Goal: Task Accomplishment & Management: Use online tool/utility

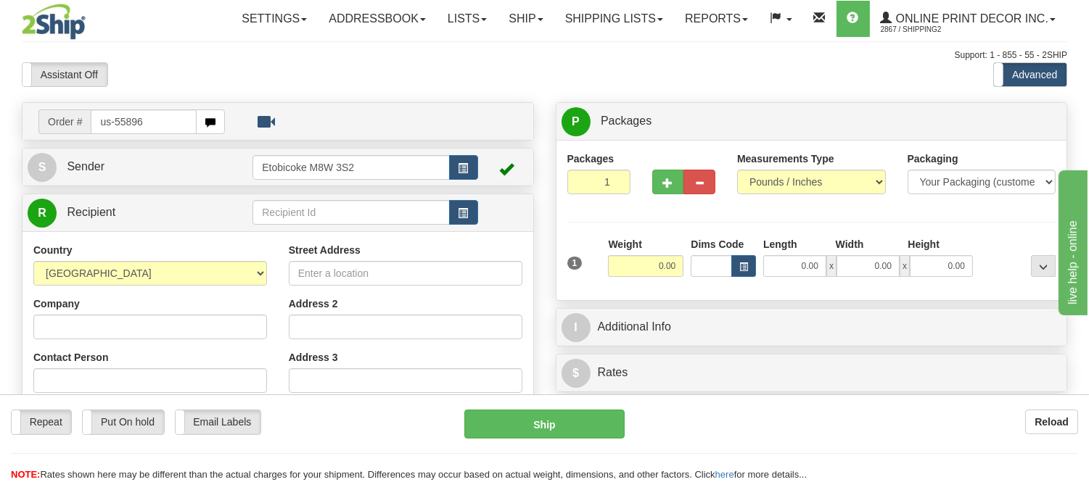
type input "us-55896"
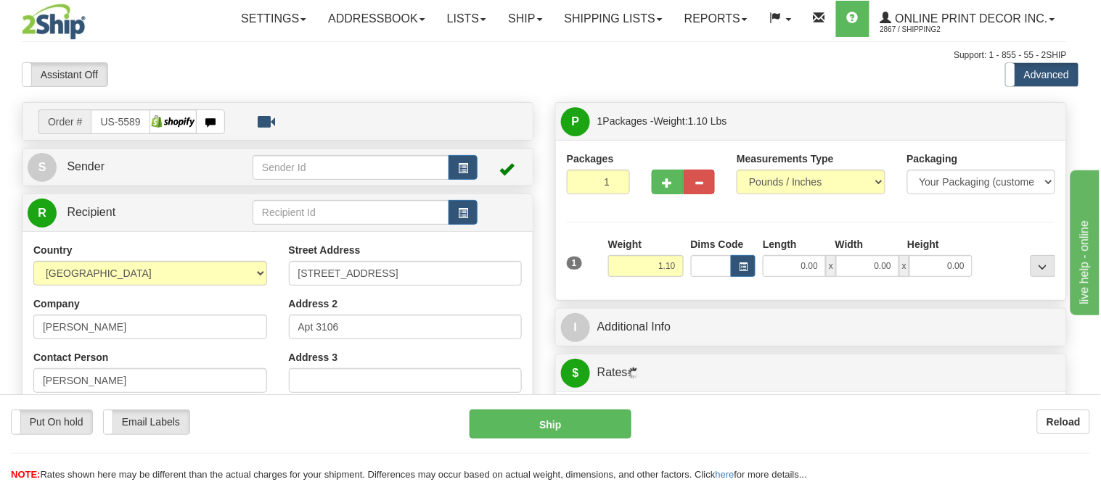
type input "[GEOGRAPHIC_DATA]"
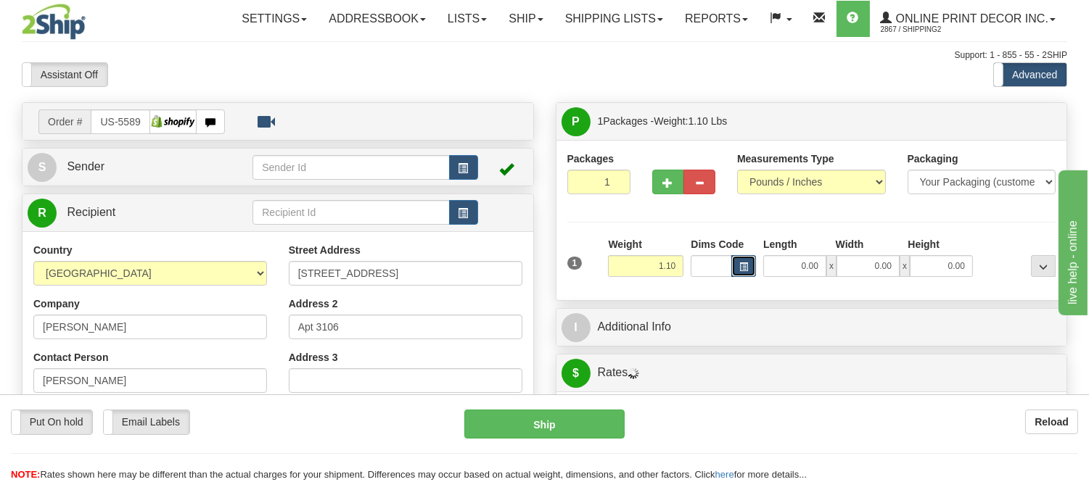
click at [739, 257] on button "button" at bounding box center [743, 266] width 25 height 22
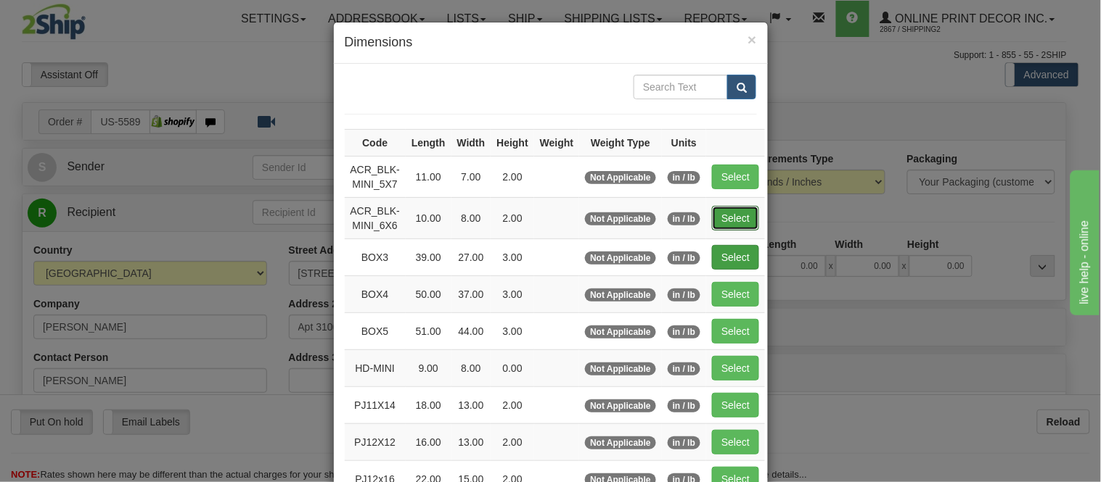
click at [733, 221] on button "Select" at bounding box center [735, 218] width 47 height 25
type input "ACR_BLK-MINI_6X6"
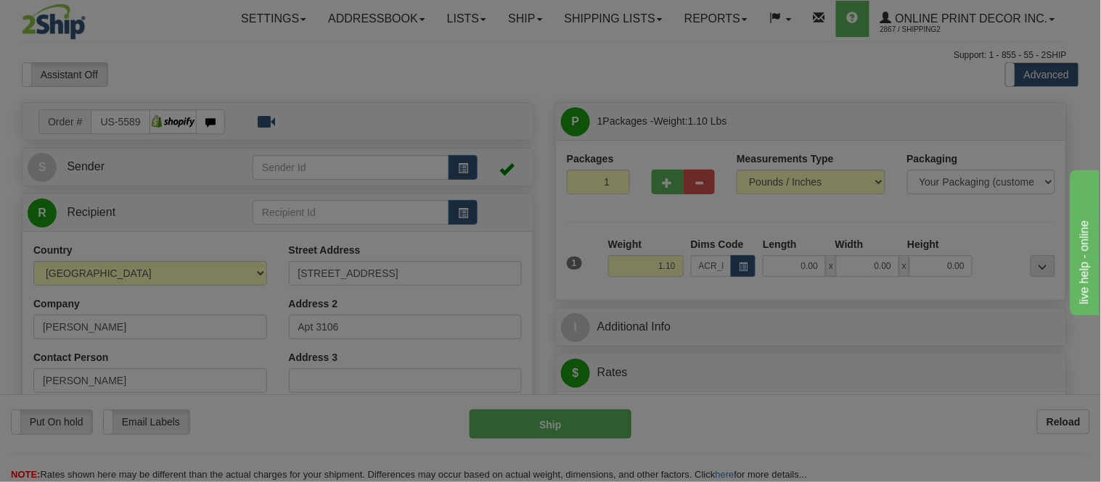
type input "10.00"
type input "8.00"
type input "2.00"
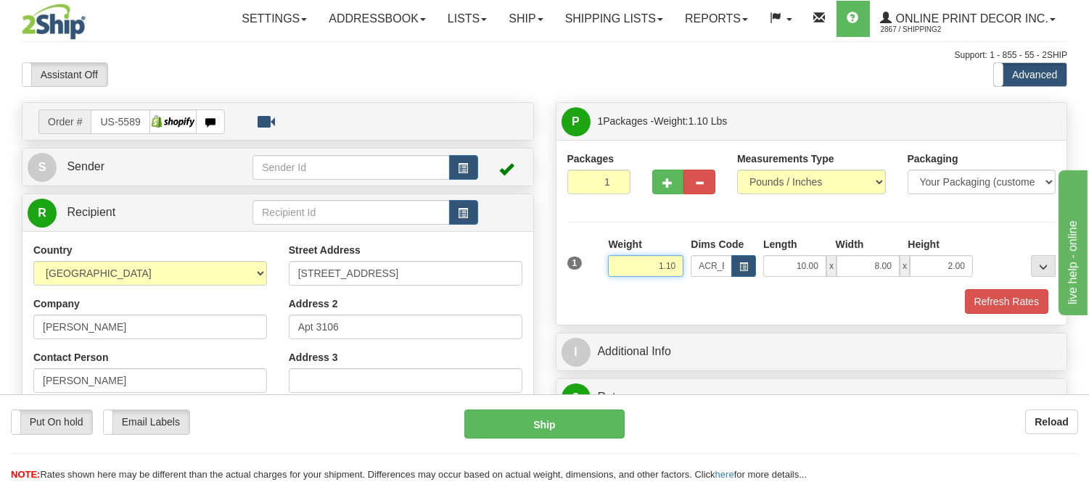
drag, startPoint x: 677, startPoint y: 266, endPoint x: 604, endPoint y: 287, distance: 75.7
click at [604, 287] on div "Weight 1.10" at bounding box center [645, 262] width 83 height 51
type input "0.50"
click at [998, 314] on button "Refresh Rates" at bounding box center [1006, 301] width 83 height 25
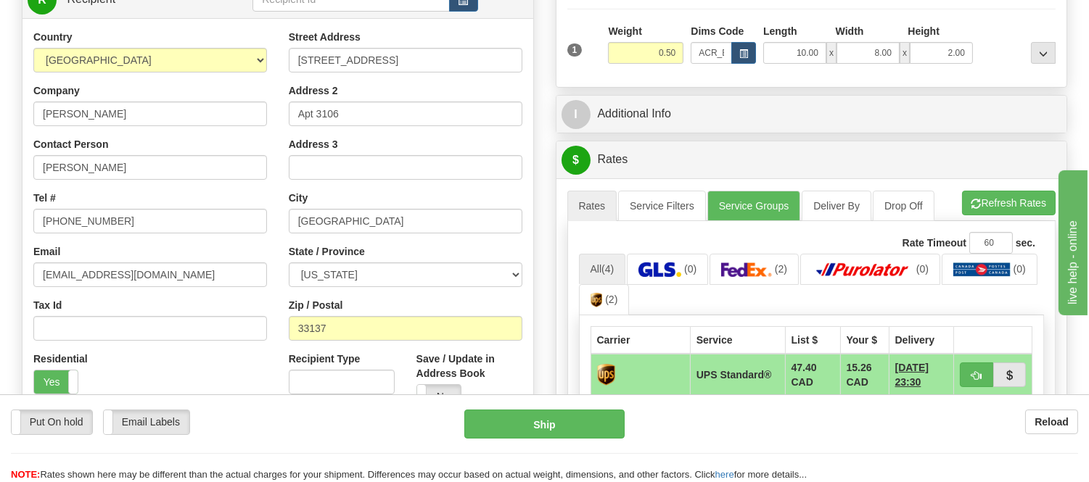
scroll to position [242, 0]
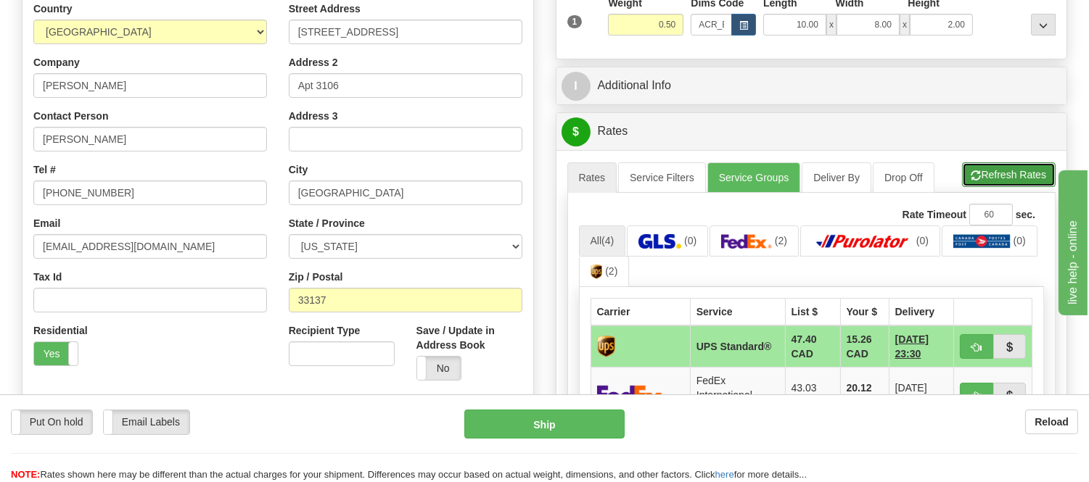
click at [1024, 168] on button "Refresh Rates" at bounding box center [1009, 175] width 94 height 25
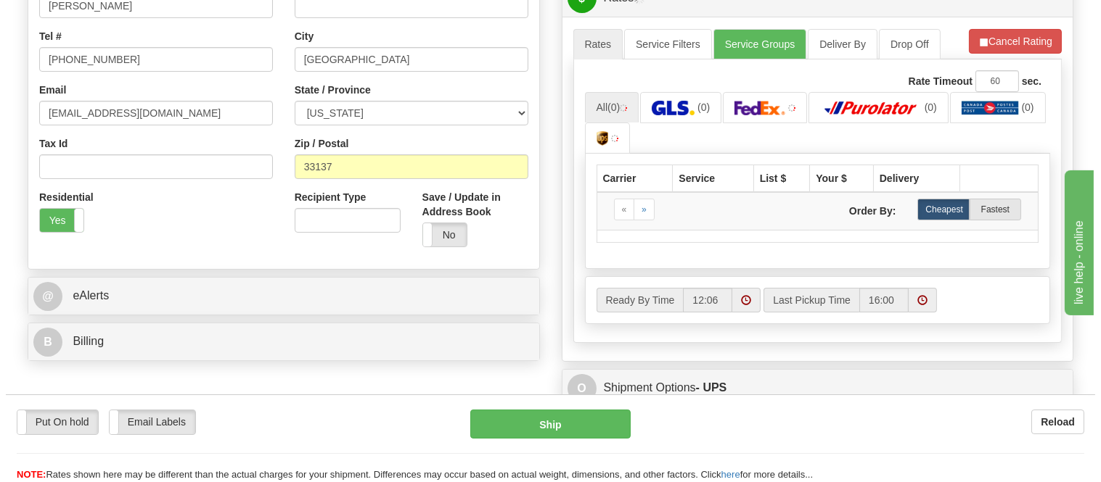
scroll to position [403, 0]
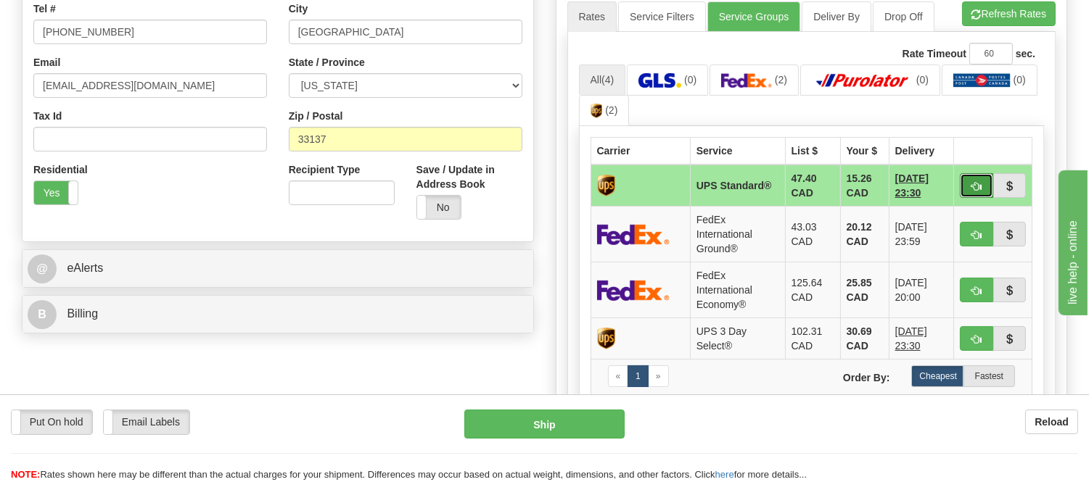
click at [978, 184] on span "button" at bounding box center [976, 186] width 10 height 9
type input "11"
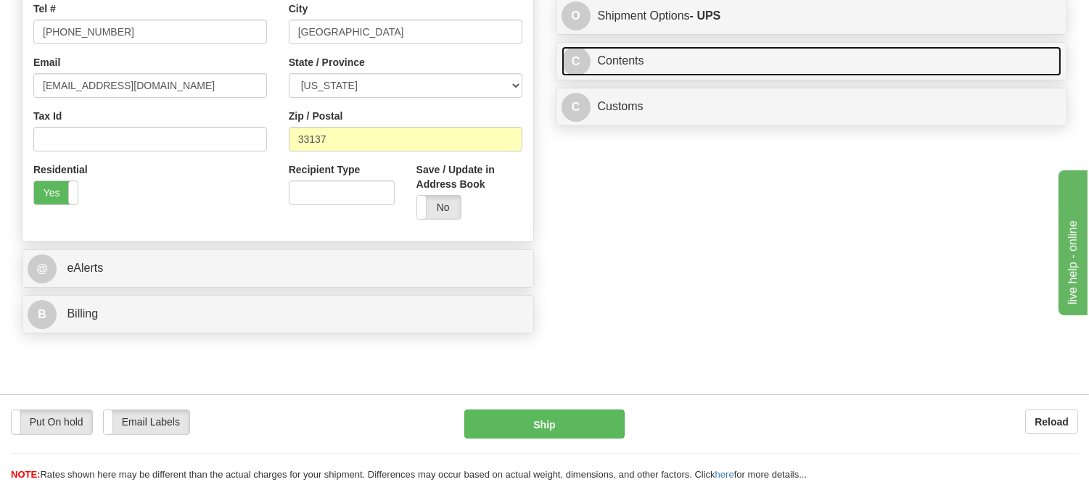
click at [749, 66] on link "C Contents" at bounding box center [812, 61] width 501 height 30
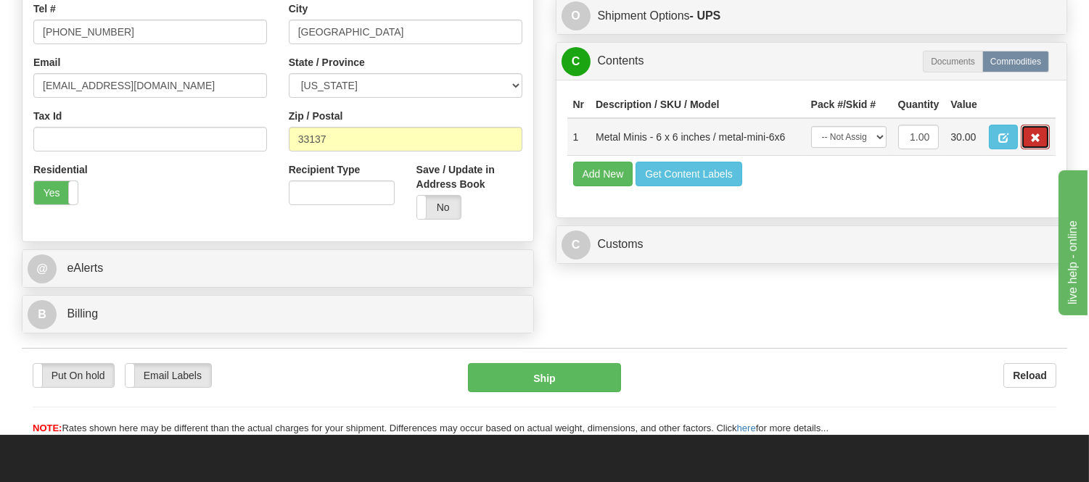
click at [1021, 149] on button "button" at bounding box center [1035, 137] width 29 height 25
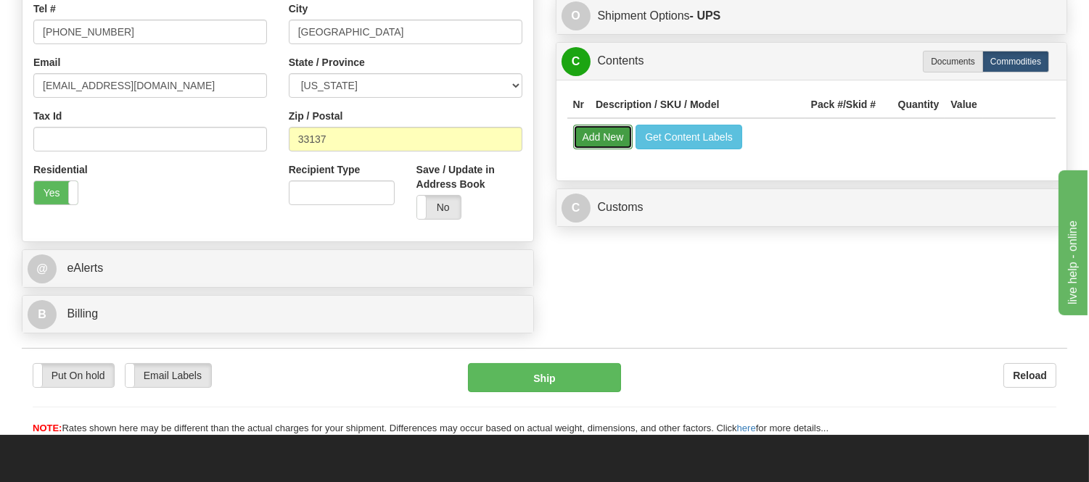
click at [610, 131] on button "Add New" at bounding box center [603, 137] width 60 height 25
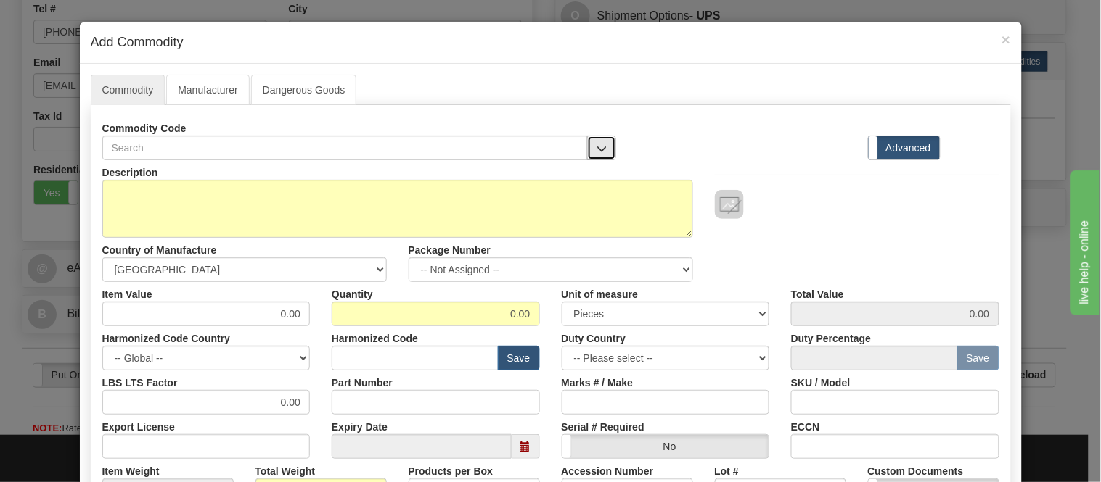
click at [587, 155] on button "button" at bounding box center [601, 148] width 29 height 25
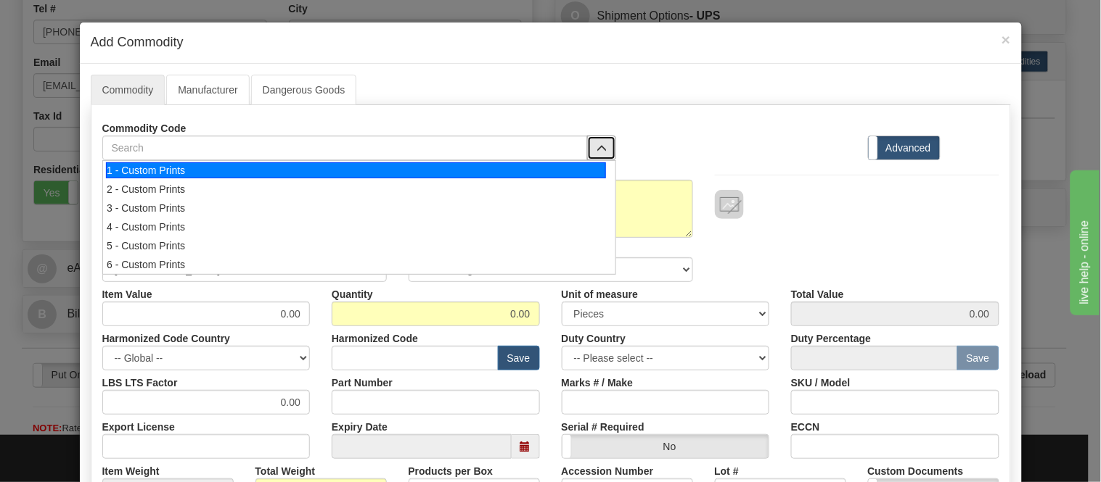
click at [591, 173] on div "1 - Custom Prints" at bounding box center [356, 171] width 500 height 16
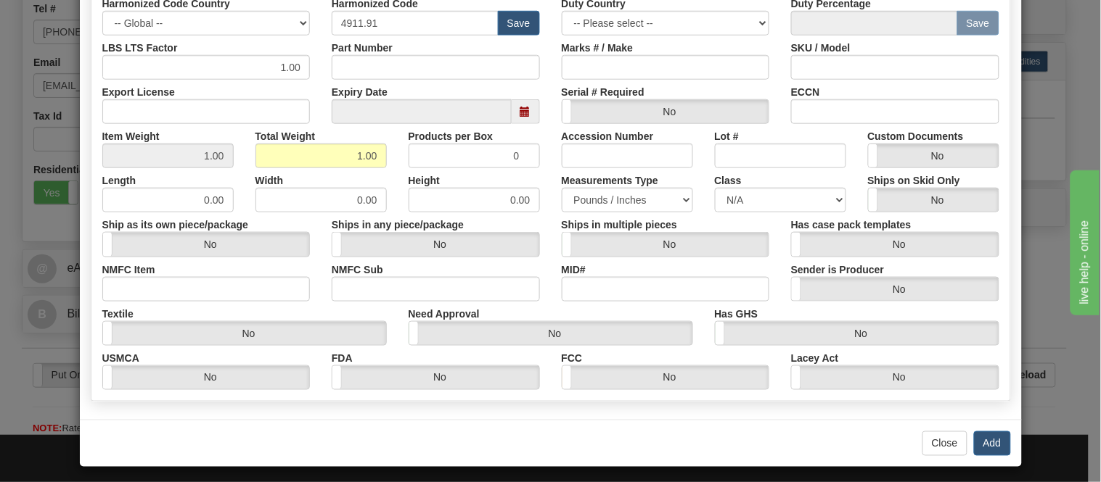
scroll to position [342, 0]
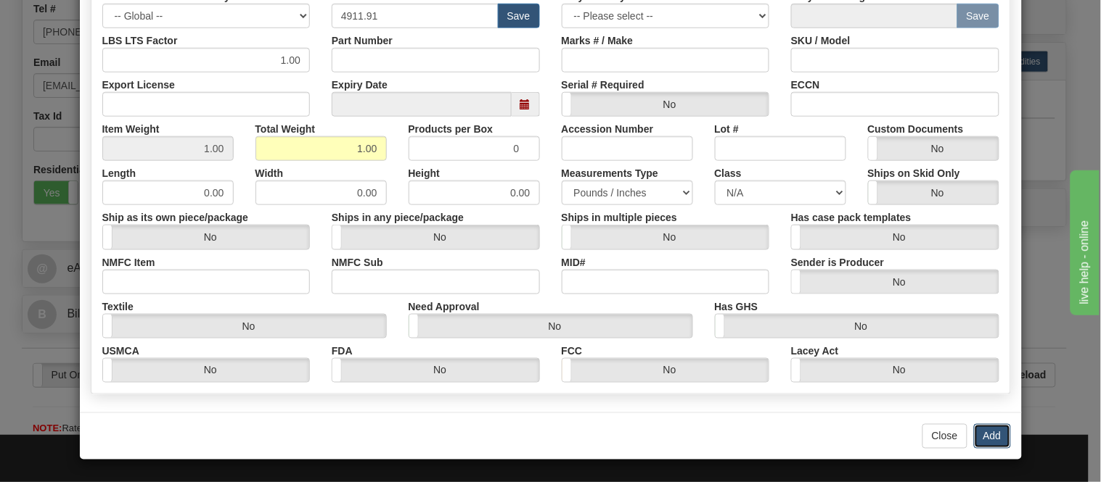
click at [998, 447] on button "Add" at bounding box center [992, 436] width 37 height 25
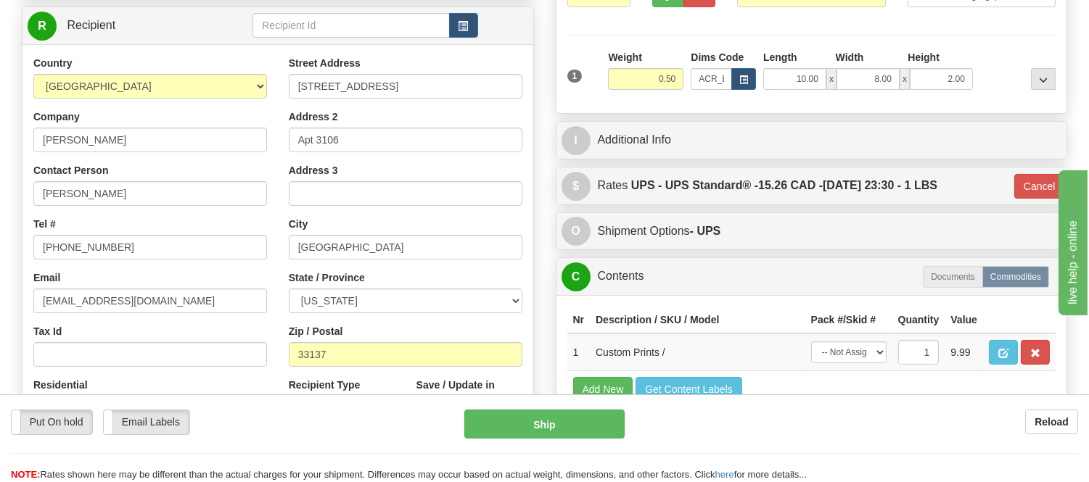
scroll to position [161, 0]
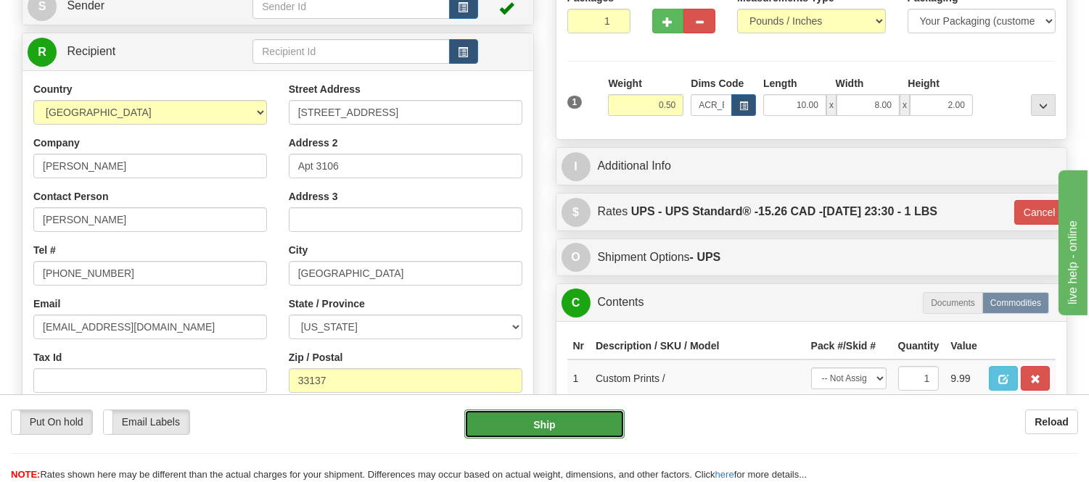
click at [569, 424] on button "Ship" at bounding box center [544, 424] width 160 height 29
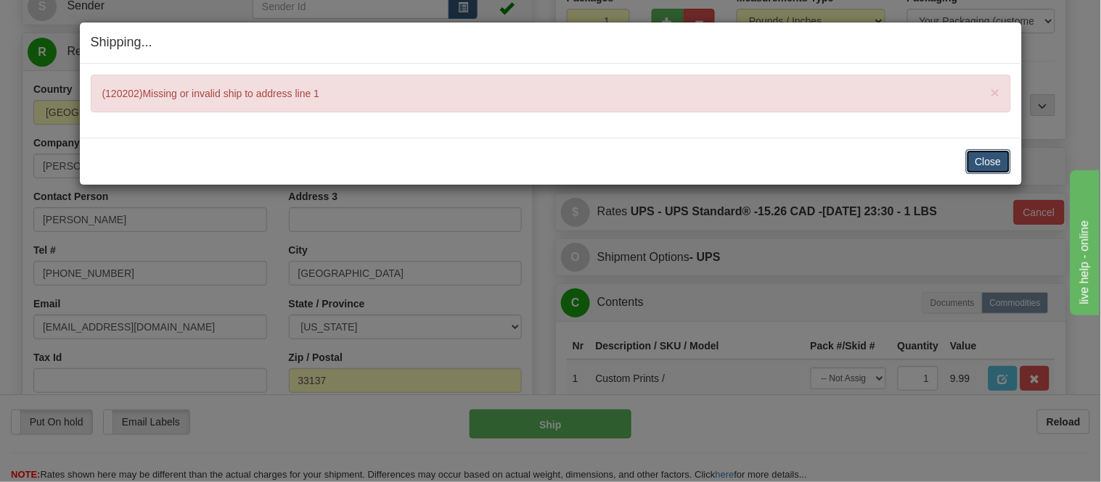
click at [988, 160] on button "Close" at bounding box center [988, 161] width 45 height 25
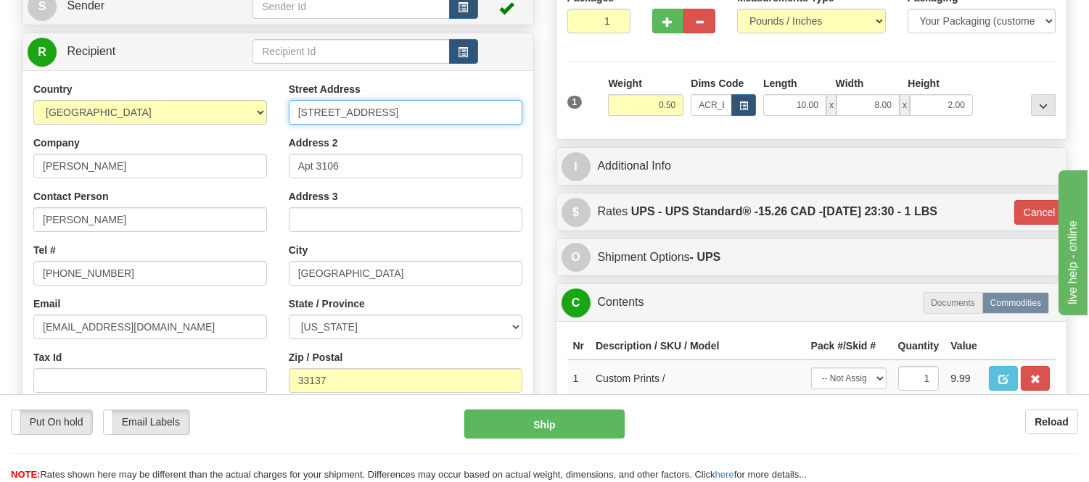
scroll to position [0, 47]
drag, startPoint x: 414, startPoint y: 114, endPoint x: 641, endPoint y: 95, distance: 227.1
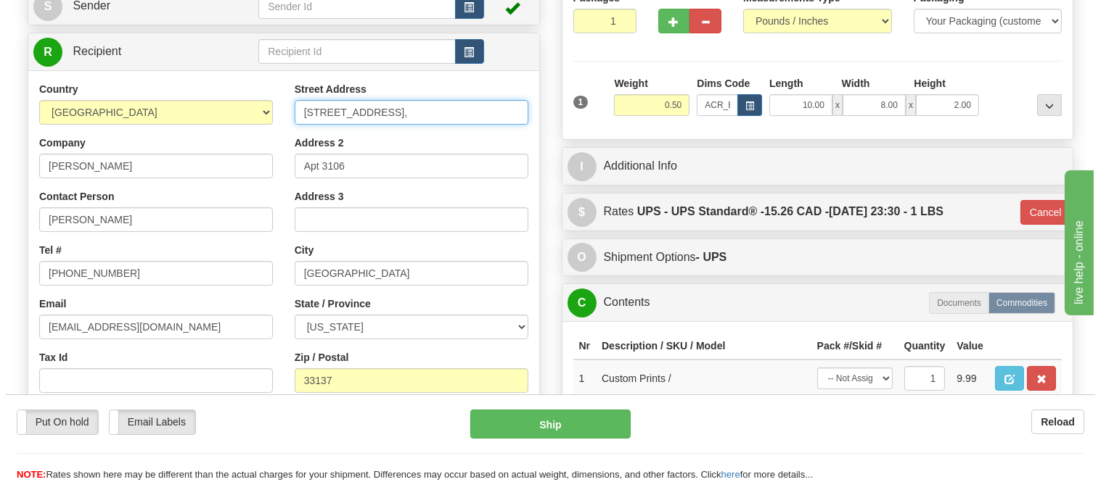
scroll to position [0, 0]
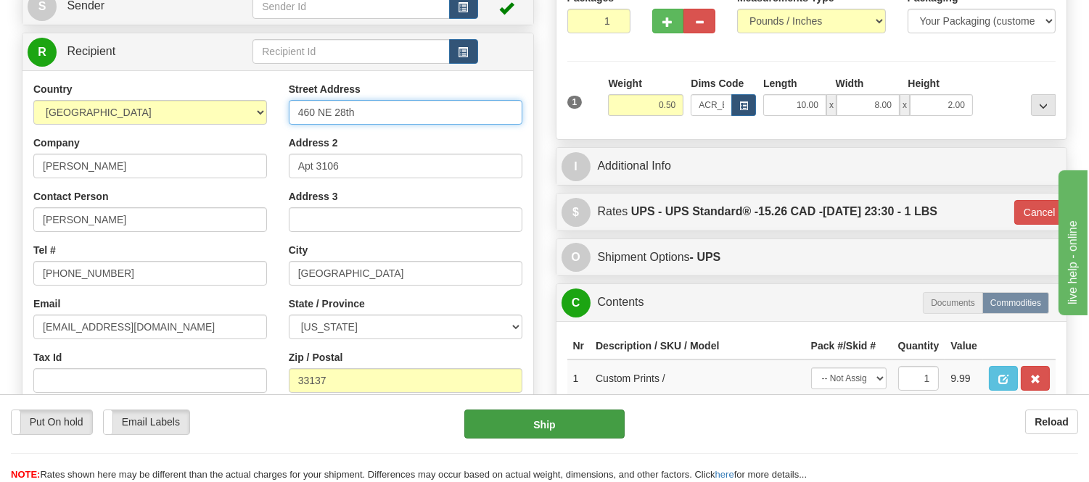
type input "460 NE 28th"
click at [602, 422] on button "Ship" at bounding box center [544, 424] width 160 height 29
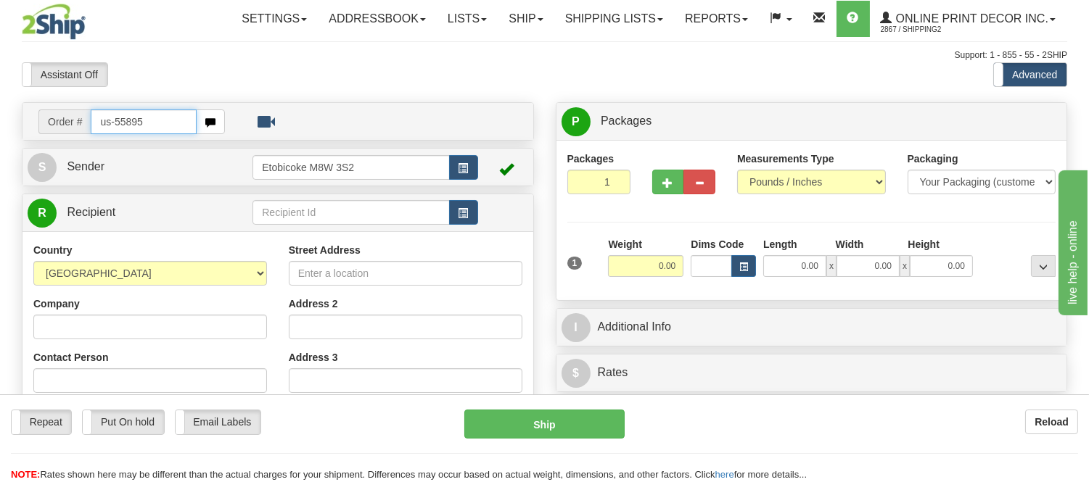
type input "us-55895"
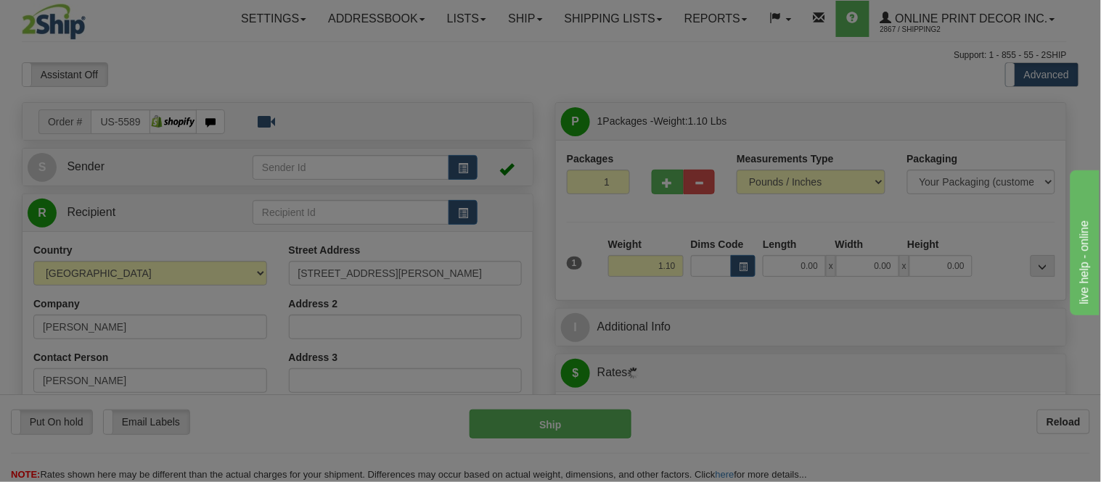
type input "ATLANTA"
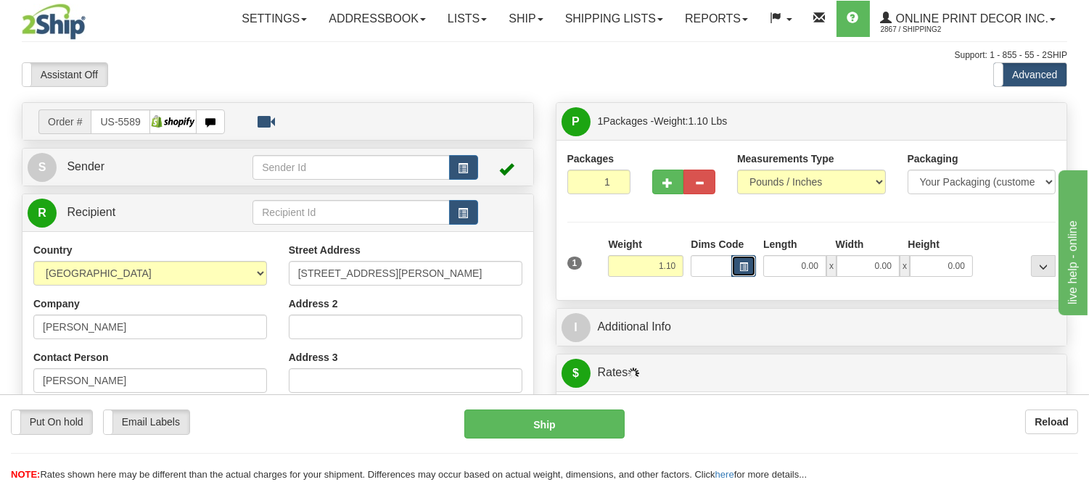
click at [748, 271] on button "button" at bounding box center [743, 266] width 25 height 22
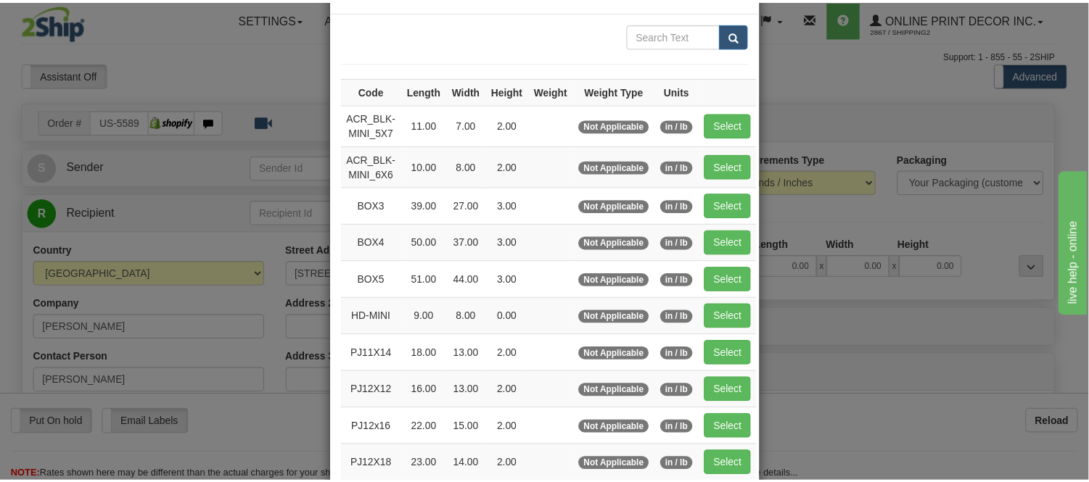
scroll to position [81, 0]
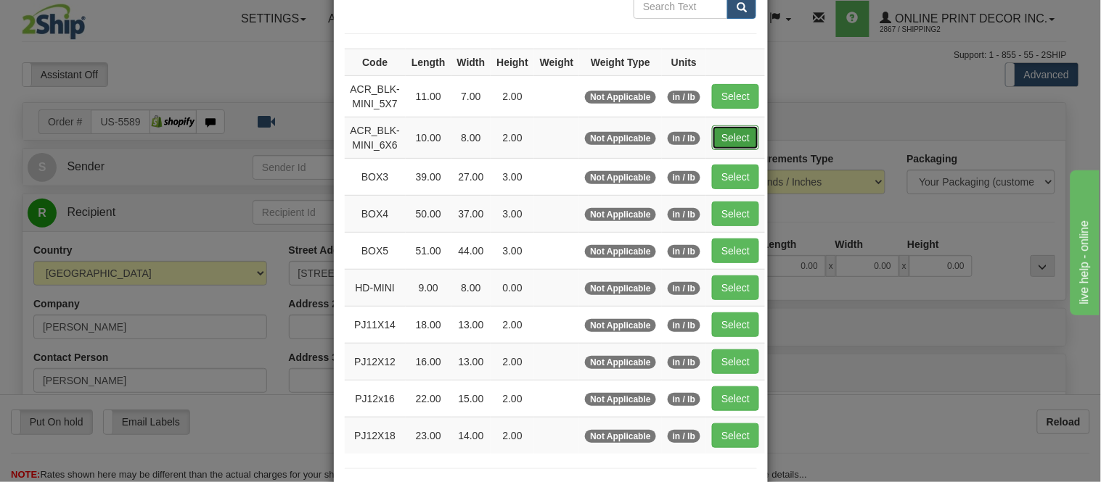
click at [723, 134] on button "Select" at bounding box center [735, 138] width 47 height 25
type input "ACR_BLK-MINI_6X6"
type input "10.00"
type input "8.00"
type input "2.00"
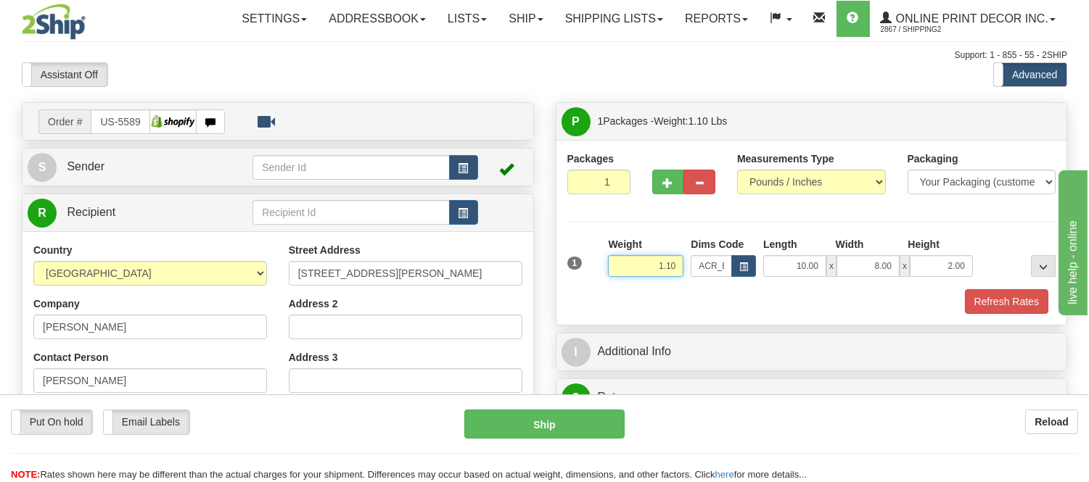
drag, startPoint x: 678, startPoint y: 268, endPoint x: 583, endPoint y: 266, distance: 95.8
click at [583, 266] on div "1 Weight 1.10 Dims Code x x" at bounding box center [812, 263] width 496 height 52
type input "0.50"
click at [993, 303] on button "Refresh Rates" at bounding box center [1006, 301] width 83 height 25
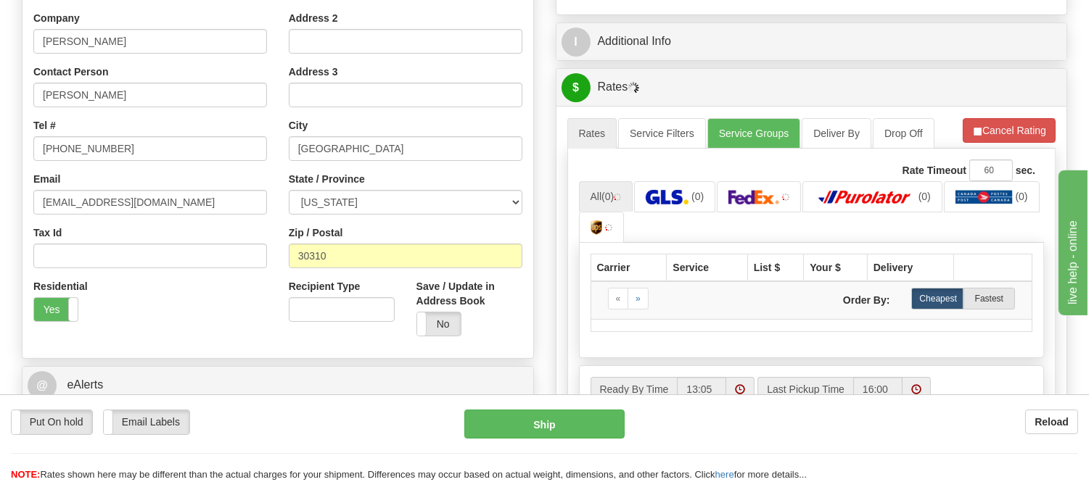
scroll to position [322, 0]
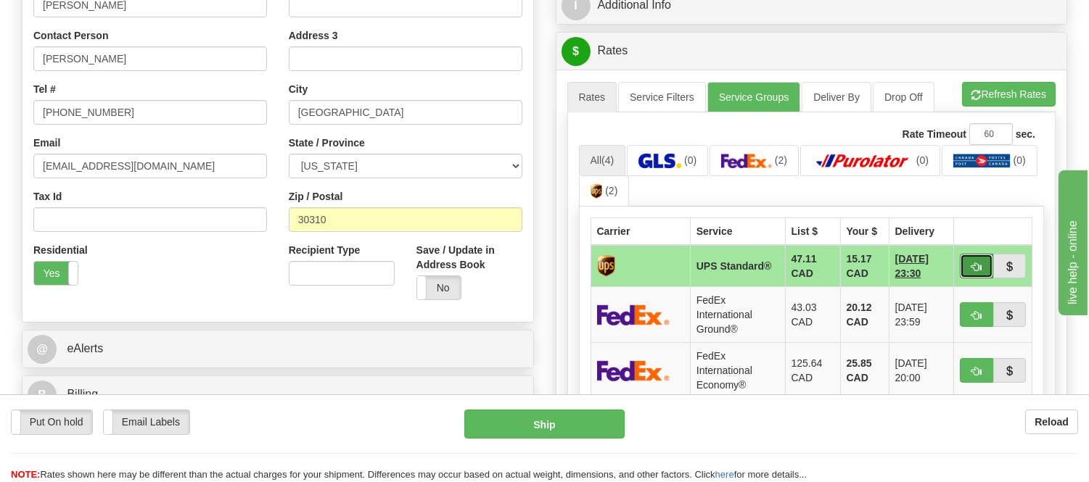
click at [977, 263] on span "button" at bounding box center [976, 267] width 10 height 9
type input "11"
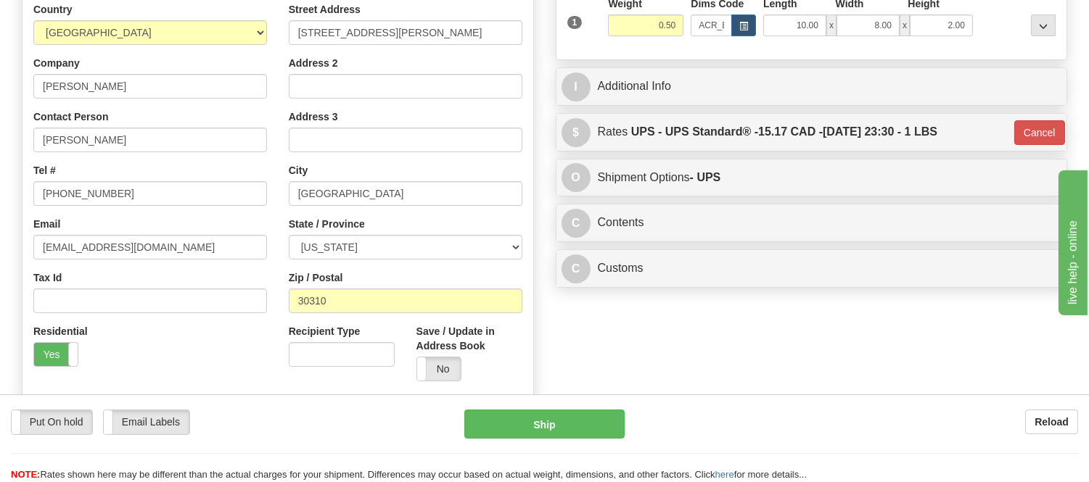
scroll to position [242, 0]
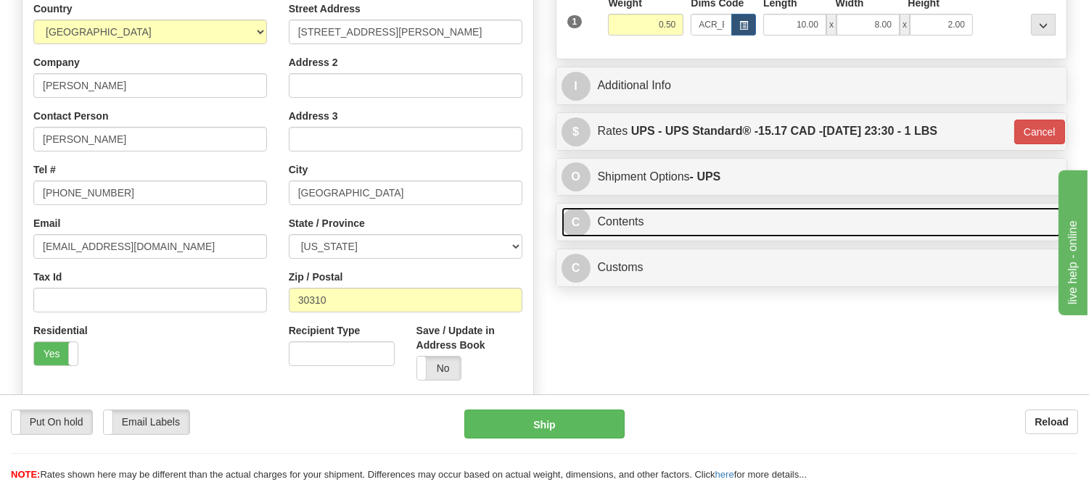
click at [787, 223] on link "C Contents" at bounding box center [812, 222] width 501 height 30
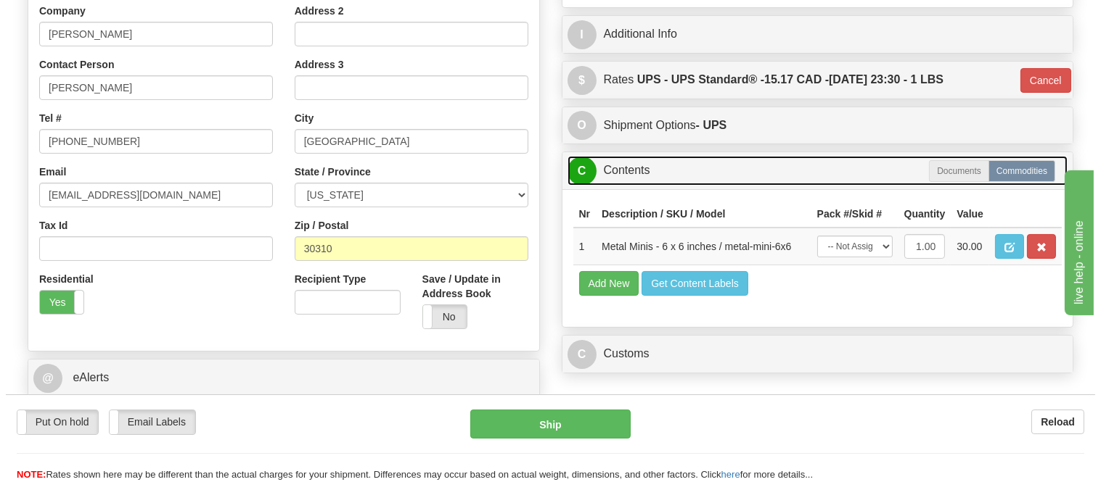
scroll to position [322, 0]
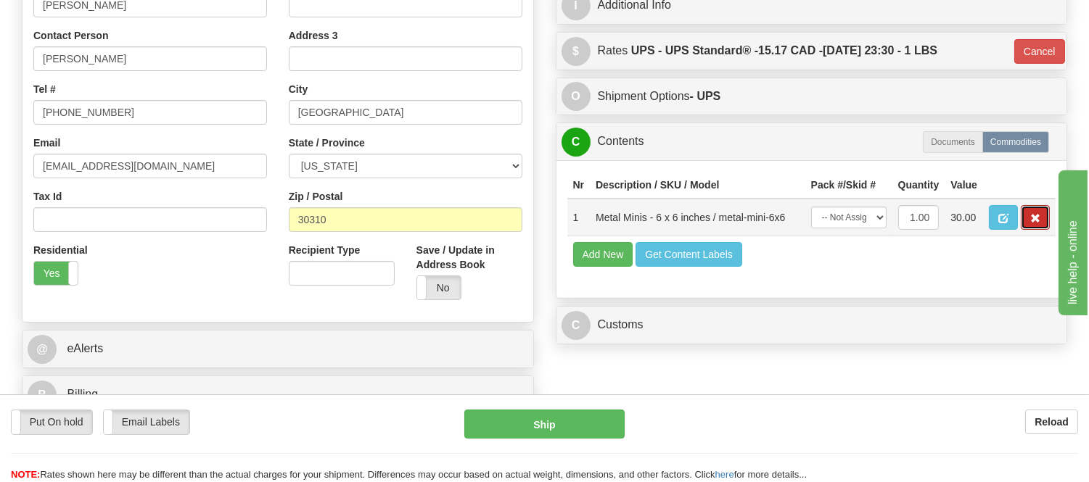
click at [1035, 223] on span "button" at bounding box center [1035, 218] width 10 height 9
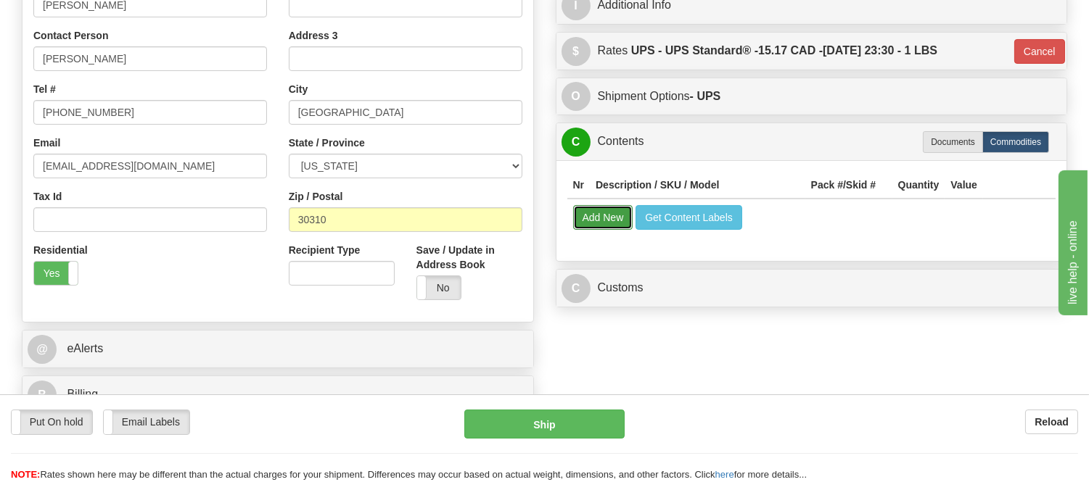
click at [607, 229] on button "Add New" at bounding box center [603, 217] width 60 height 25
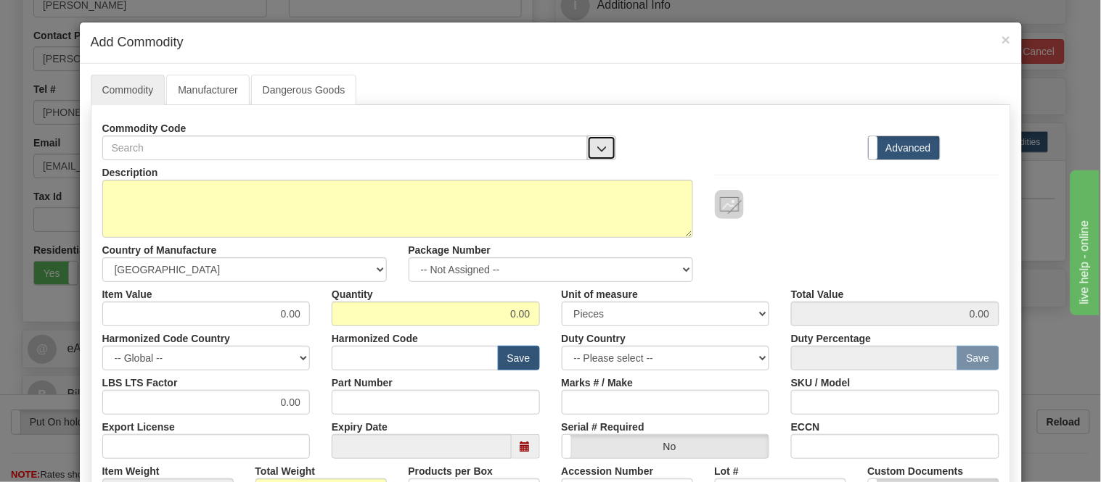
click at [597, 152] on span "button" at bounding box center [601, 148] width 10 height 9
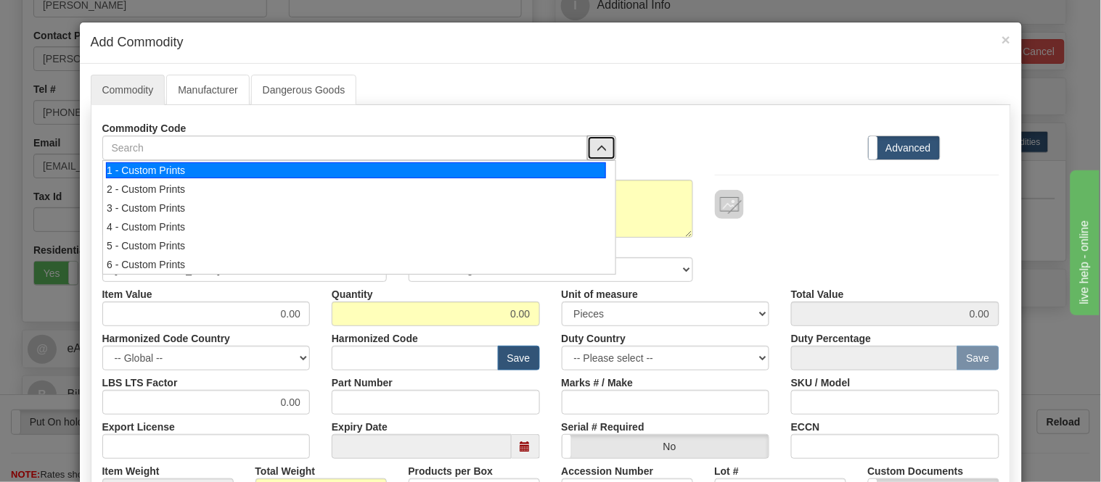
click at [596, 169] on div "1 - Custom Prints" at bounding box center [356, 171] width 500 height 16
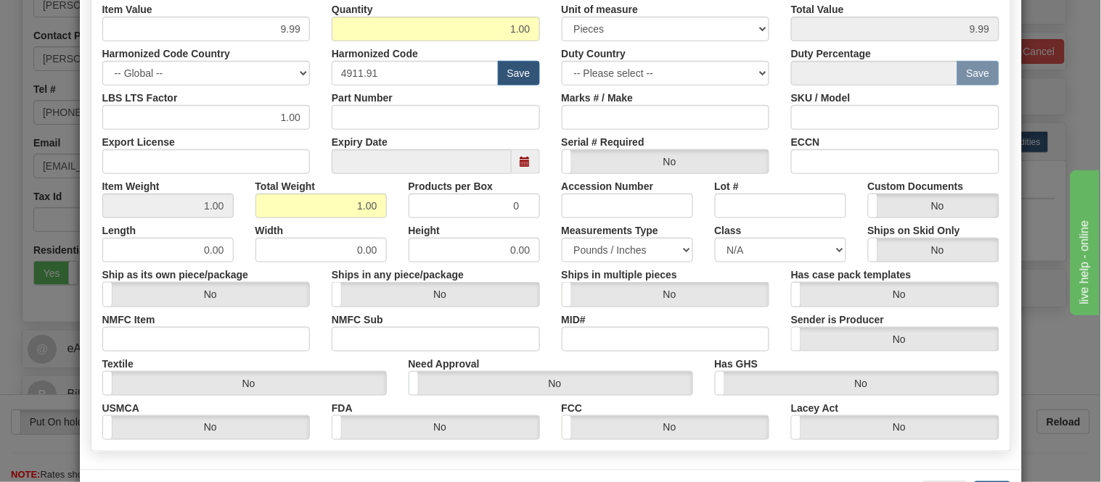
scroll to position [342, 0]
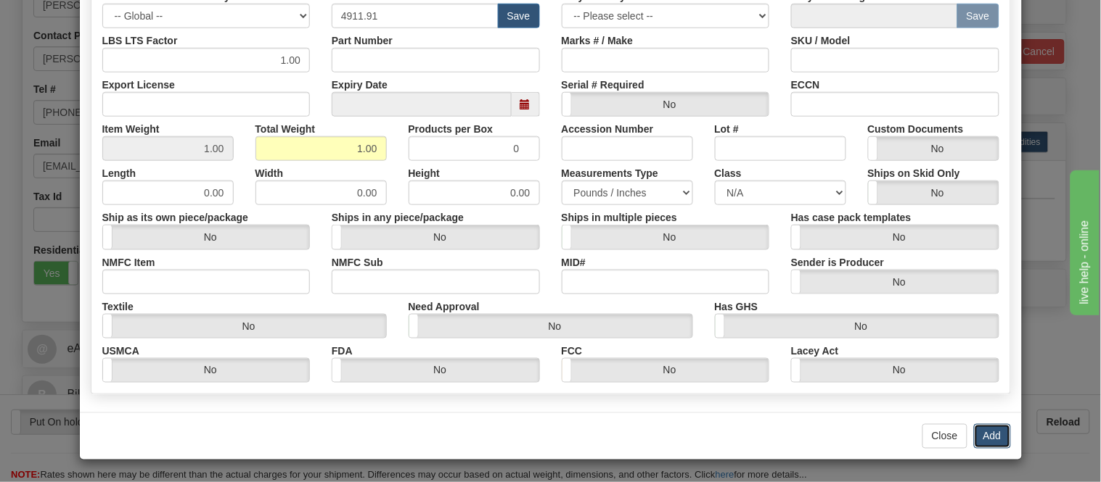
click at [990, 441] on button "Add" at bounding box center [992, 436] width 37 height 25
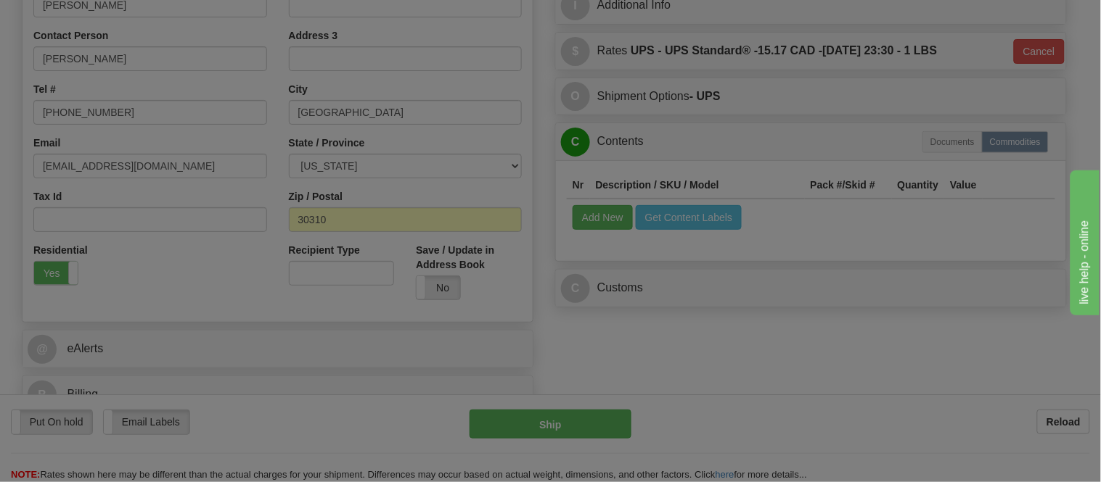
scroll to position [0, 0]
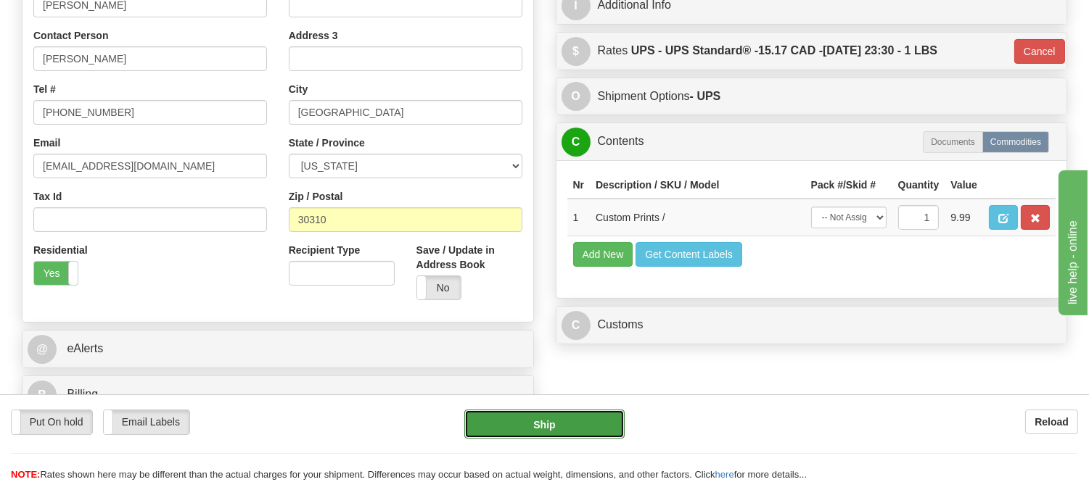
click at [604, 419] on button "Ship" at bounding box center [544, 424] width 160 height 29
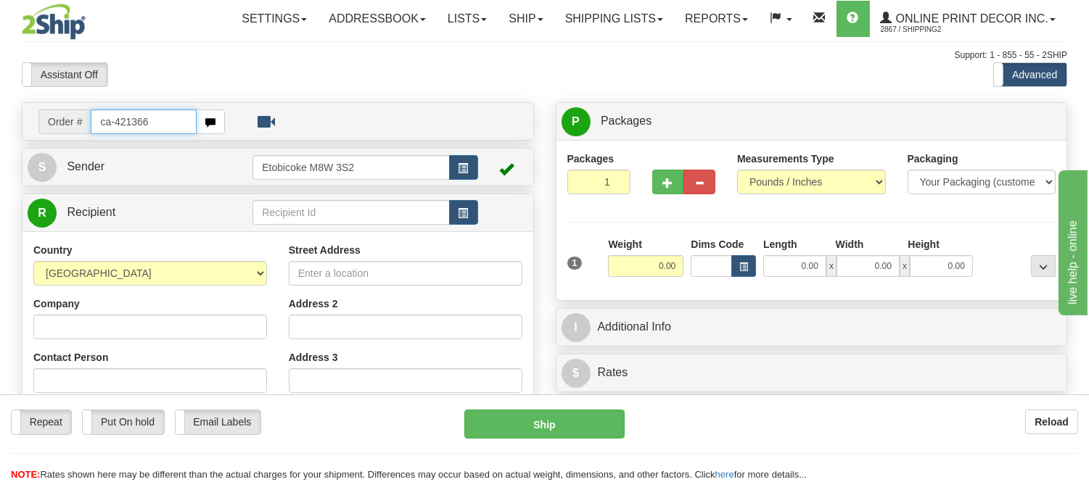
type input "ca-421366"
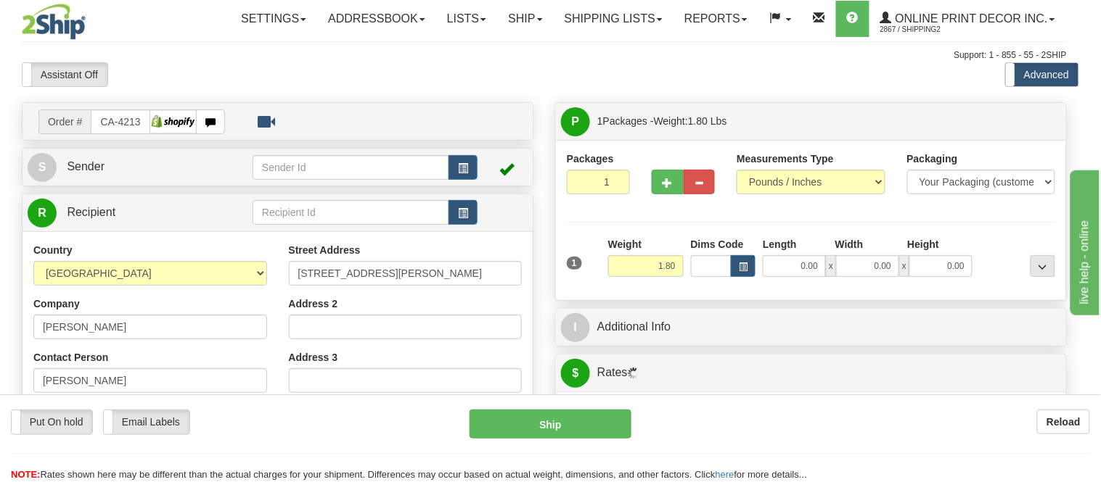
type input "RIMOUSKI"
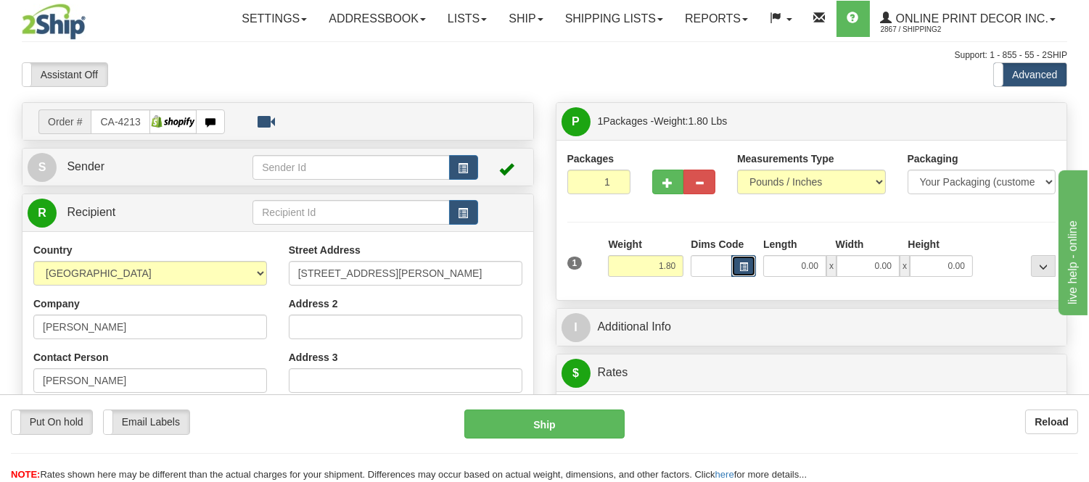
click at [738, 270] on button "button" at bounding box center [743, 266] width 25 height 22
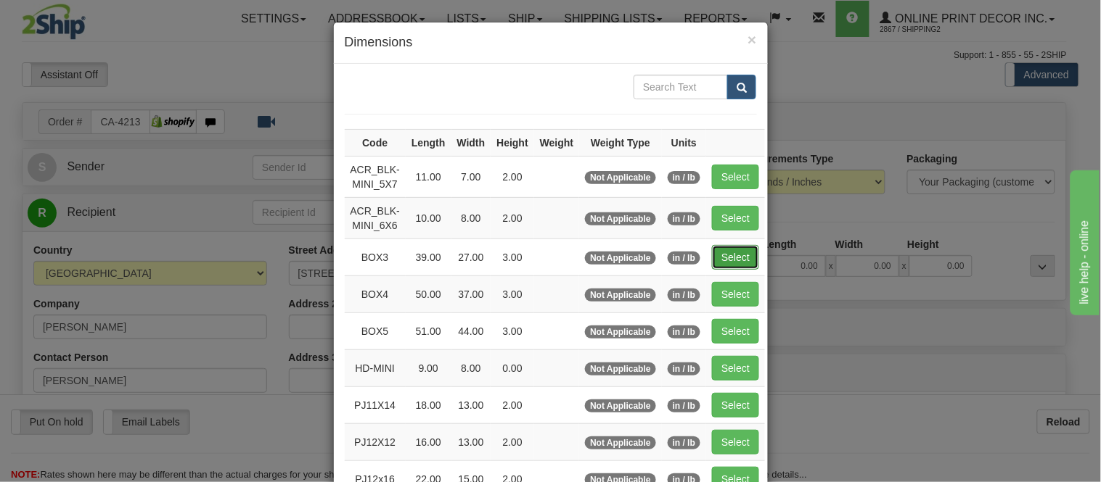
click at [728, 252] on button "Select" at bounding box center [735, 257] width 47 height 25
type input "BOX3"
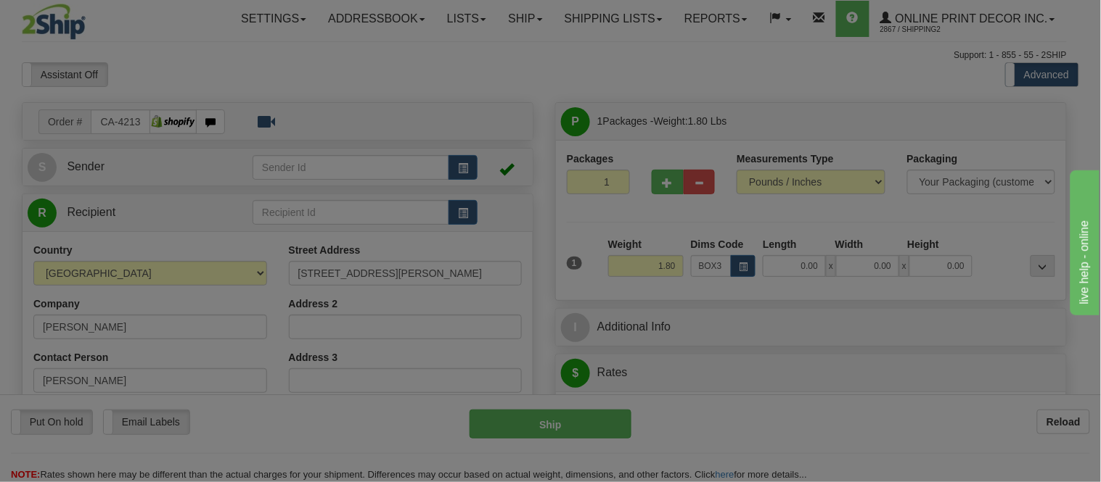
type input "39.00"
type input "27.00"
type input "3.00"
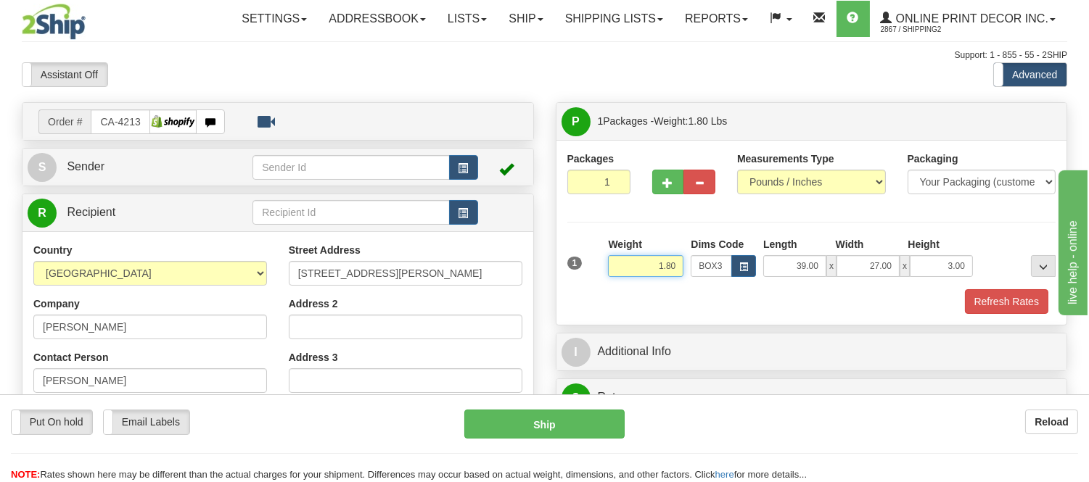
drag, startPoint x: 679, startPoint y: 263, endPoint x: 575, endPoint y: 271, distance: 104.8
click at [575, 271] on div "1 Weight 1.80 Dims Code BOX3" at bounding box center [812, 263] width 496 height 52
drag, startPoint x: 673, startPoint y: 267, endPoint x: 629, endPoint y: 274, distance: 44.8
click at [629, 274] on input "7.98" at bounding box center [645, 266] width 75 height 22
type input "8.98"
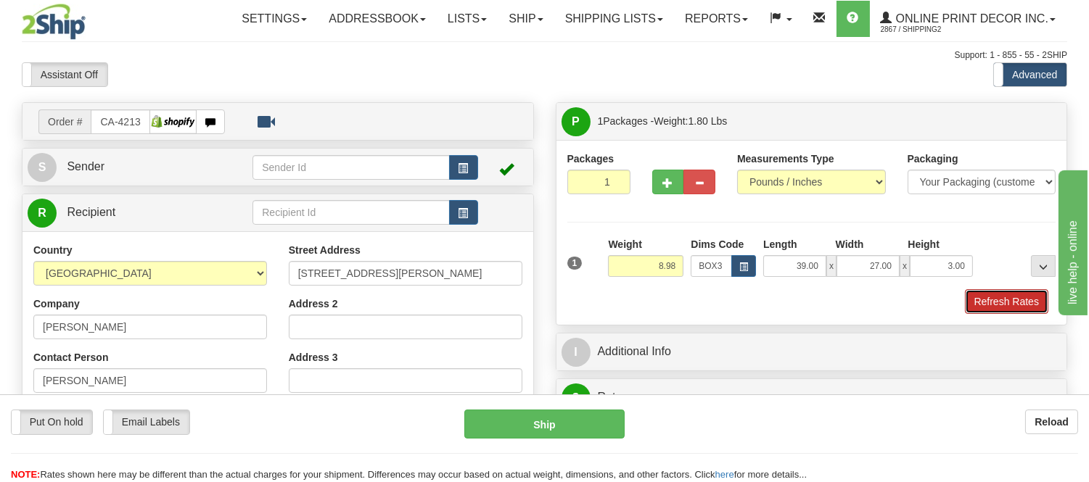
click at [1037, 303] on button "Refresh Rates" at bounding box center [1006, 301] width 83 height 25
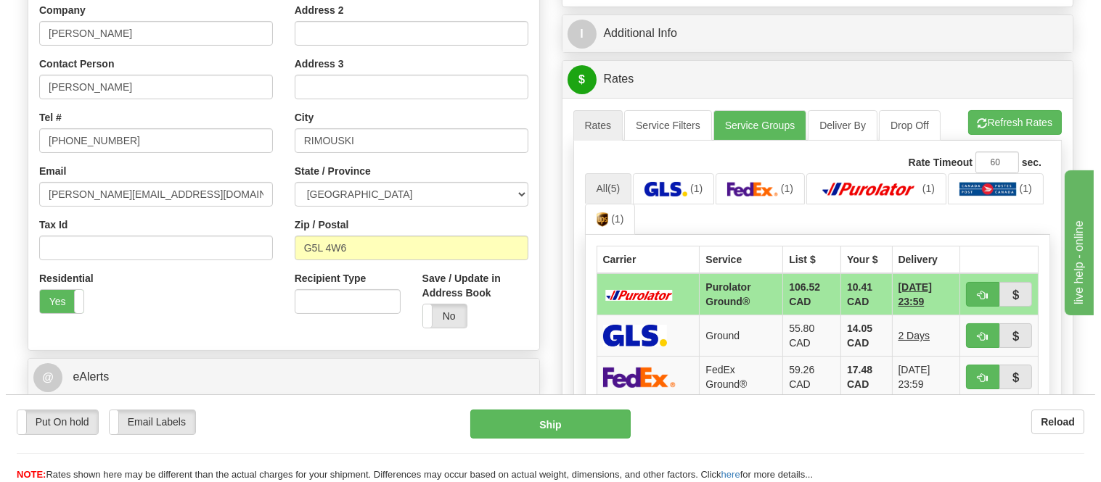
scroll to position [322, 0]
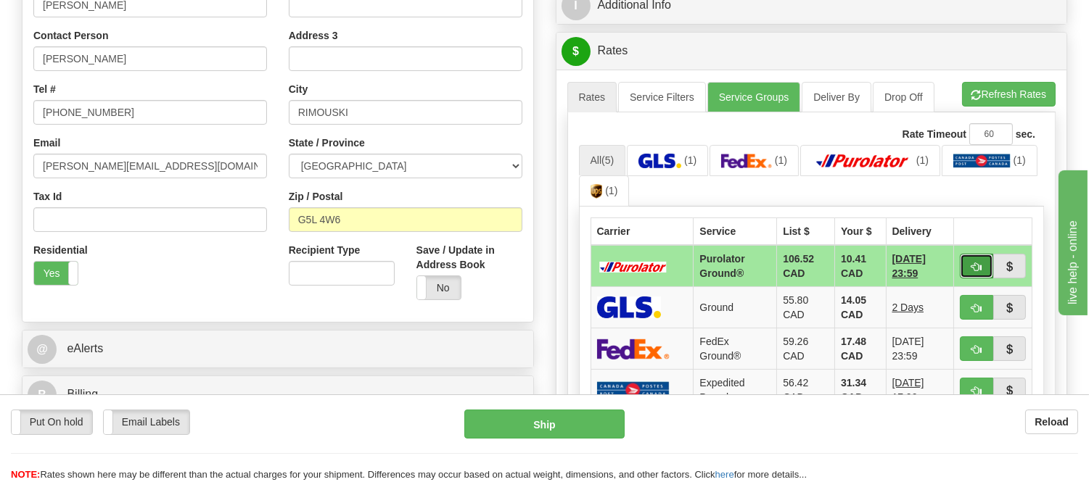
click at [969, 261] on button "button" at bounding box center [976, 266] width 33 height 25
type input "260"
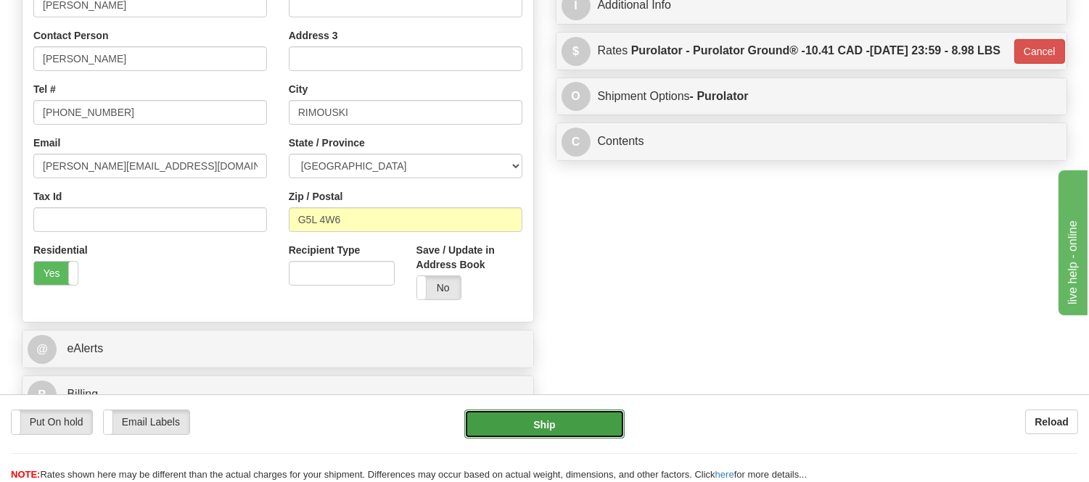
click at [589, 417] on button "Ship" at bounding box center [544, 424] width 160 height 29
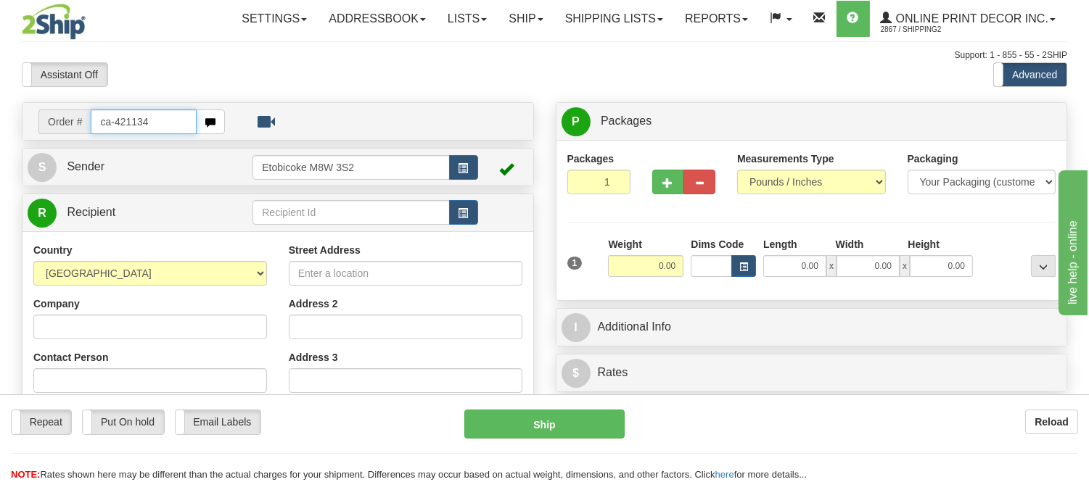
type input "ca-421134"
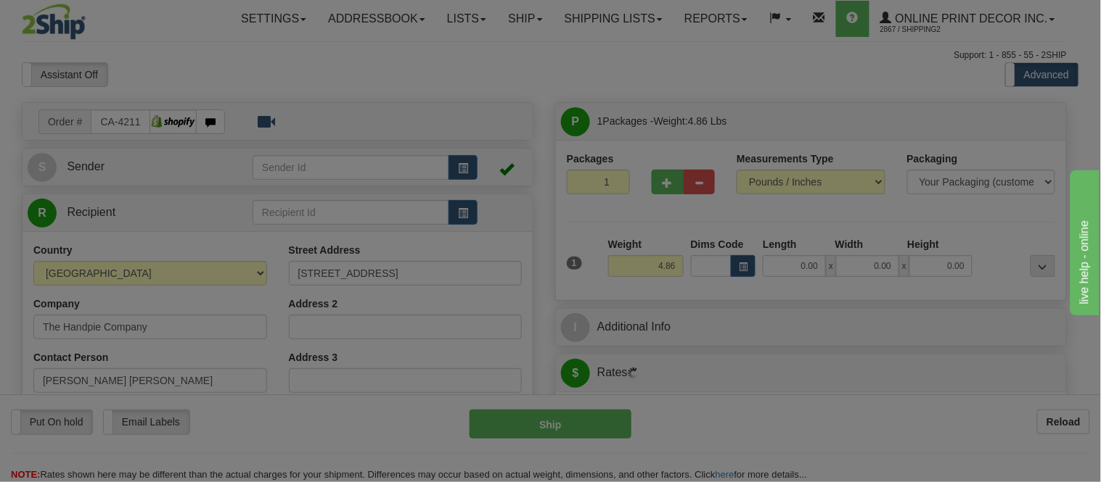
type input "BORDEN-CARLETON"
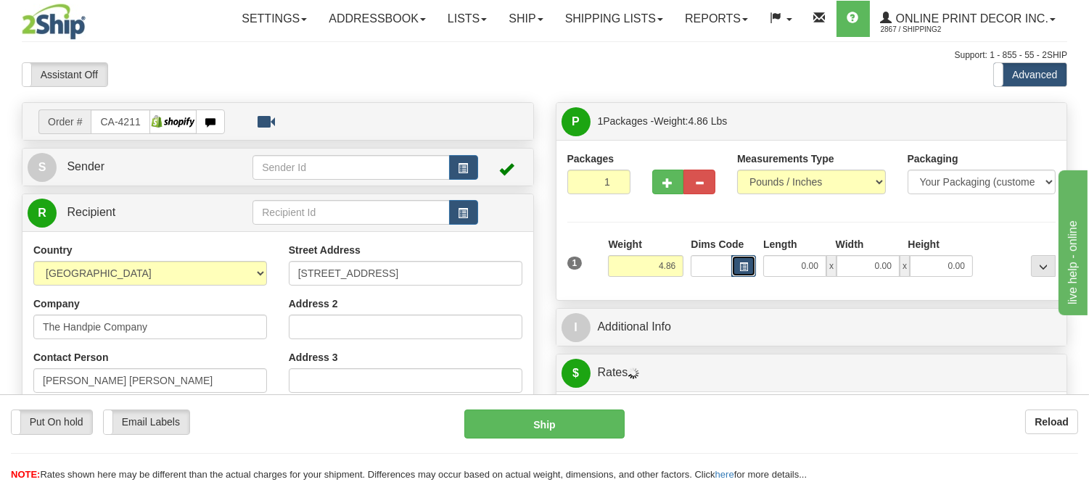
click at [738, 271] on button "button" at bounding box center [743, 266] width 25 height 22
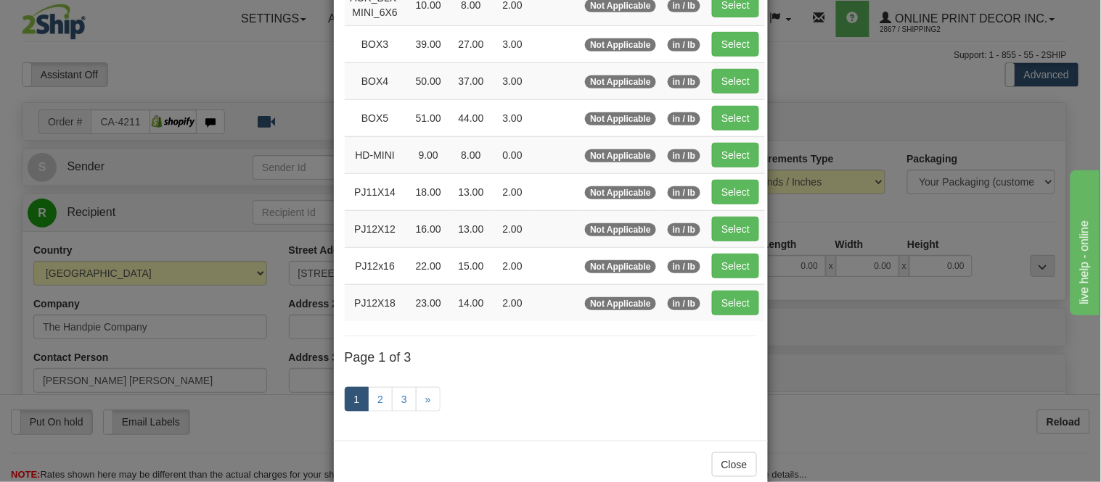
scroll to position [242, 0]
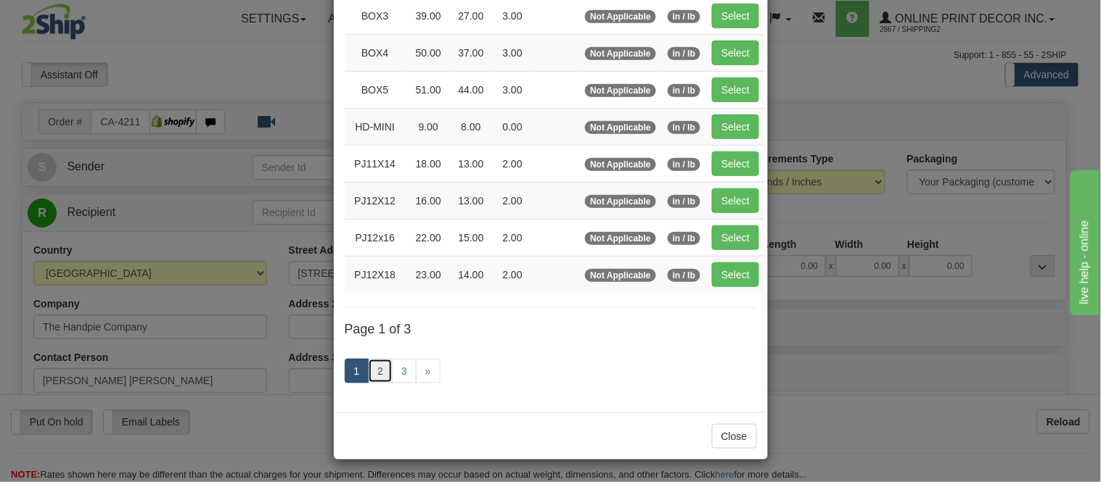
click at [372, 378] on link "2" at bounding box center [380, 371] width 25 height 25
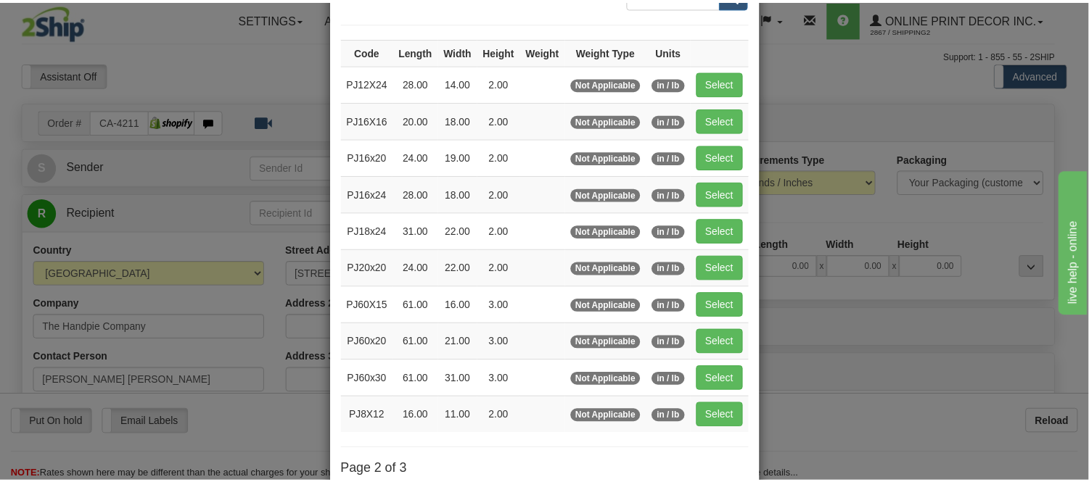
scroll to position [75, 0]
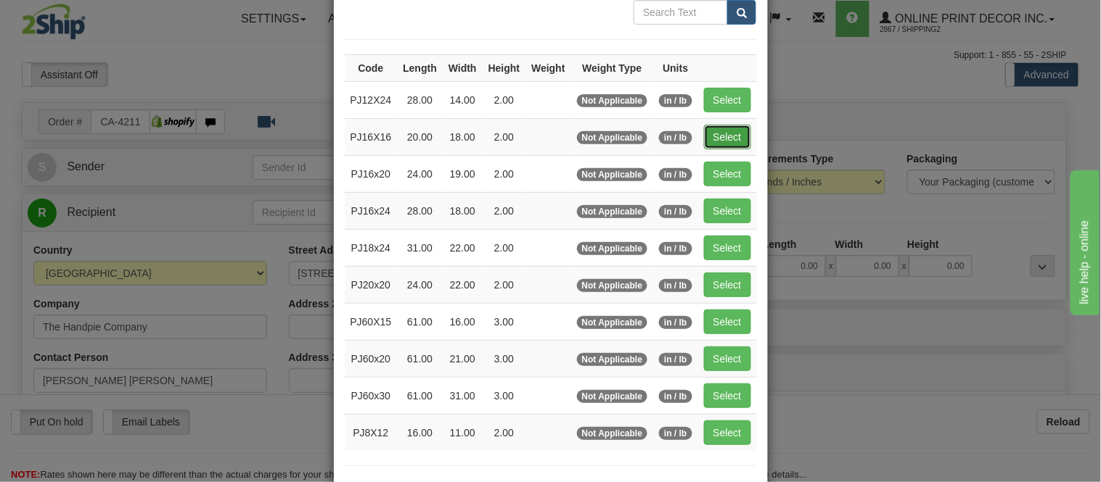
click at [720, 128] on button "Select" at bounding box center [727, 137] width 47 height 25
type input "PJ16X16"
type input "20.00"
type input "18.00"
type input "2.00"
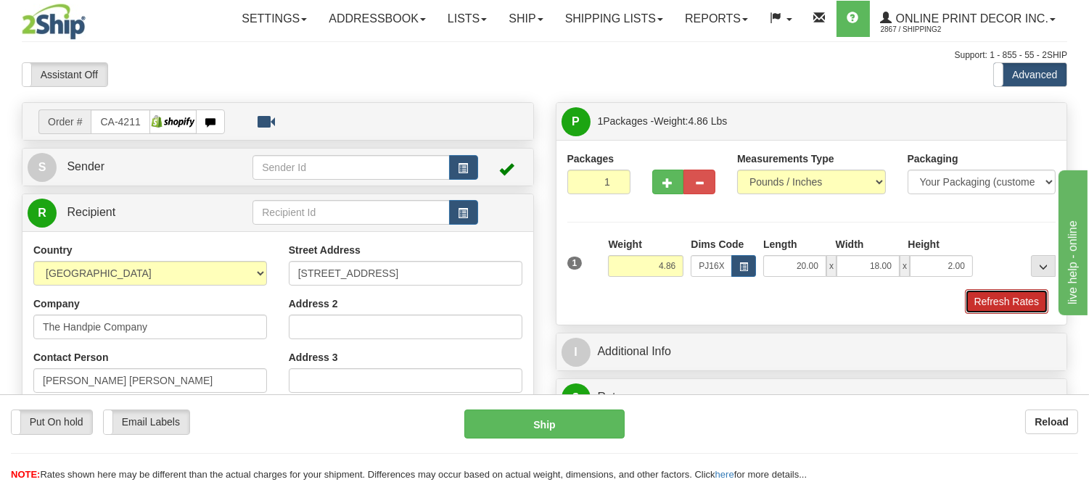
click at [988, 294] on button "Refresh Rates" at bounding box center [1006, 301] width 83 height 25
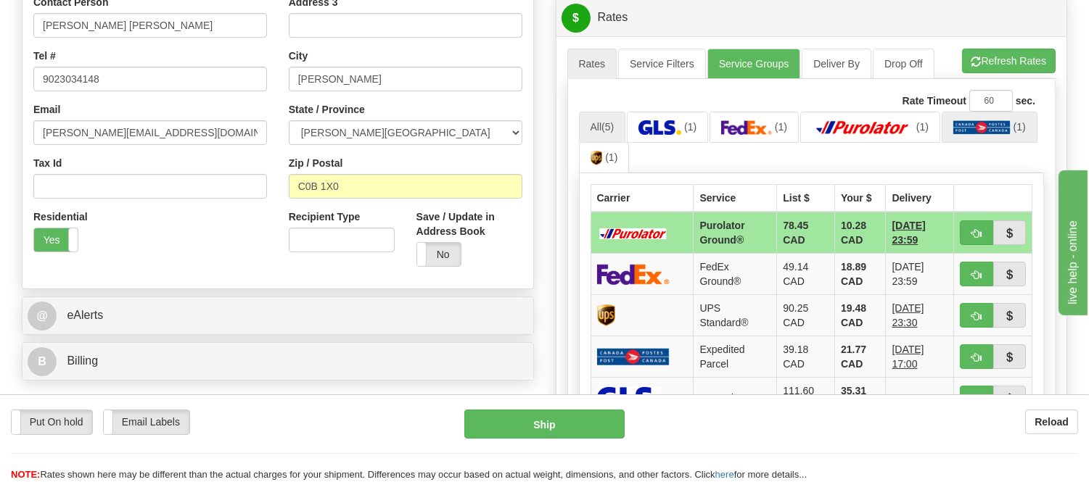
scroll to position [403, 0]
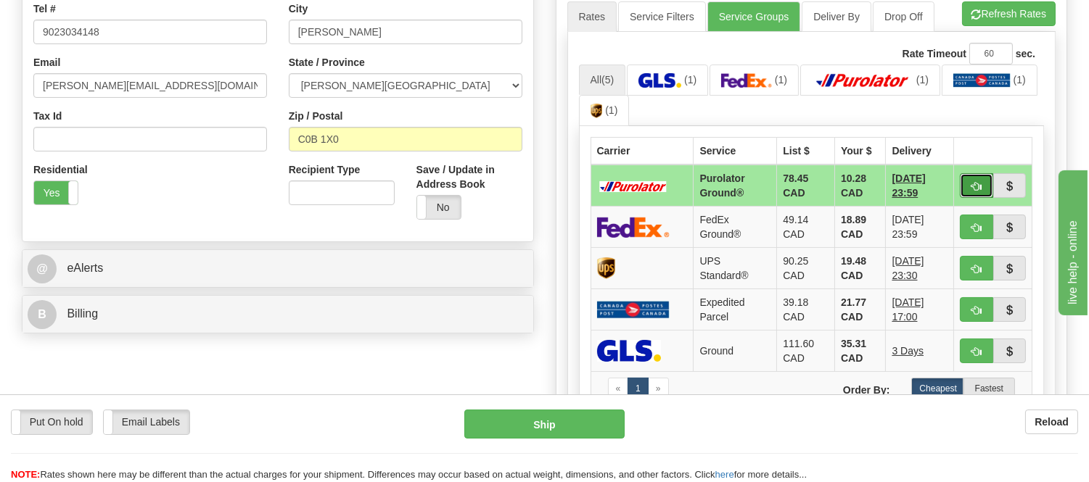
click at [977, 178] on button "button" at bounding box center [976, 185] width 33 height 25
type input "260"
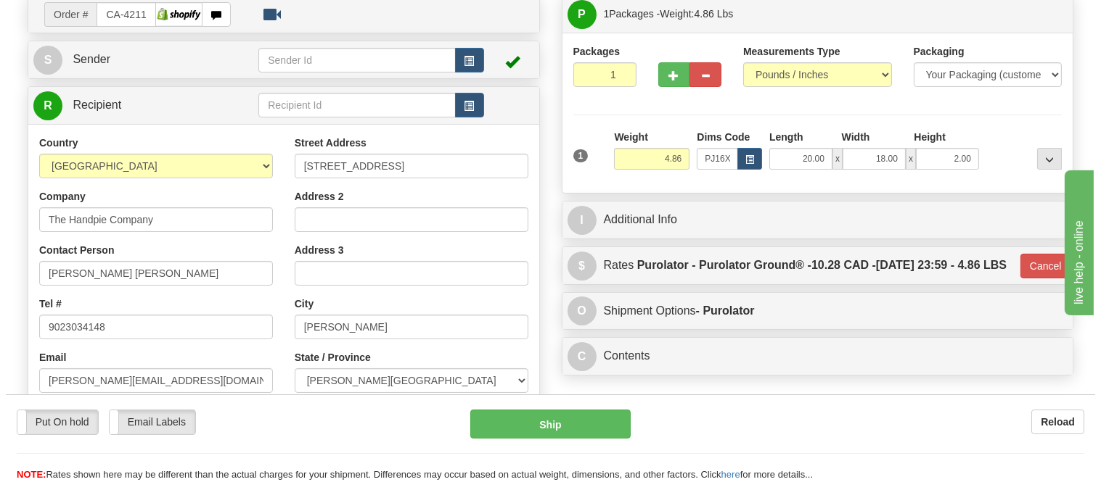
scroll to position [81, 0]
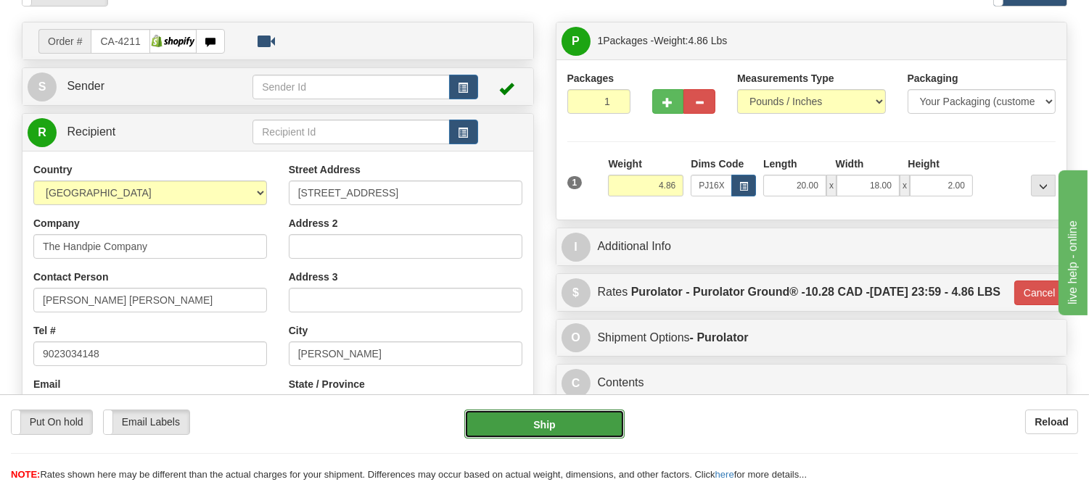
click at [593, 421] on button "Ship" at bounding box center [544, 424] width 160 height 29
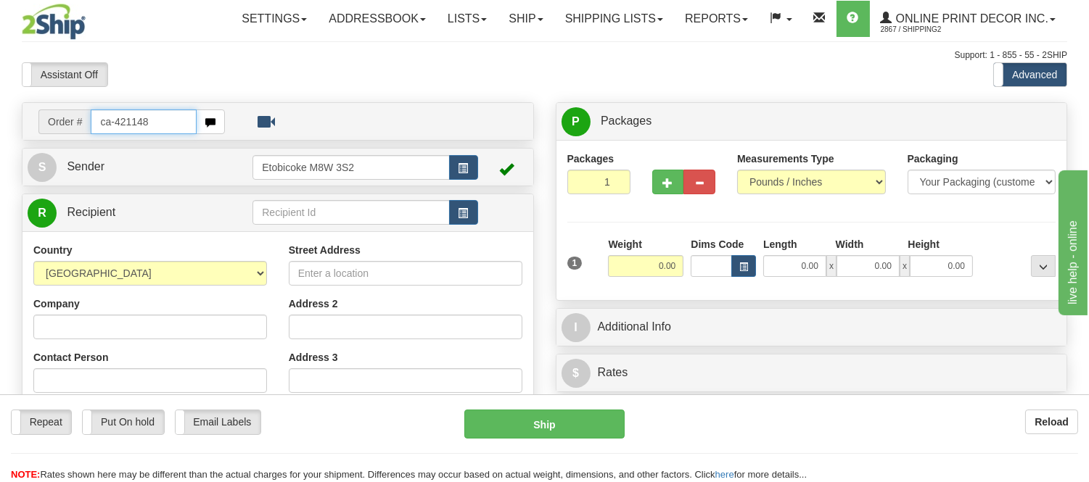
type input "ca-421148"
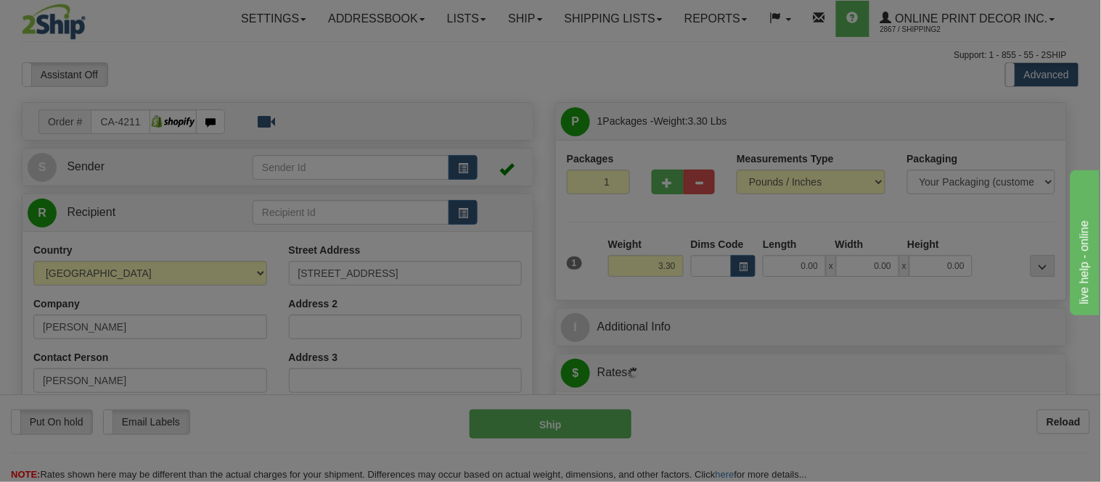
type input "CORNWALL"
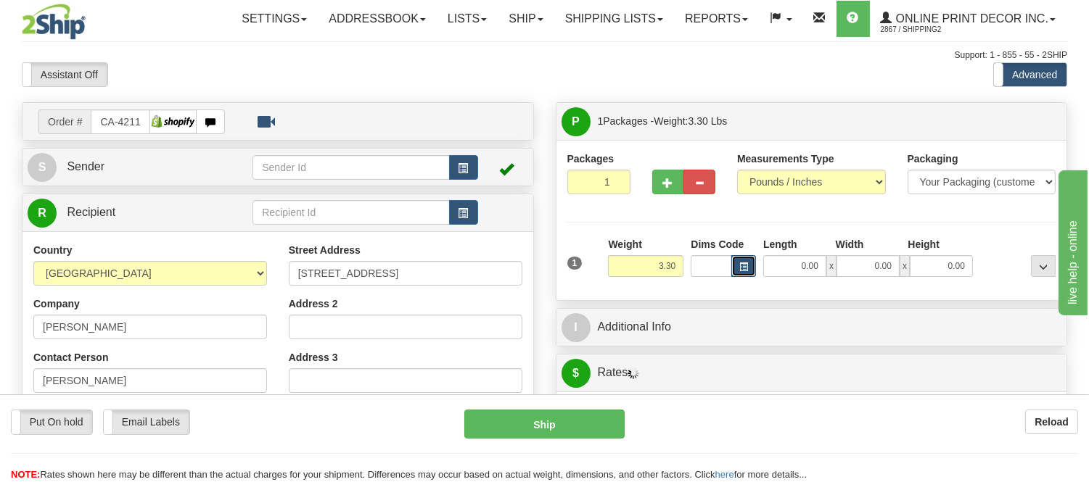
click at [741, 260] on button "button" at bounding box center [743, 266] width 25 height 22
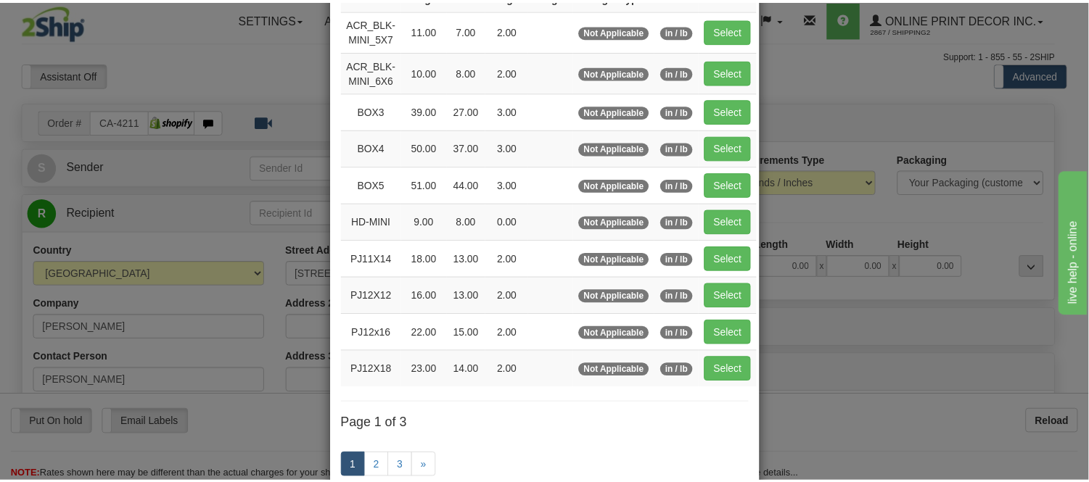
scroll to position [161, 0]
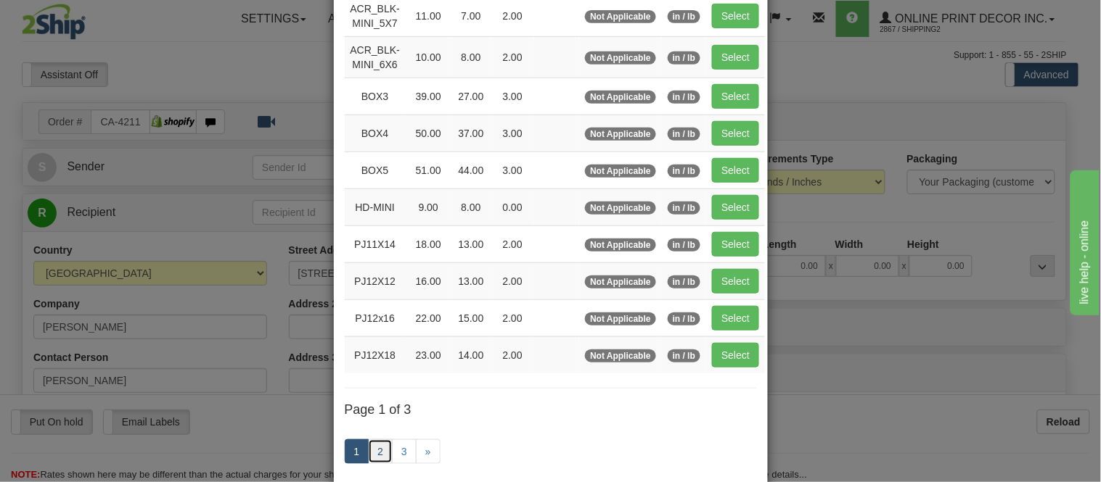
click at [374, 459] on link "2" at bounding box center [380, 452] width 25 height 25
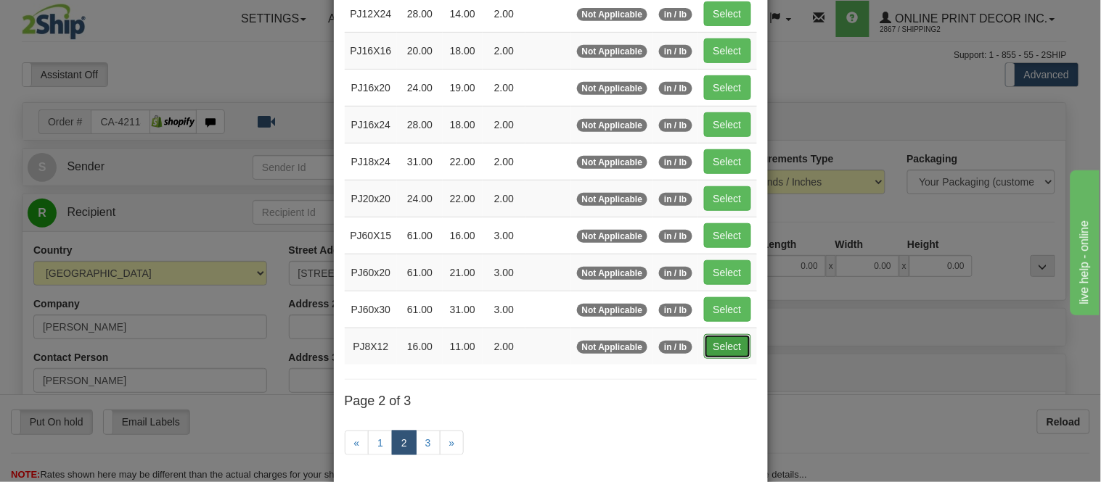
click at [707, 357] on button "Select" at bounding box center [727, 346] width 47 height 25
type input "PJ8X12"
type input "16.00"
type input "11.00"
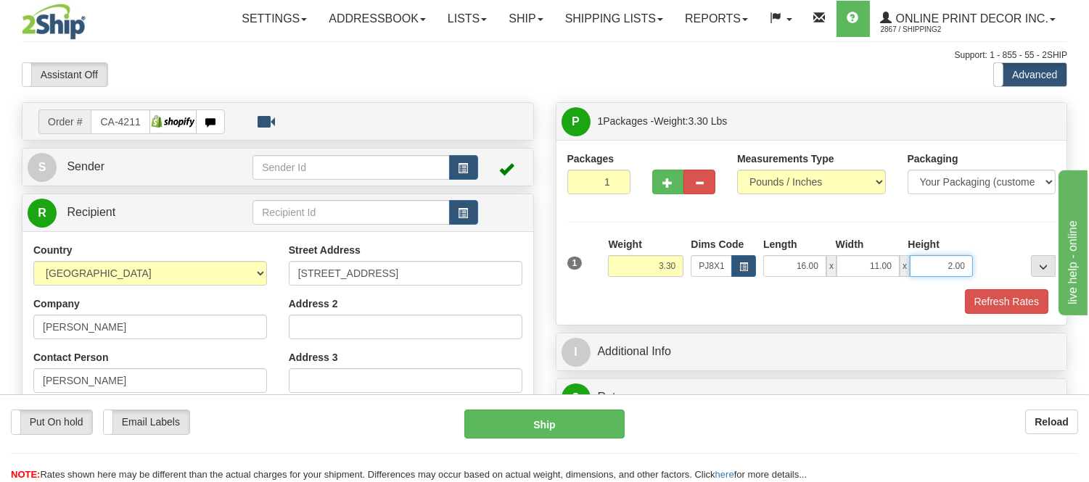
drag, startPoint x: 966, startPoint y: 270, endPoint x: 896, endPoint y: 269, distance: 70.4
click at [896, 269] on div "16.00 x 11.00 x 2.00" at bounding box center [868, 266] width 210 height 22
click button "Delete" at bounding box center [0, 0] width 0 height 0
type input "6.00"
click at [1016, 301] on button "Refresh Rates" at bounding box center [1006, 301] width 83 height 25
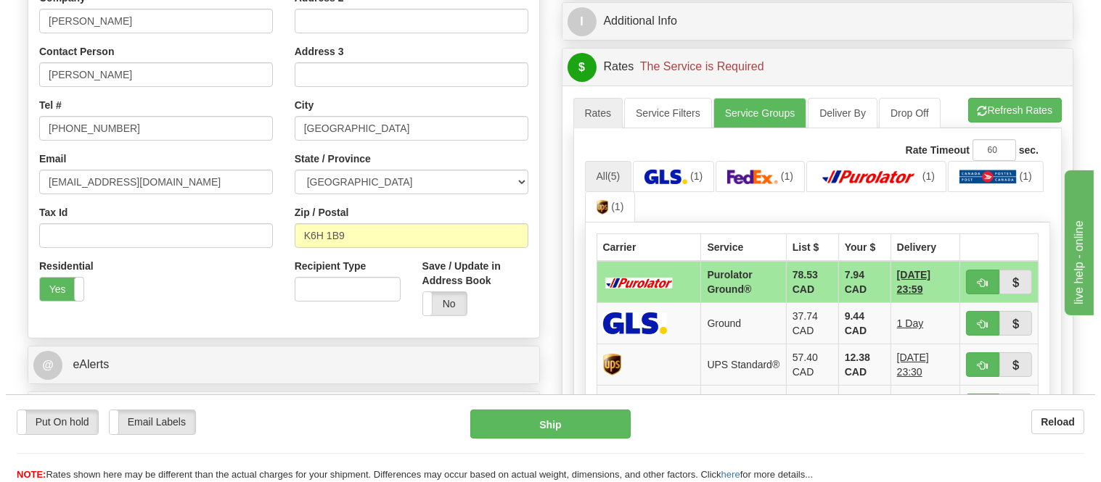
scroll to position [322, 0]
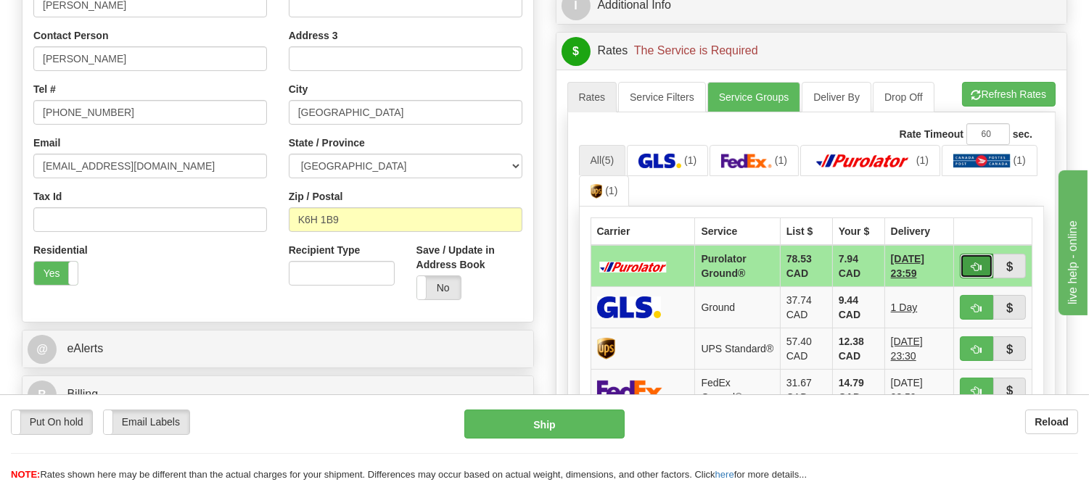
click at [975, 271] on span "button" at bounding box center [976, 267] width 10 height 9
type input "260"
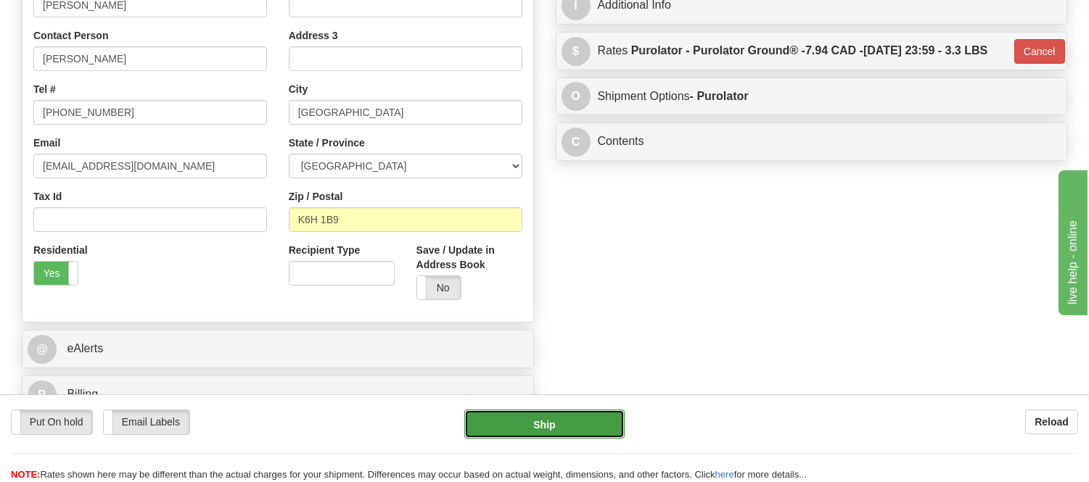
click at [546, 428] on button "Ship" at bounding box center [544, 424] width 160 height 29
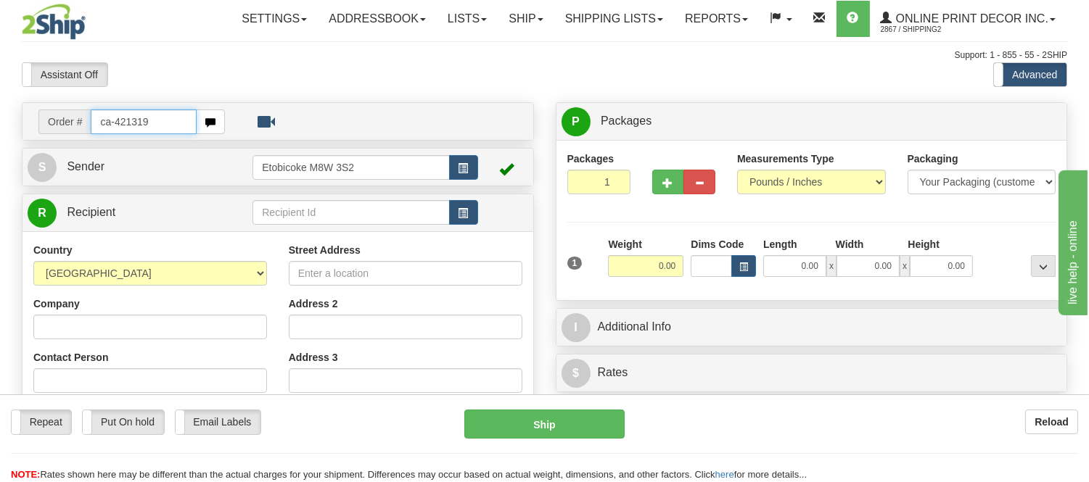
type input "ca-421319"
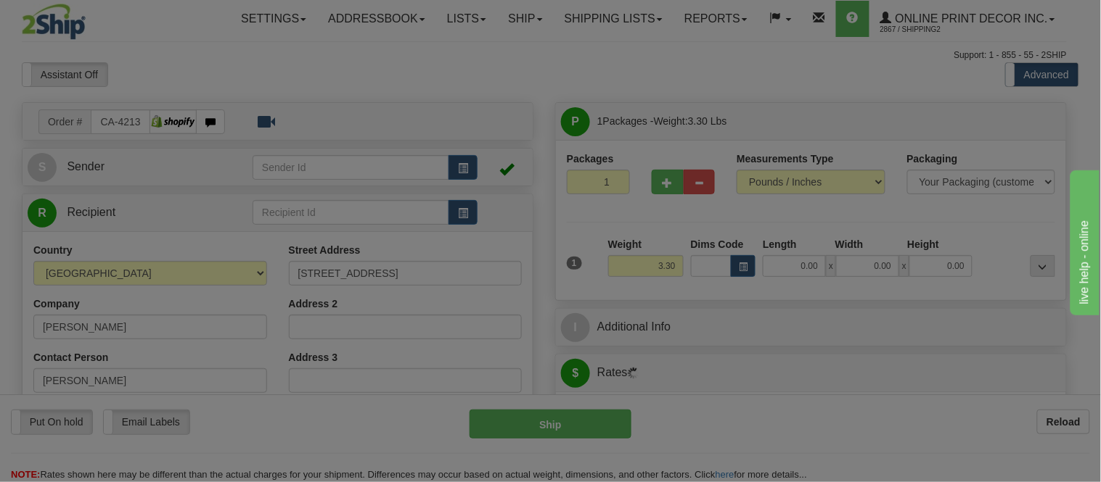
type input "VALLEYVIEW"
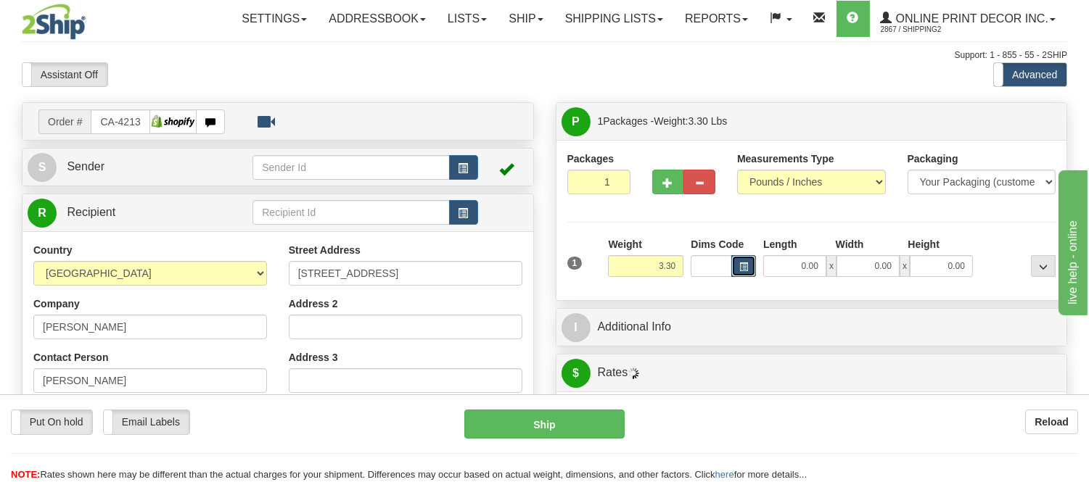
click at [746, 271] on span "button" at bounding box center [743, 267] width 9 height 8
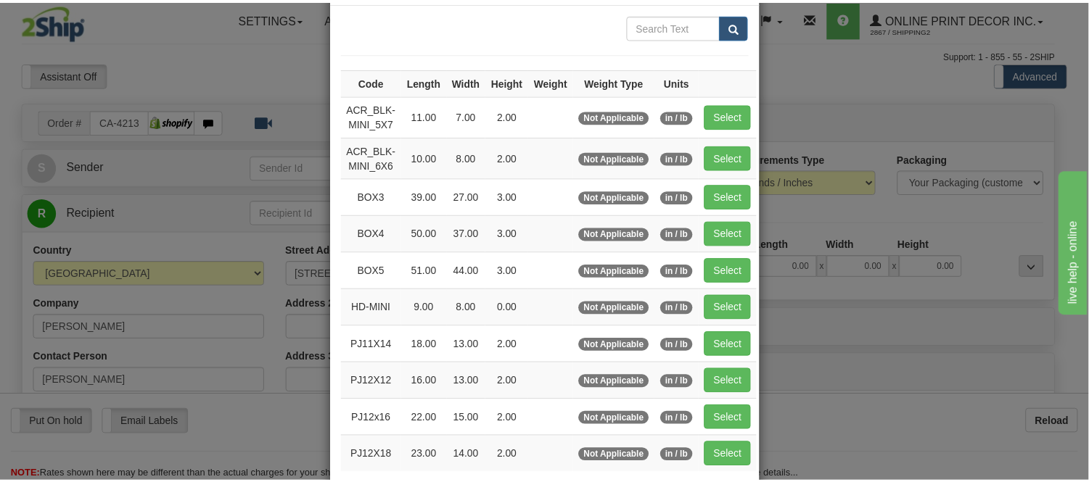
scroll to position [161, 0]
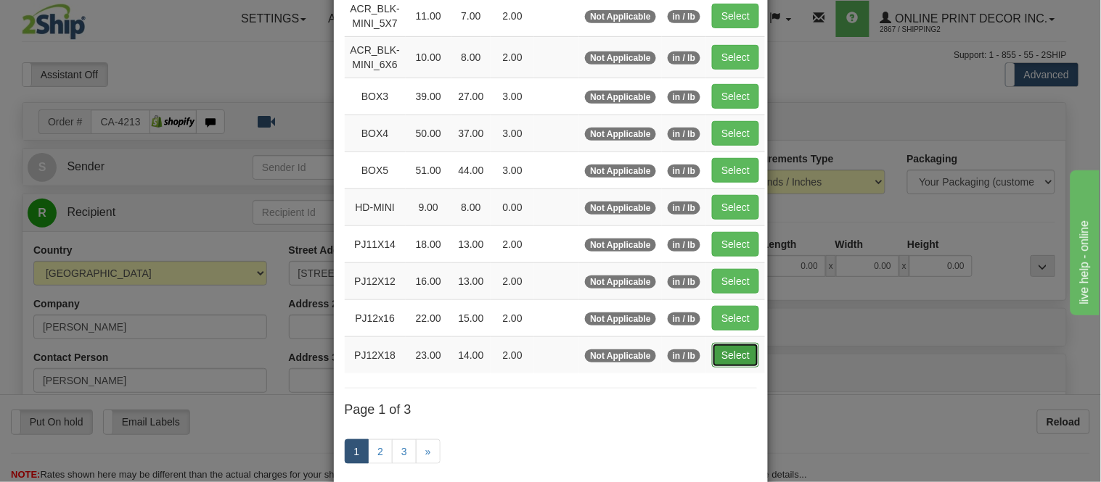
click at [728, 345] on button "Select" at bounding box center [735, 355] width 47 height 25
type input "PJ12X18"
type input "23.00"
type input "14.00"
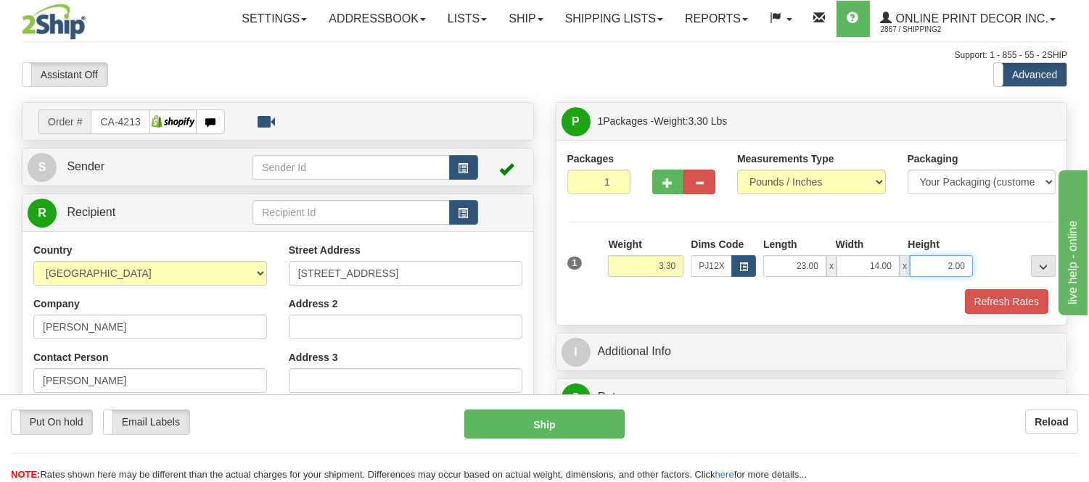
drag, startPoint x: 966, startPoint y: 267, endPoint x: 903, endPoint y: 266, distance: 63.1
click at [903, 266] on div "23.00 x 14.00 x 2.00" at bounding box center [868, 266] width 210 height 22
click button "Delete" at bounding box center [0, 0] width 0 height 0
type input "4.00"
click at [994, 306] on button "Refresh Rates" at bounding box center [1006, 301] width 83 height 25
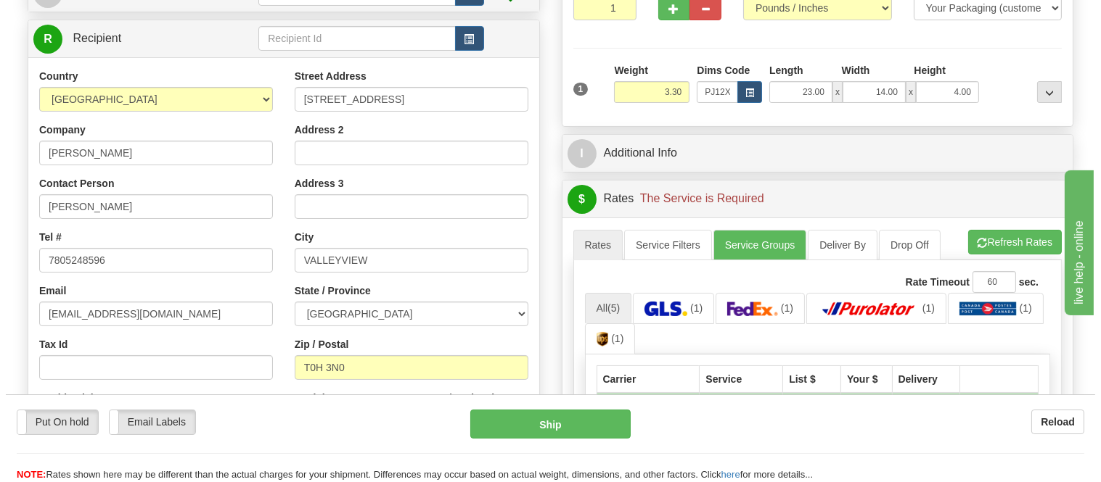
scroll to position [322, 0]
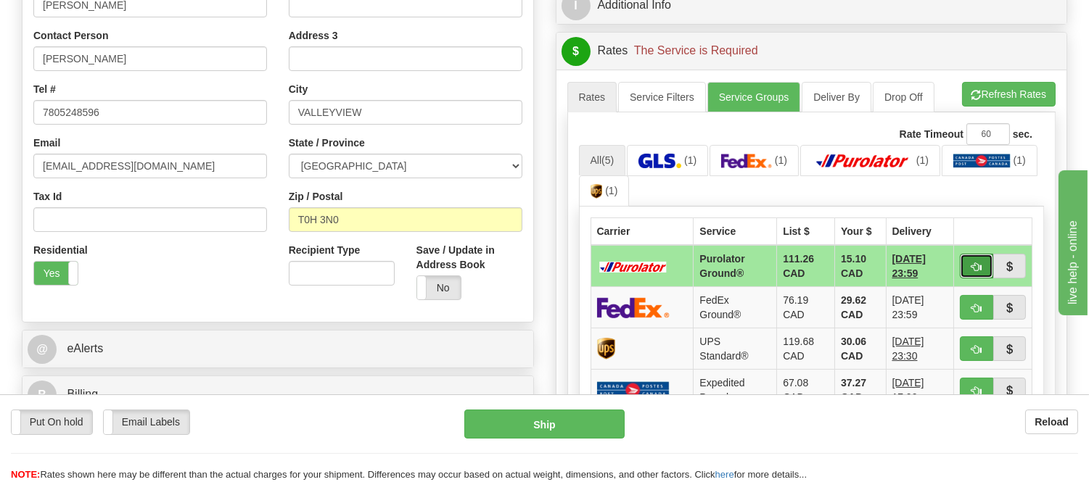
click at [981, 260] on button "button" at bounding box center [976, 266] width 33 height 25
type input "260"
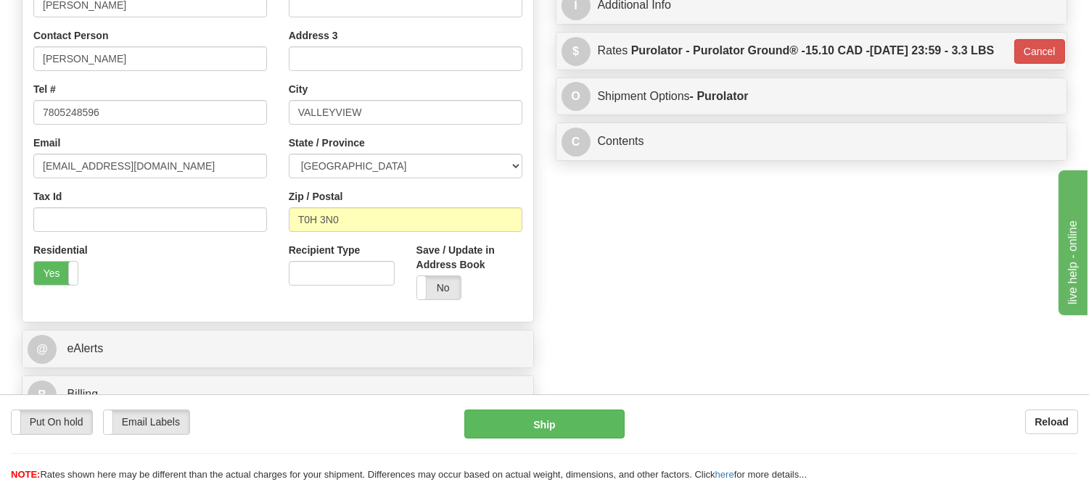
click at [545, 409] on div "Put On hold Put On hold Email Labels Email Labels Edit Reload Ship Reload" at bounding box center [544, 439] width 1089 height 88
click at [548, 440] on div "Put On hold Put On hold Email Labels Email Labels Edit Reload Ship" at bounding box center [544, 446] width 1089 height 73
click at [539, 422] on button "Ship" at bounding box center [544, 424] width 160 height 29
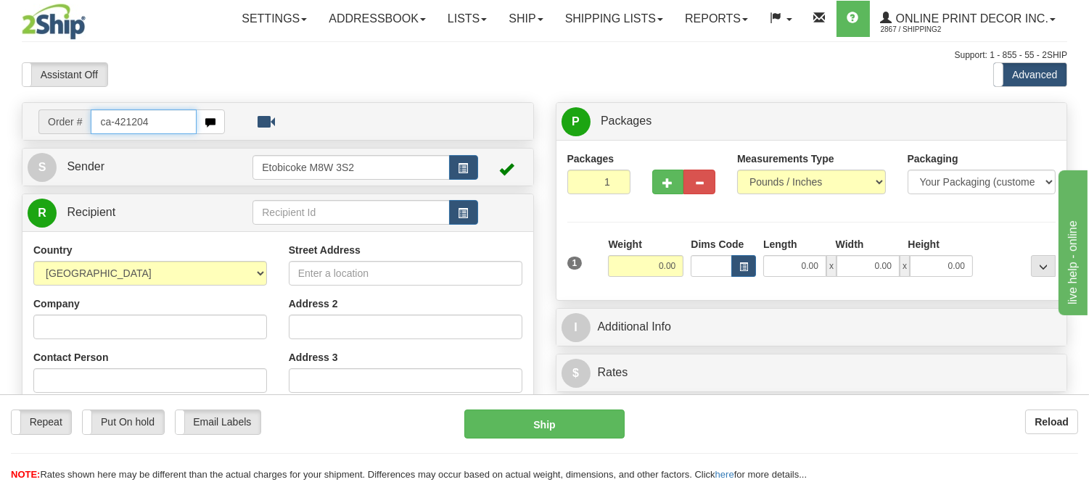
type input "ca-421204"
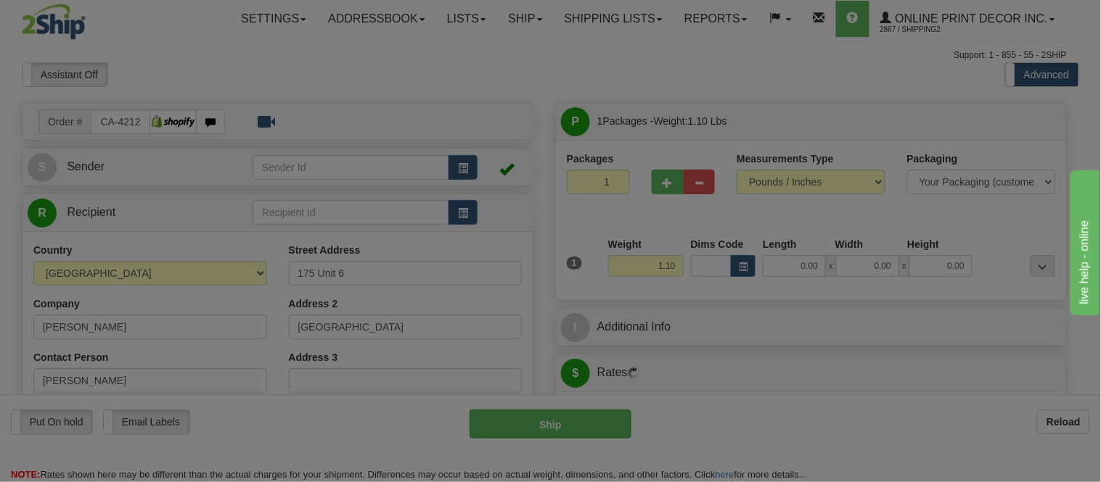
type input "ETOBICOKE"
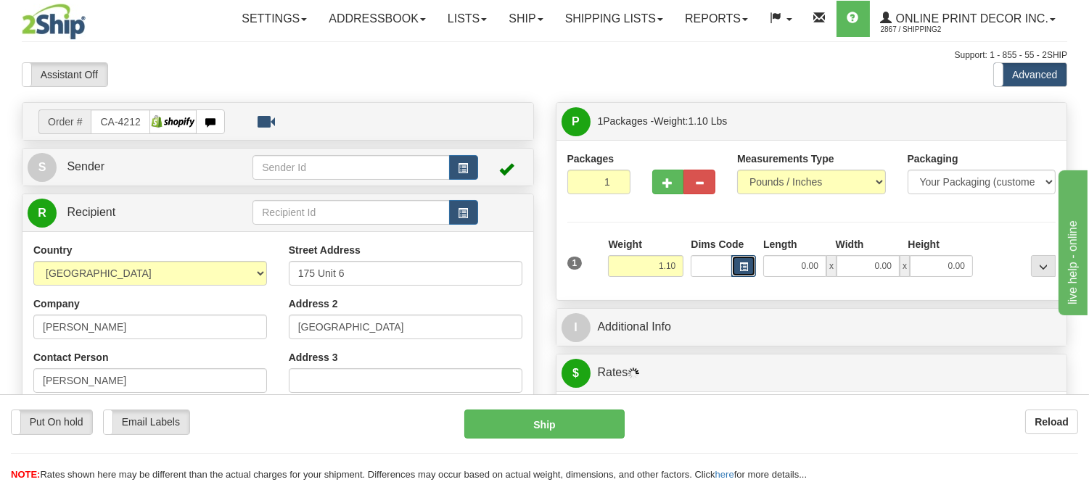
click at [741, 264] on span "button" at bounding box center [743, 267] width 9 height 8
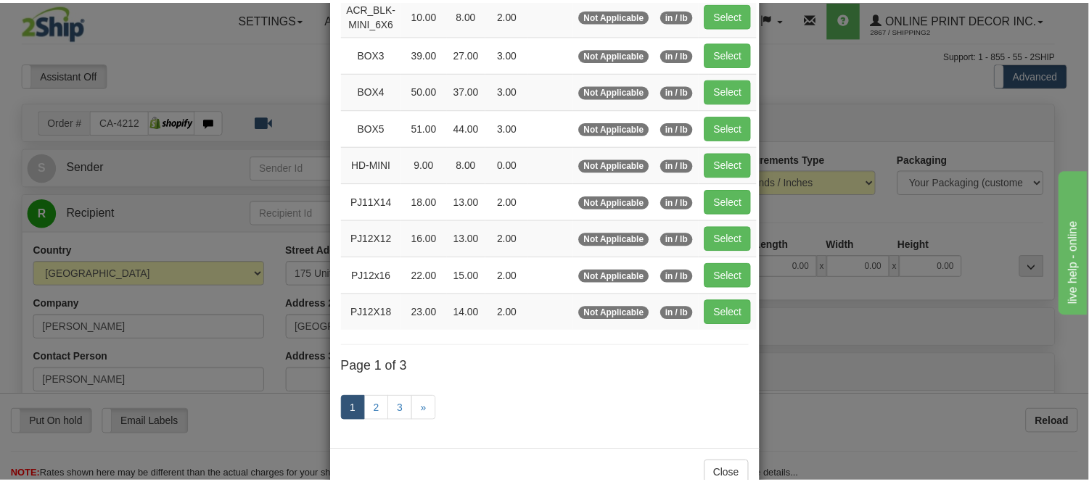
scroll to position [242, 0]
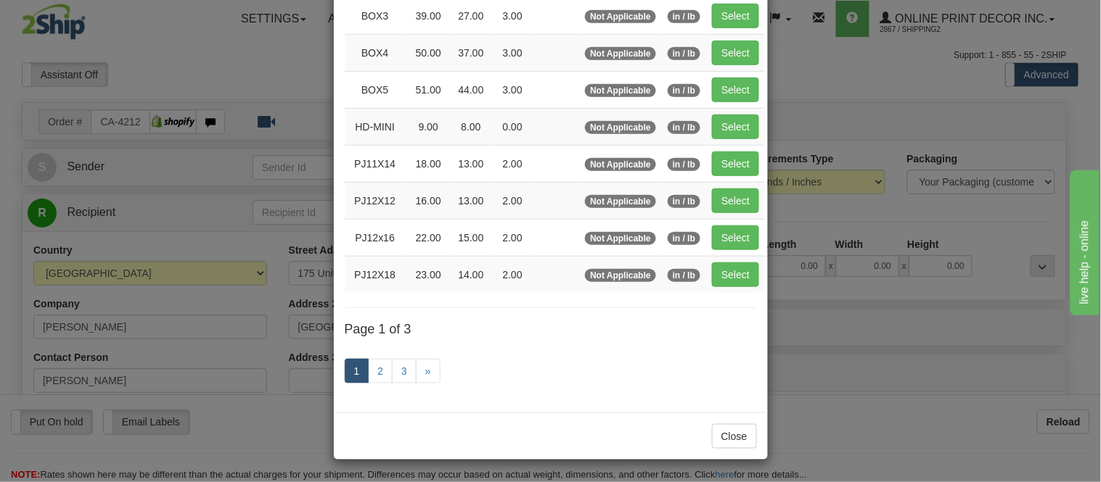
click at [706, 277] on td "Select" at bounding box center [735, 274] width 59 height 37
click at [716, 280] on button "Select" at bounding box center [735, 275] width 47 height 25
type input "PJ12X18"
type input "23.00"
type input "14.00"
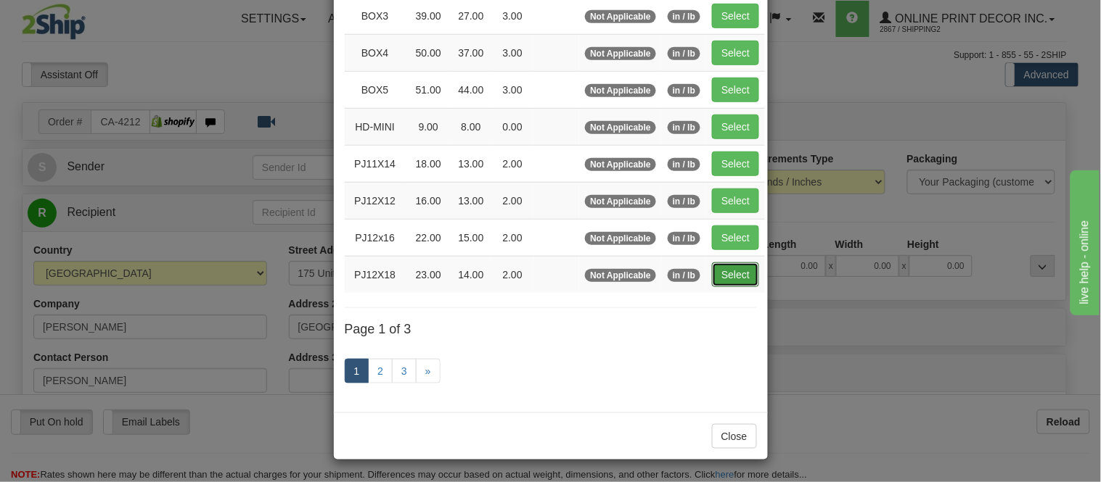
type input "2.00"
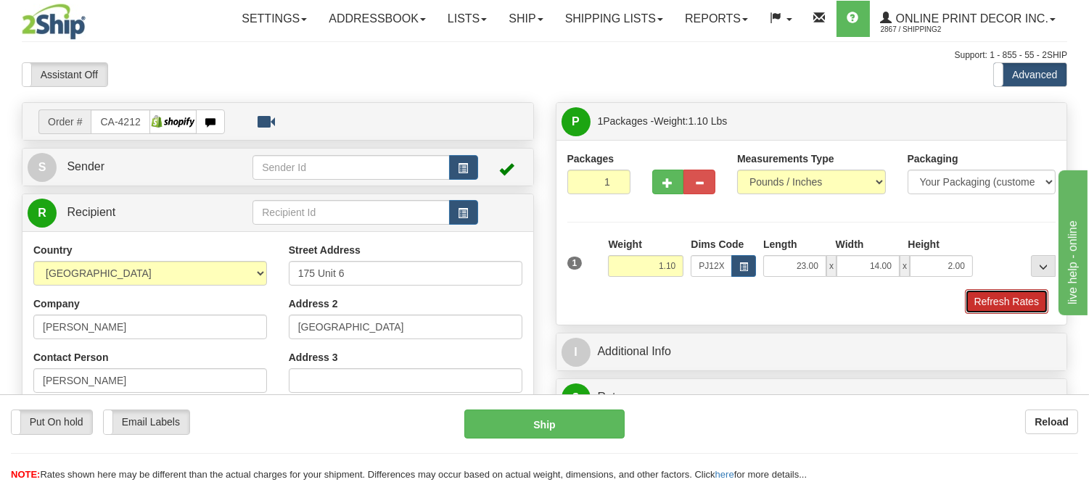
click at [988, 305] on button "Refresh Rates" at bounding box center [1006, 301] width 83 height 25
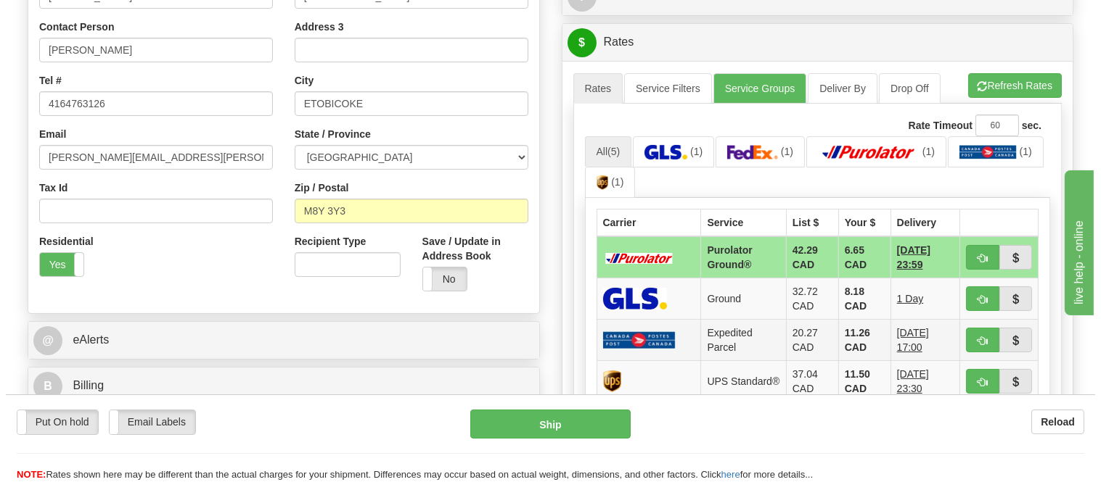
scroll to position [403, 0]
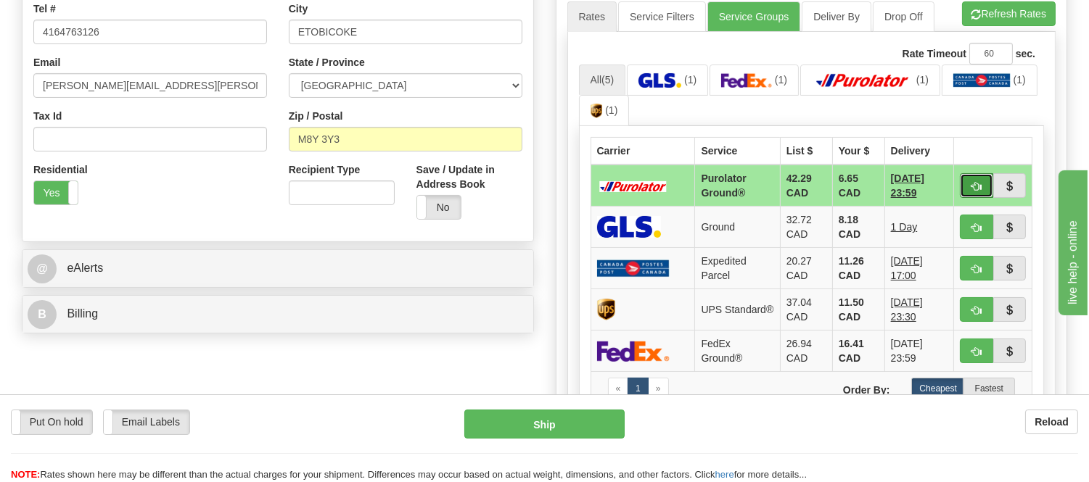
click at [974, 192] on button "button" at bounding box center [976, 185] width 33 height 25
type input "260"
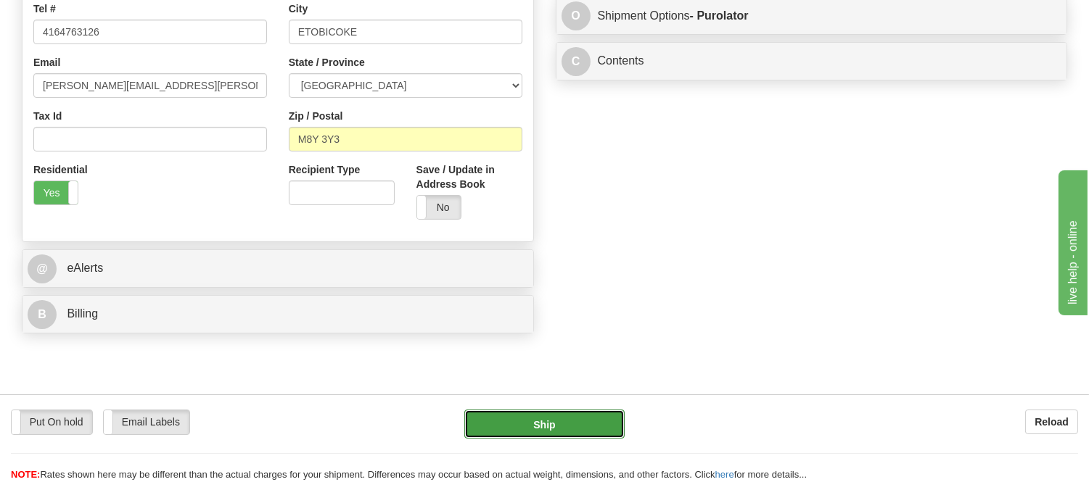
click at [591, 419] on button "Ship" at bounding box center [544, 424] width 160 height 29
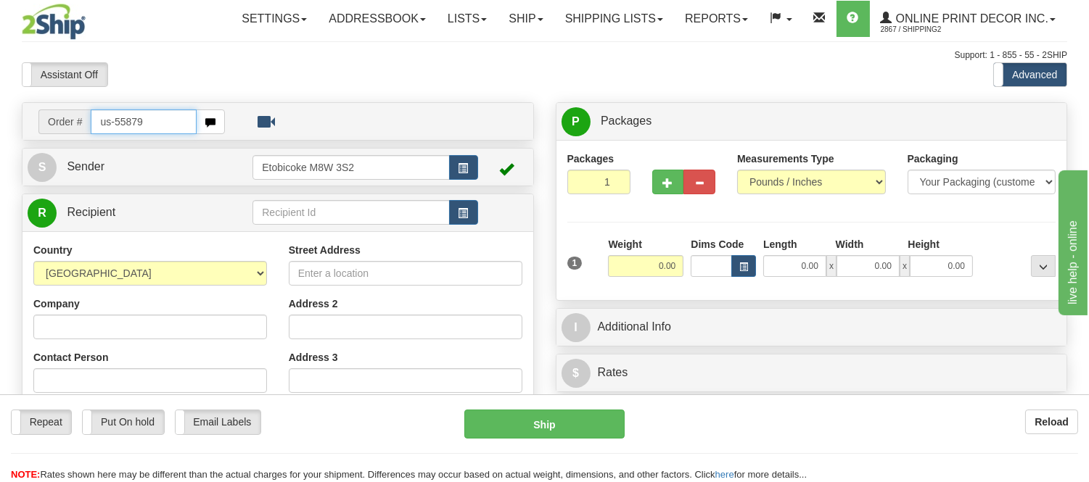
type input "us-55879"
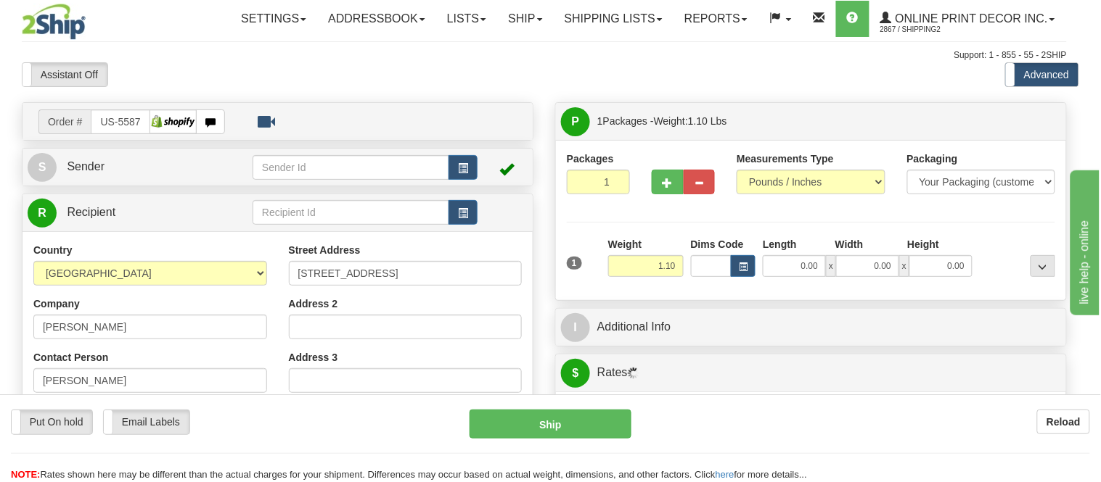
type input "MONETA"
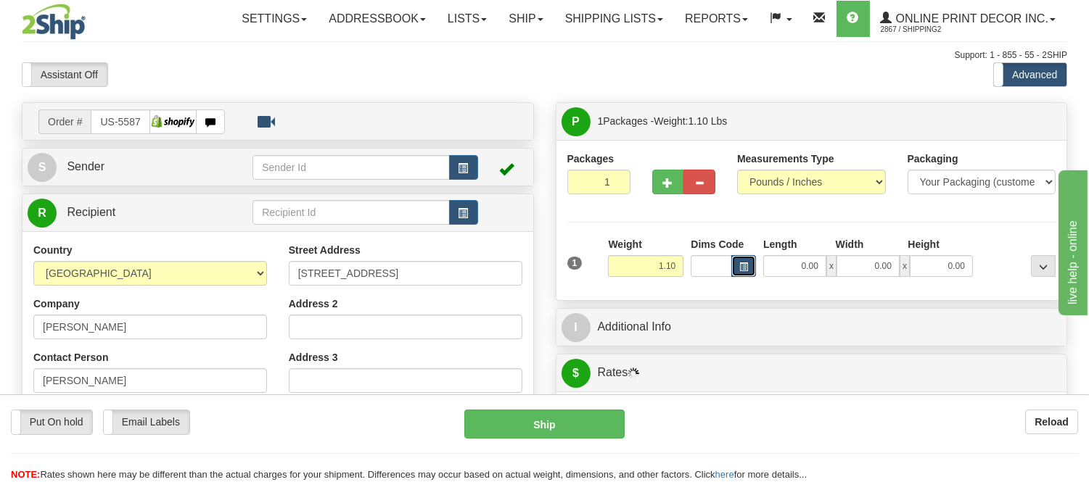
click at [741, 264] on span "button" at bounding box center [743, 267] width 9 height 8
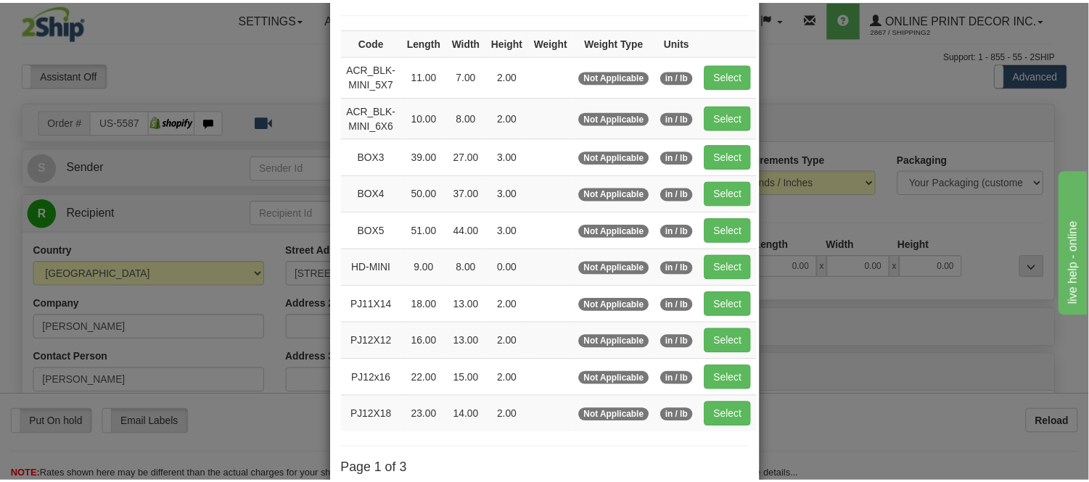
scroll to position [242, 0]
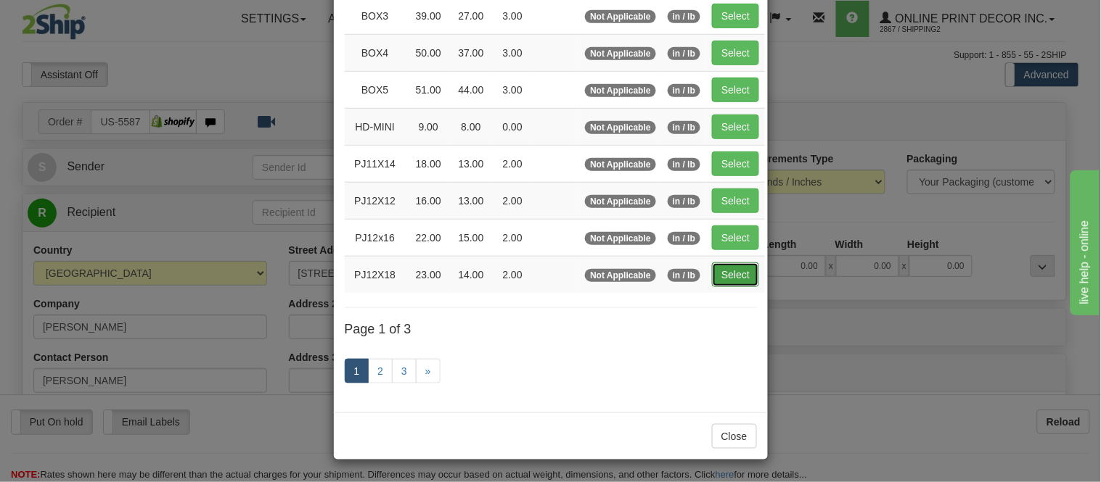
click at [744, 273] on button "Select" at bounding box center [735, 275] width 47 height 25
type input "PJ12X18"
type input "23.00"
type input "14.00"
type input "2.00"
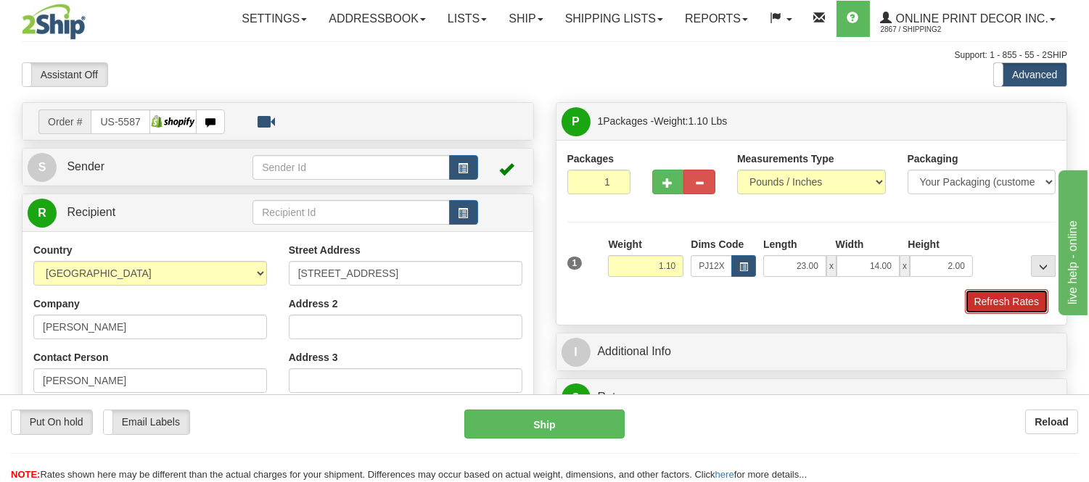
click at [1021, 300] on button "Refresh Rates" at bounding box center [1006, 301] width 83 height 25
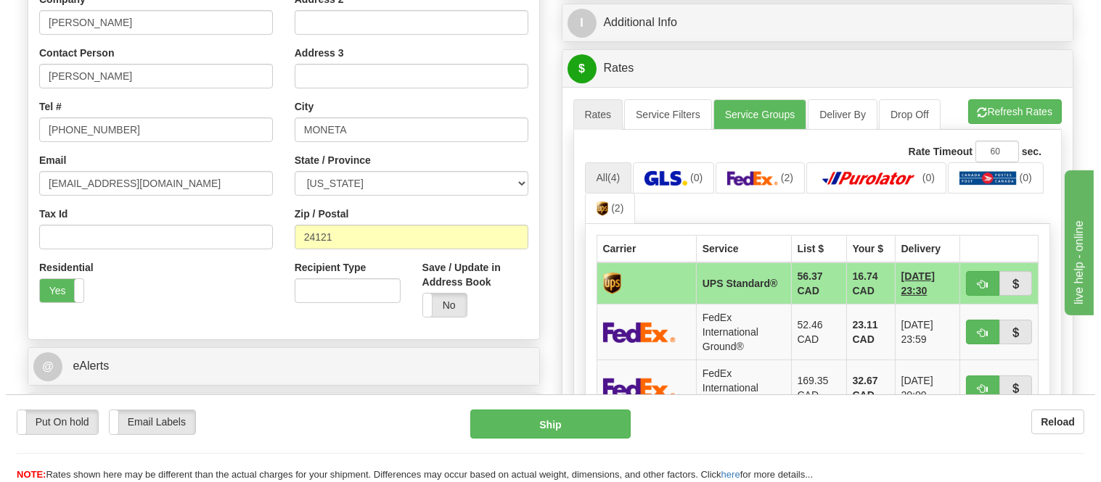
scroll to position [322, 0]
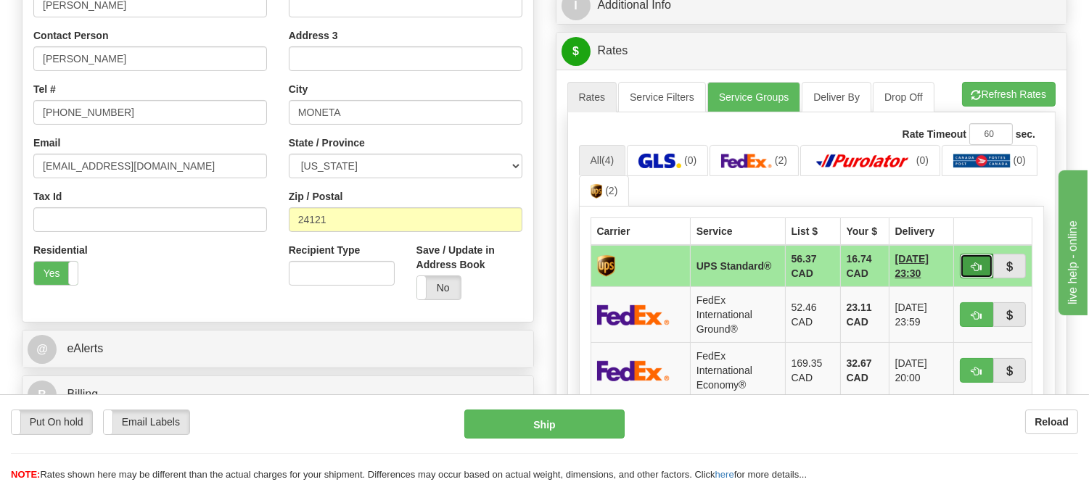
click at [970, 271] on button "button" at bounding box center [976, 266] width 33 height 25
type input "11"
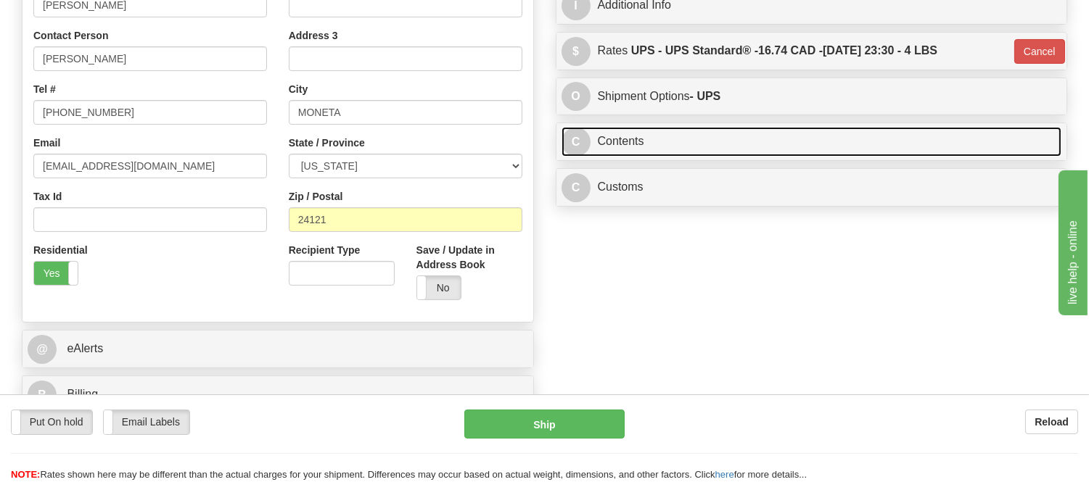
click at [714, 141] on link "C Contents" at bounding box center [812, 142] width 501 height 30
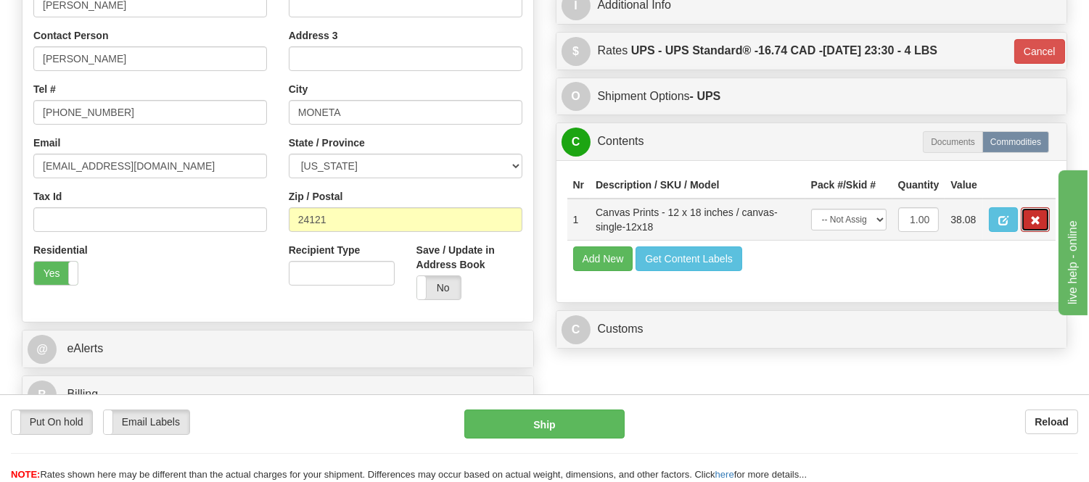
click at [1038, 226] on span "button" at bounding box center [1035, 220] width 10 height 9
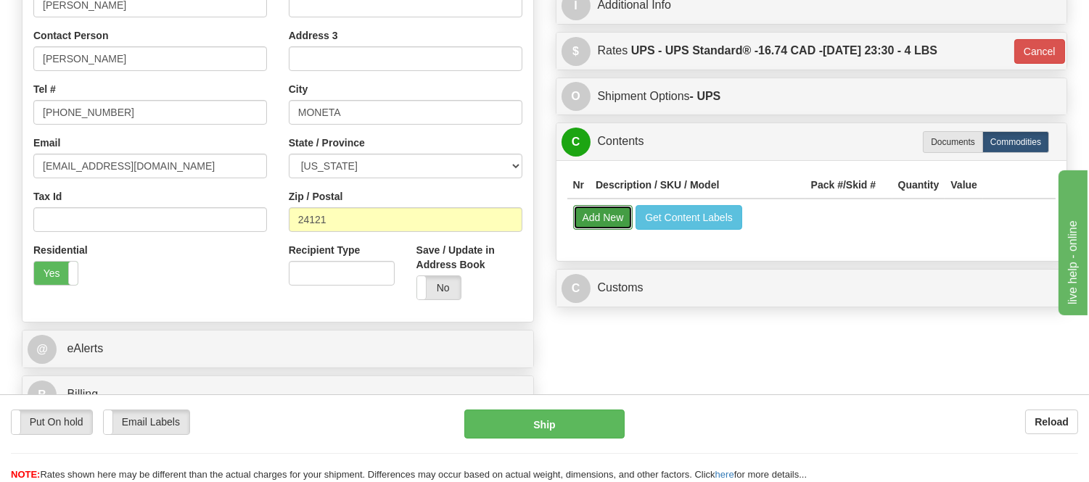
click at [604, 215] on button "Add New" at bounding box center [603, 217] width 60 height 25
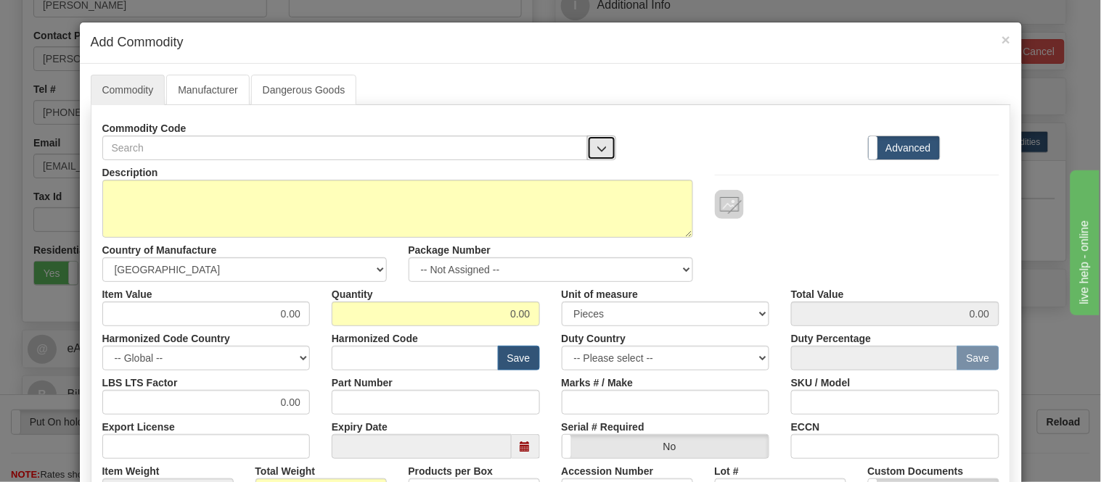
click at [596, 151] on span "button" at bounding box center [601, 148] width 10 height 9
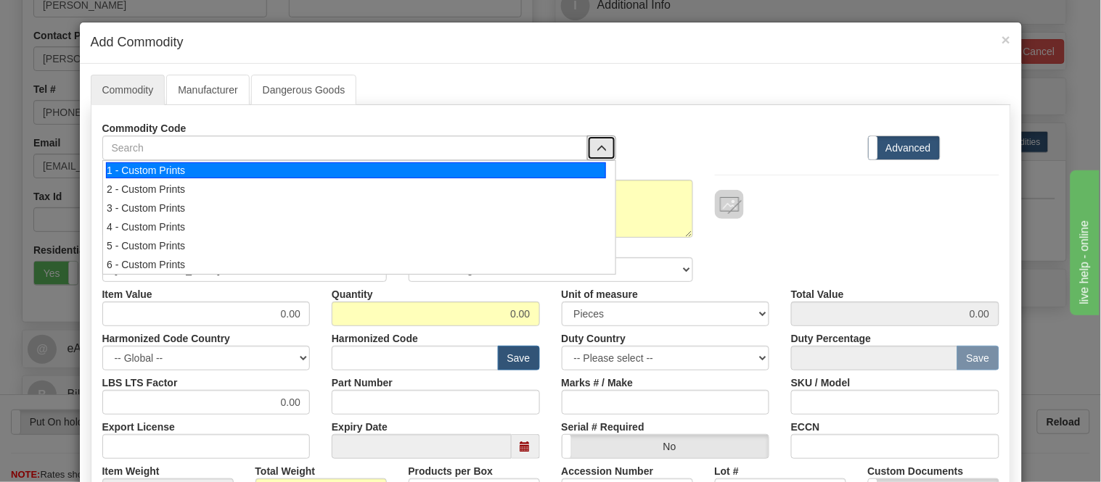
click at [595, 177] on div "1 - Custom Prints" at bounding box center [356, 171] width 500 height 16
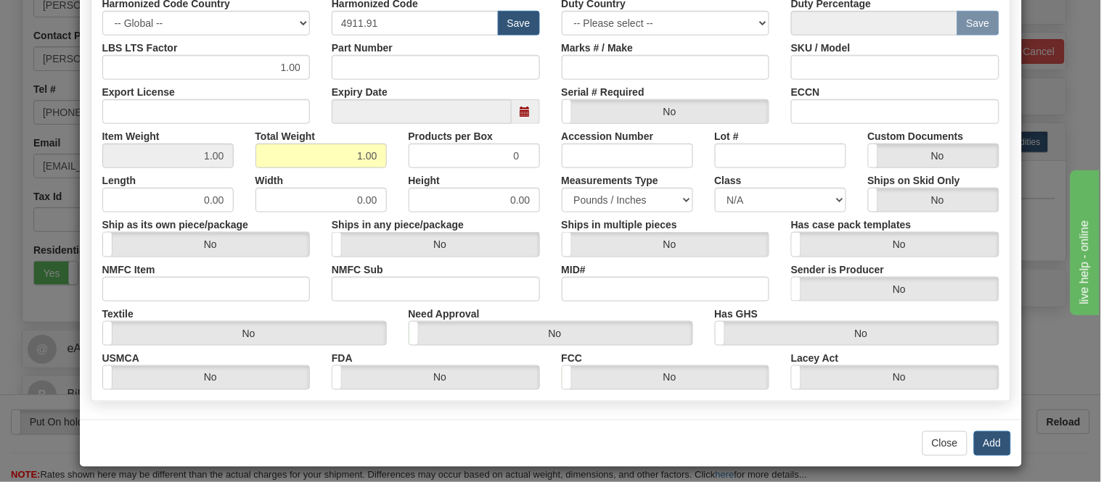
scroll to position [342, 0]
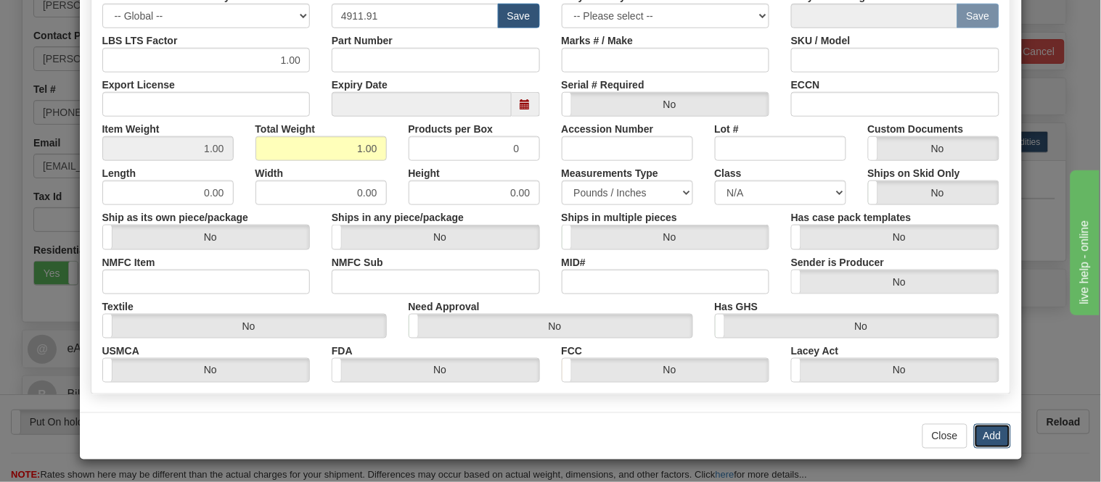
click at [989, 430] on button "Add" at bounding box center [992, 436] width 37 height 25
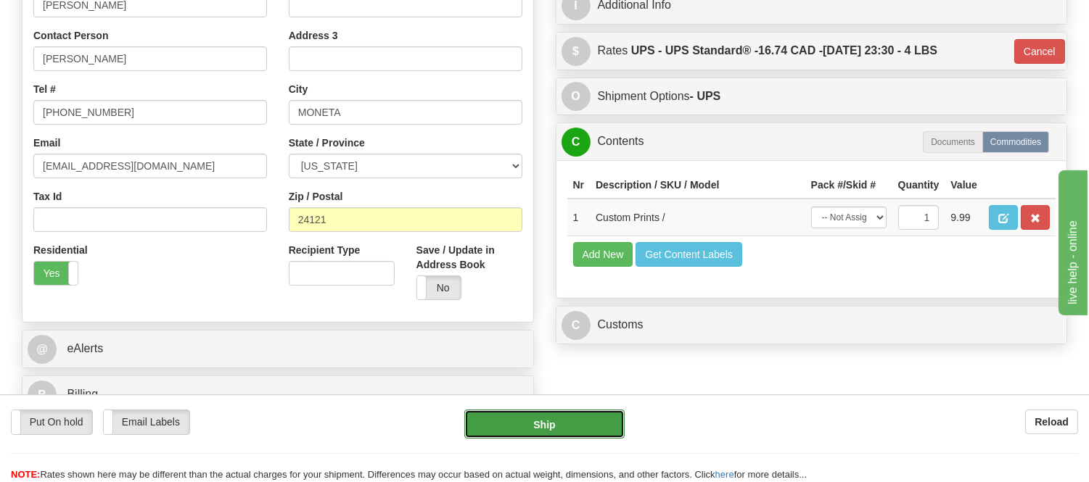
click at [599, 419] on button "Ship" at bounding box center [544, 424] width 160 height 29
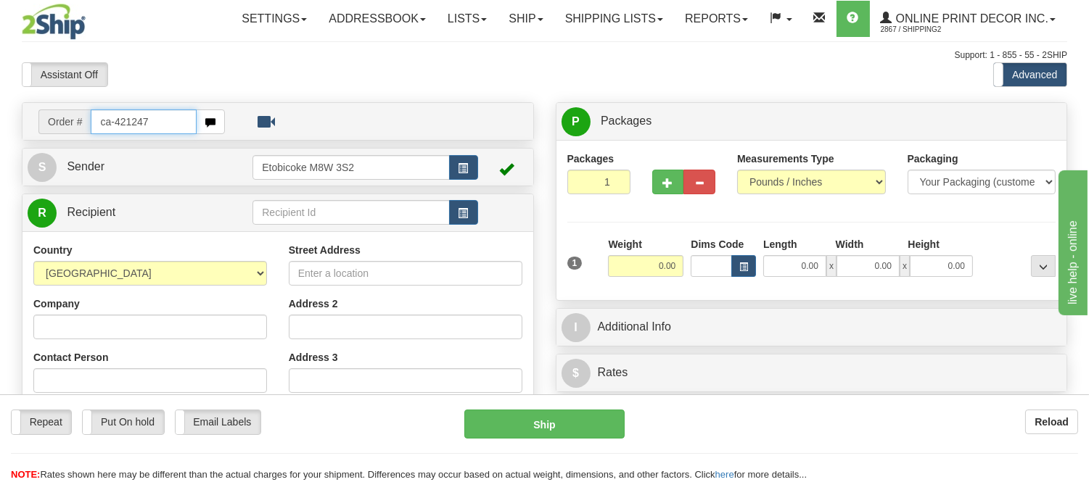
type input "ca-421247"
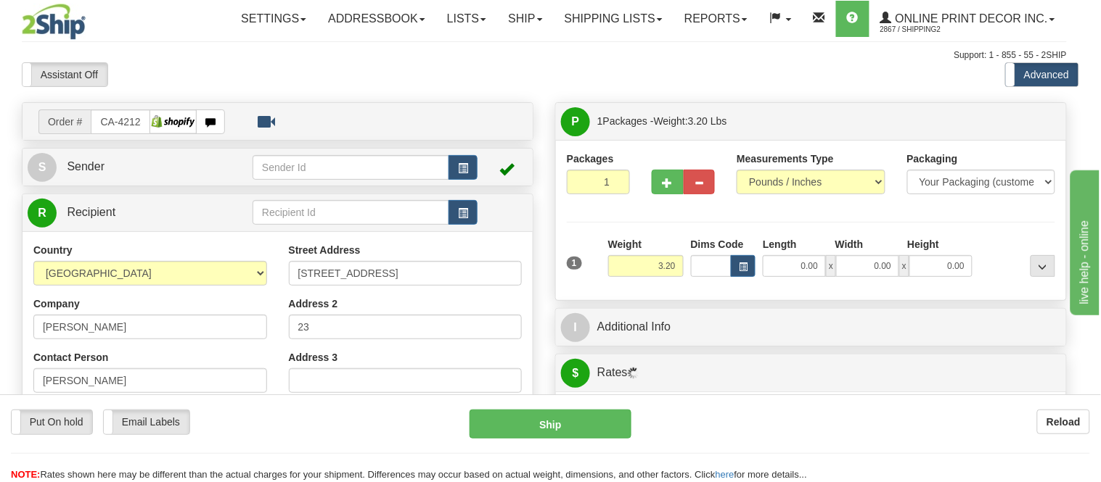
type input "DELTA"
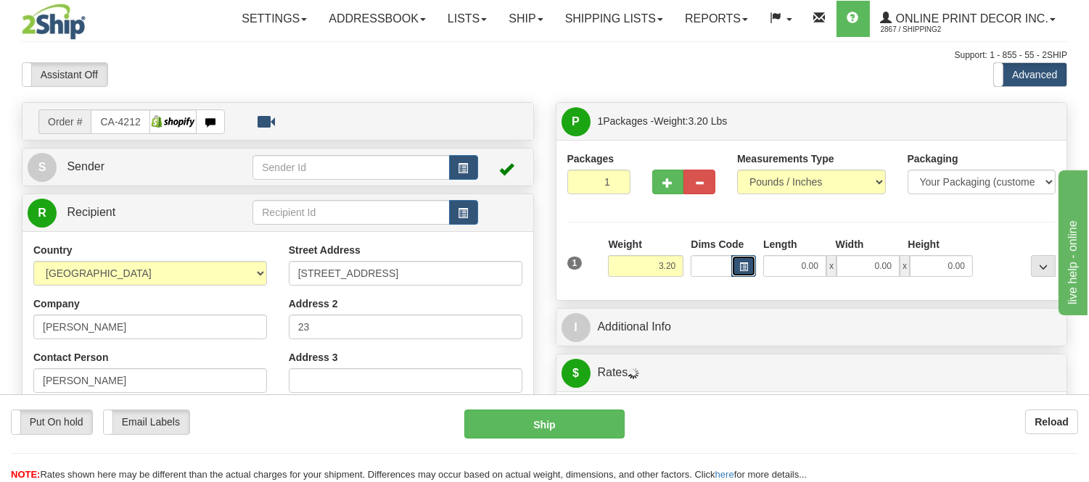
click at [740, 276] on button "button" at bounding box center [743, 266] width 25 height 22
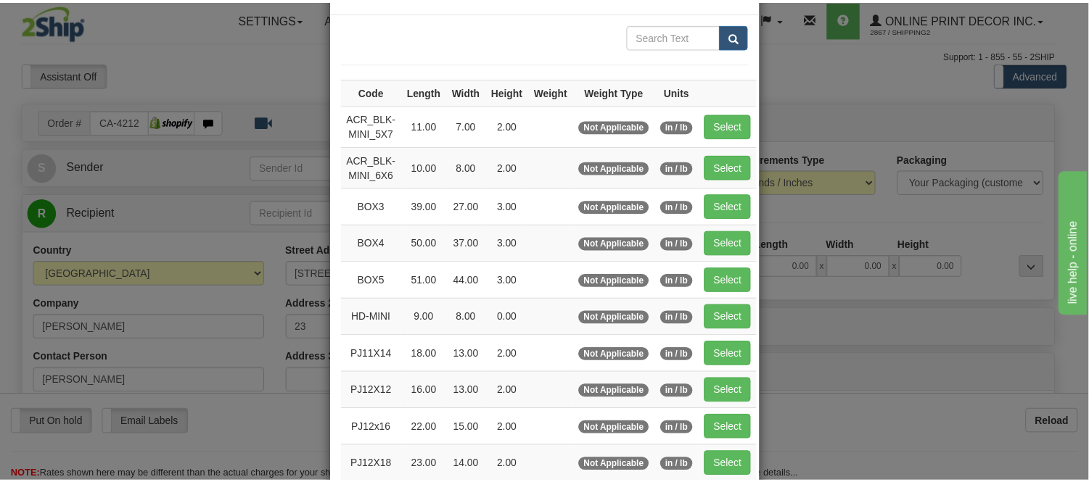
scroll to position [81, 0]
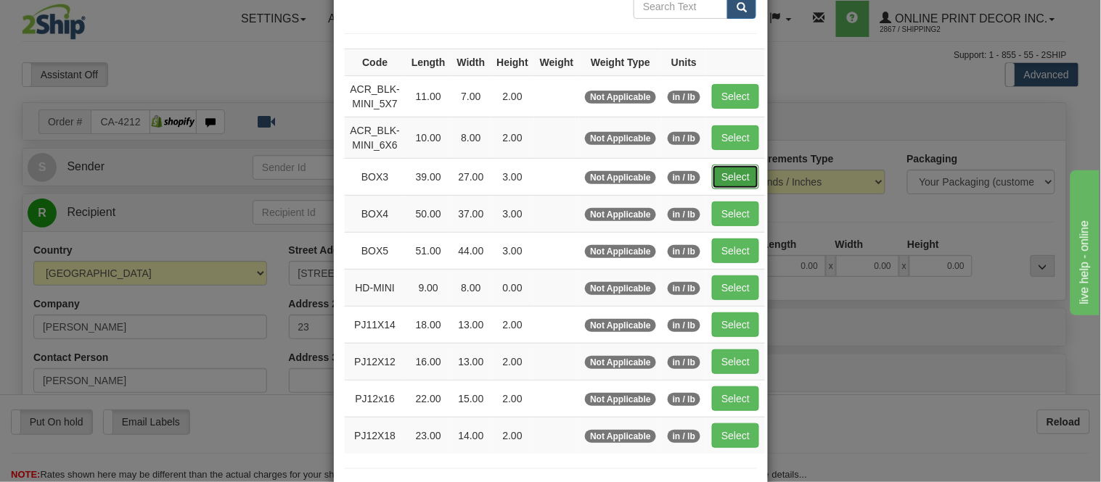
click at [730, 180] on button "Select" at bounding box center [735, 177] width 47 height 25
type input "BOX3"
type input "39.00"
type input "27.00"
type input "3.00"
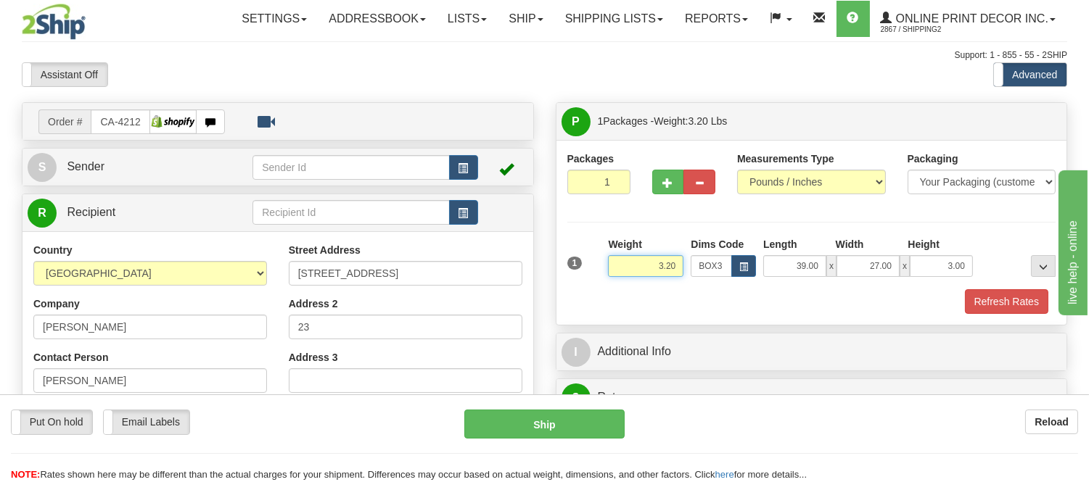
drag, startPoint x: 675, startPoint y: 267, endPoint x: 563, endPoint y: 306, distance: 118.4
click at [567, 306] on div "1 Weight 3.20 Dims Code BOX3" at bounding box center [811, 275] width 489 height 77
type input "6.98"
click at [1006, 301] on button "Refresh Rates" at bounding box center [1006, 301] width 83 height 25
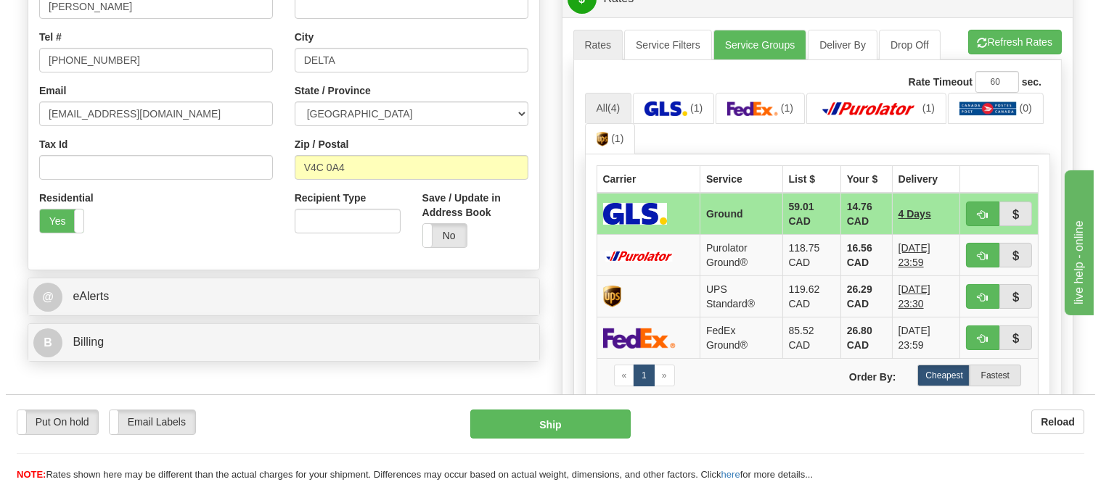
scroll to position [403, 0]
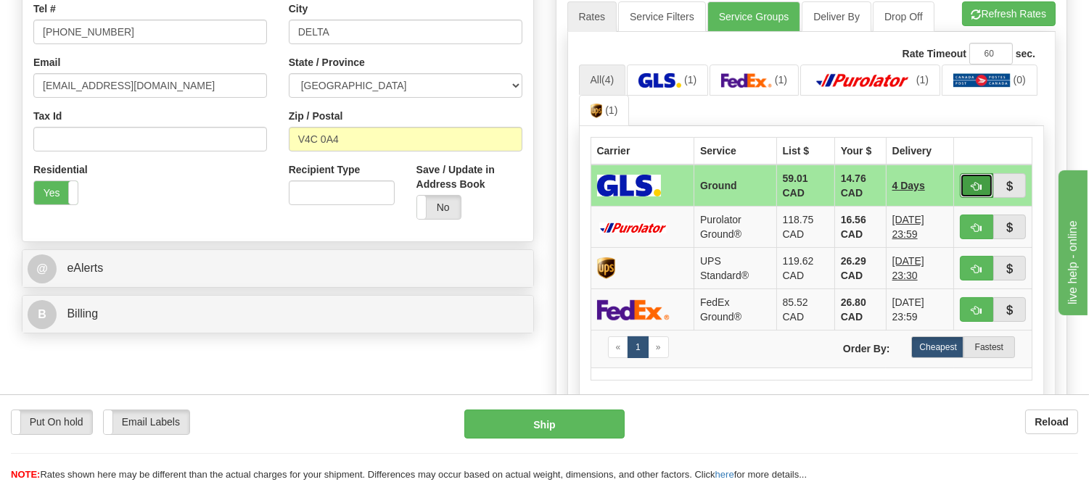
click at [972, 186] on span "button" at bounding box center [976, 186] width 10 height 9
type input "1"
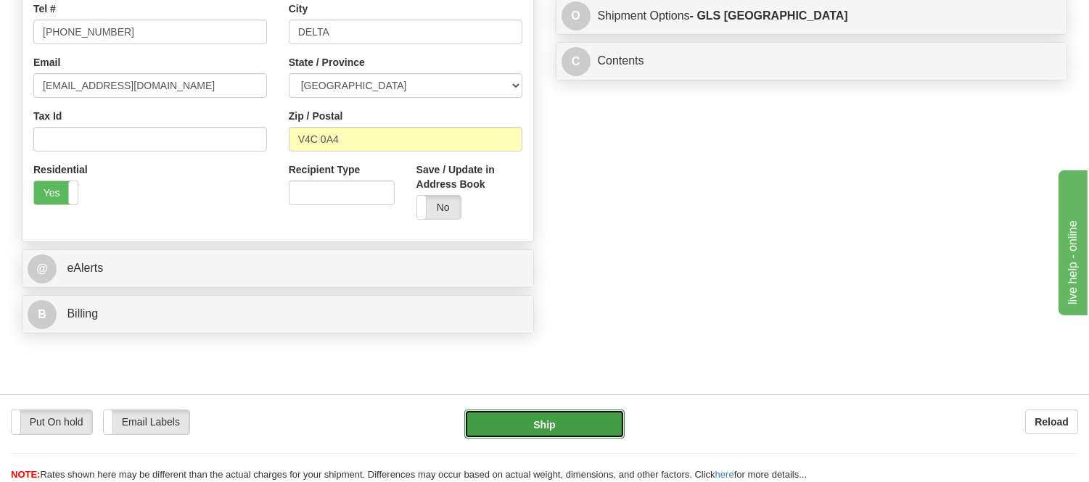
click at [574, 432] on button "Ship" at bounding box center [544, 424] width 160 height 29
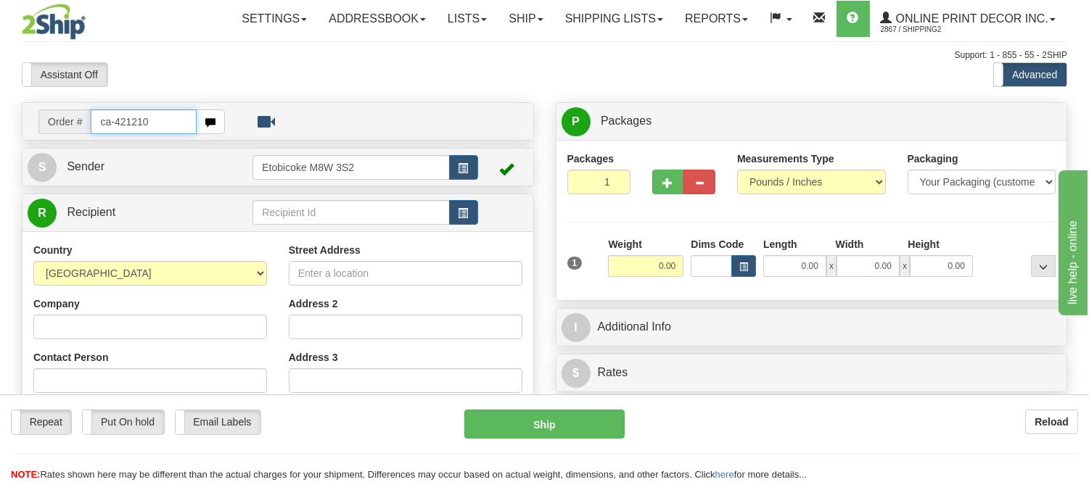
type input "ca-421210"
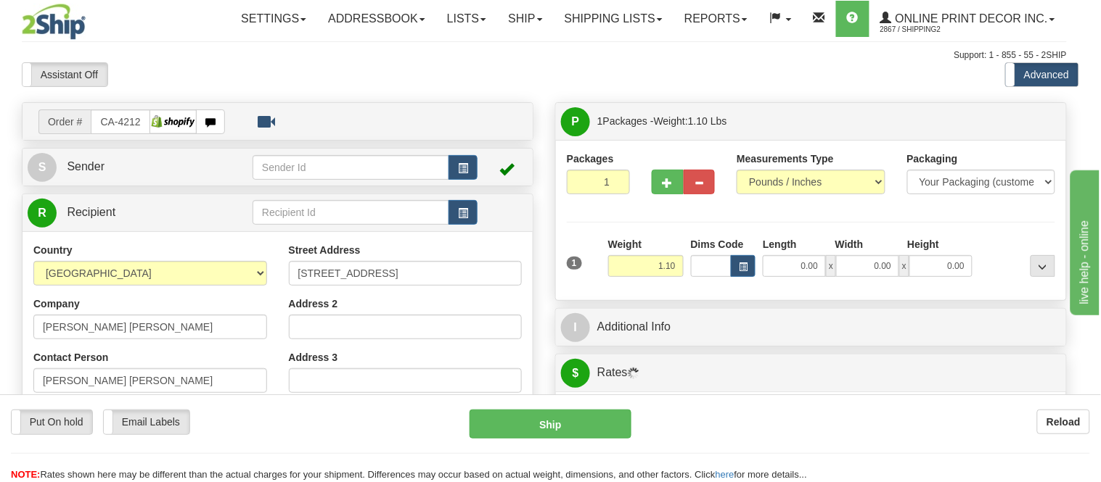
type input "BARRIE"
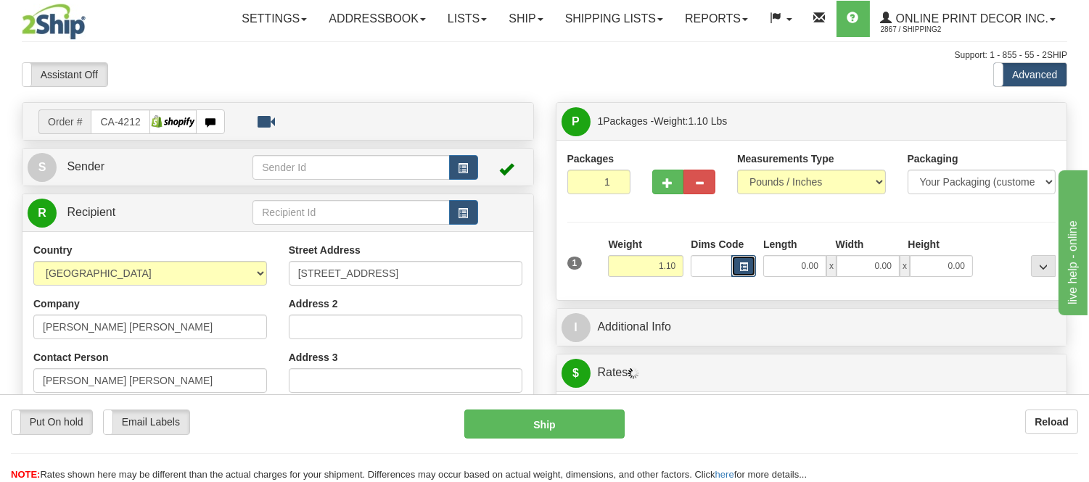
click at [738, 268] on button "button" at bounding box center [743, 266] width 25 height 22
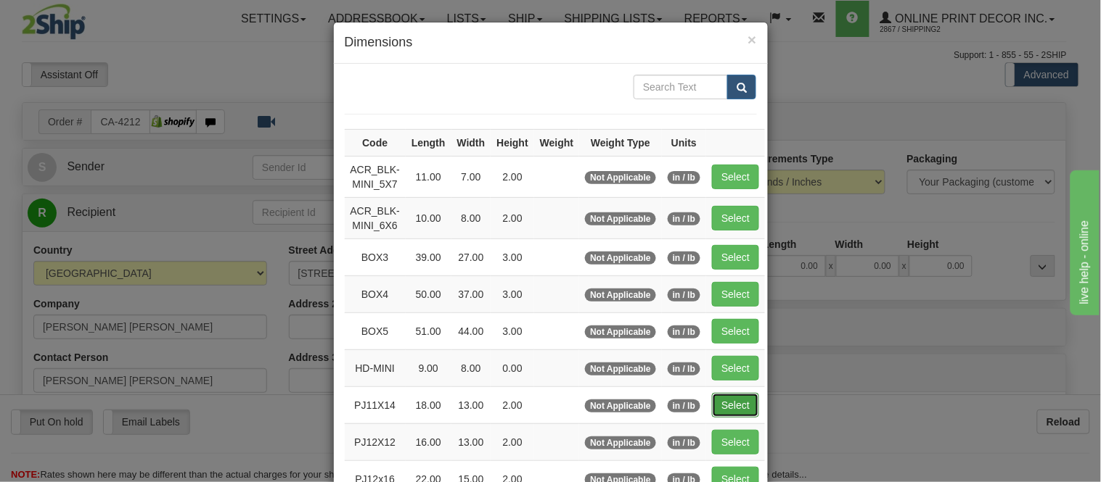
click at [728, 403] on button "Select" at bounding box center [735, 405] width 47 height 25
type input "PJ11X14"
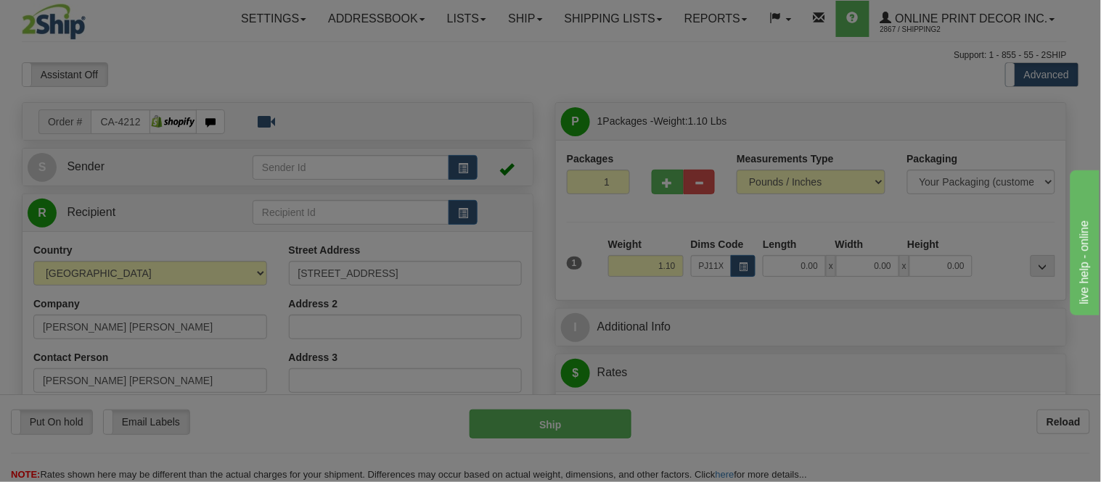
type input "18.00"
type input "13.00"
type input "2.00"
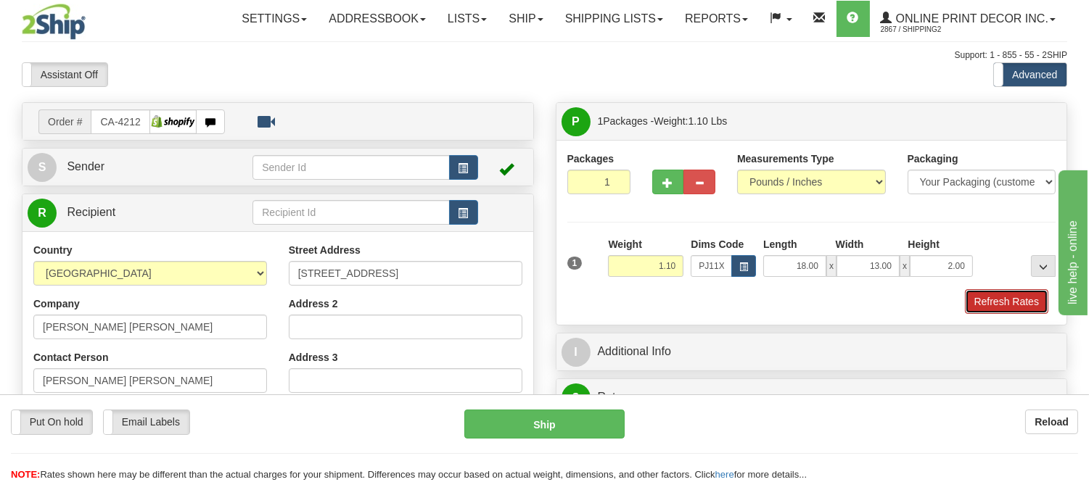
click at [979, 303] on button "Refresh Rates" at bounding box center [1006, 301] width 83 height 25
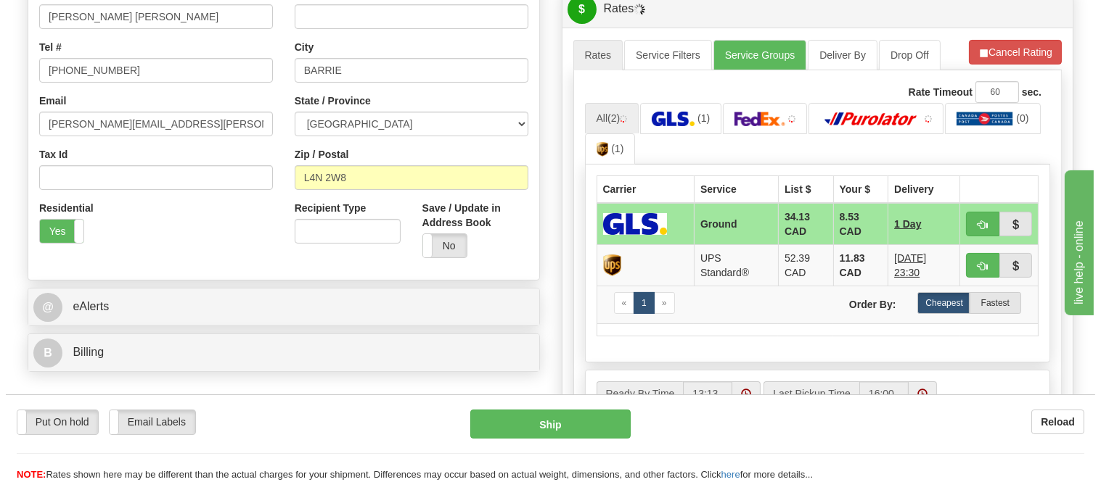
scroll to position [366, 0]
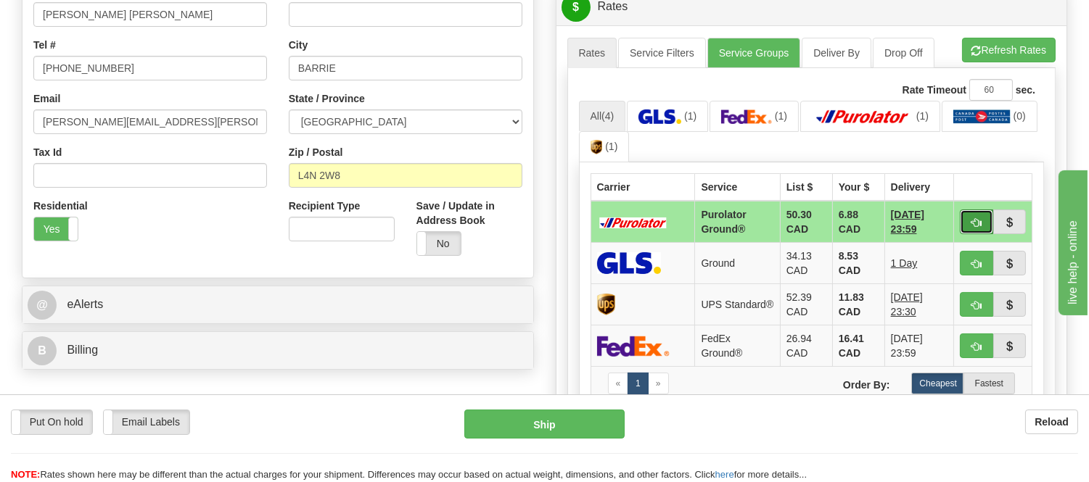
click at [973, 218] on span "button" at bounding box center [976, 222] width 10 height 9
type input "260"
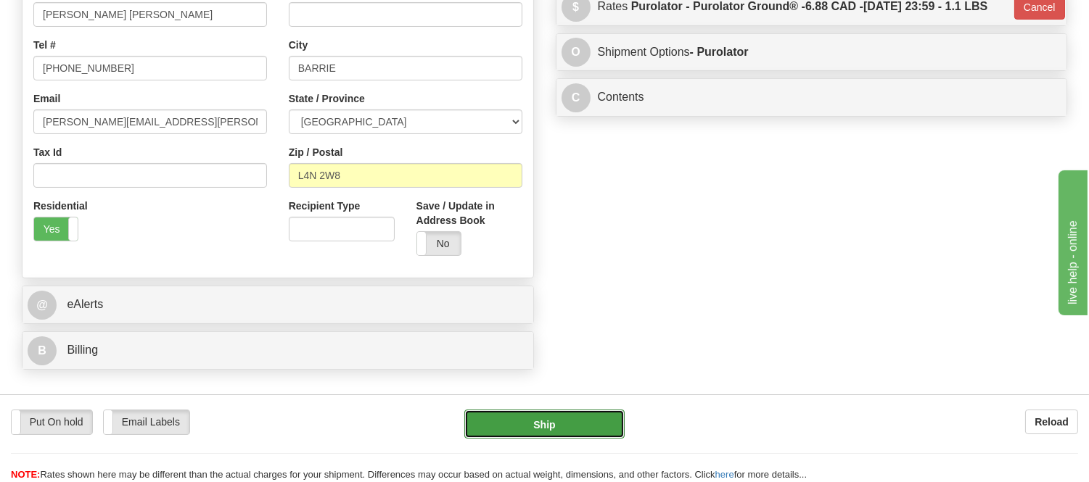
click at [555, 421] on button "Ship" at bounding box center [544, 424] width 160 height 29
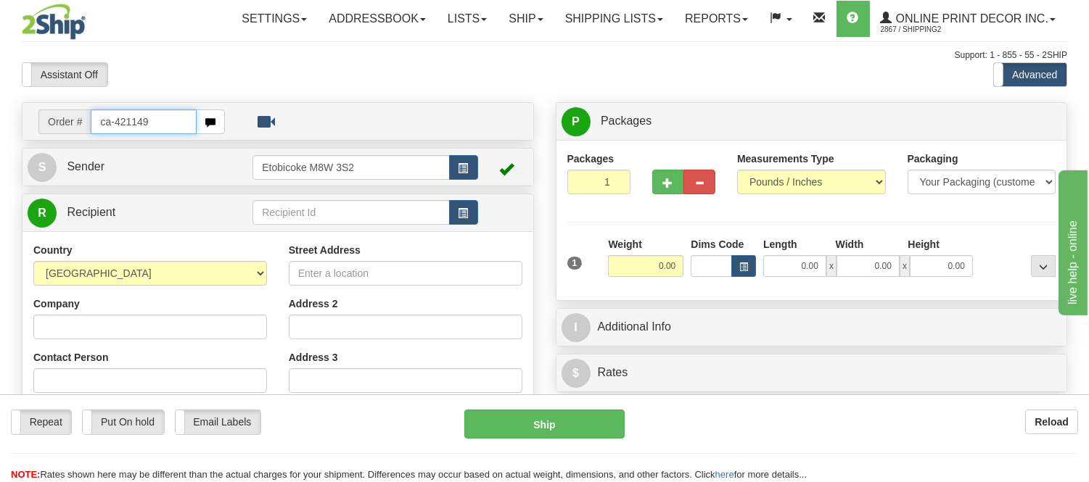
type input "ca-421149"
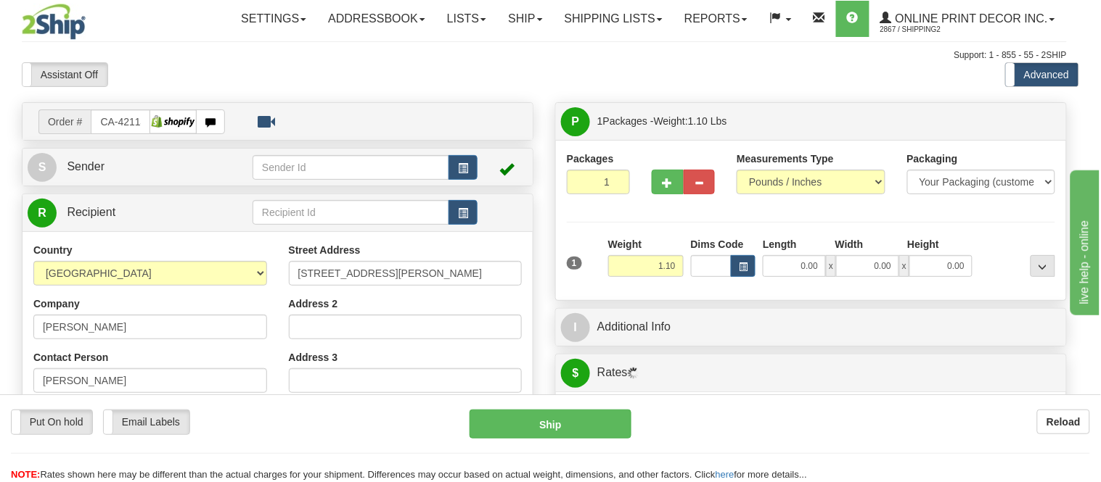
type input "BIBLE HILL"
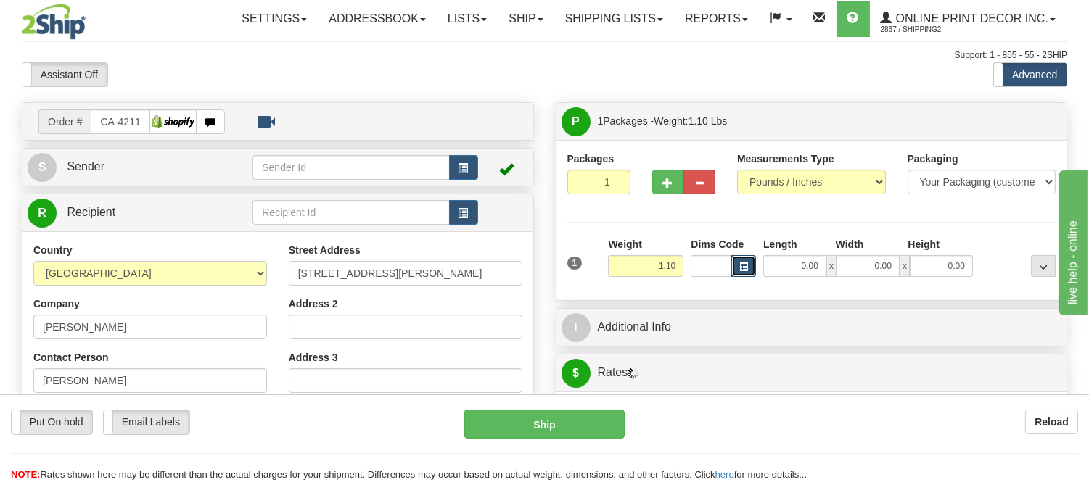
click at [748, 272] on button "button" at bounding box center [743, 266] width 25 height 22
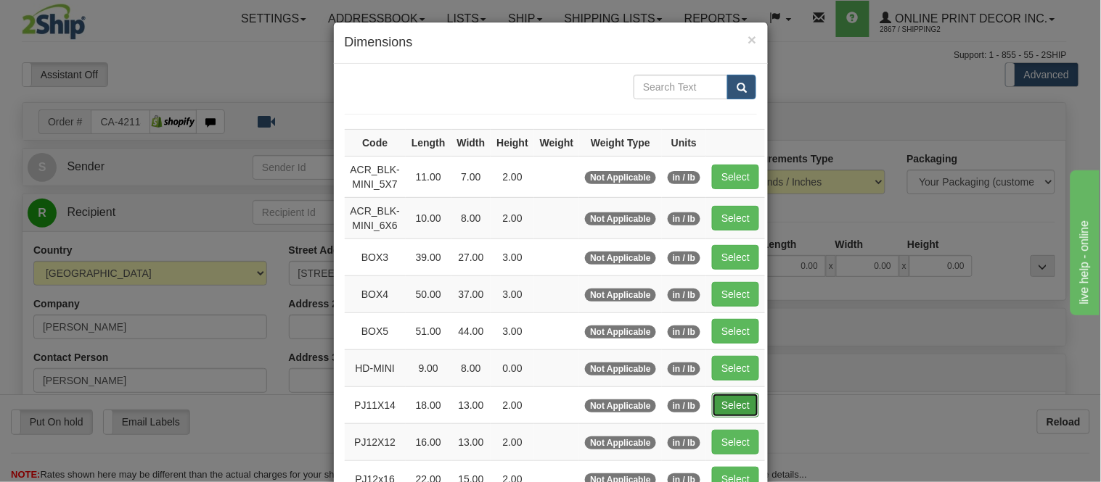
click at [720, 410] on button "Select" at bounding box center [735, 405] width 47 height 25
type input "PJ11X14"
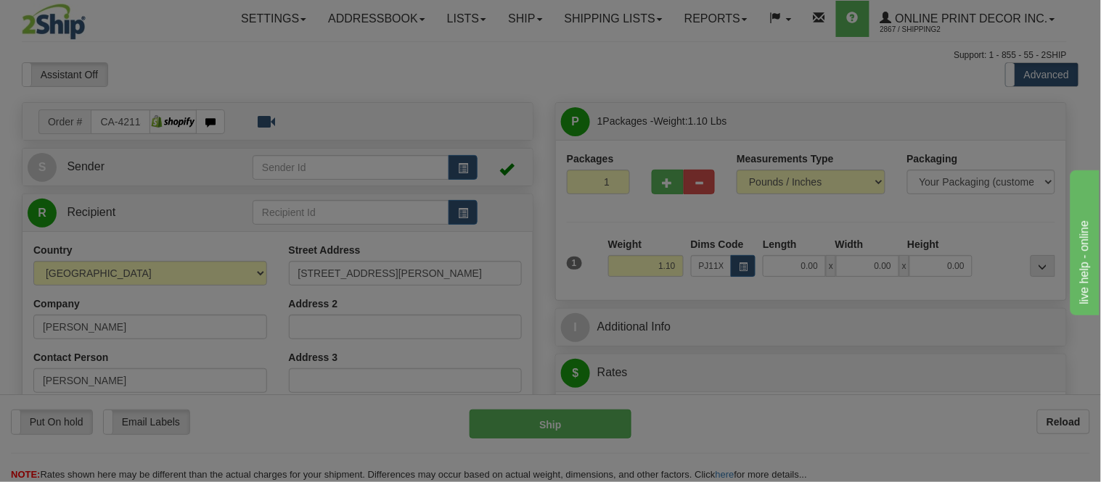
type input "18.00"
type input "13.00"
type input "2.00"
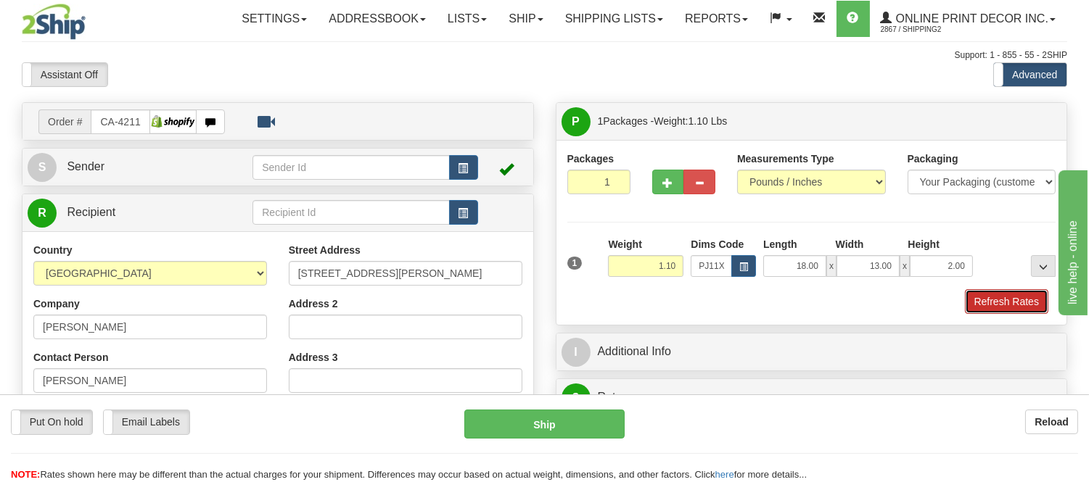
click at [1032, 303] on button "Refresh Rates" at bounding box center [1006, 301] width 83 height 25
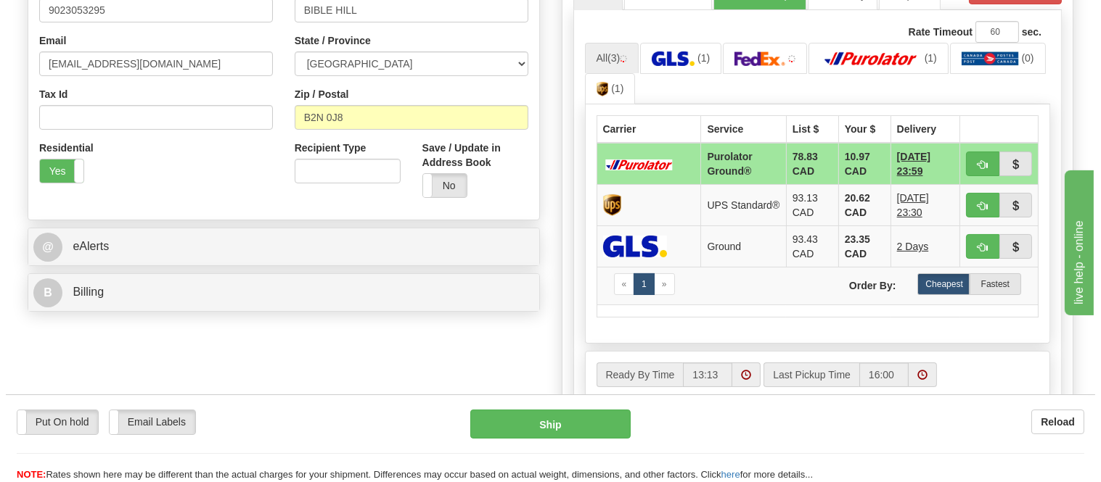
scroll to position [446, 0]
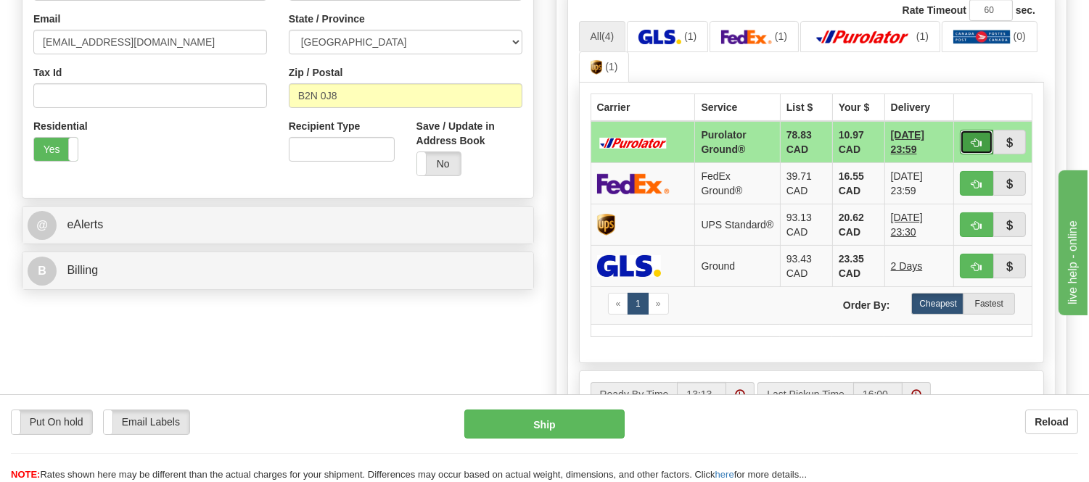
click at [974, 139] on span "button" at bounding box center [976, 143] width 10 height 9
type input "260"
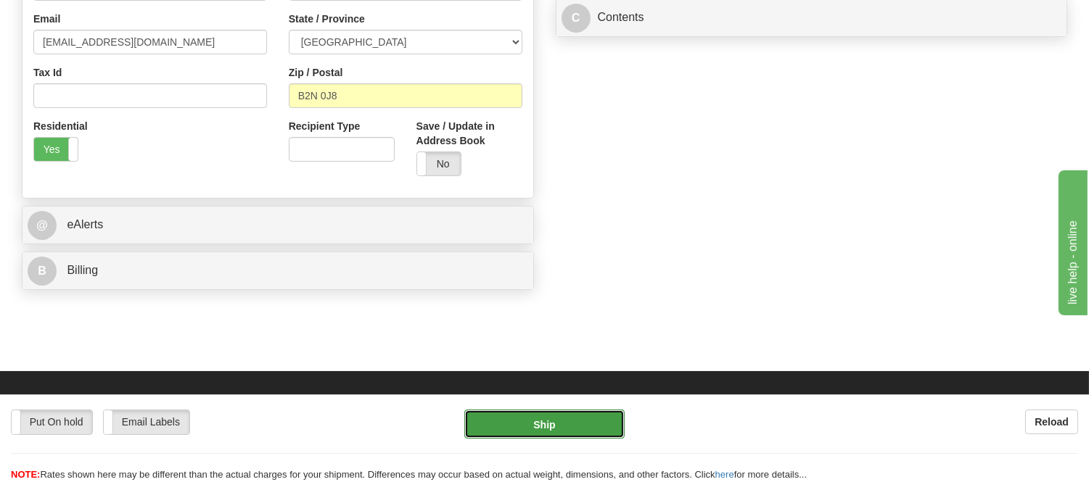
click at [542, 428] on button "Ship" at bounding box center [544, 424] width 160 height 29
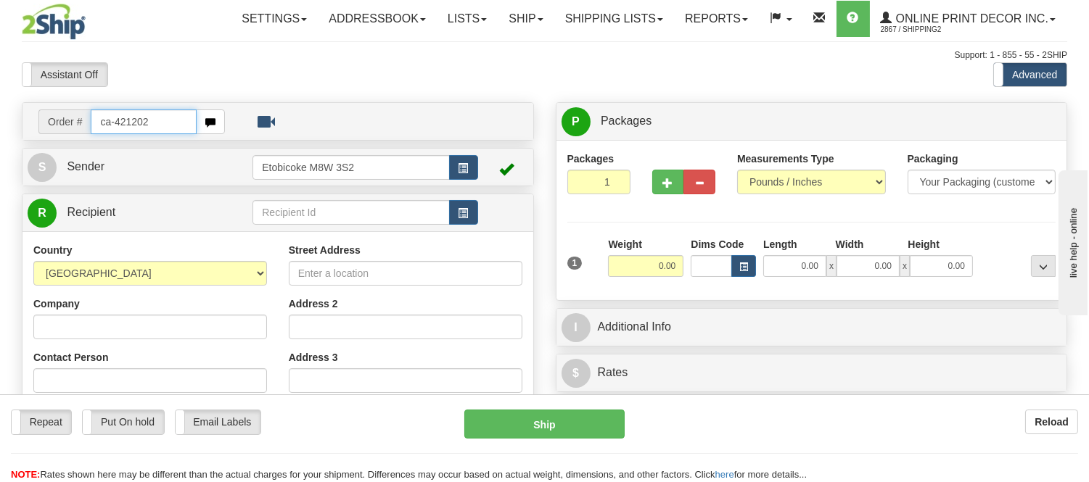
type input "ca-421202"
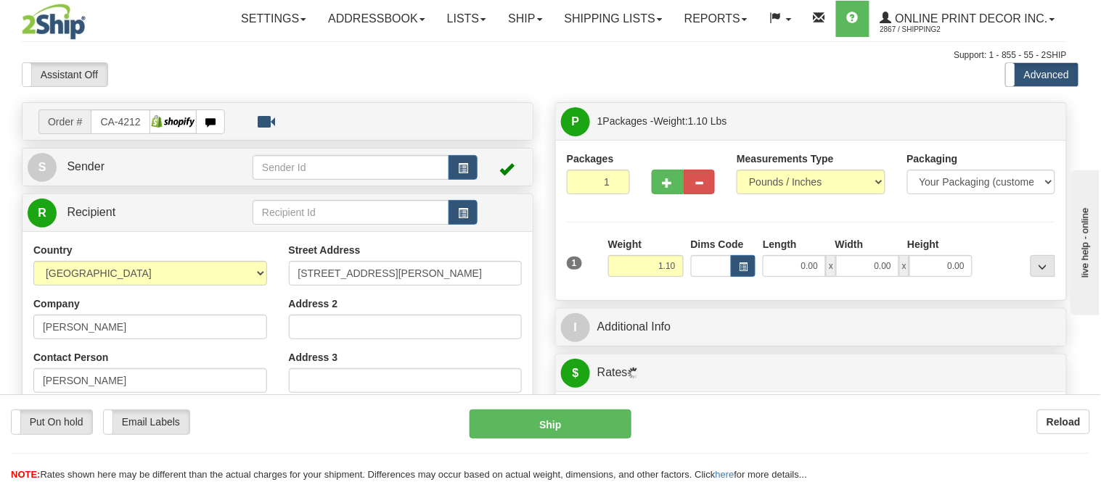
type input "DUNDAS"
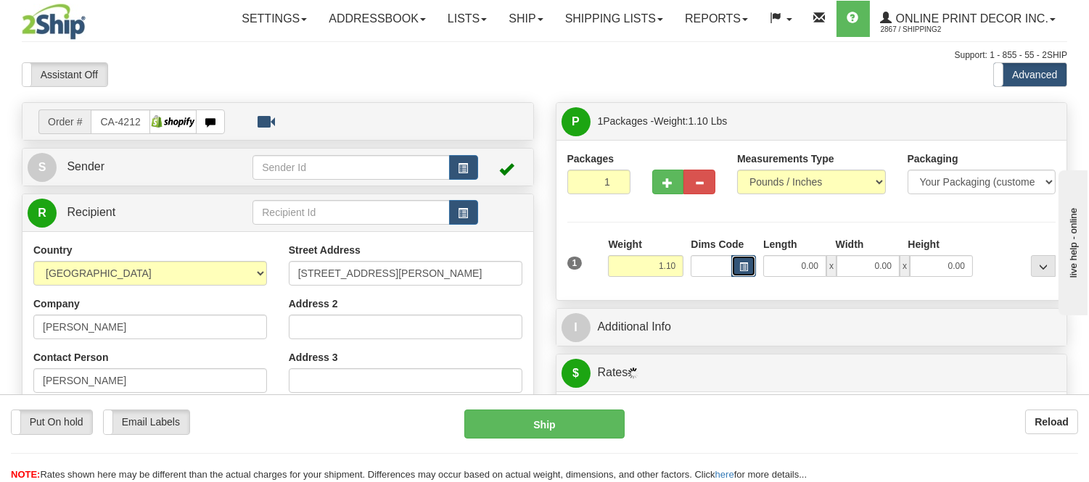
click at [749, 256] on button "button" at bounding box center [743, 266] width 25 height 22
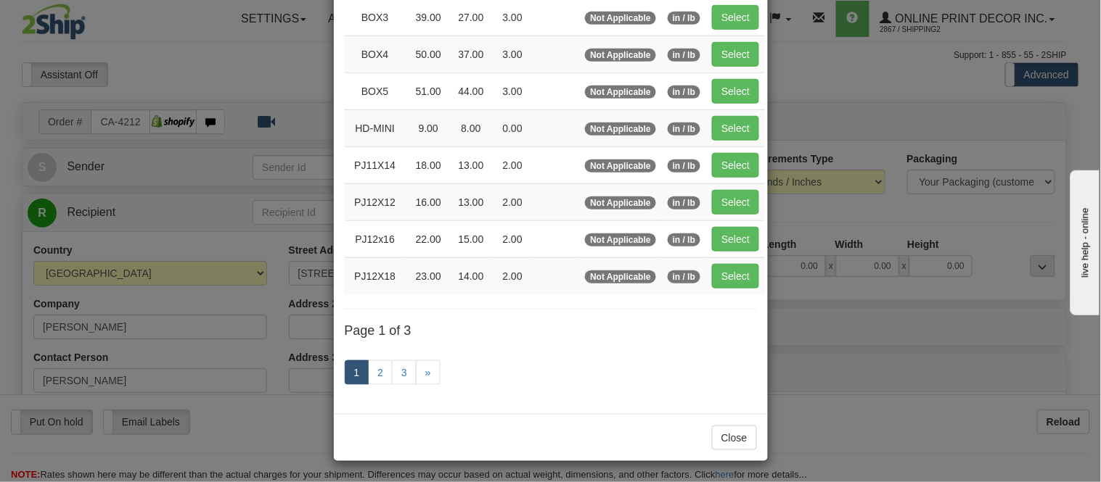
scroll to position [242, 0]
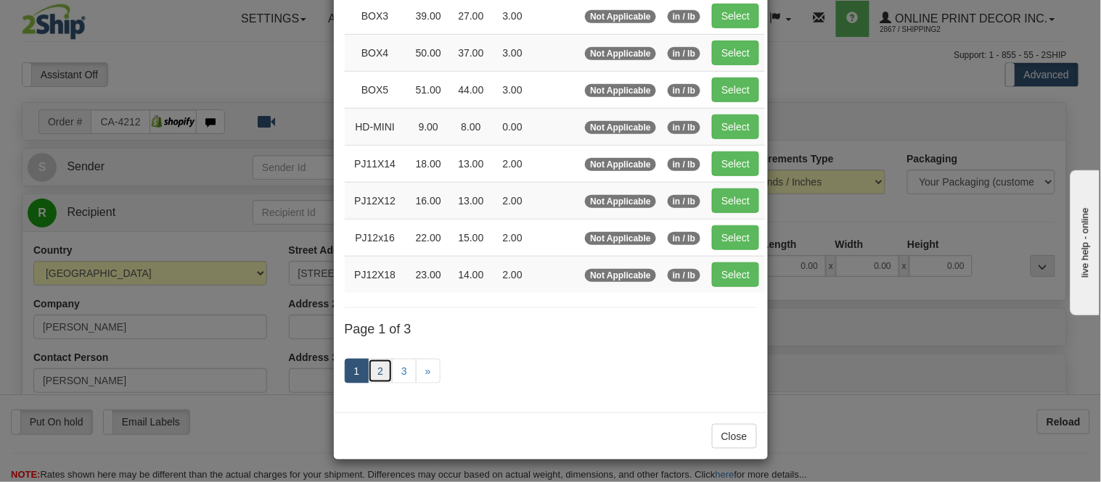
click at [371, 374] on link "2" at bounding box center [380, 371] width 25 height 25
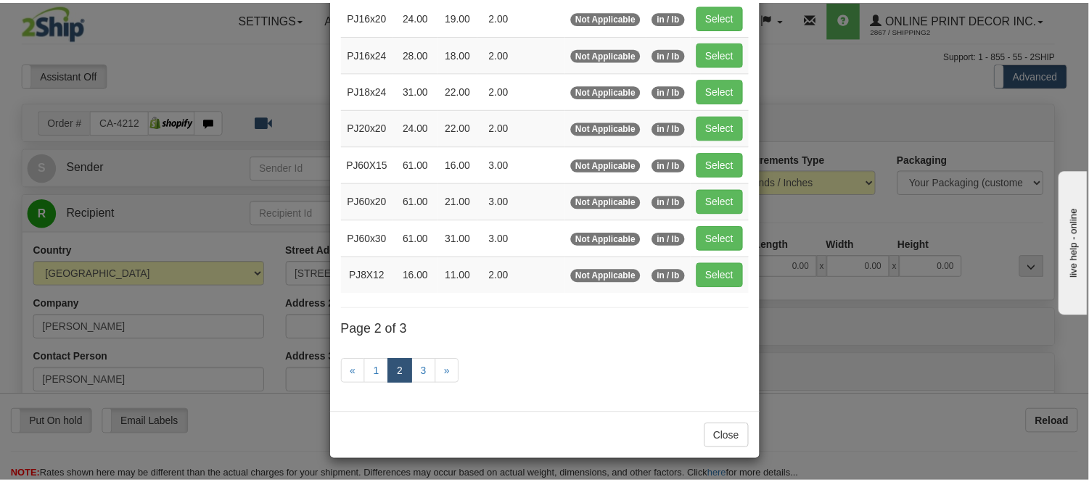
scroll to position [236, 0]
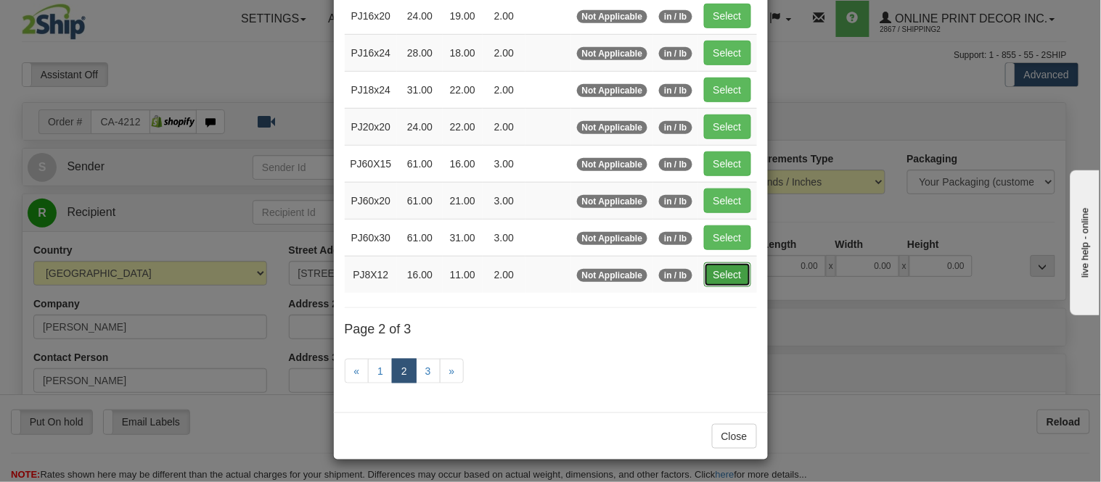
click at [723, 274] on button "Select" at bounding box center [727, 275] width 47 height 25
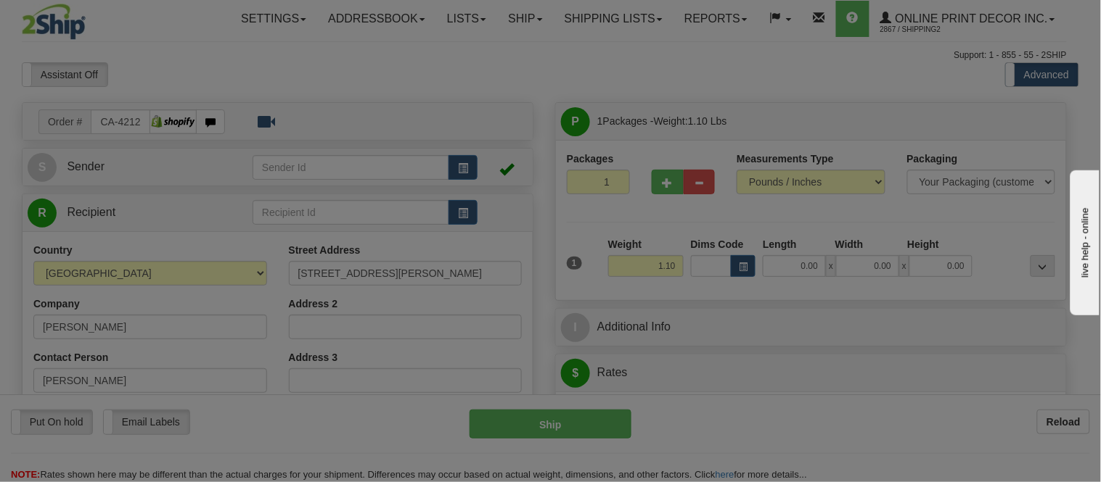
type input "PJ8X12"
type input "16.00"
type input "11.00"
type input "2.00"
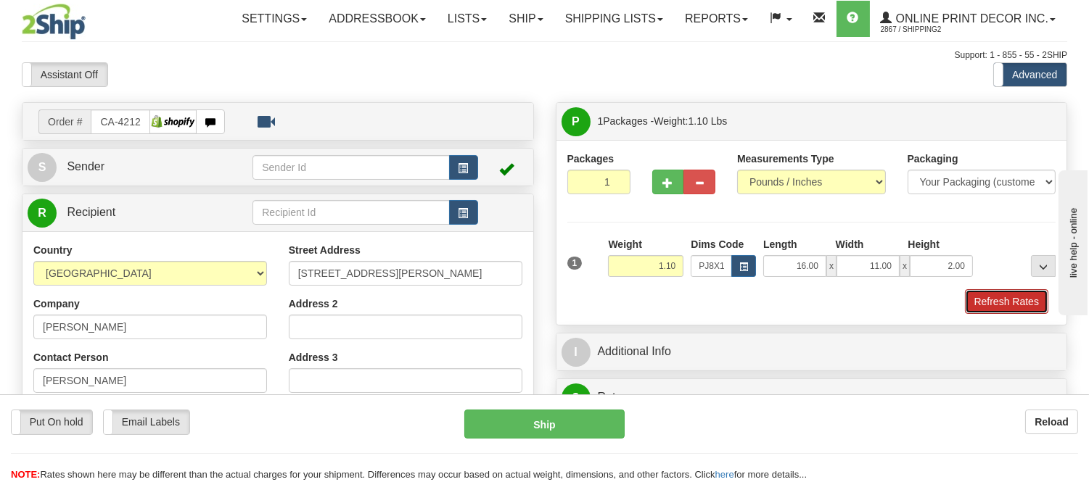
click at [1003, 302] on button "Refresh Rates" at bounding box center [1006, 301] width 83 height 25
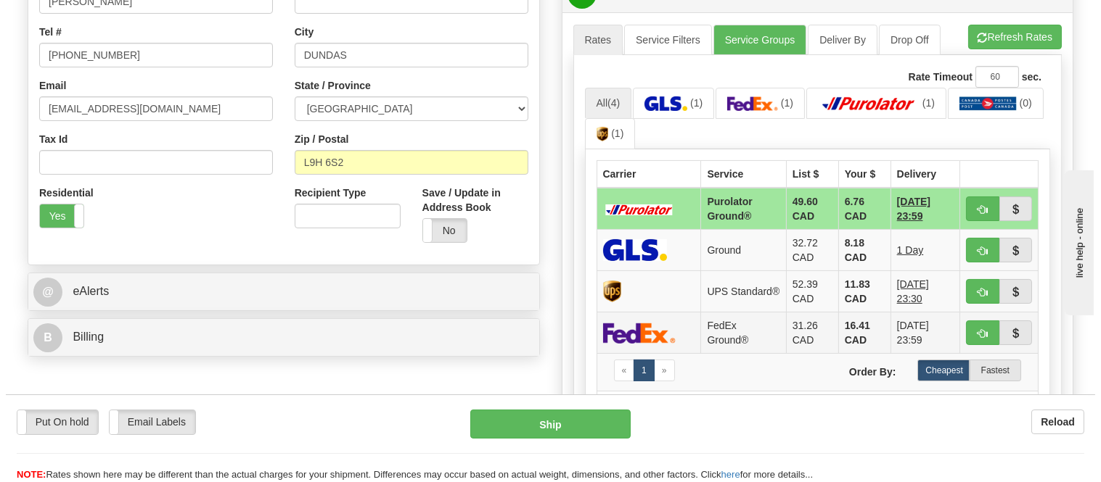
scroll to position [501, 0]
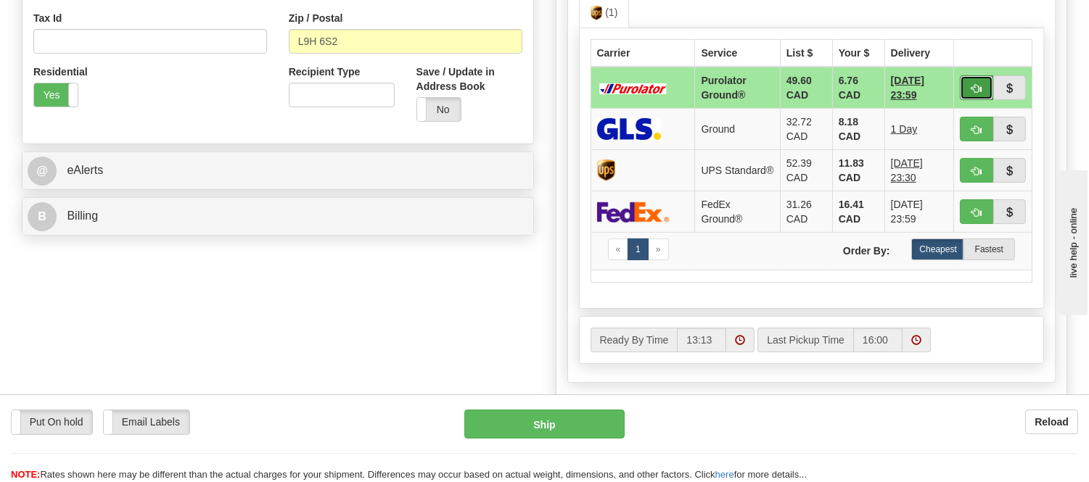
click at [978, 84] on span "button" at bounding box center [976, 88] width 10 height 9
type input "260"
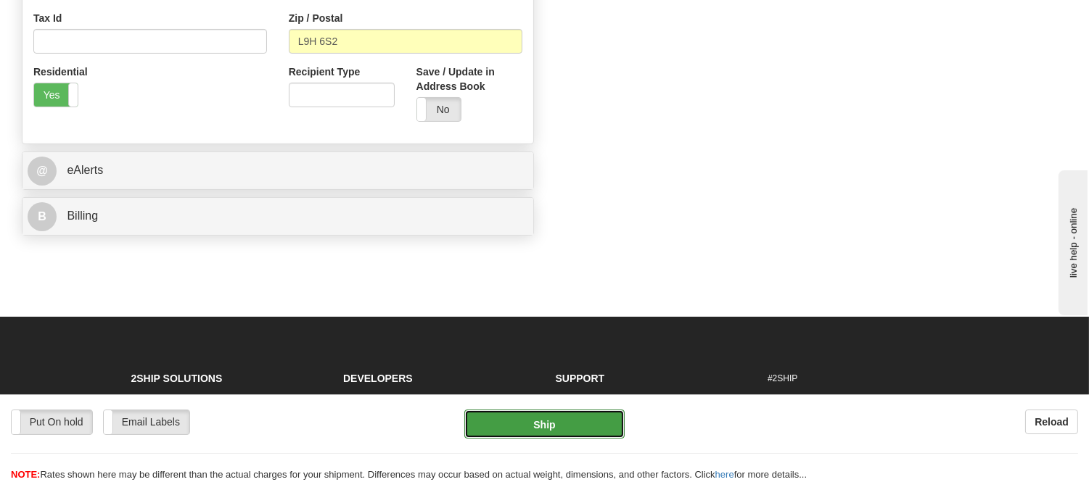
click at [578, 416] on button "Ship" at bounding box center [544, 424] width 160 height 29
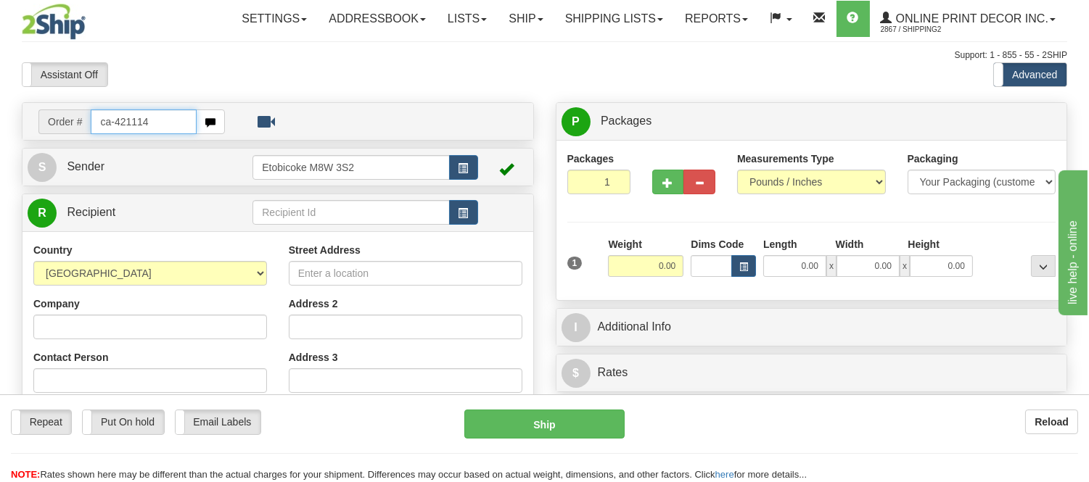
type input "ca-421114"
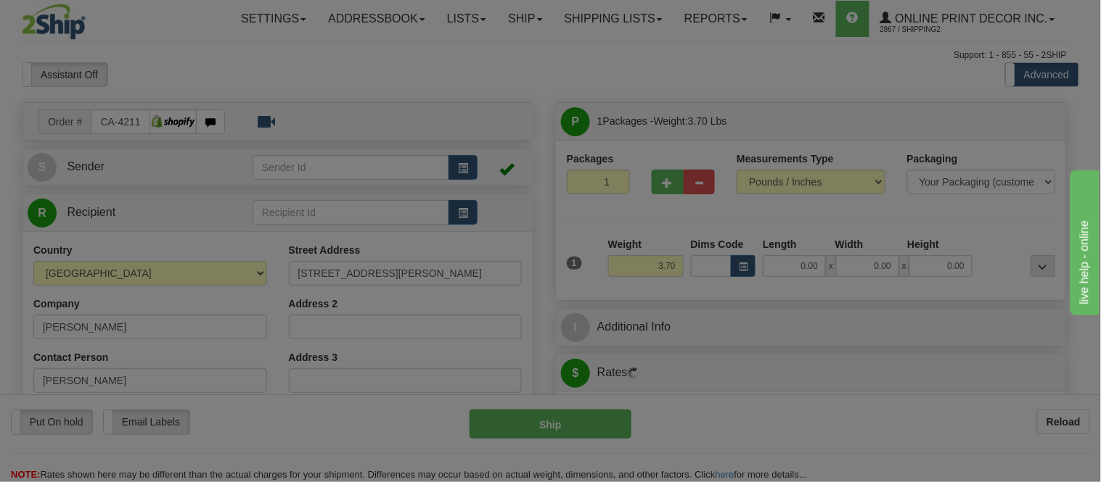
type input "TORONTO"
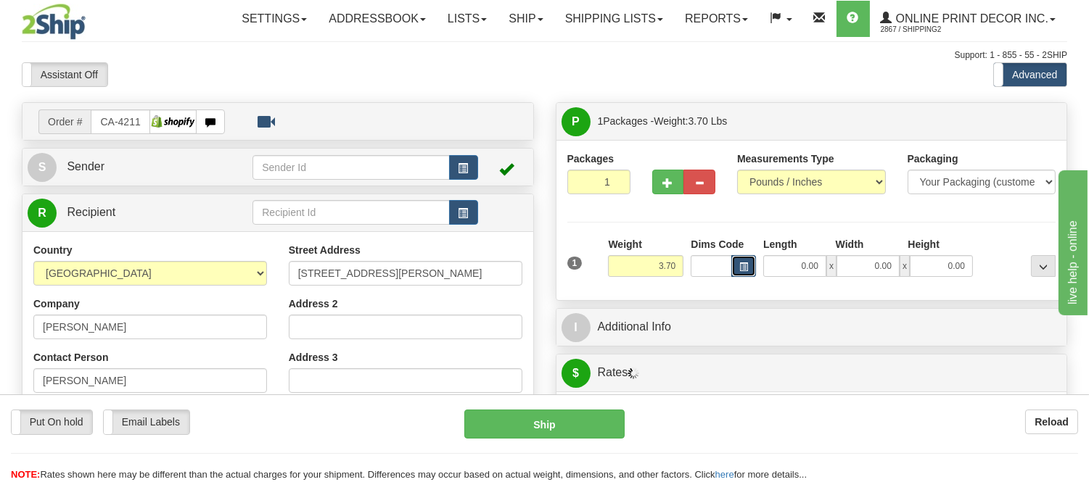
click at [748, 272] on button "button" at bounding box center [743, 266] width 25 height 22
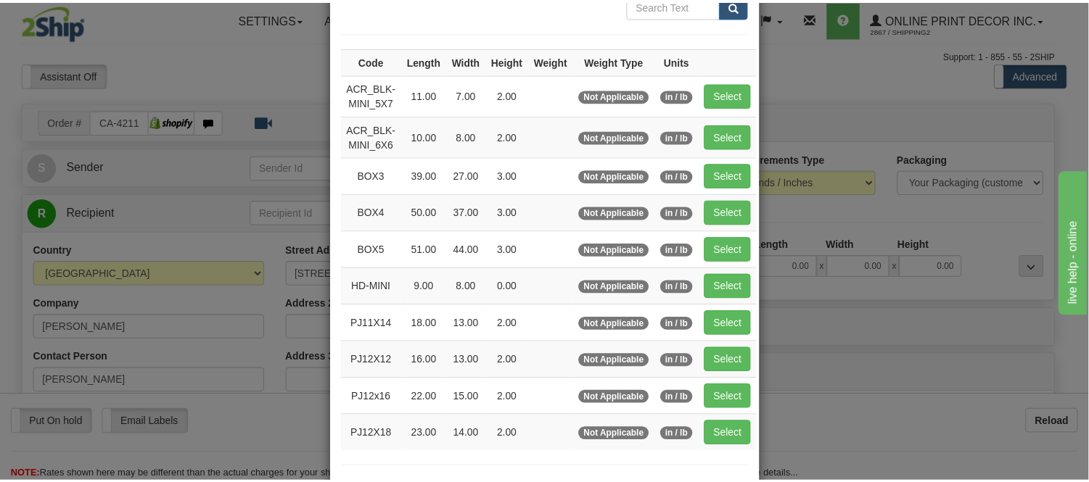
scroll to position [161, 0]
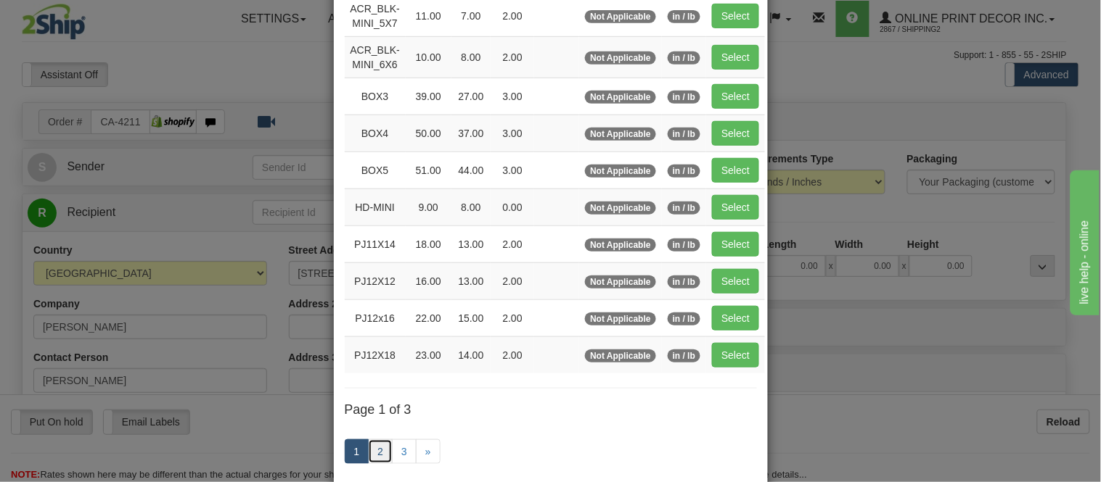
click at [379, 451] on link "2" at bounding box center [380, 452] width 25 height 25
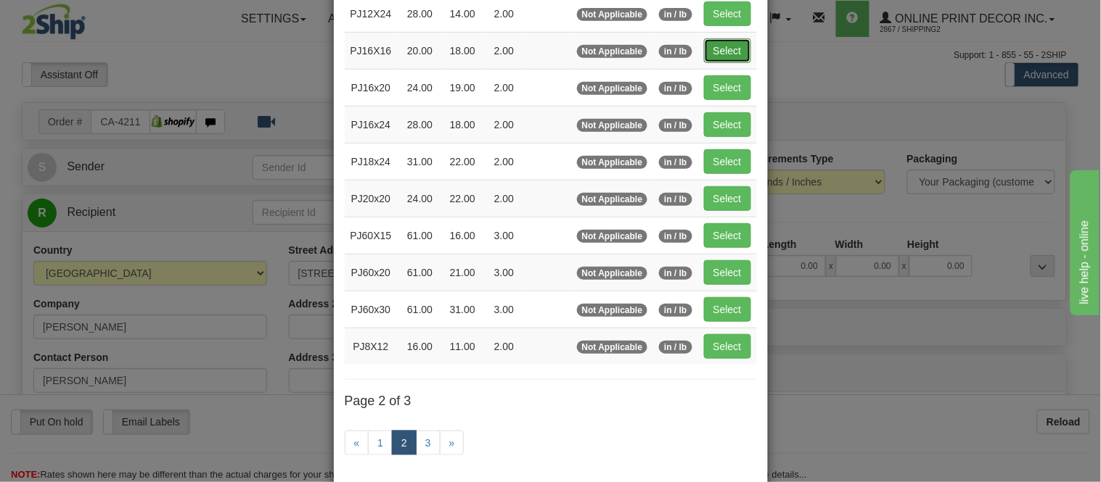
click at [714, 54] on button "Select" at bounding box center [727, 50] width 47 height 25
type input "PJ16X16"
type input "20.00"
type input "18.00"
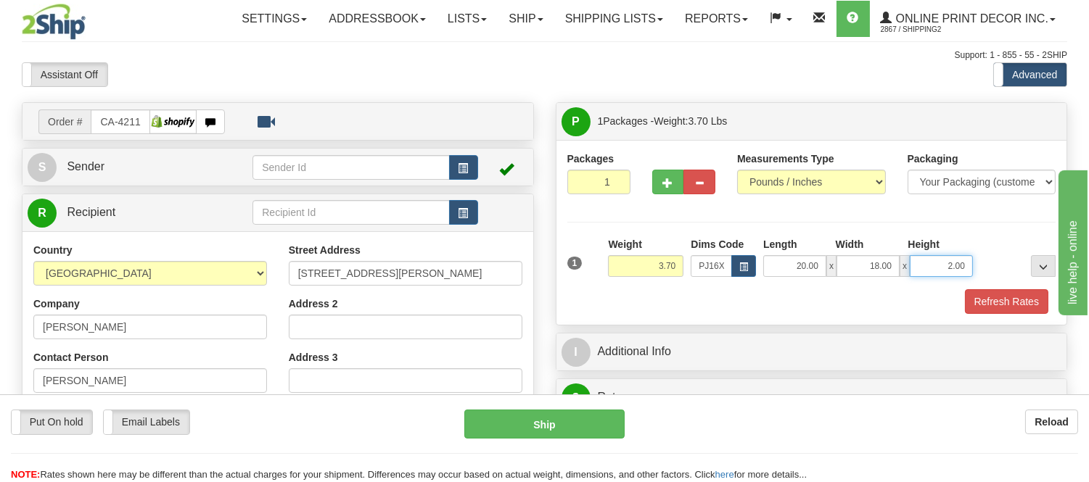
drag, startPoint x: 967, startPoint y: 264, endPoint x: 910, endPoint y: 280, distance: 59.5
click at [910, 280] on div "1 Weight 3.70 Dims Code x x" at bounding box center [812, 263] width 496 height 52
click button "Delete" at bounding box center [0, 0] width 0 height 0
type input "4.00"
drag, startPoint x: 681, startPoint y: 270, endPoint x: 603, endPoint y: 271, distance: 77.6
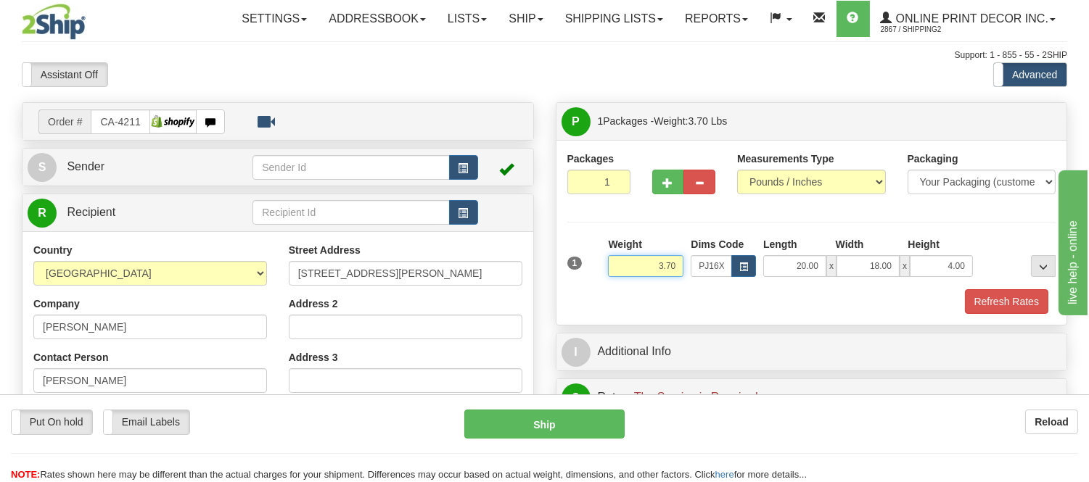
click at [603, 271] on div "1 Weight 3.70 Dims Code x x" at bounding box center [812, 263] width 496 height 52
type input "4.98"
click at [1003, 308] on button "Refresh Rates" at bounding box center [1006, 301] width 83 height 25
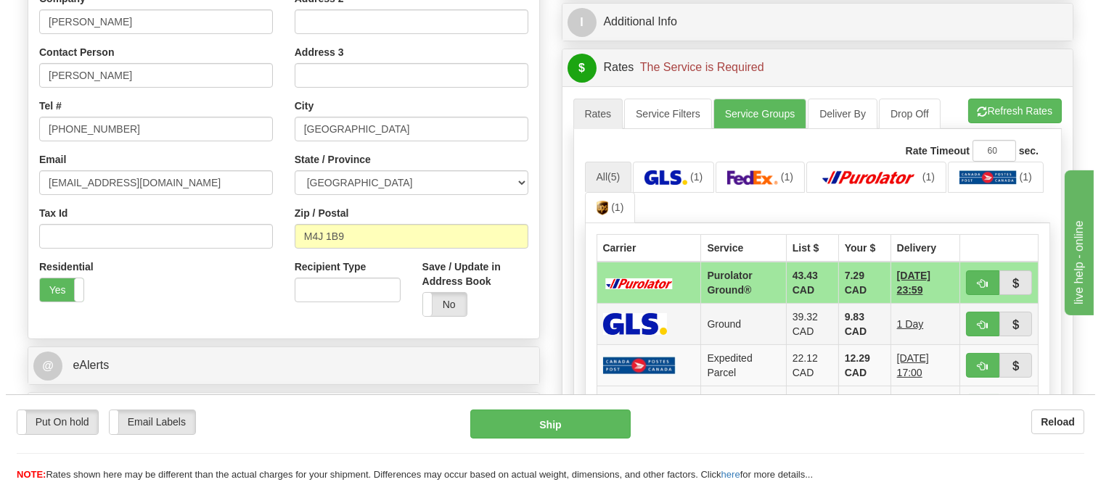
scroll to position [403, 0]
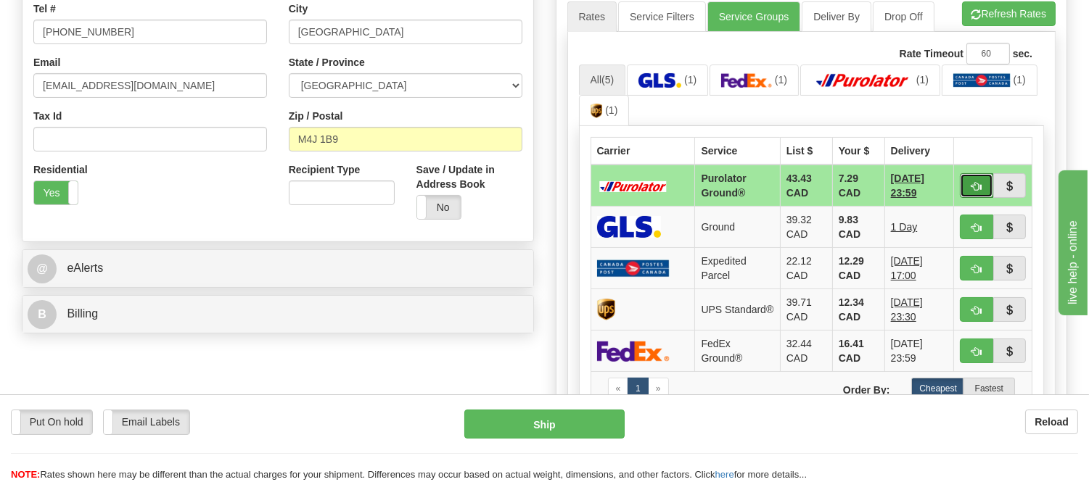
click at [973, 190] on span "button" at bounding box center [976, 186] width 10 height 9
type input "260"
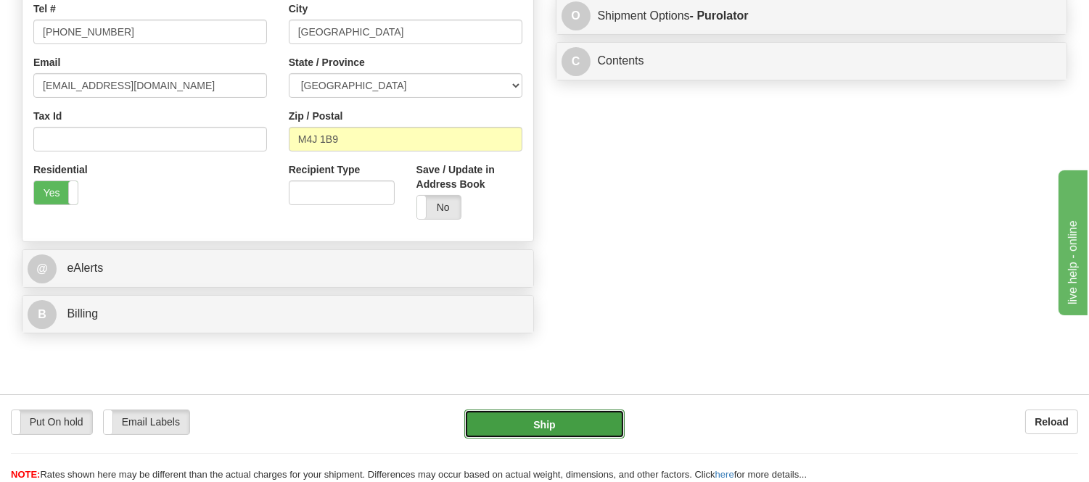
click at [578, 415] on button "Ship" at bounding box center [544, 424] width 160 height 29
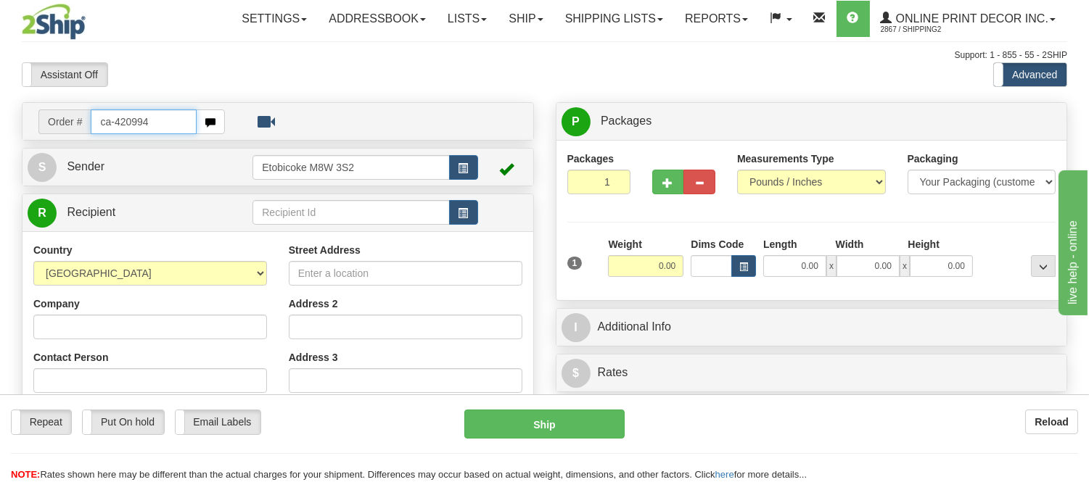
type input "ca-420994"
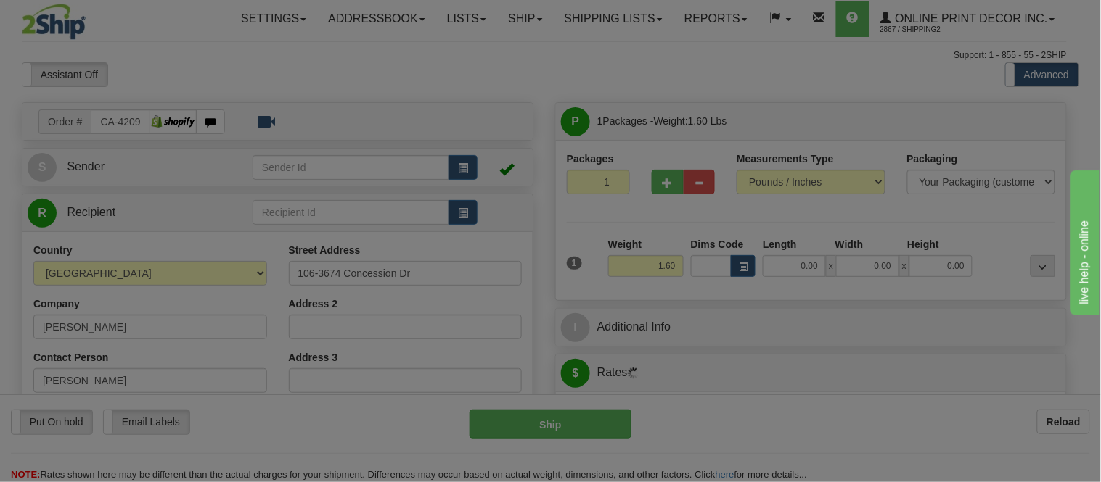
type input "GLENCOE"
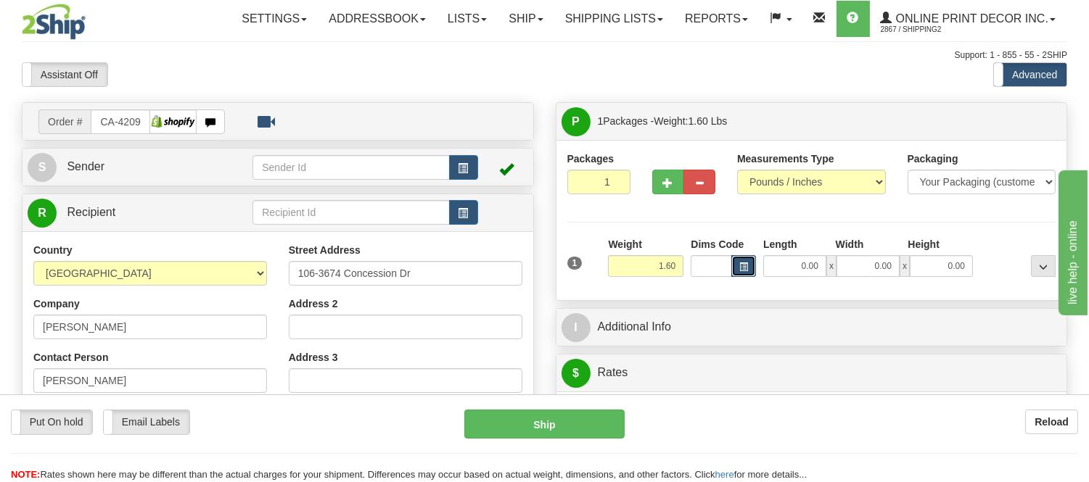
click at [752, 264] on button "button" at bounding box center [743, 266] width 25 height 22
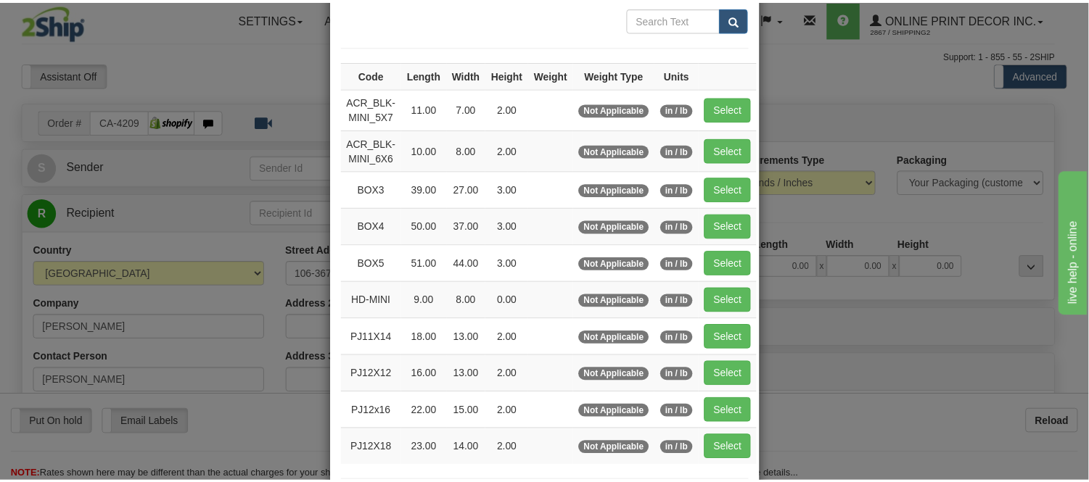
scroll to position [161, 0]
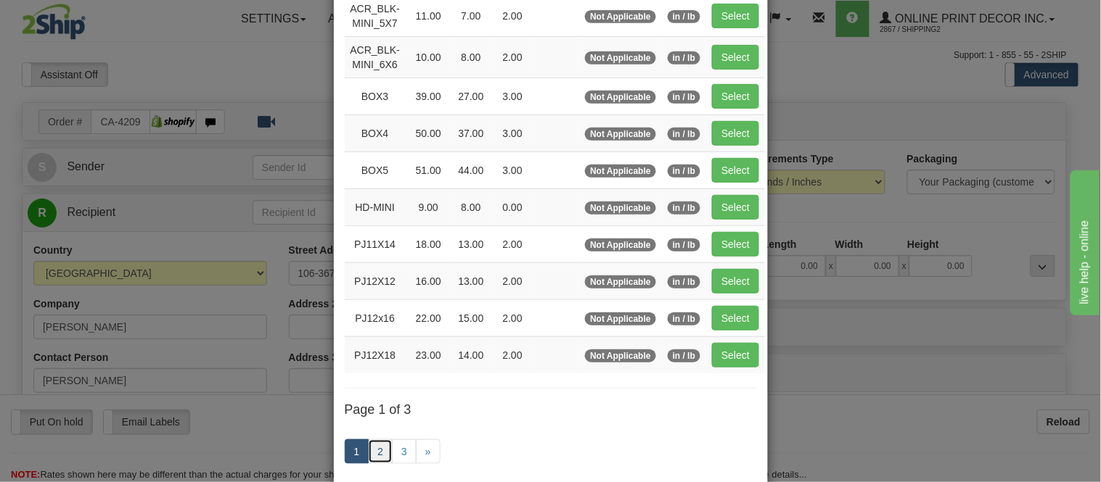
click at [376, 454] on link "2" at bounding box center [380, 452] width 25 height 25
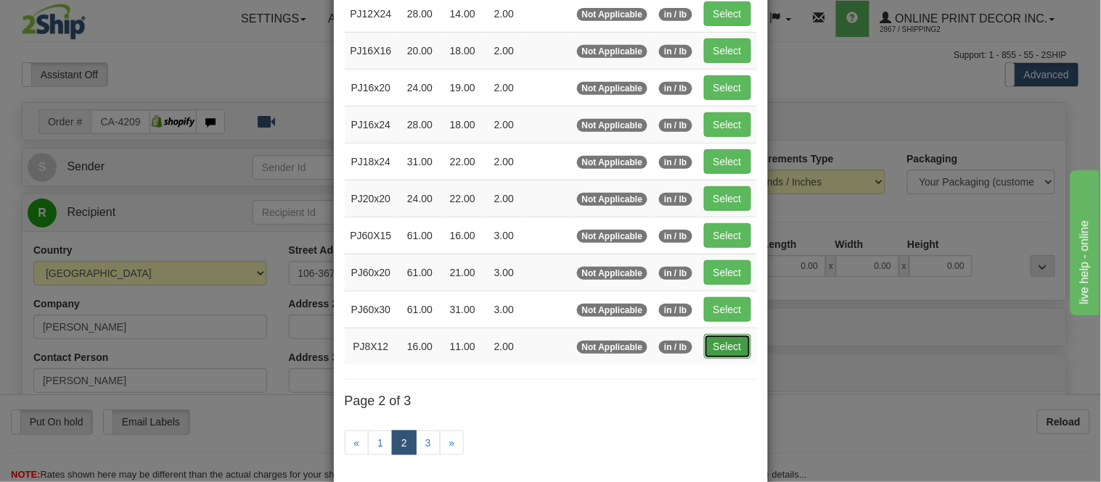
click at [715, 345] on button "Select" at bounding box center [727, 346] width 47 height 25
type input "PJ8X12"
type input "16.00"
type input "11.00"
type input "2.00"
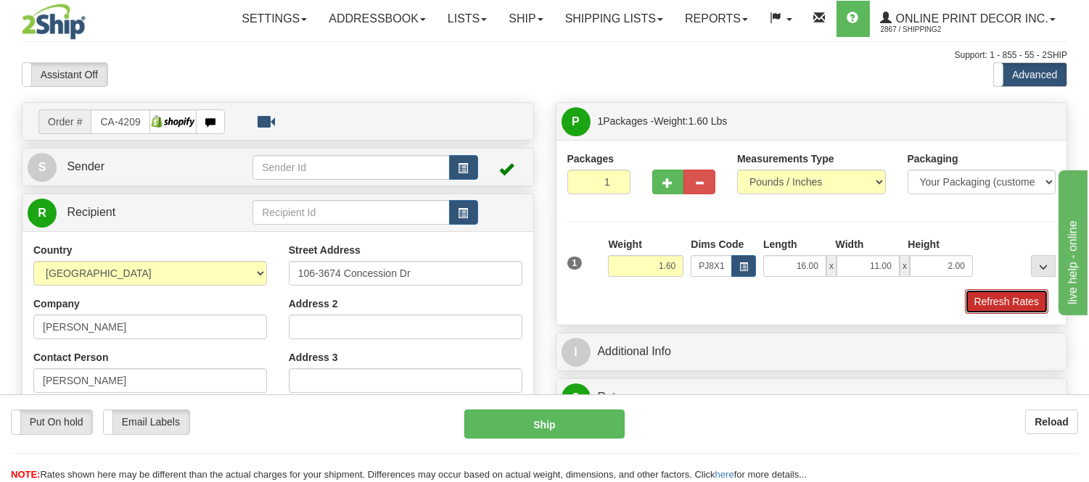
click at [984, 305] on button "Refresh Rates" at bounding box center [1006, 301] width 83 height 25
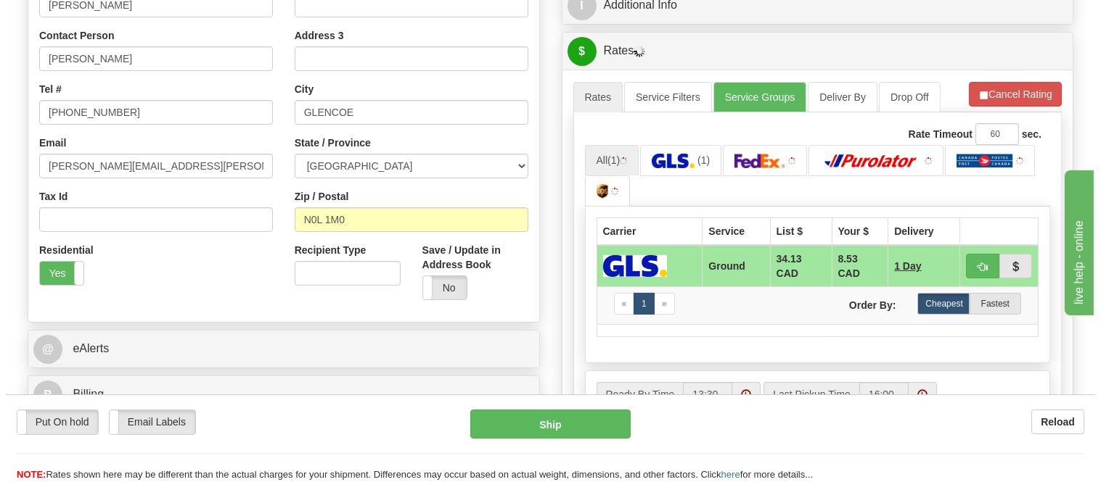
scroll to position [403, 0]
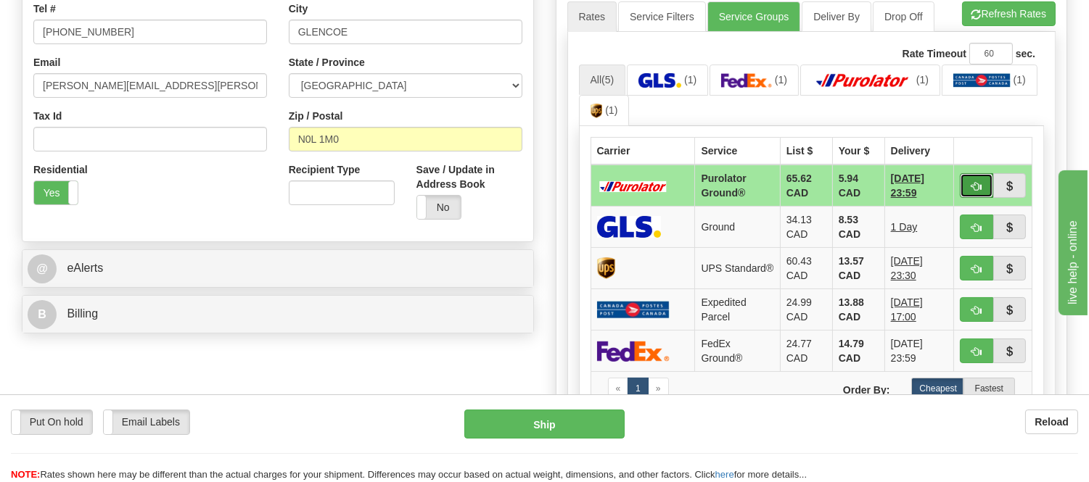
click at [970, 190] on button "button" at bounding box center [976, 185] width 33 height 25
type input "260"
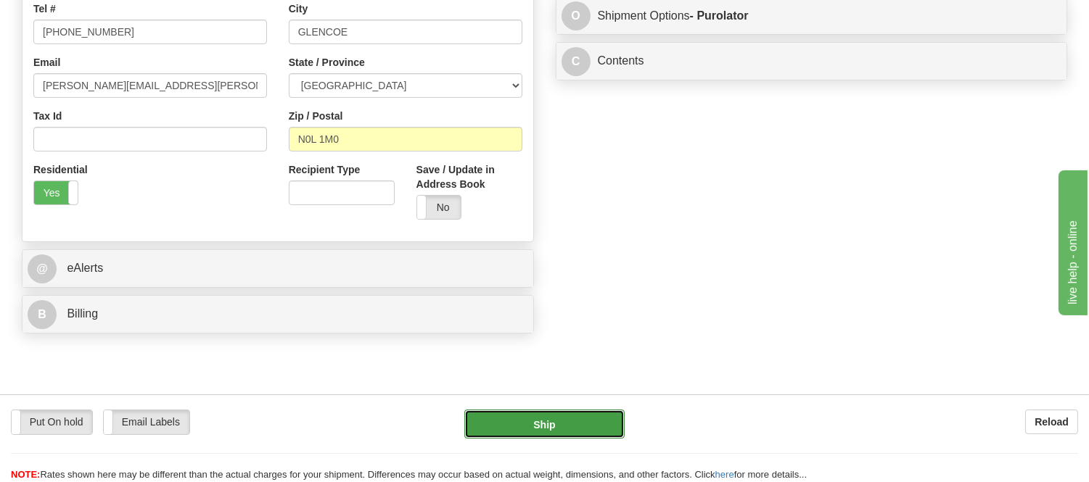
click at [487, 427] on button "Ship" at bounding box center [544, 424] width 160 height 29
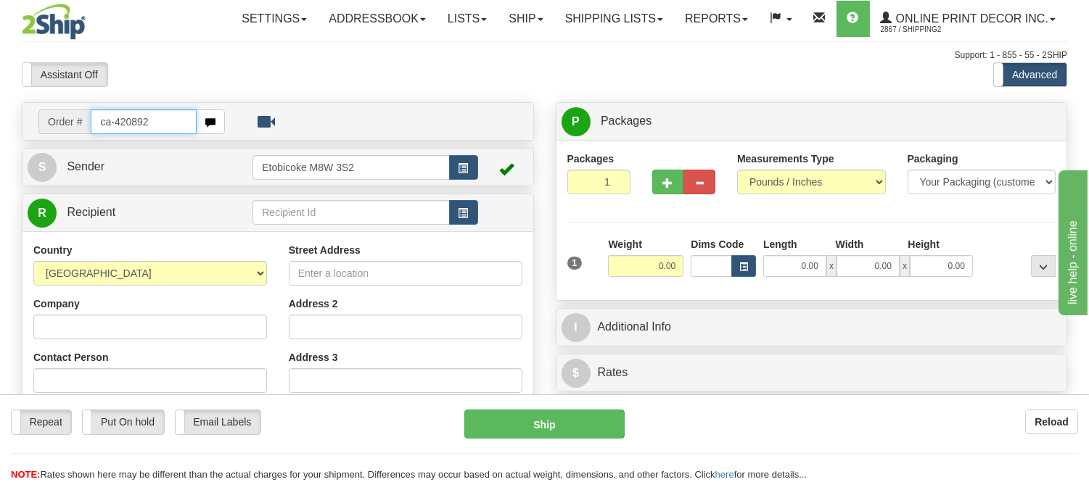
type input "ca-420892"
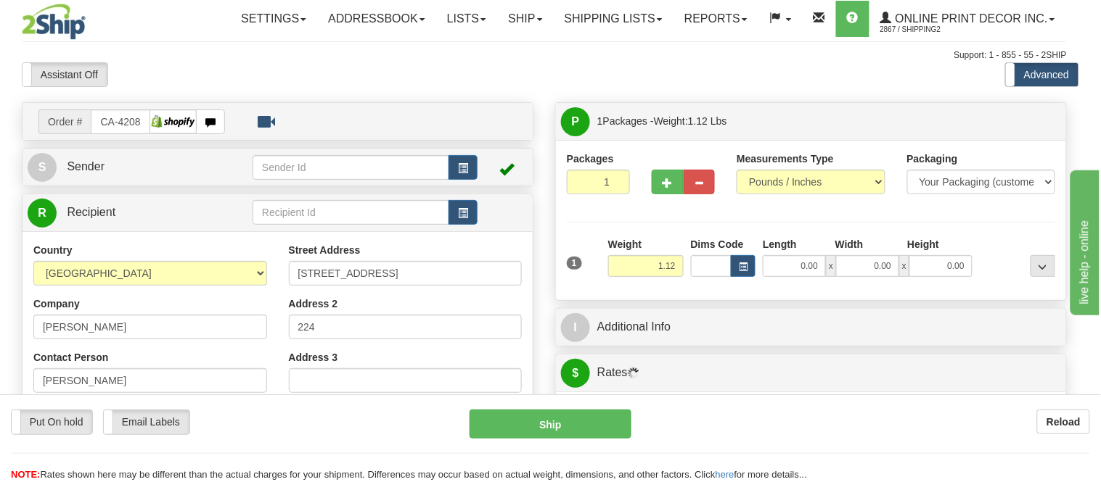
type input "LONDON"
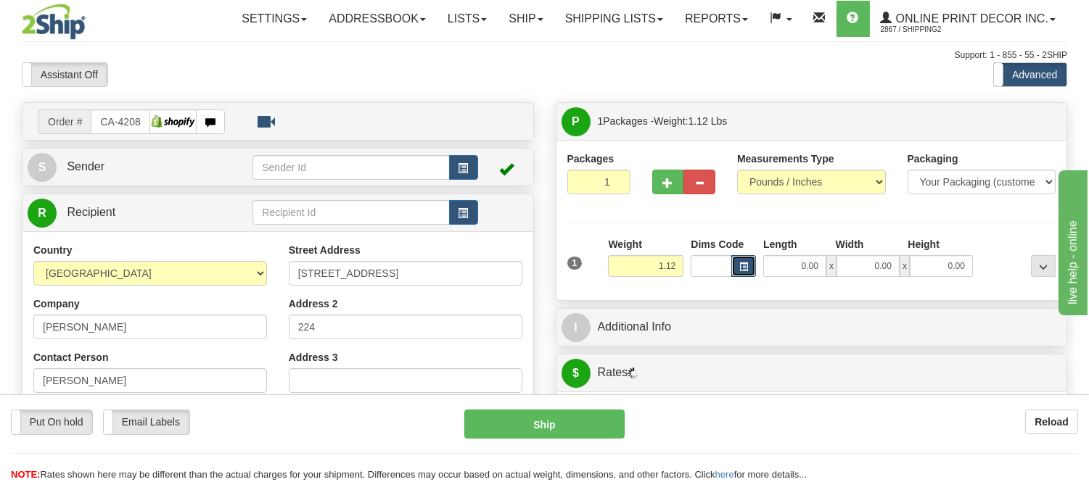
click at [746, 262] on button "button" at bounding box center [743, 266] width 25 height 22
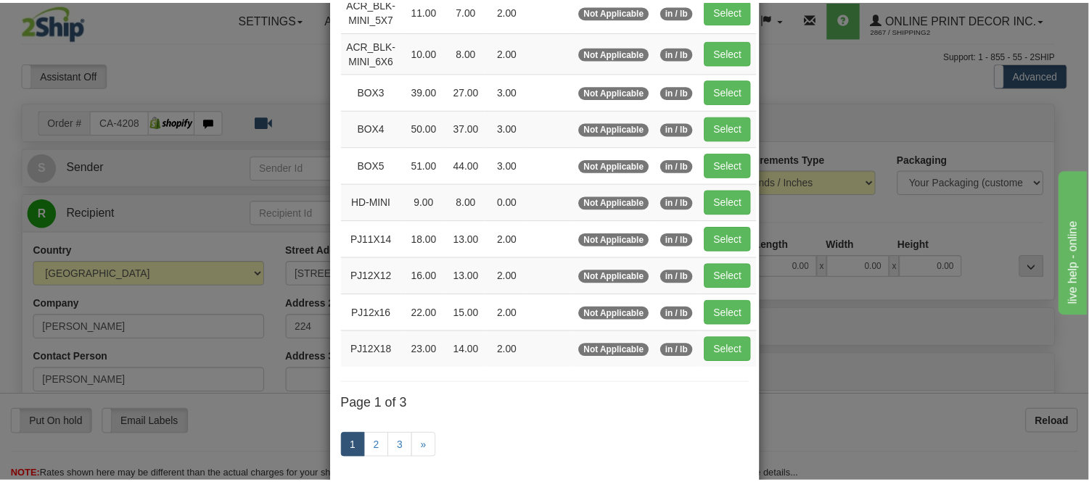
scroll to position [242, 0]
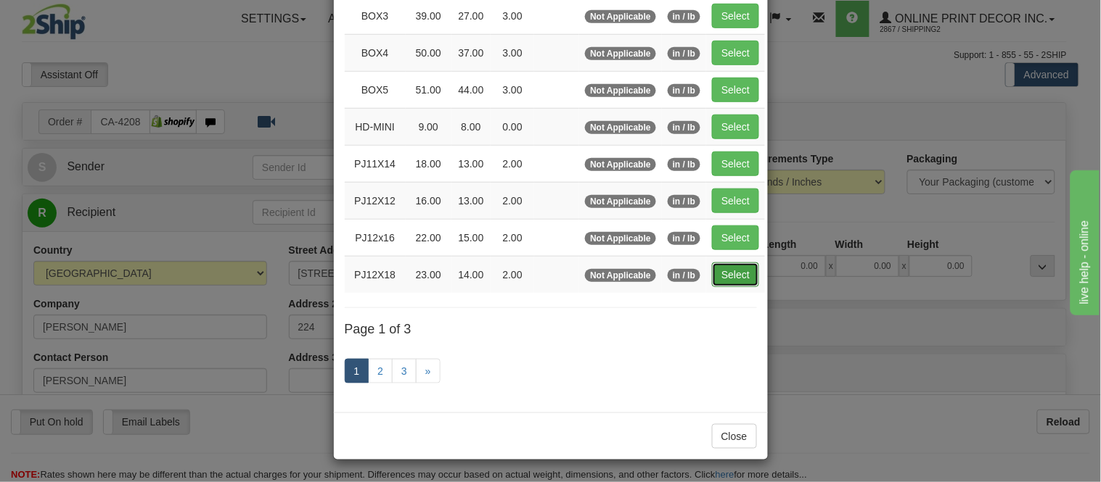
click at [730, 267] on button "Select" at bounding box center [735, 275] width 47 height 25
type input "PJ12X18"
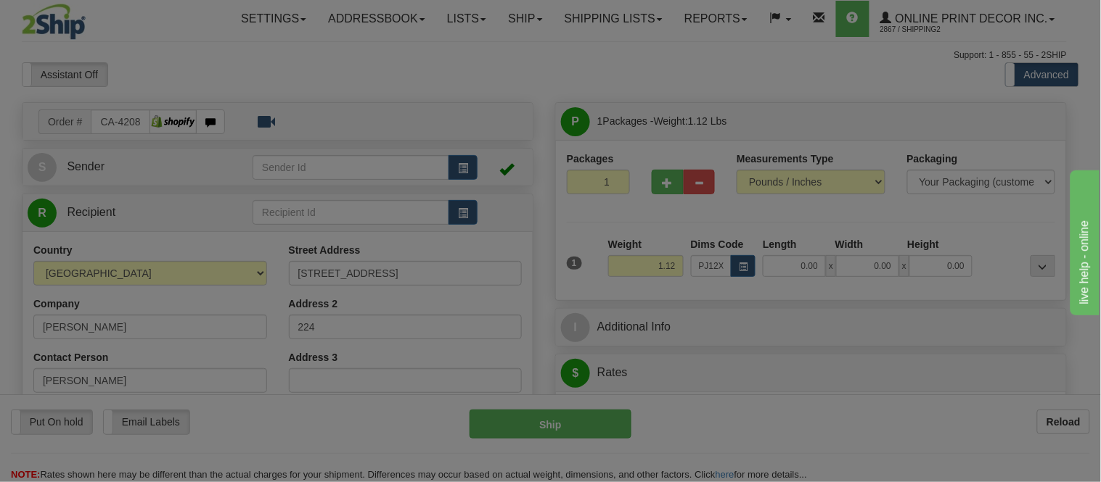
type input "23.00"
type input "14.00"
type input "2.00"
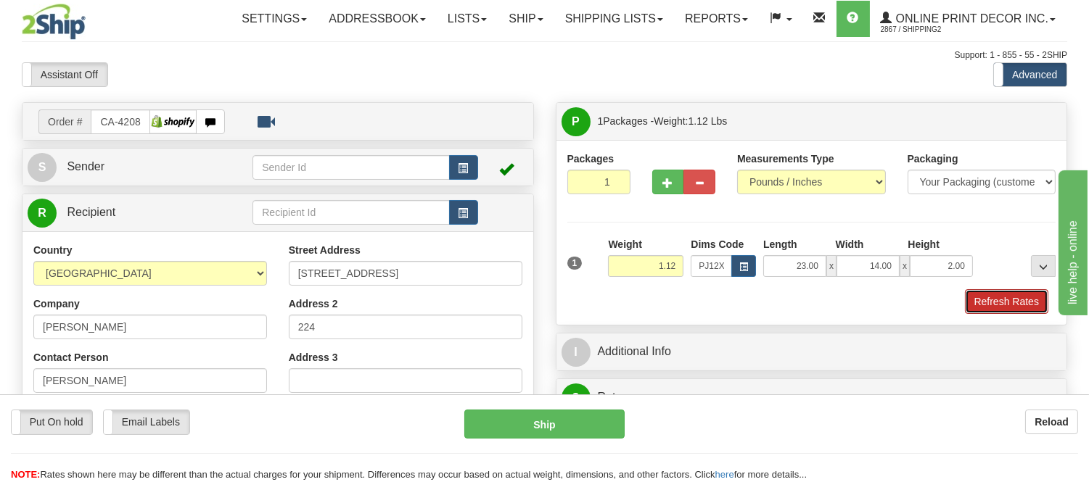
drag, startPoint x: 994, startPoint y: 301, endPoint x: 99, endPoint y: 22, distance: 937.6
click at [994, 301] on button "Refresh Rates" at bounding box center [1006, 301] width 83 height 25
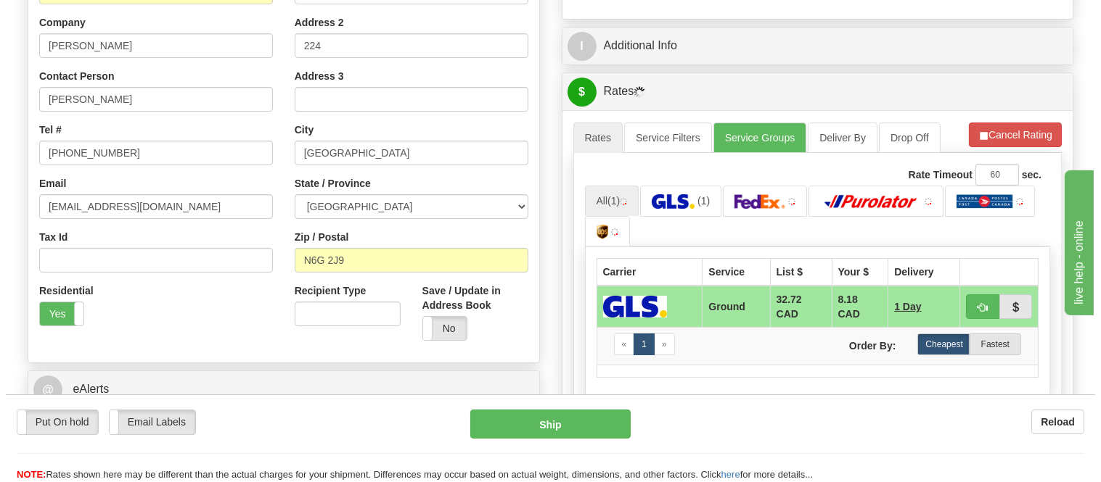
scroll to position [317, 0]
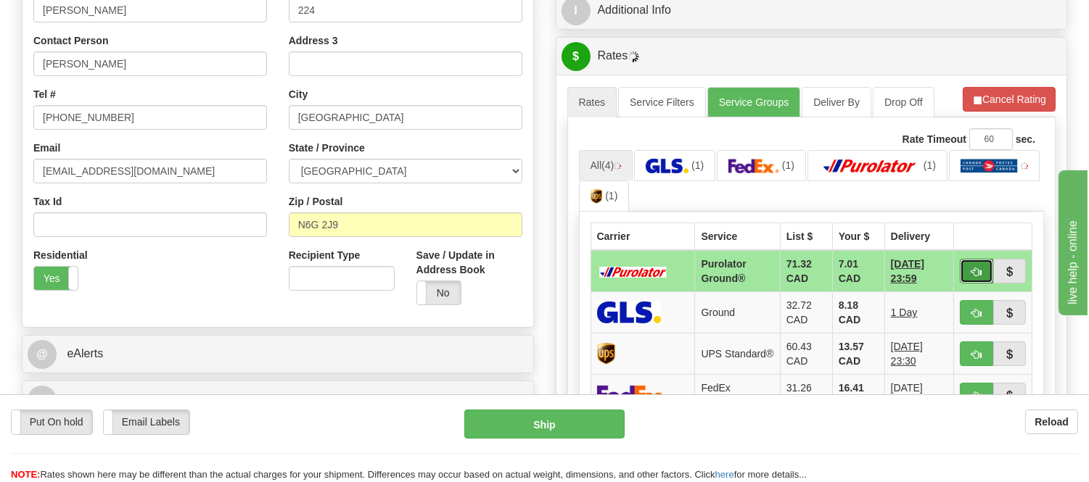
click at [971, 274] on span "button" at bounding box center [976, 272] width 10 height 9
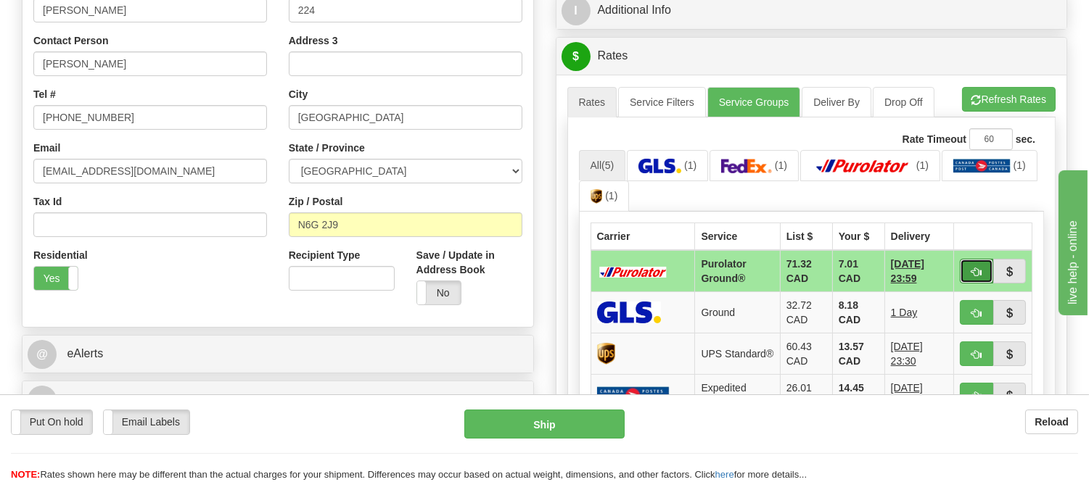
click at [971, 268] on span "button" at bounding box center [976, 272] width 10 height 9
type input "260"
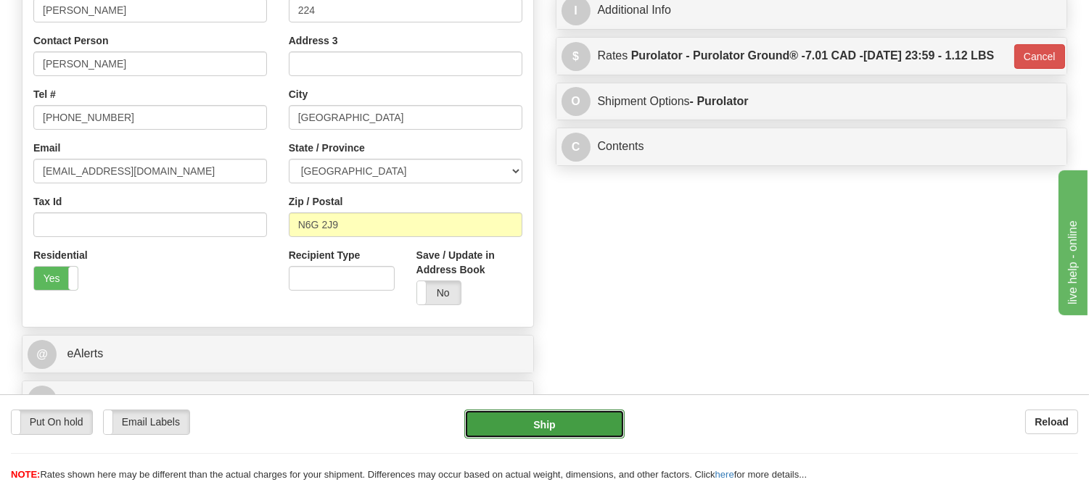
click at [570, 424] on button "Ship" at bounding box center [544, 424] width 160 height 29
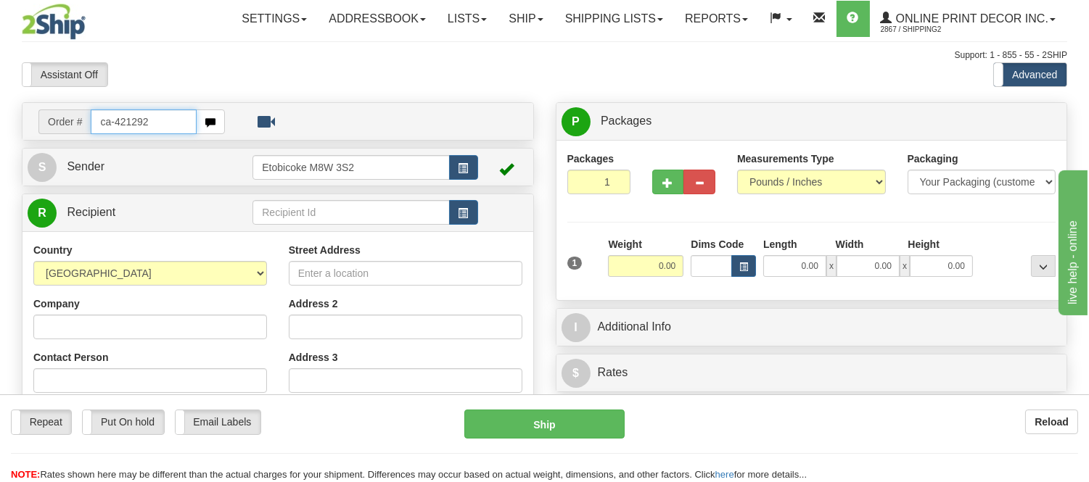
type input "ca-421292"
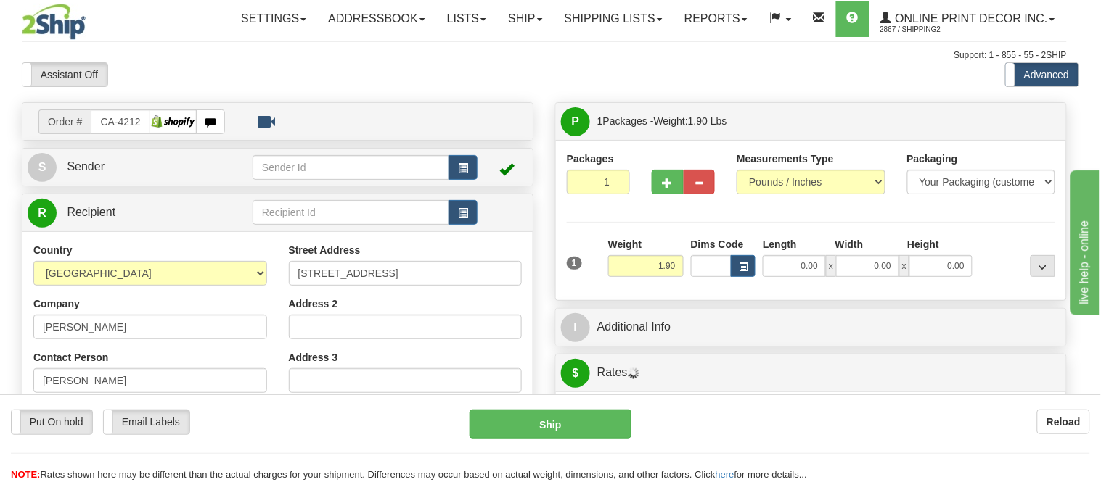
type input "ETOBICOKE"
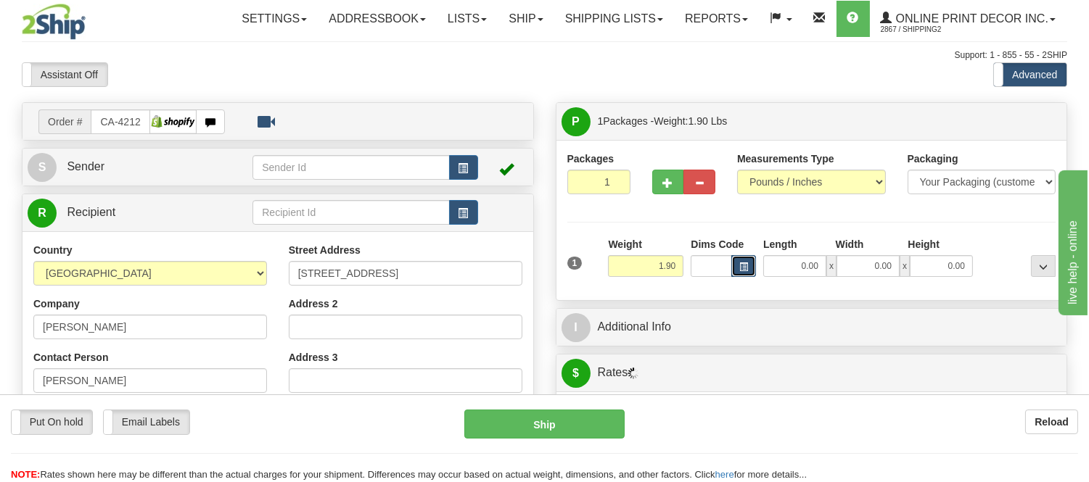
click at [736, 271] on button "button" at bounding box center [743, 266] width 25 height 22
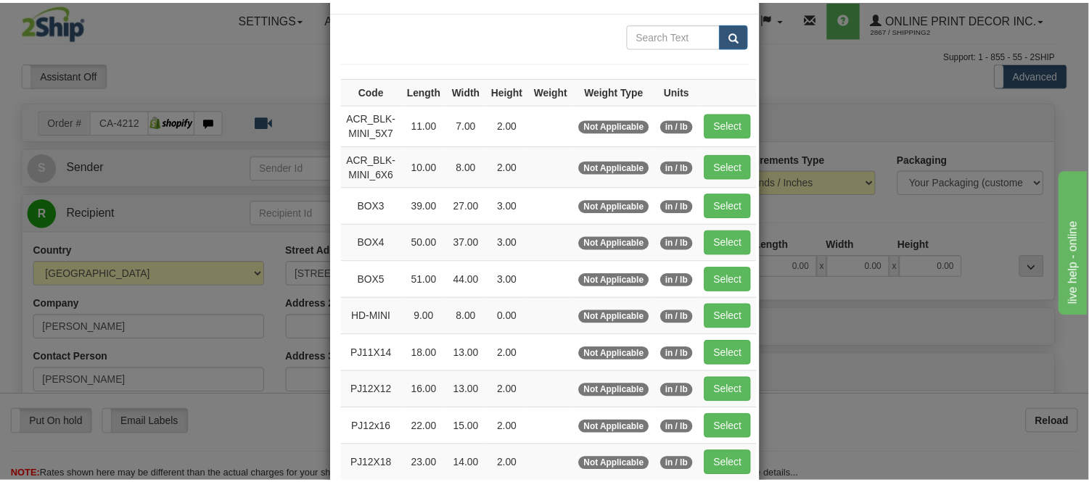
scroll to position [81, 0]
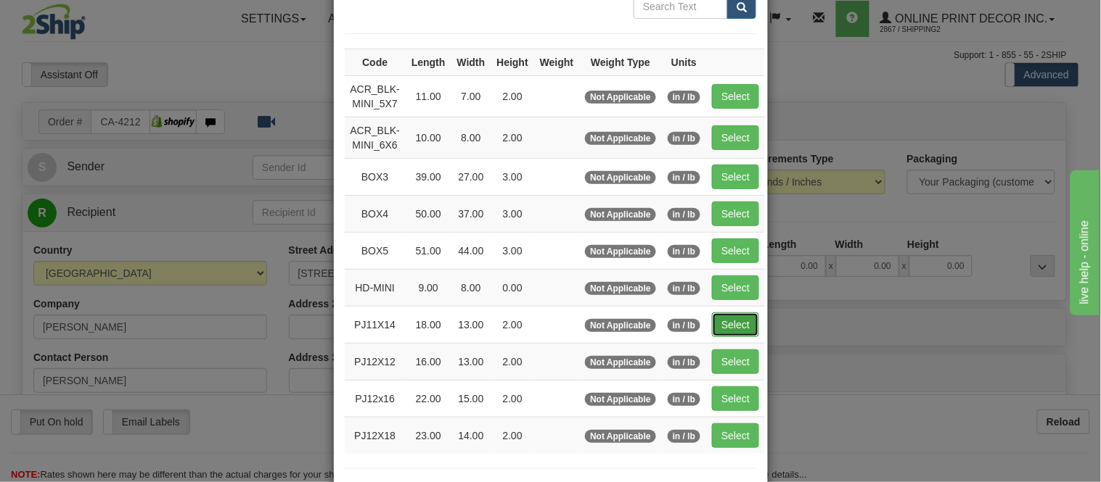
click at [734, 316] on button "Select" at bounding box center [735, 325] width 47 height 25
type input "PJ11X14"
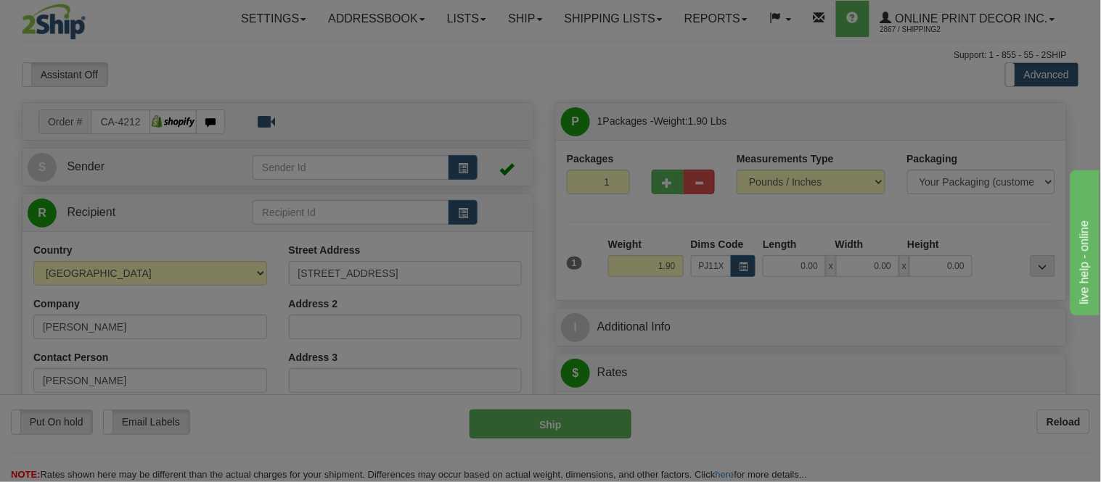
type input "18.00"
type input "13.00"
type input "2.00"
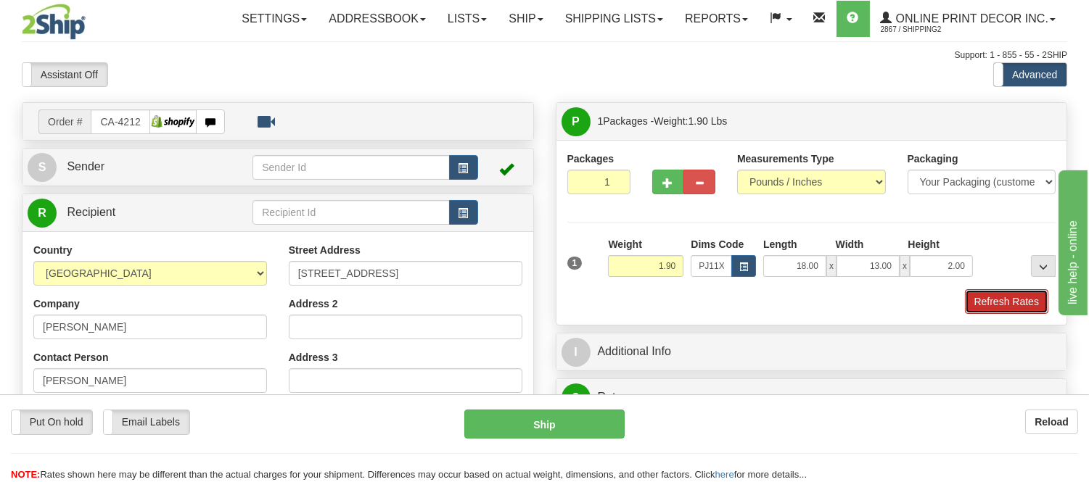
click at [1024, 292] on button "Refresh Rates" at bounding box center [1006, 301] width 83 height 25
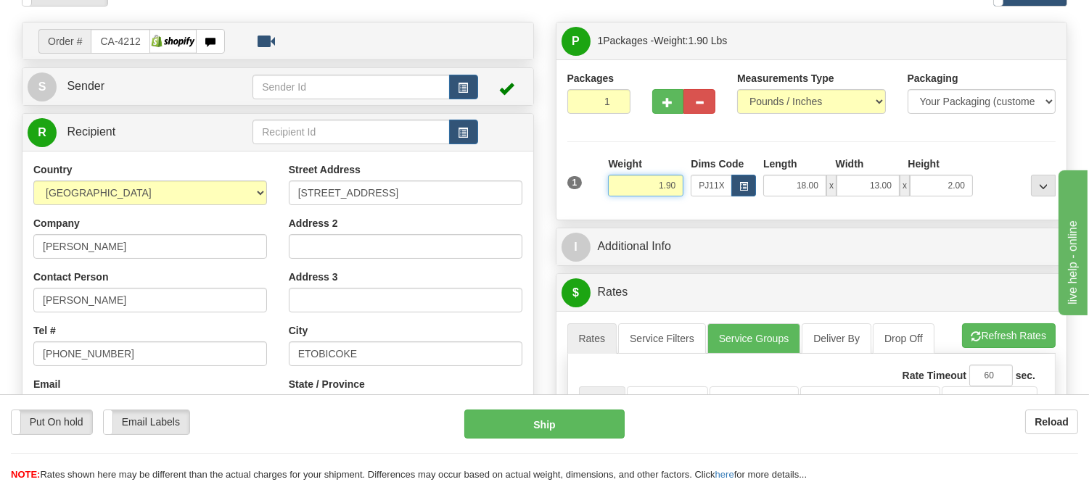
drag, startPoint x: 678, startPoint y: 180, endPoint x: 628, endPoint y: 202, distance: 55.3
click at [628, 202] on div "Weight 1.90" at bounding box center [645, 182] width 83 height 51
type input "0.98"
click at [1001, 336] on li "Refresh Rates Cancel Rating" at bounding box center [1009, 336] width 94 height 25
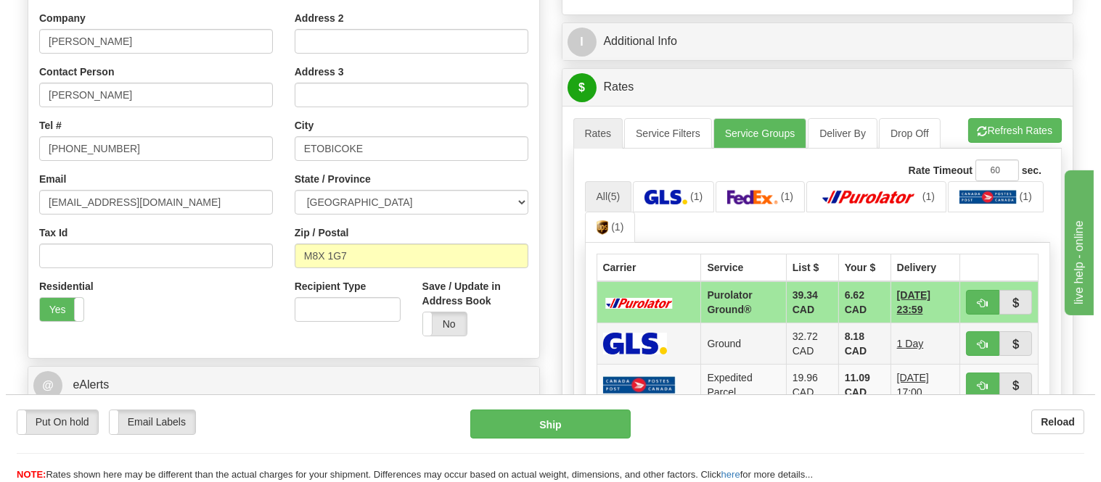
scroll to position [322, 0]
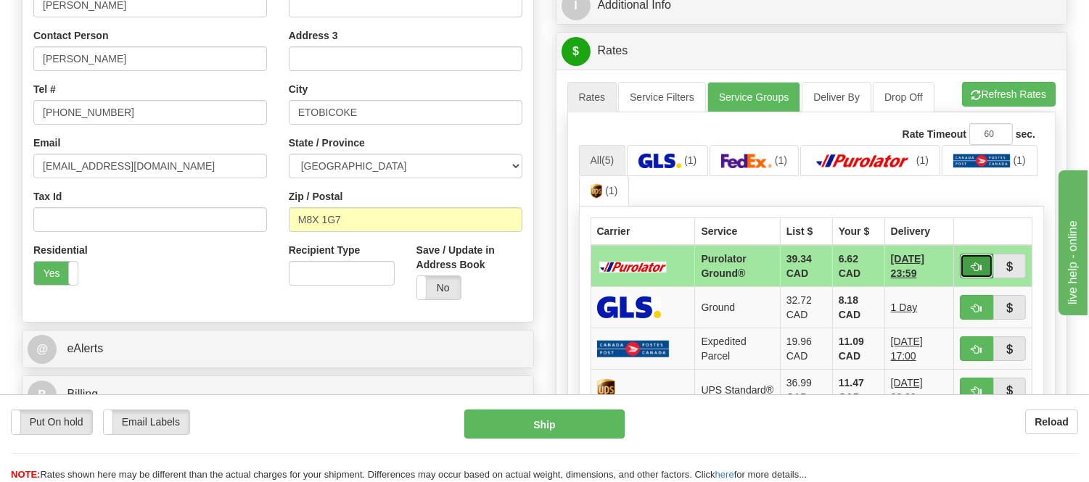
click at [979, 276] on button "button" at bounding box center [976, 266] width 33 height 25
type input "260"
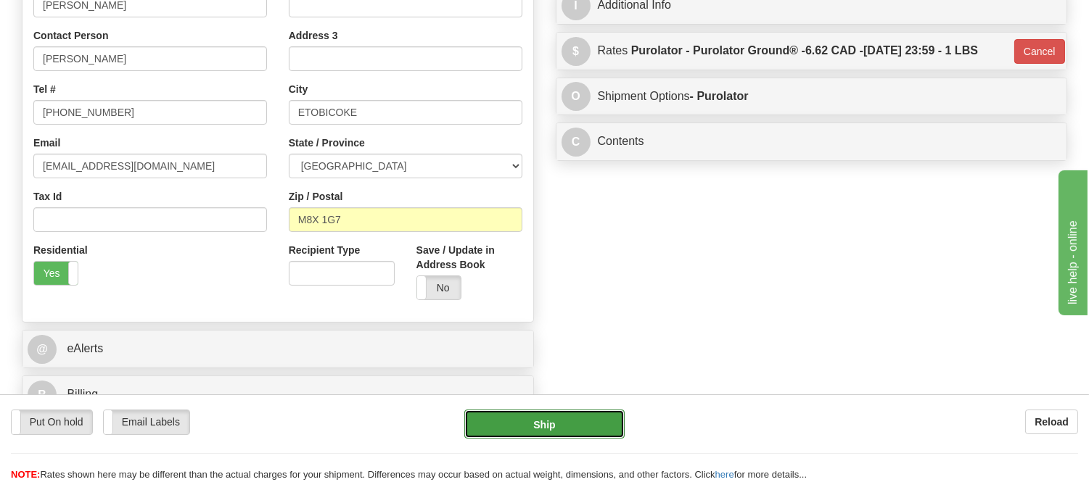
click at [599, 416] on button "Ship" at bounding box center [544, 424] width 160 height 29
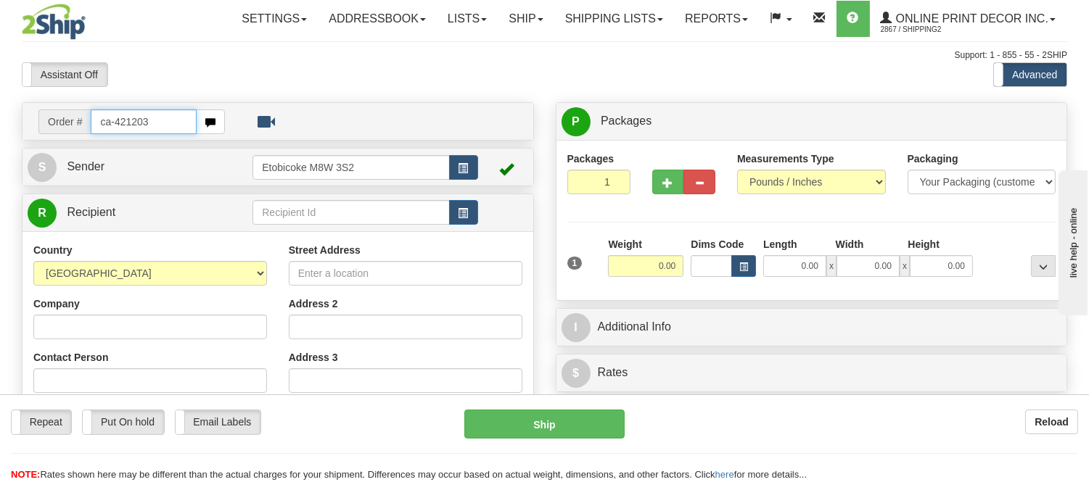
type input "ca-421203"
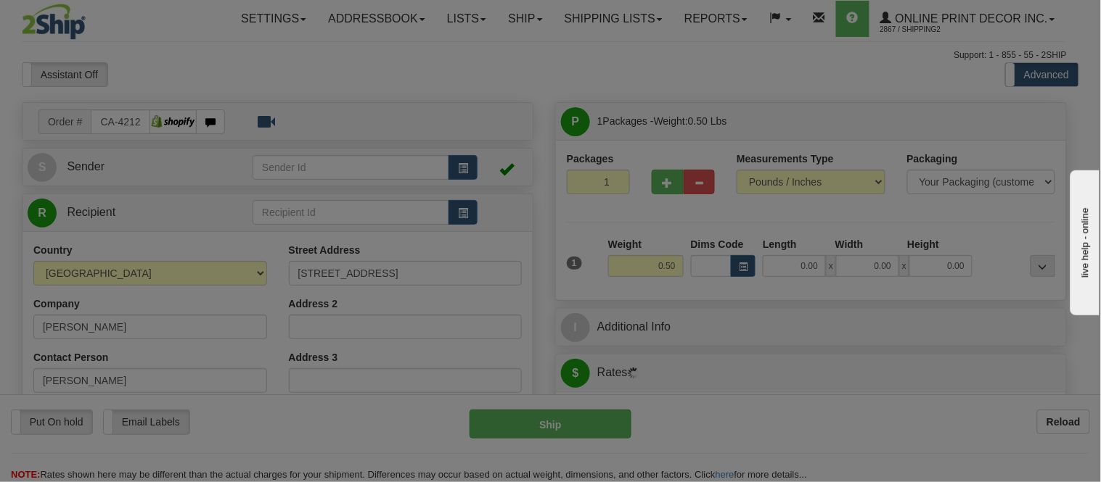
type input "CALEDONIA"
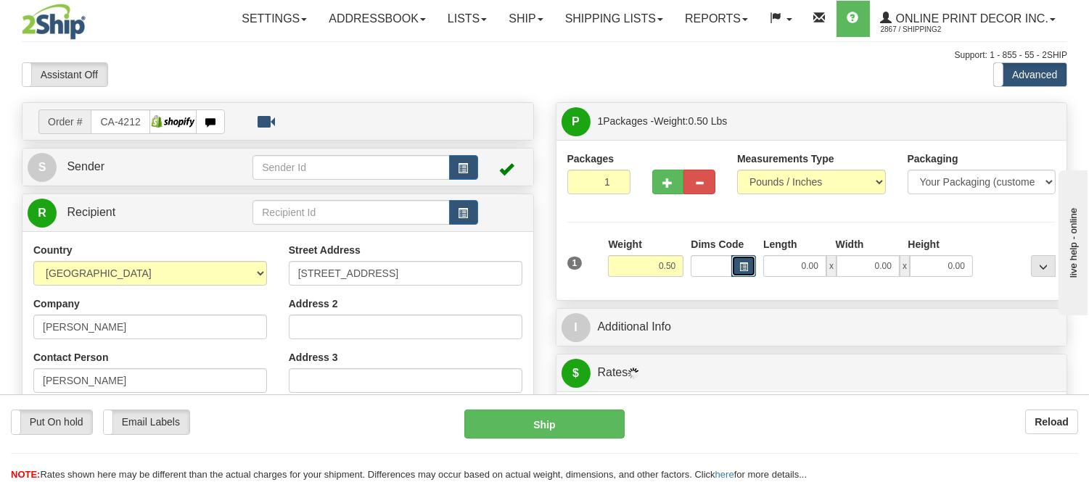
click at [740, 261] on button "button" at bounding box center [743, 266] width 25 height 22
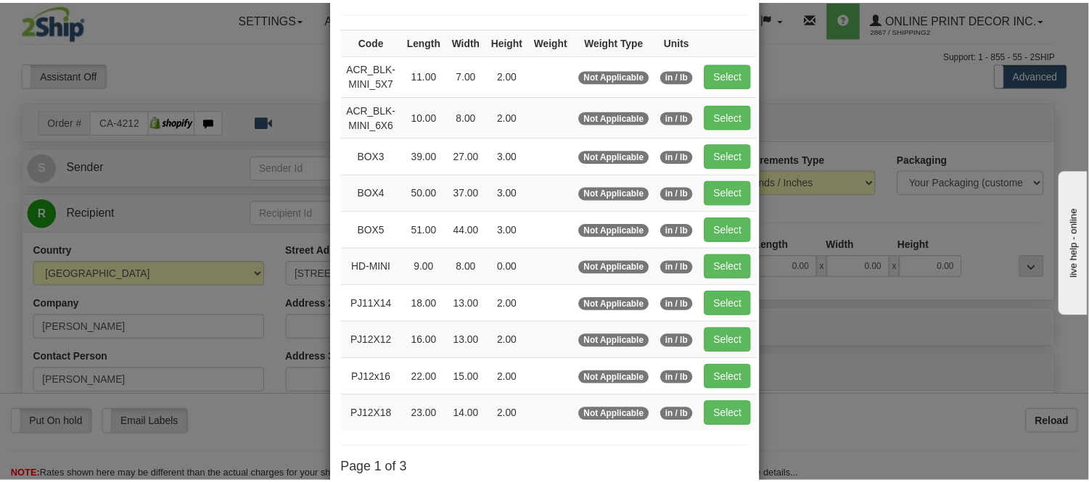
scroll to position [161, 0]
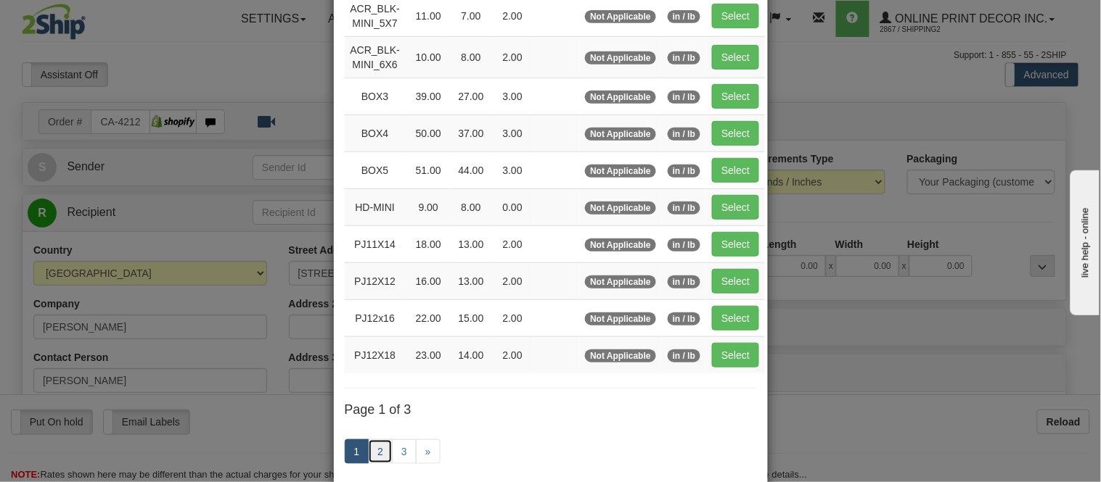
click at [368, 456] on link "2" at bounding box center [380, 452] width 25 height 25
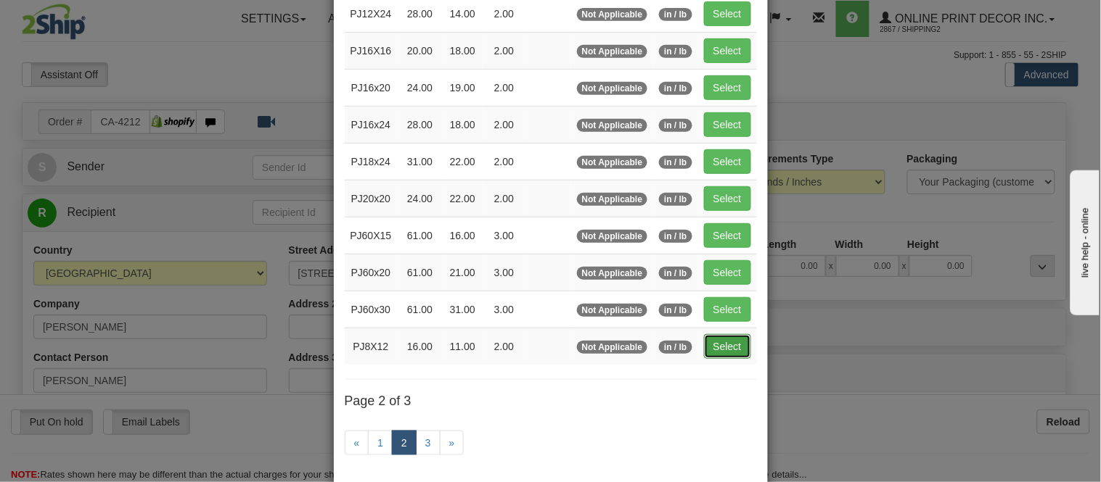
click at [730, 353] on button "Select" at bounding box center [727, 346] width 47 height 25
type input "PJ8X12"
type input "16.00"
type input "11.00"
type input "2.00"
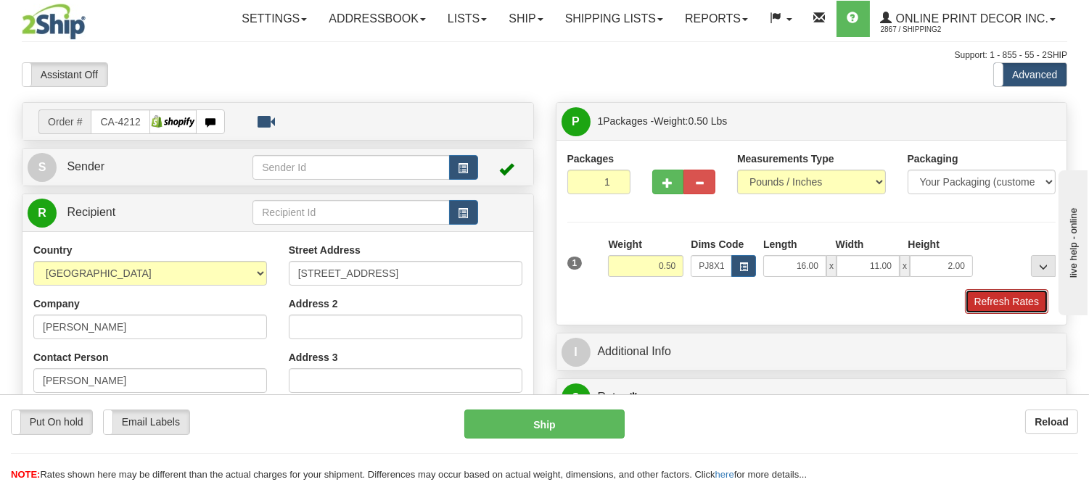
click at [1004, 293] on button "Refresh Rates" at bounding box center [1006, 301] width 83 height 25
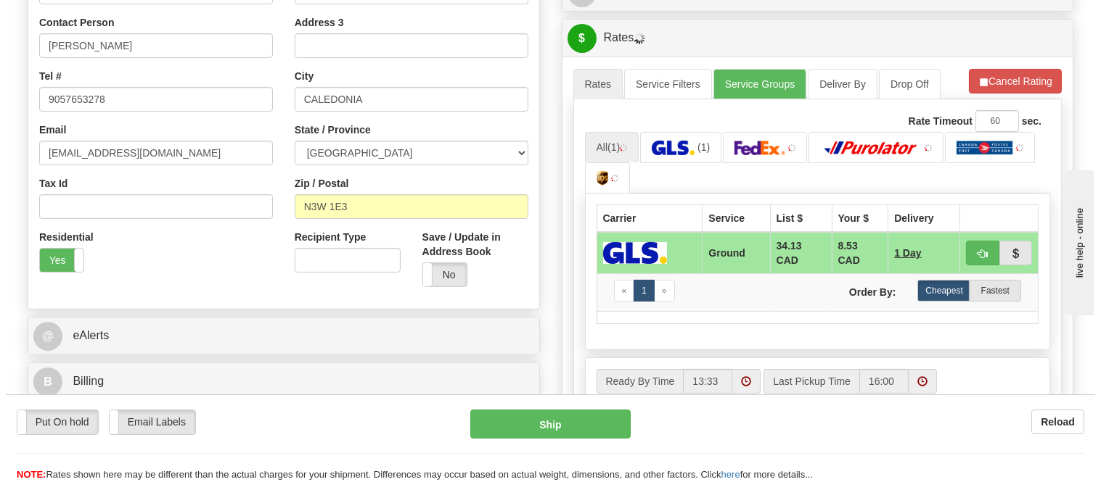
scroll to position [403, 0]
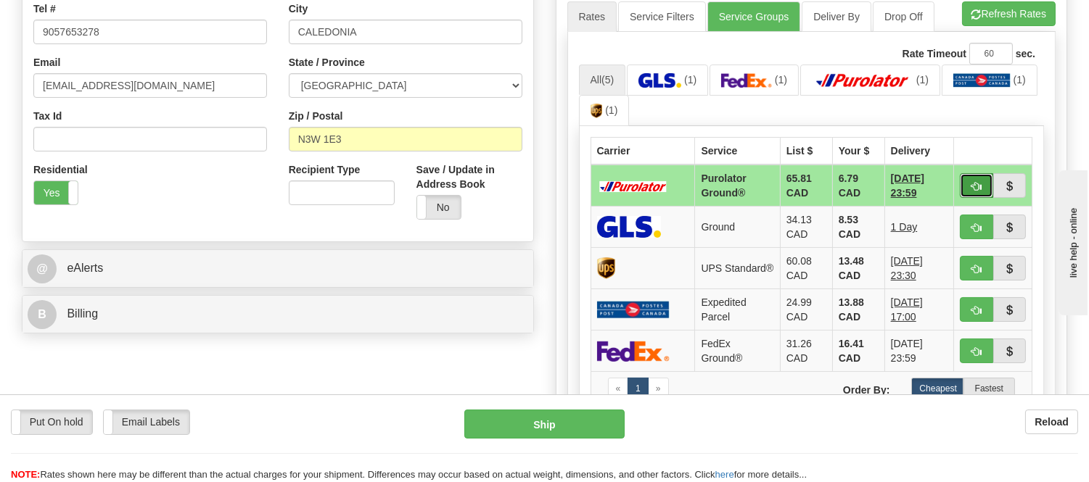
click at [982, 178] on button "button" at bounding box center [976, 185] width 33 height 25
type input "260"
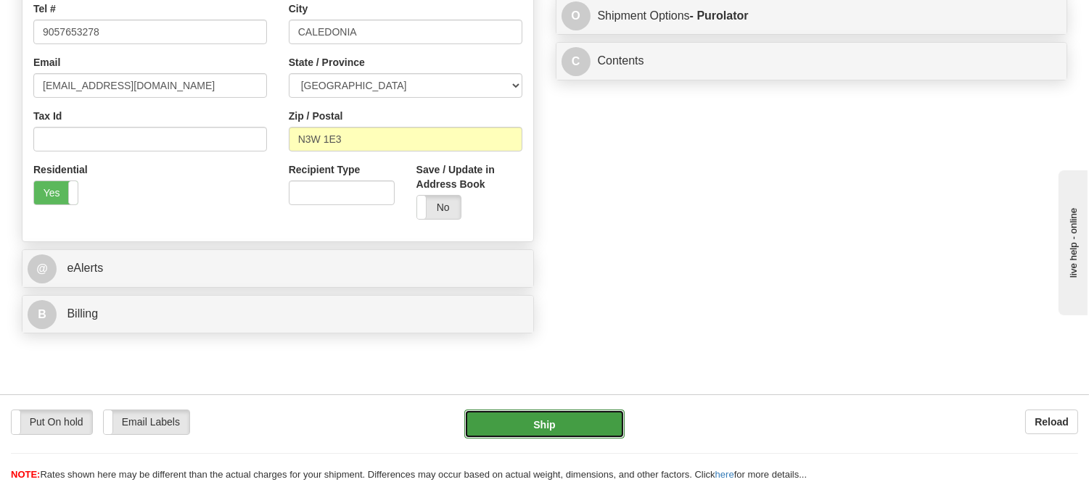
click at [570, 424] on button "Ship" at bounding box center [544, 424] width 160 height 29
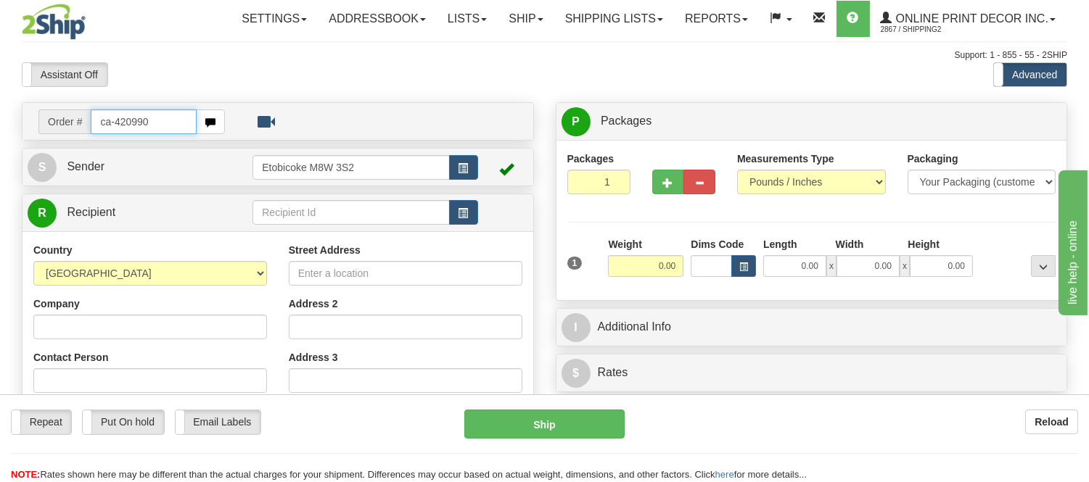
type input "ca-420990"
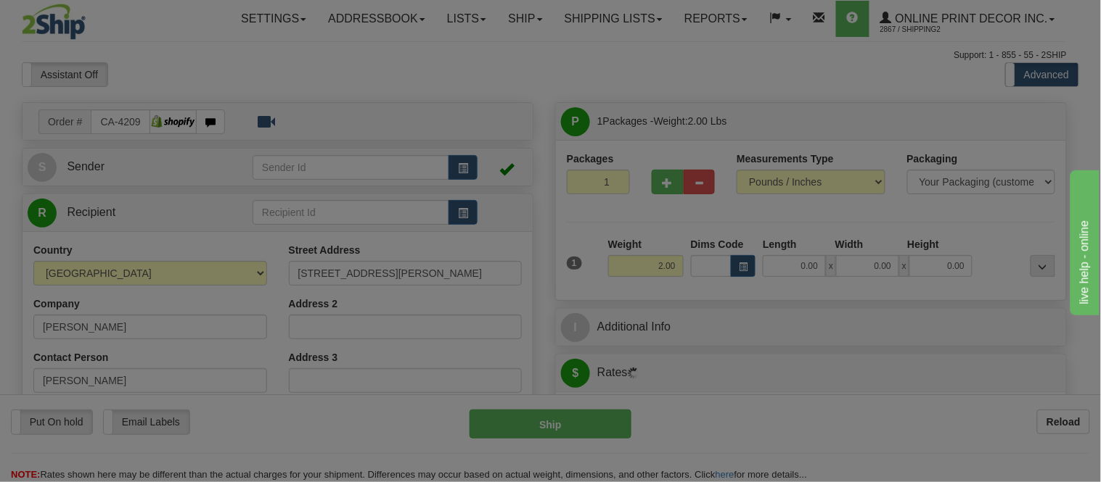
type input "SORRENTO"
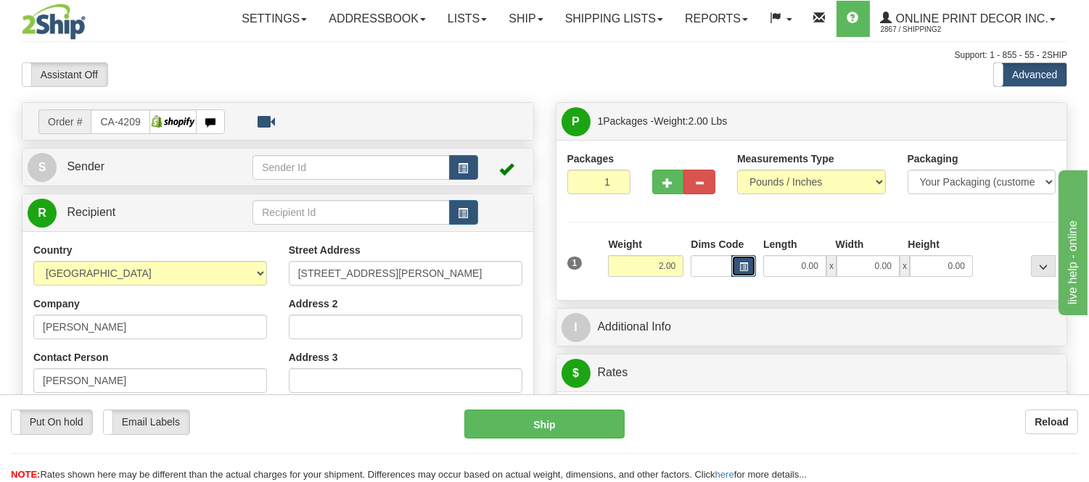
click at [748, 257] on button "button" at bounding box center [743, 266] width 25 height 22
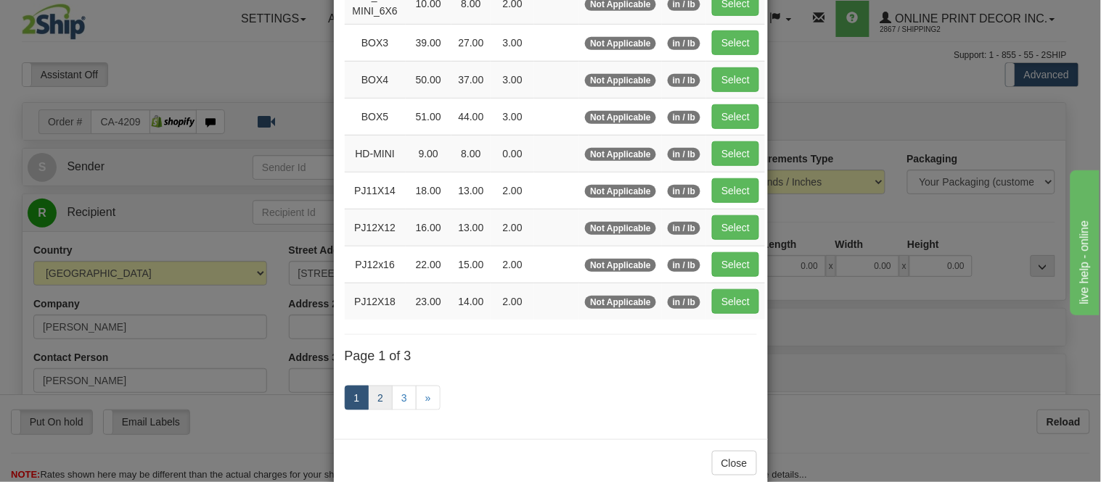
scroll to position [242, 0]
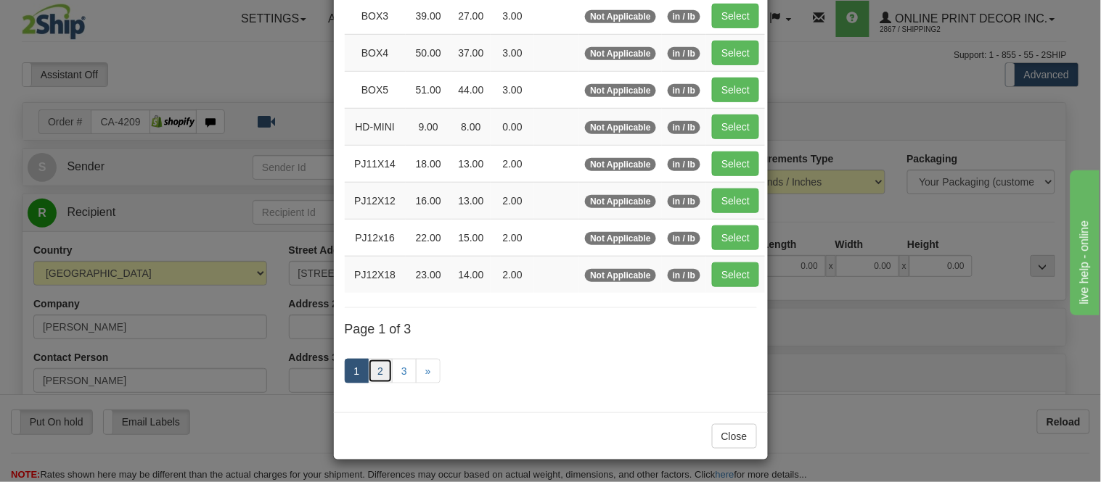
click at [368, 366] on link "2" at bounding box center [380, 371] width 25 height 25
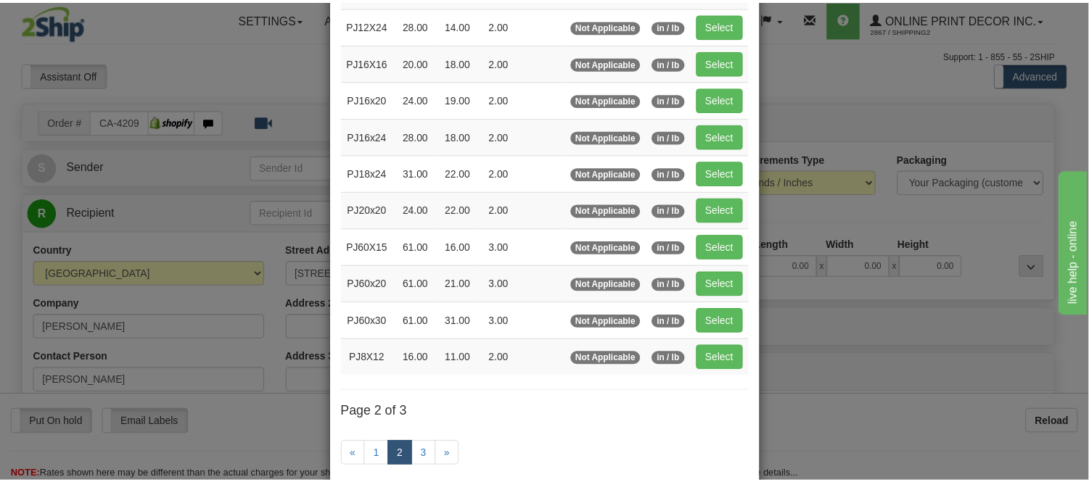
scroll to position [0, 0]
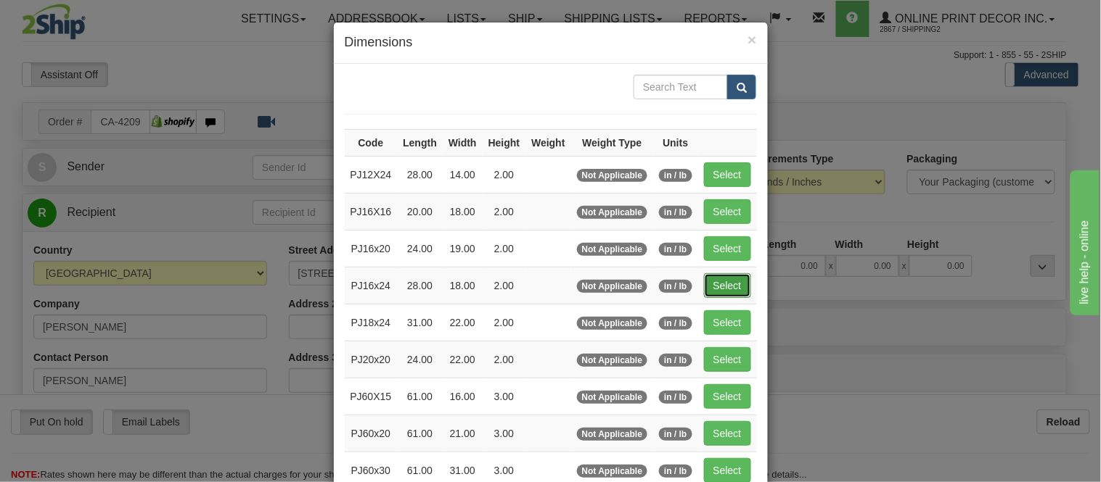
click at [718, 276] on button "Select" at bounding box center [727, 286] width 47 height 25
type input "PJ16x24"
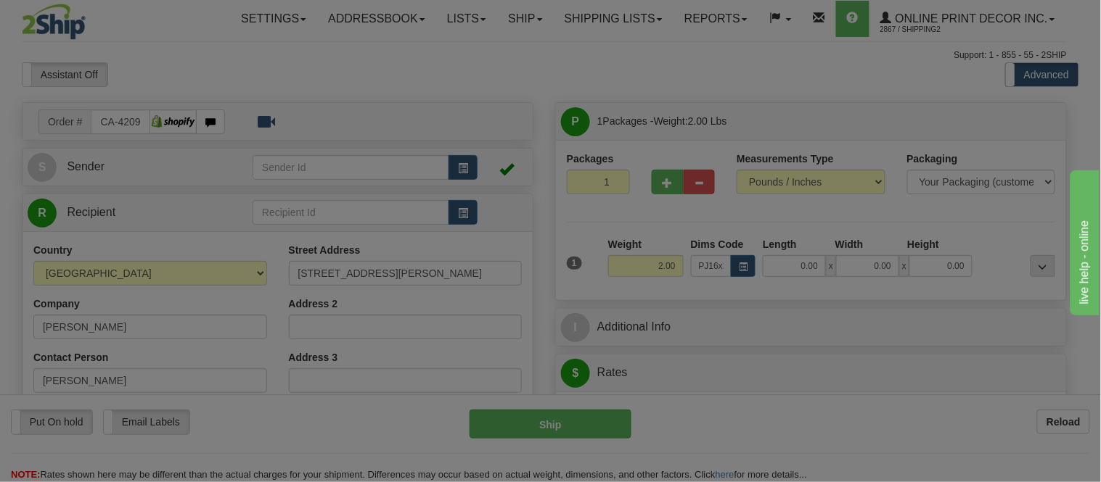
type input "28.00"
type input "18.00"
type input "2.00"
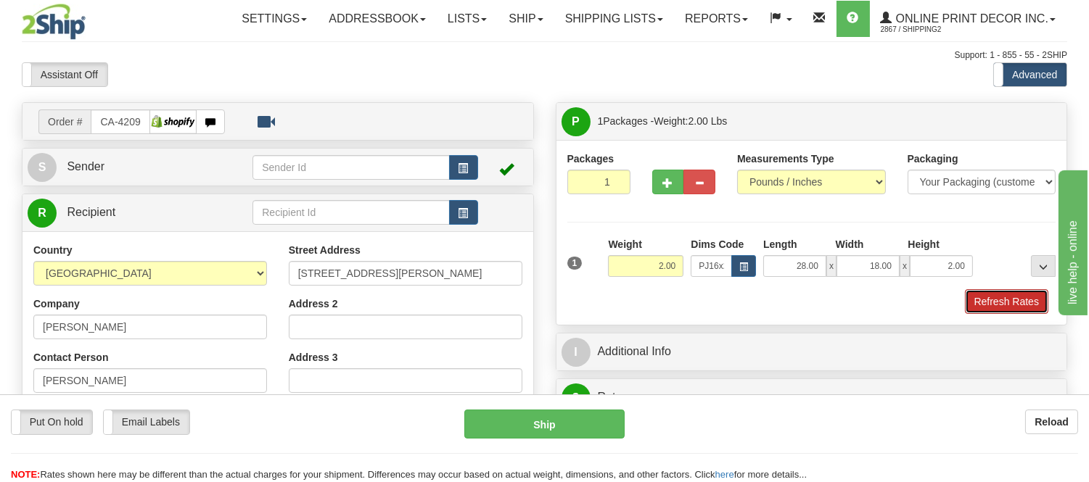
click at [985, 308] on button "Refresh Rates" at bounding box center [1006, 301] width 83 height 25
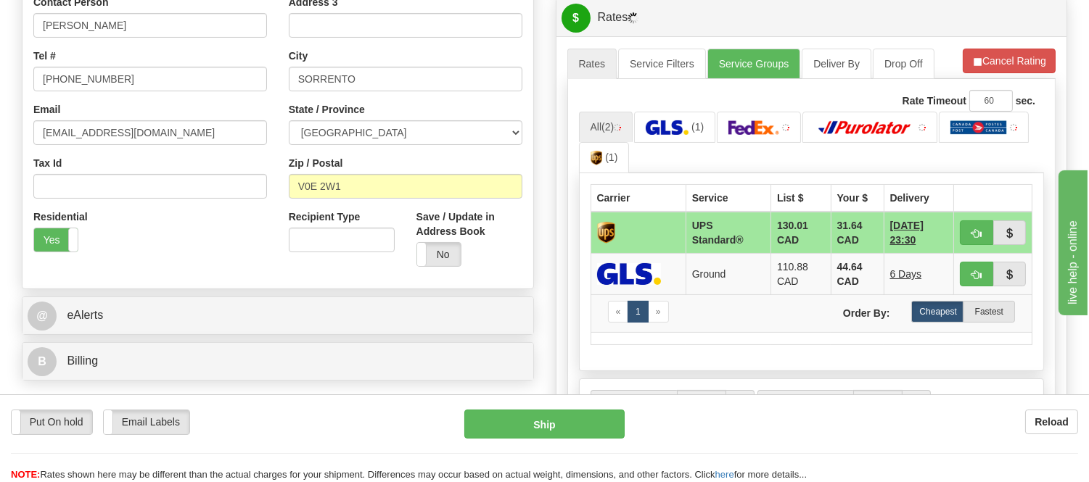
scroll to position [408, 0]
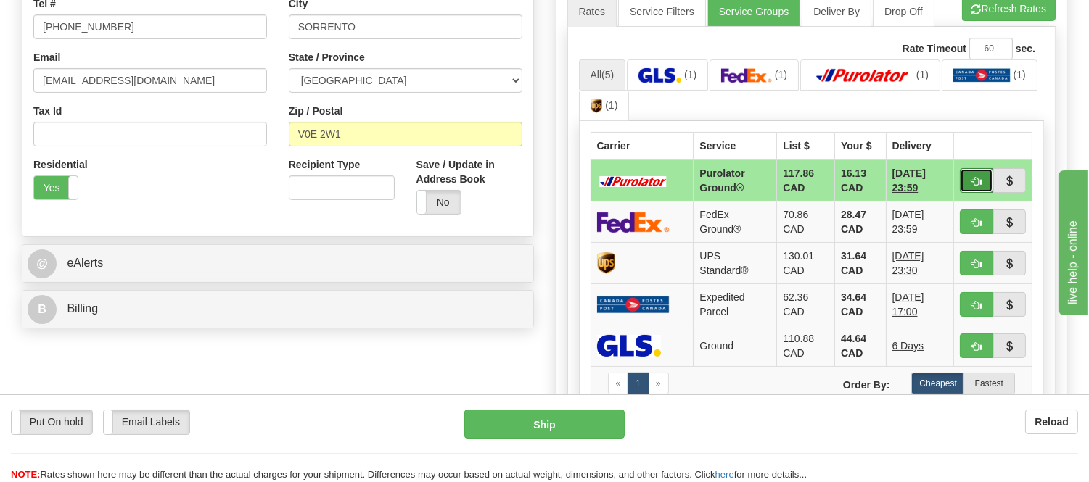
click at [976, 183] on span "button" at bounding box center [976, 181] width 10 height 9
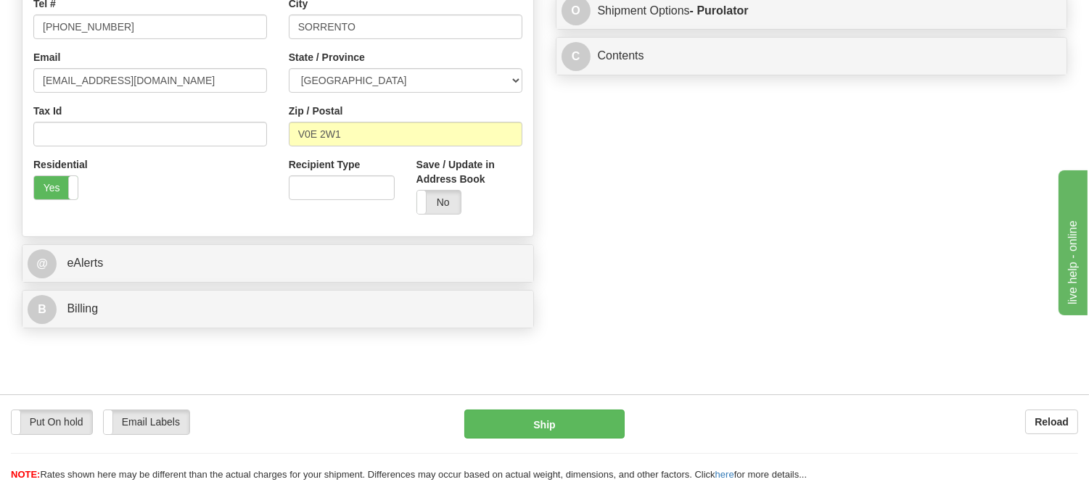
type input "260"
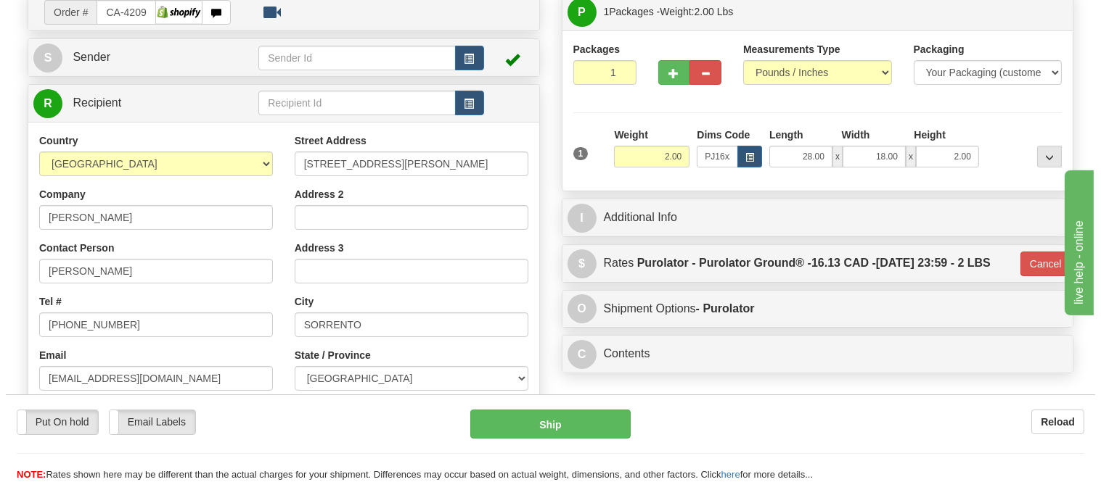
scroll to position [85, 0]
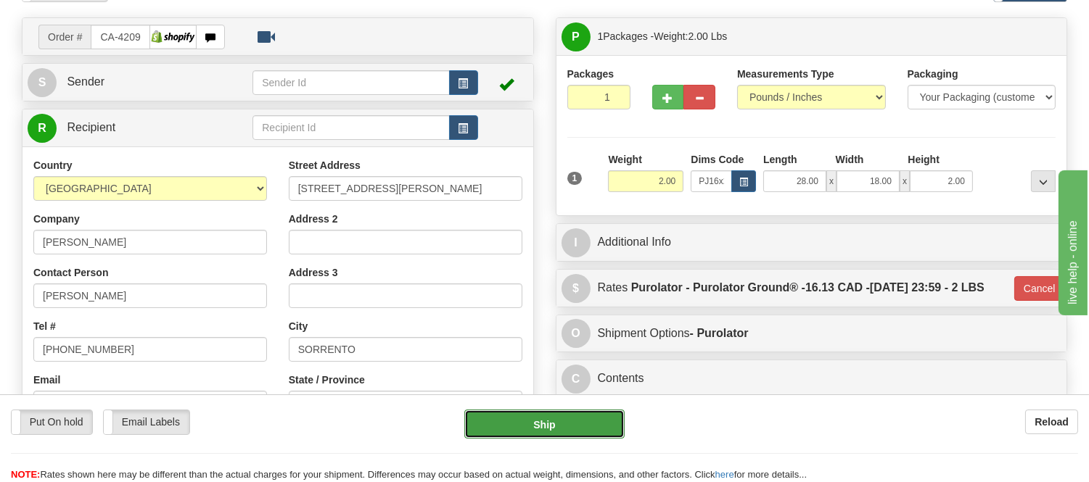
click at [583, 424] on button "Ship" at bounding box center [544, 424] width 160 height 29
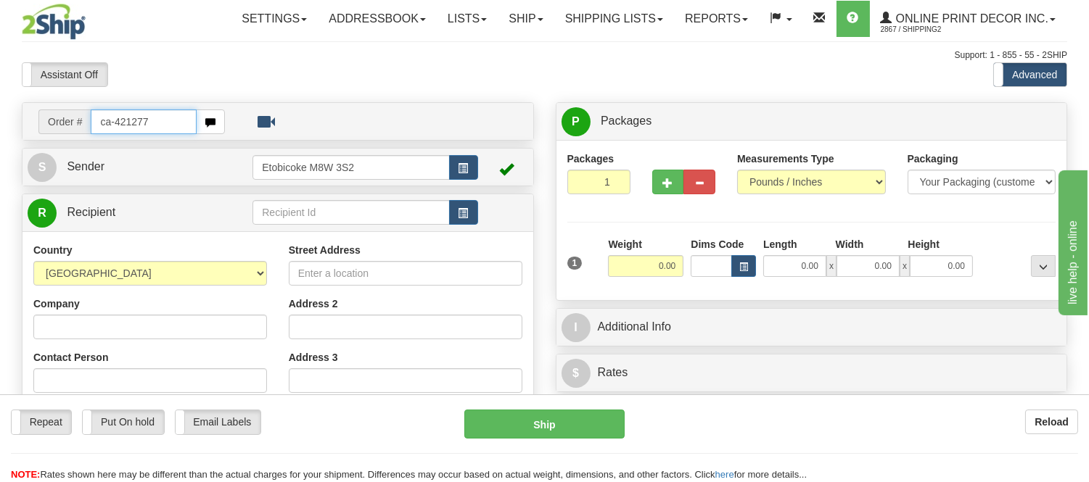
type input "ca-421277"
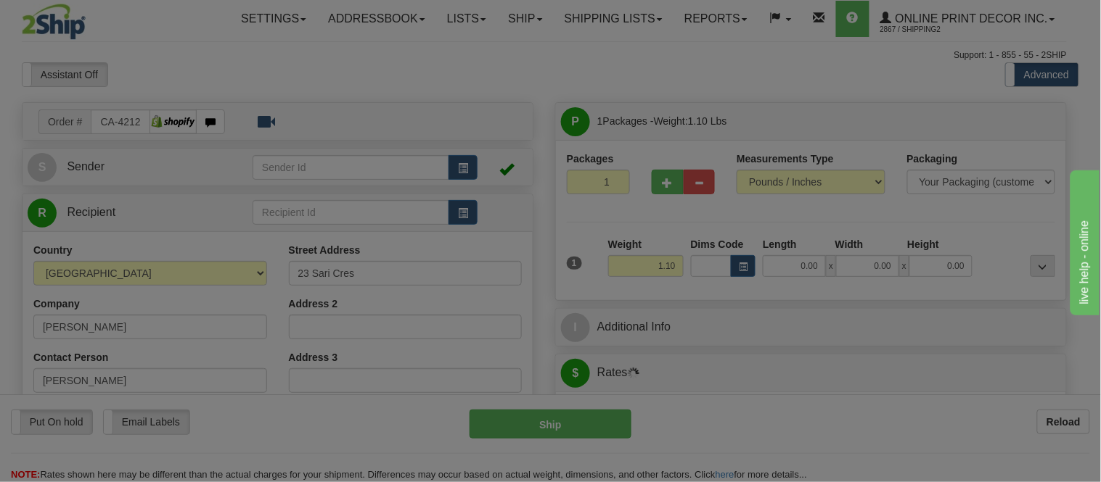
type input "SCARBOROUGH"
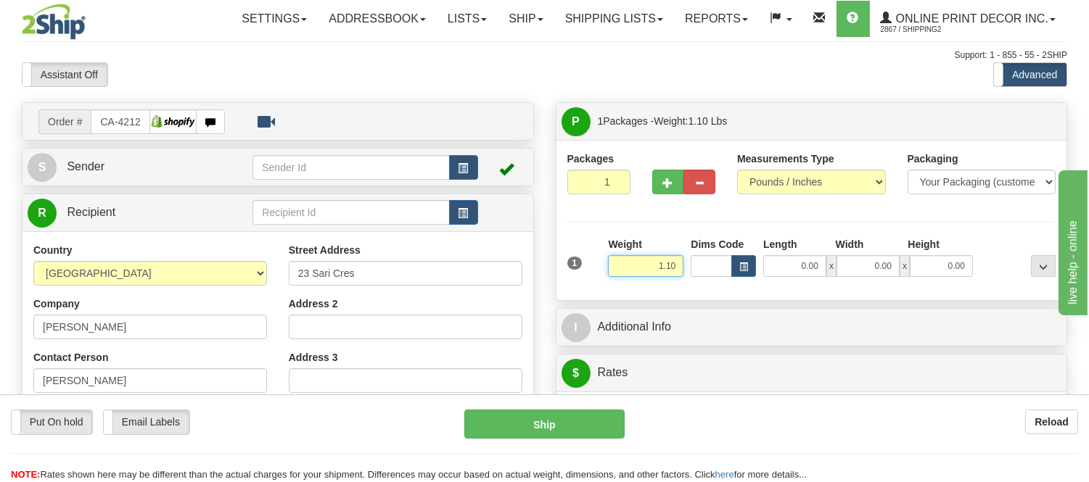
drag, startPoint x: 679, startPoint y: 265, endPoint x: 596, endPoint y: 281, distance: 84.4
click at [596, 281] on div "1 Weight 1.10 Dims Code 0.00" at bounding box center [812, 263] width 496 height 52
type input "0.98"
click at [743, 256] on button "button" at bounding box center [743, 266] width 25 height 22
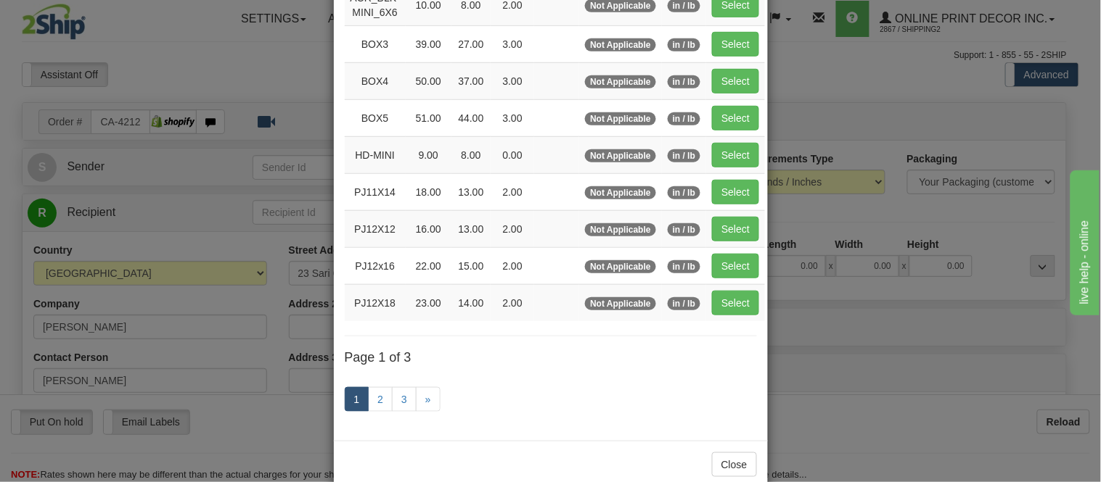
scroll to position [242, 0]
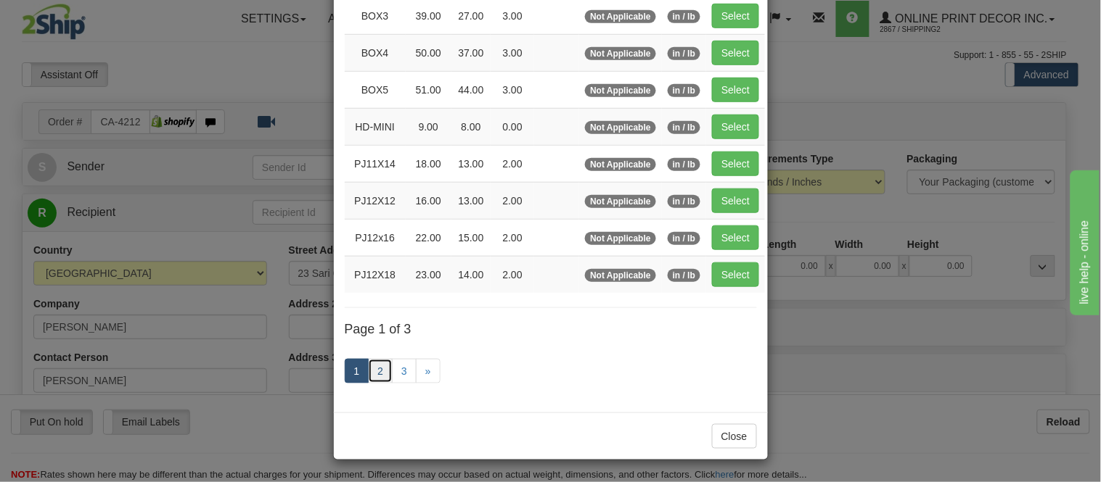
click at [374, 370] on link "2" at bounding box center [380, 371] width 25 height 25
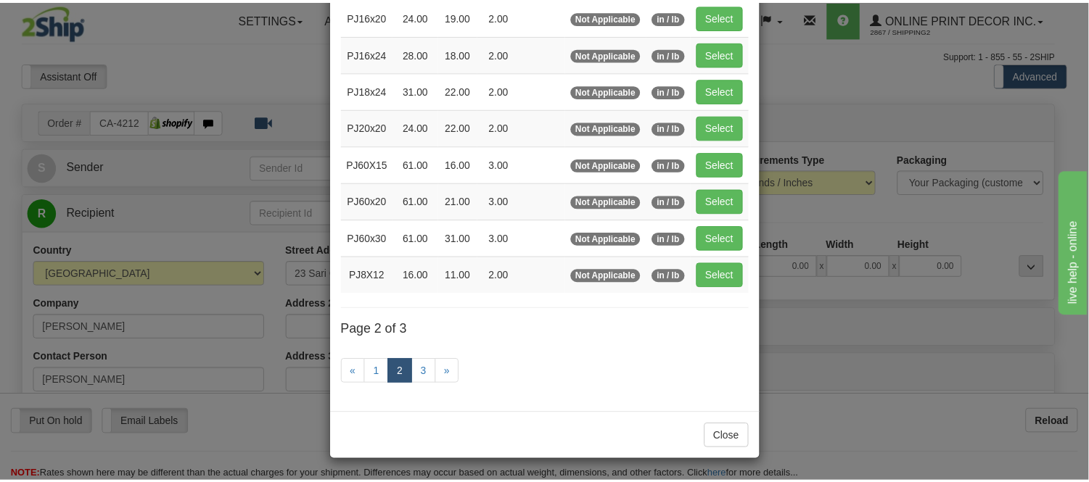
scroll to position [236, 0]
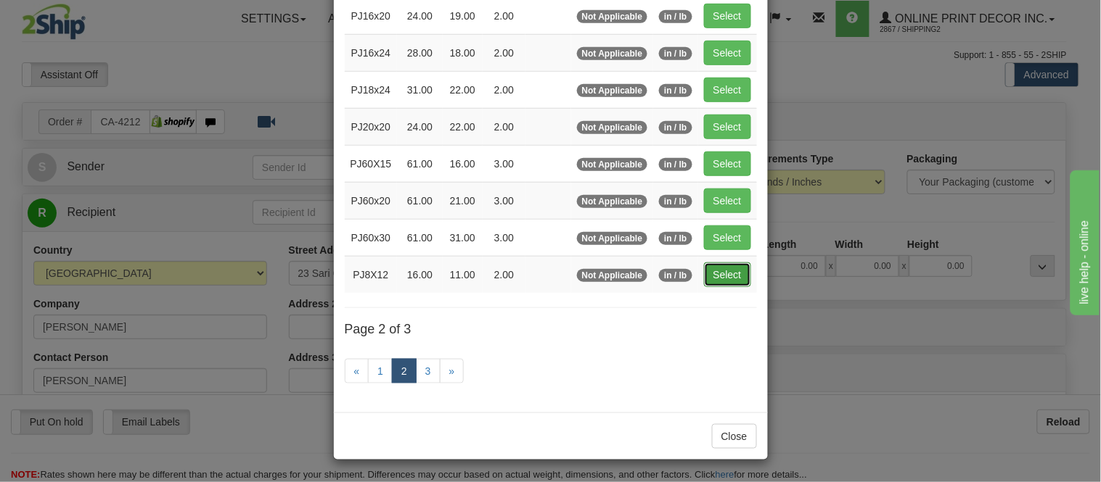
click at [721, 264] on button "Select" at bounding box center [727, 275] width 47 height 25
type input "PJ8X12"
type input "16.00"
type input "11.00"
type input "2.00"
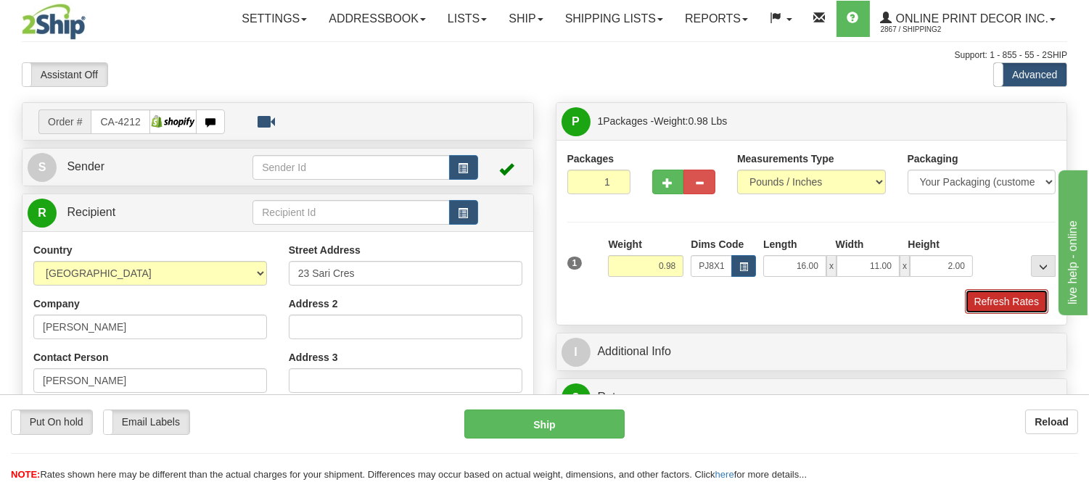
click at [977, 303] on button "Refresh Rates" at bounding box center [1006, 301] width 83 height 25
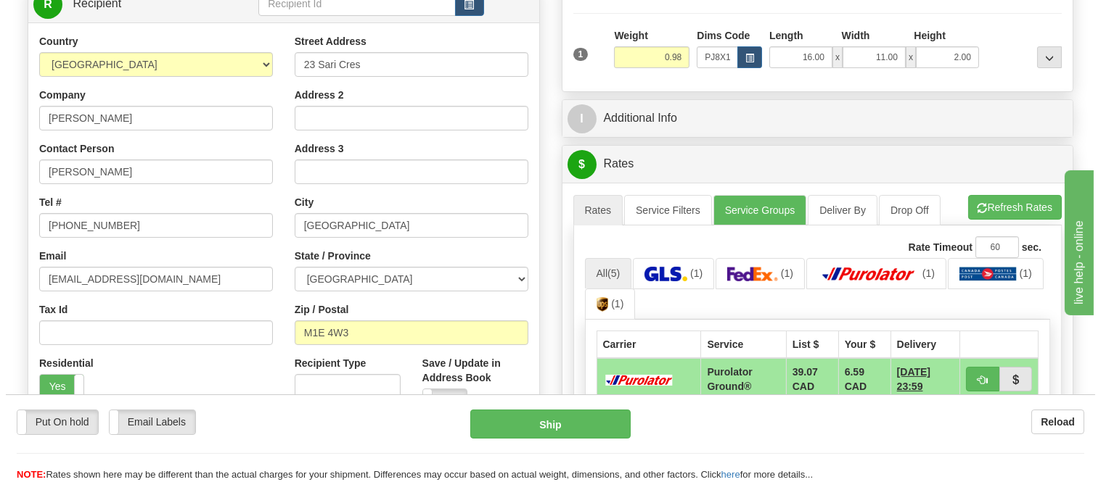
scroll to position [403, 0]
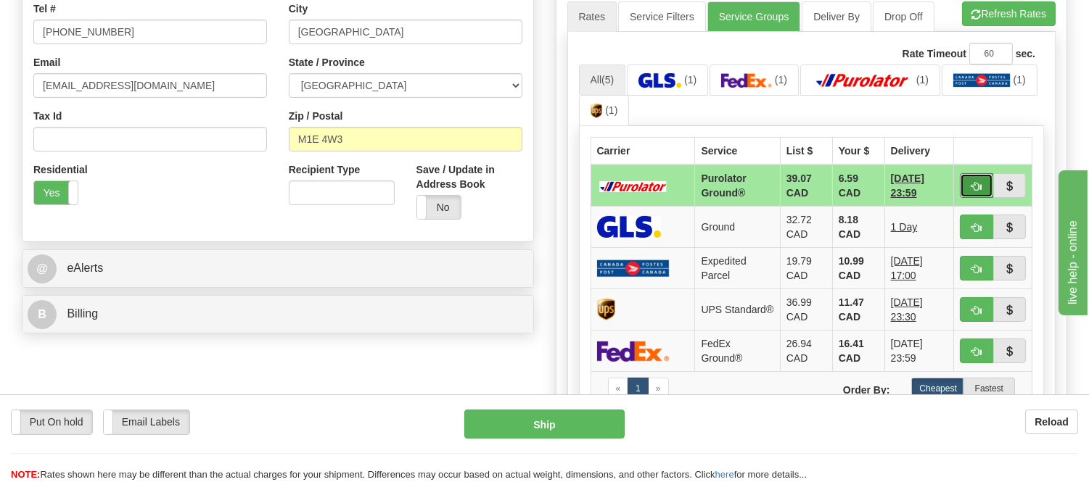
click at [969, 184] on button "button" at bounding box center [976, 185] width 33 height 25
type input "260"
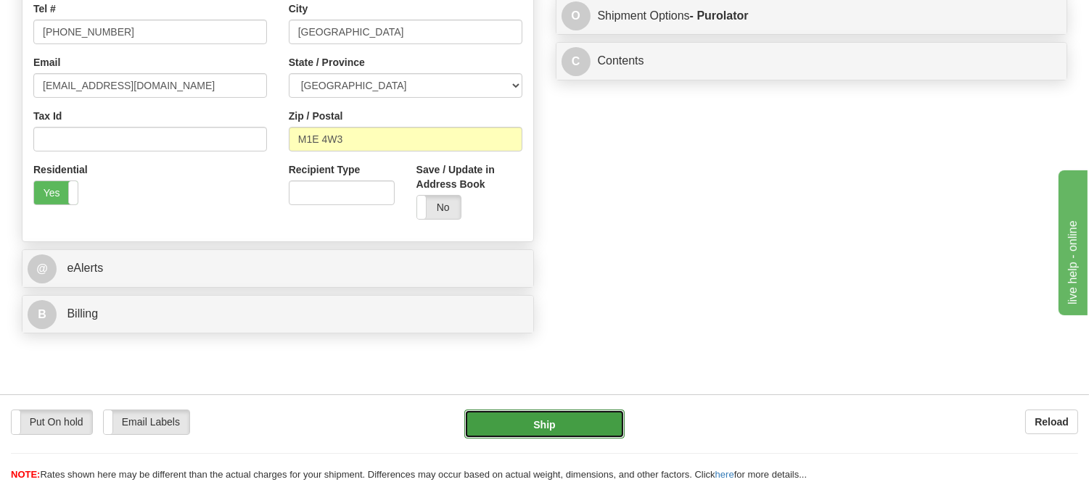
click at [562, 426] on button "Ship" at bounding box center [544, 424] width 160 height 29
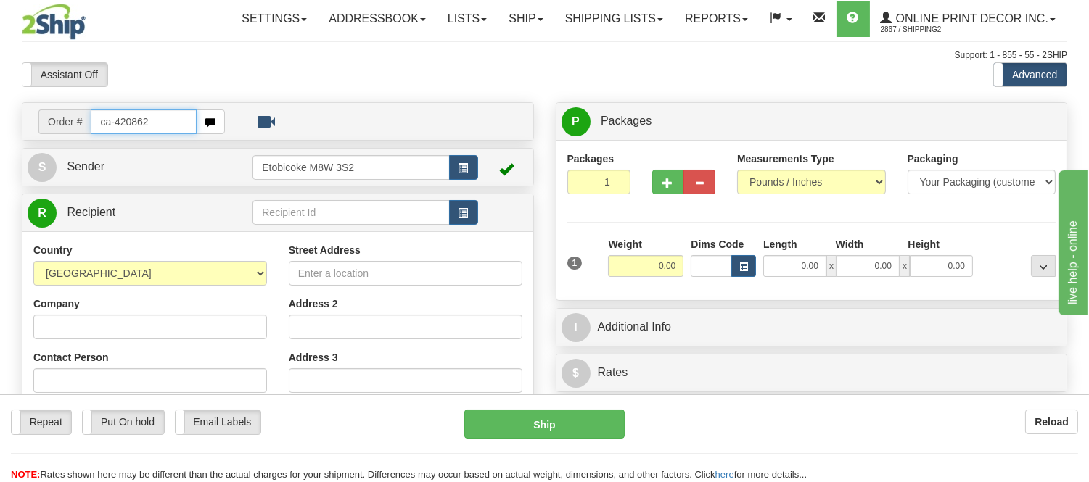
type input "ca-420862"
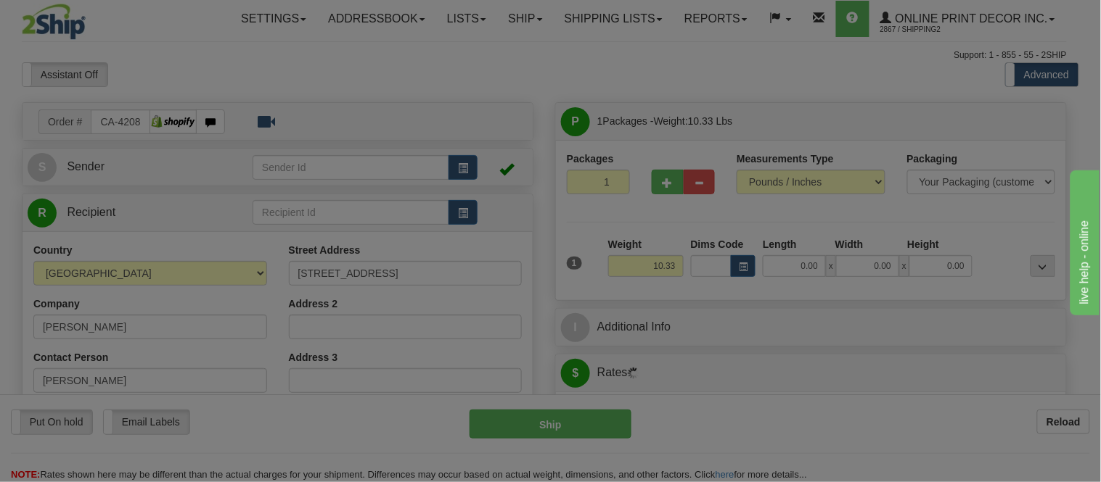
type input "[GEOGRAPHIC_DATA]"
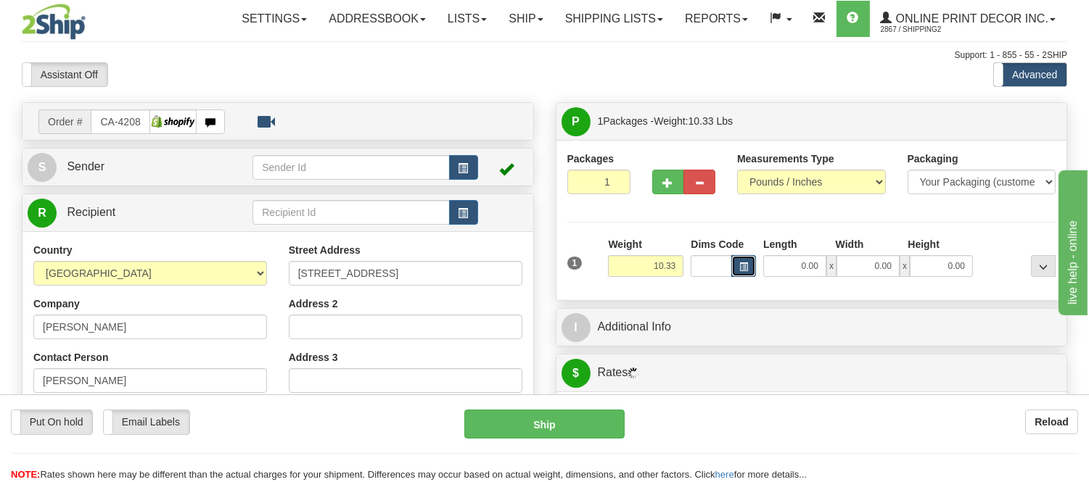
click at [745, 267] on span "button" at bounding box center [743, 267] width 9 height 8
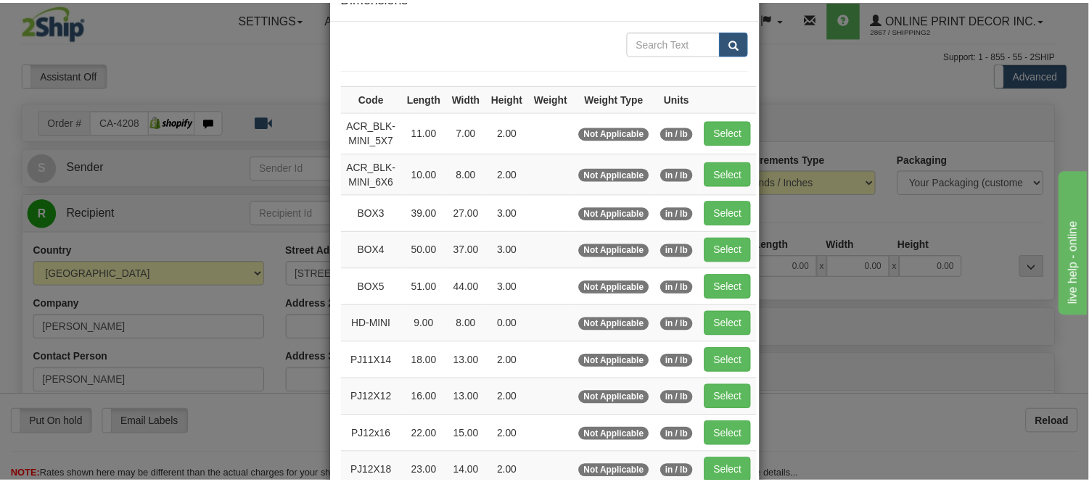
scroll to position [81, 0]
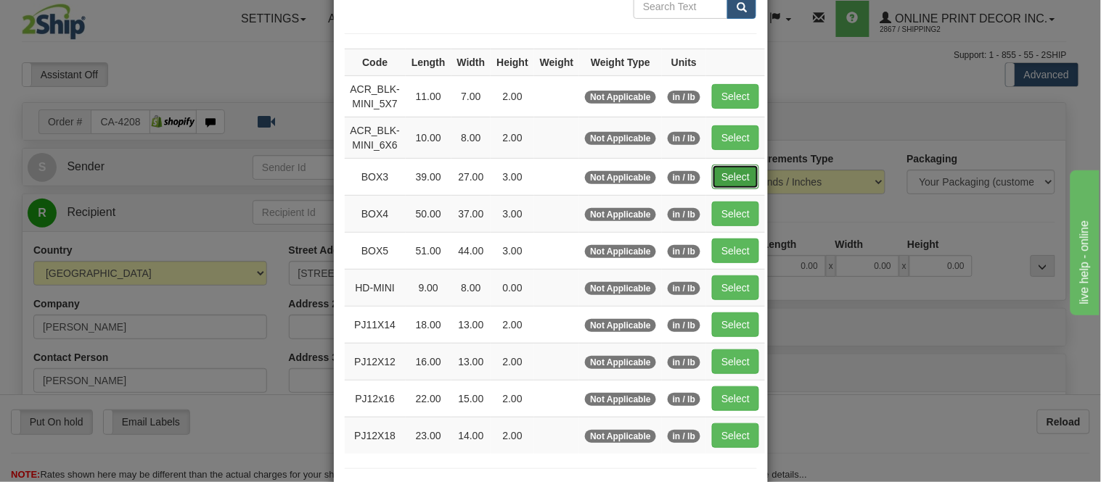
click at [717, 184] on button "Select" at bounding box center [735, 177] width 47 height 25
type input "BOX3"
type input "39.00"
type input "27.00"
type input "3.00"
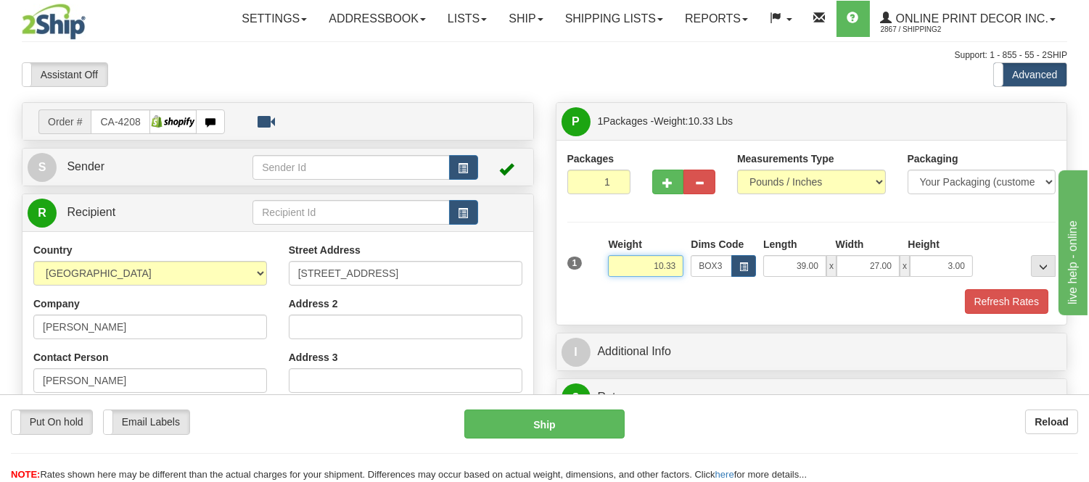
drag, startPoint x: 678, startPoint y: 263, endPoint x: 625, endPoint y: 284, distance: 57.7
click at [625, 284] on div "Weight 10.33" at bounding box center [645, 262] width 83 height 51
type input "11.98"
click at [1002, 315] on div "Packages 1 1 Measurements Type" at bounding box center [811, 232] width 511 height 185
click at [1002, 300] on button "Refresh Rates" at bounding box center [1006, 301] width 83 height 25
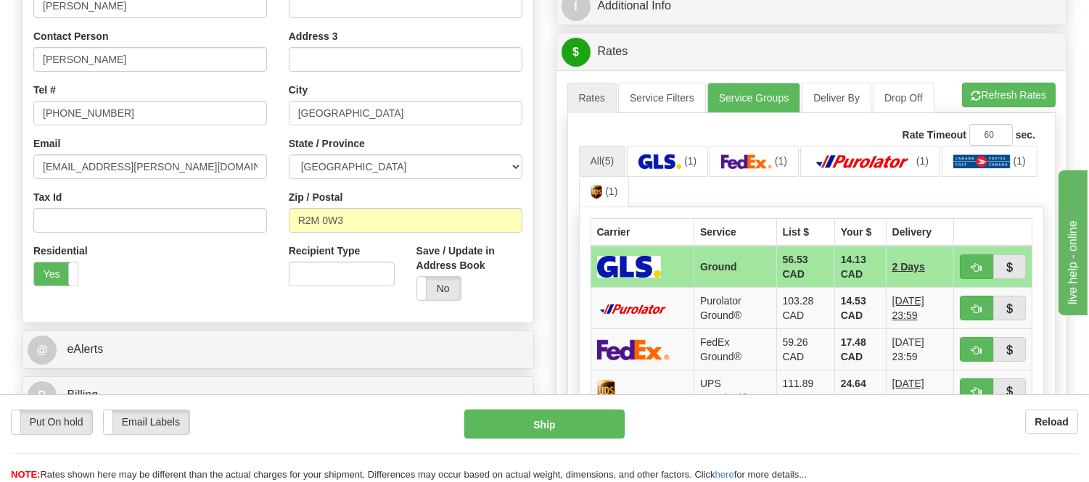
scroll to position [322, 0]
click at [998, 99] on button "Refresh Rates" at bounding box center [1009, 94] width 94 height 25
click at [974, 268] on span "button" at bounding box center [976, 267] width 10 height 9
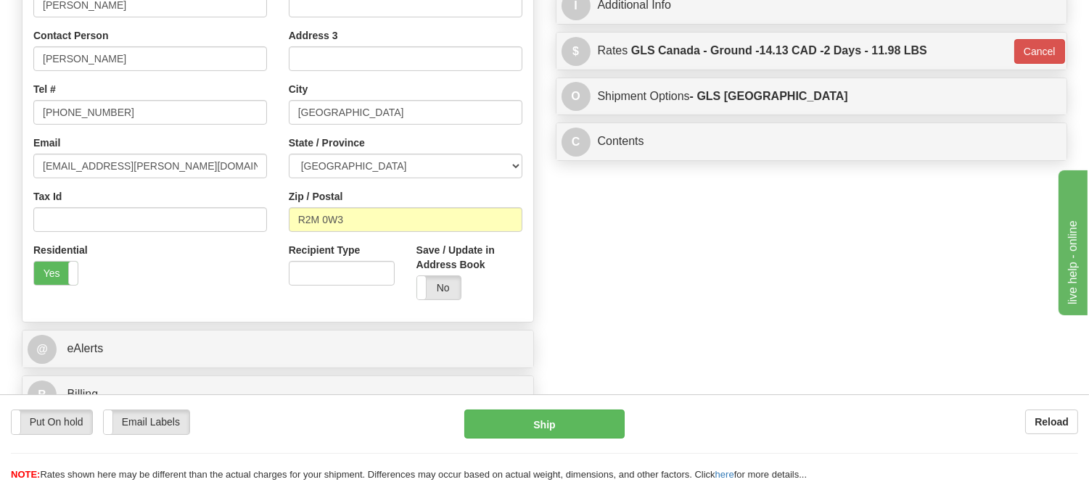
type input "1"
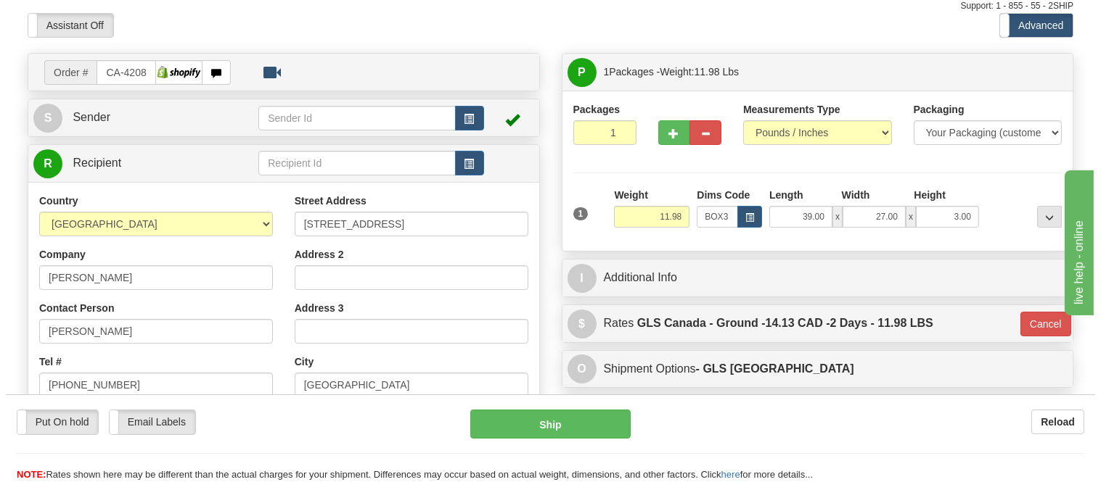
scroll to position [0, 0]
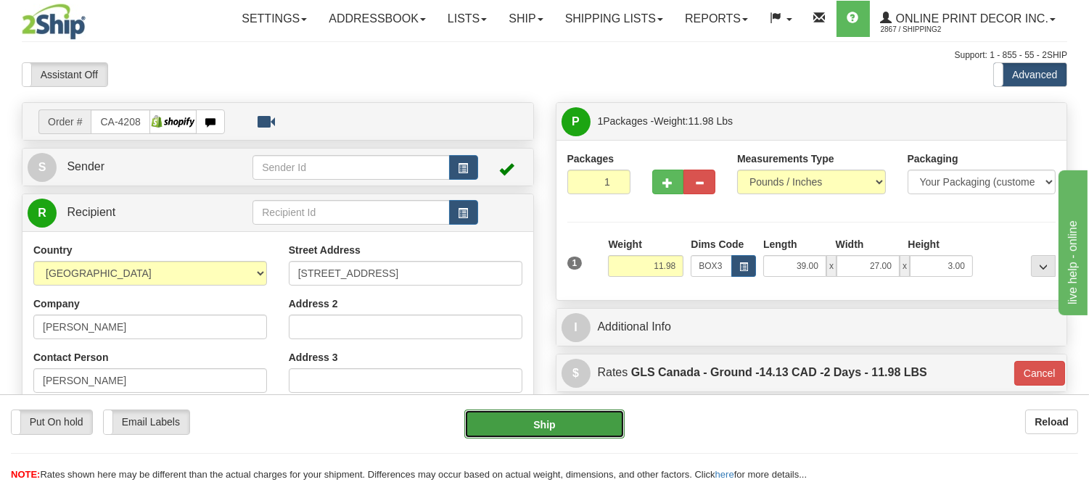
click at [588, 419] on button "Ship" at bounding box center [544, 424] width 160 height 29
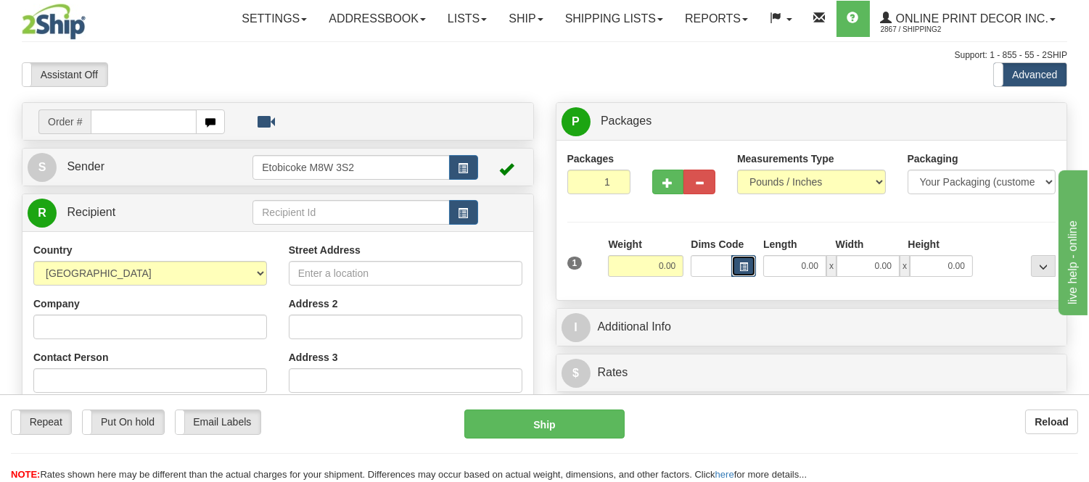
click at [741, 266] on span "button" at bounding box center [743, 267] width 9 height 8
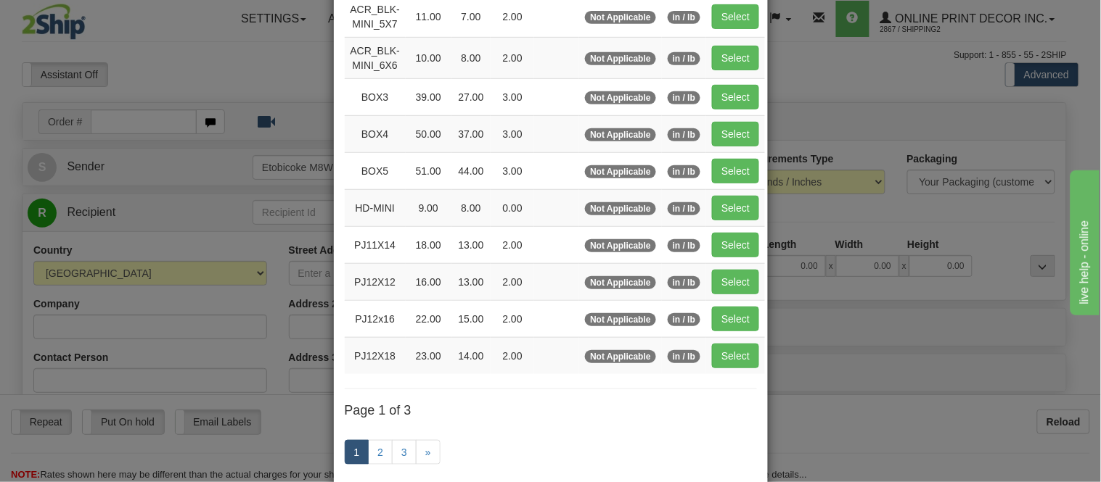
scroll to position [161, 0]
click at [729, 363] on button "Select" at bounding box center [735, 355] width 47 height 25
type input "PJ12X18"
type input "23.00"
type input "14.00"
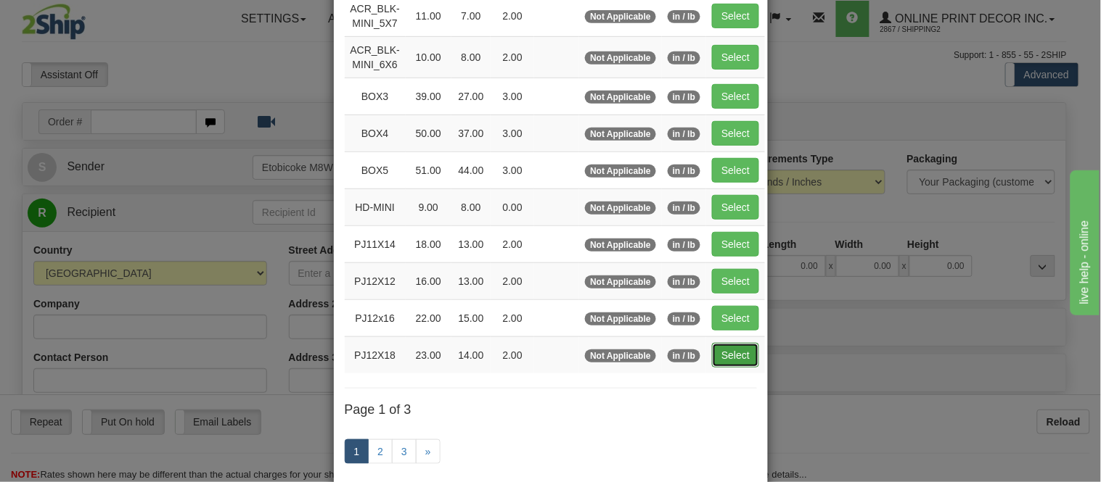
type input "2.00"
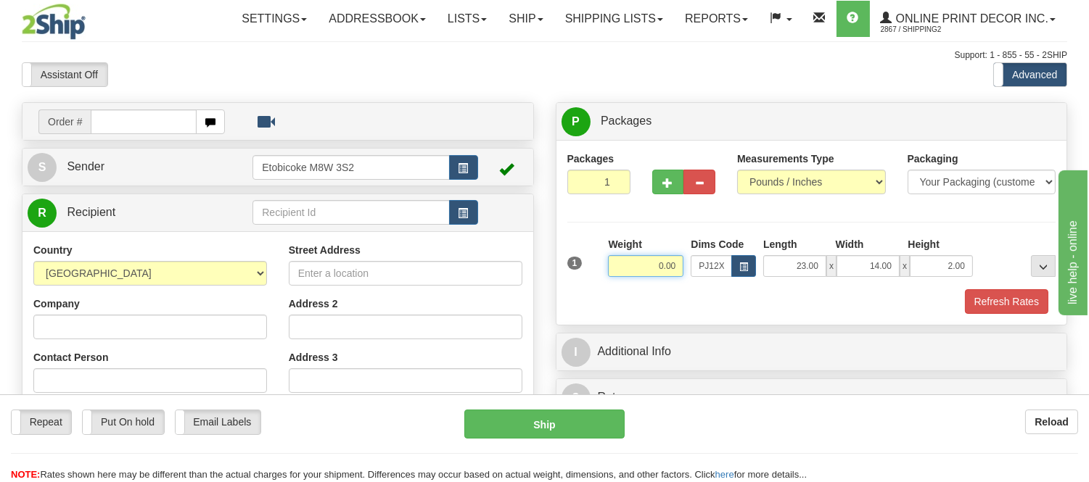
drag, startPoint x: 678, startPoint y: 266, endPoint x: 604, endPoint y: 274, distance: 74.4
click at [604, 274] on div "Weight 0.00" at bounding box center [645, 262] width 83 height 51
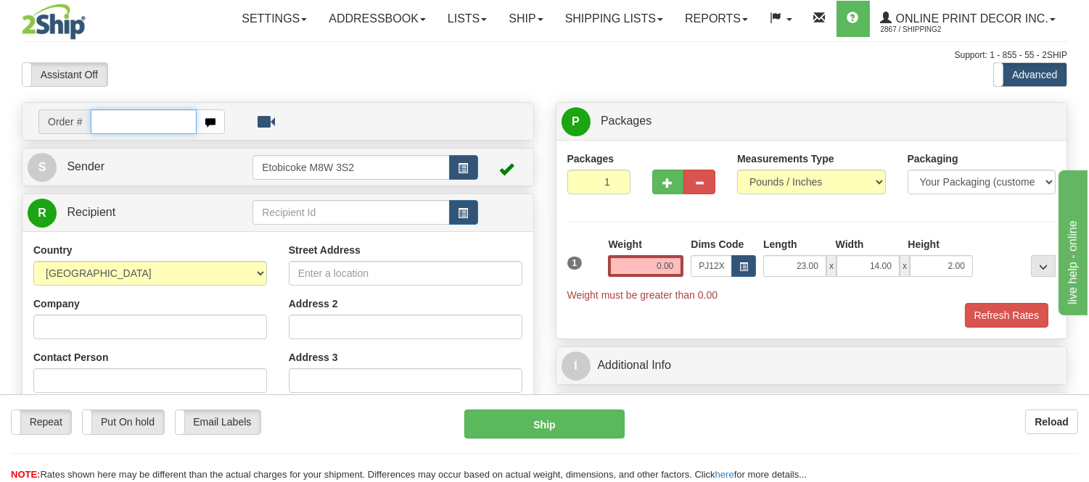
click at [192, 118] on input "text" at bounding box center [144, 122] width 106 height 25
type input "ca-420791"
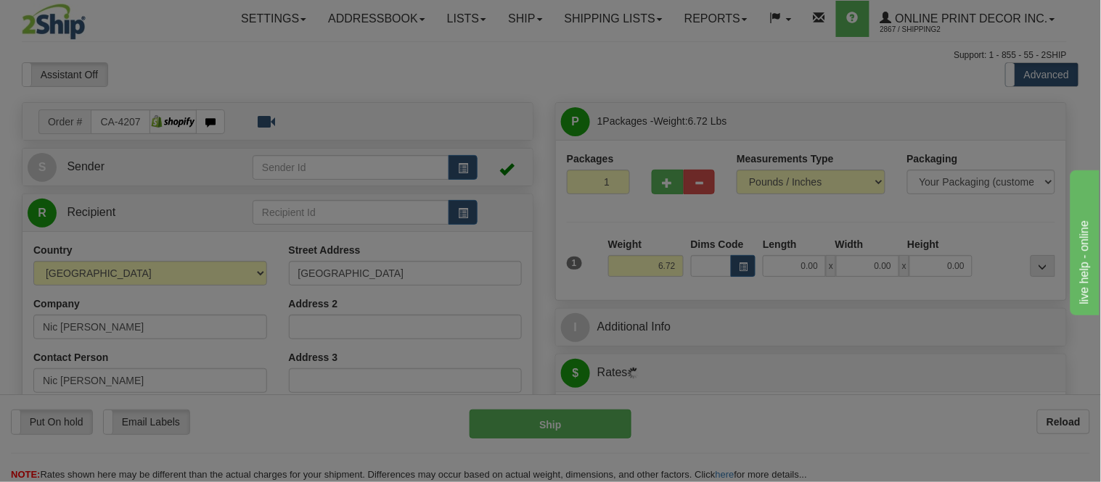
type input "BRACKENDALE"
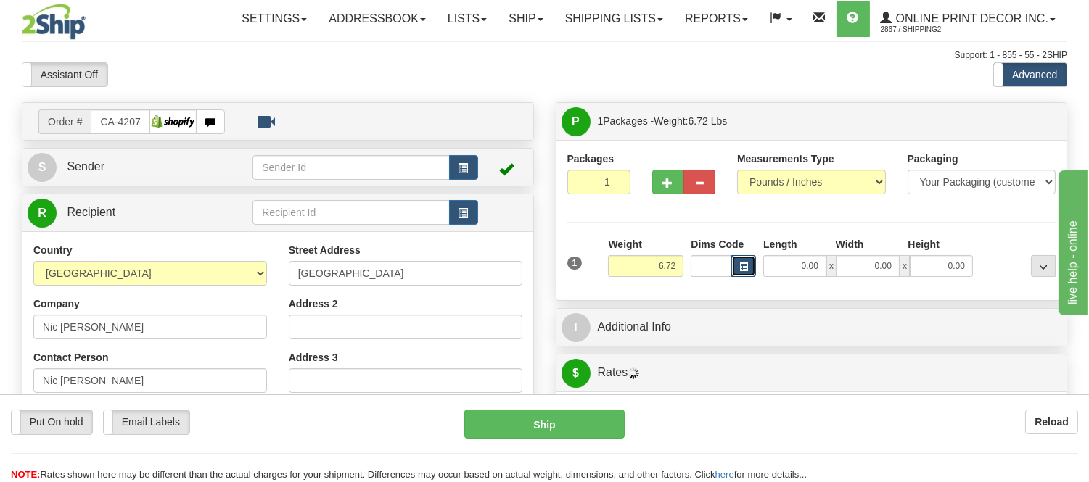
click at [734, 266] on button "button" at bounding box center [743, 266] width 25 height 22
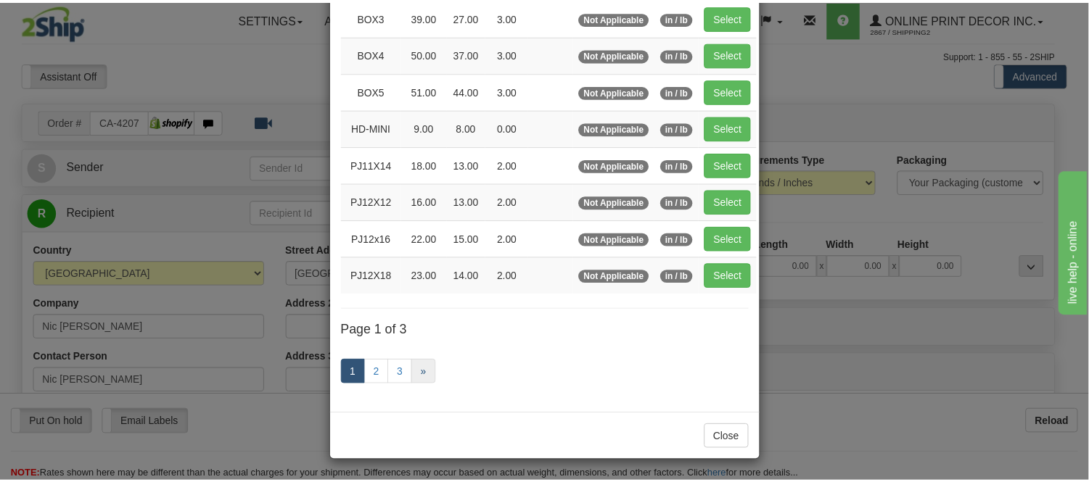
scroll to position [242, 0]
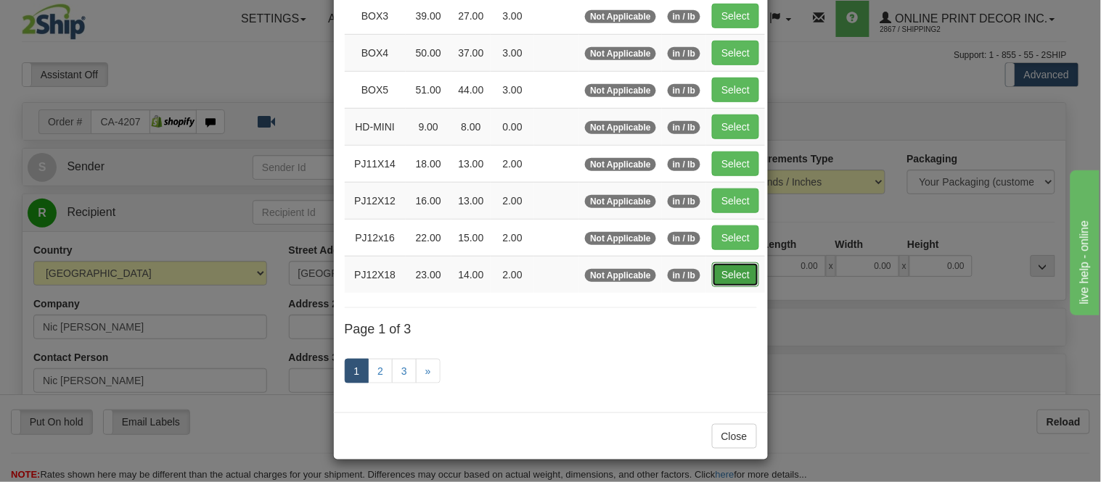
click at [716, 271] on button "Select" at bounding box center [735, 275] width 47 height 25
type input "PJ12X18"
type input "23.00"
type input "14.00"
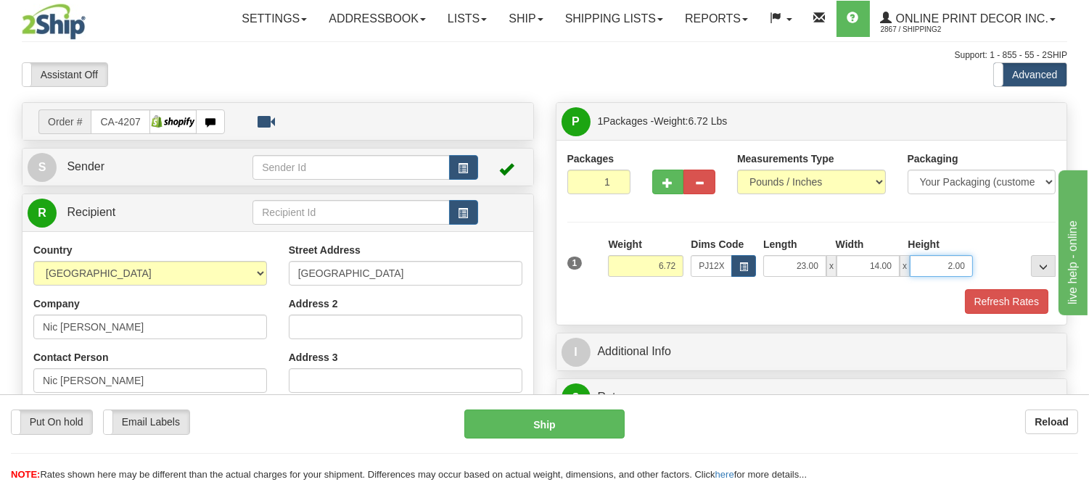
drag, startPoint x: 965, startPoint y: 269, endPoint x: 895, endPoint y: 272, distance: 69.7
click at [895, 272] on div "23.00 x 14.00 x 2.00" at bounding box center [868, 266] width 210 height 22
click button "Delete" at bounding box center [0, 0] width 0 height 0
type input "4.00"
click at [1012, 306] on button "Refresh Rates" at bounding box center [1006, 301] width 83 height 25
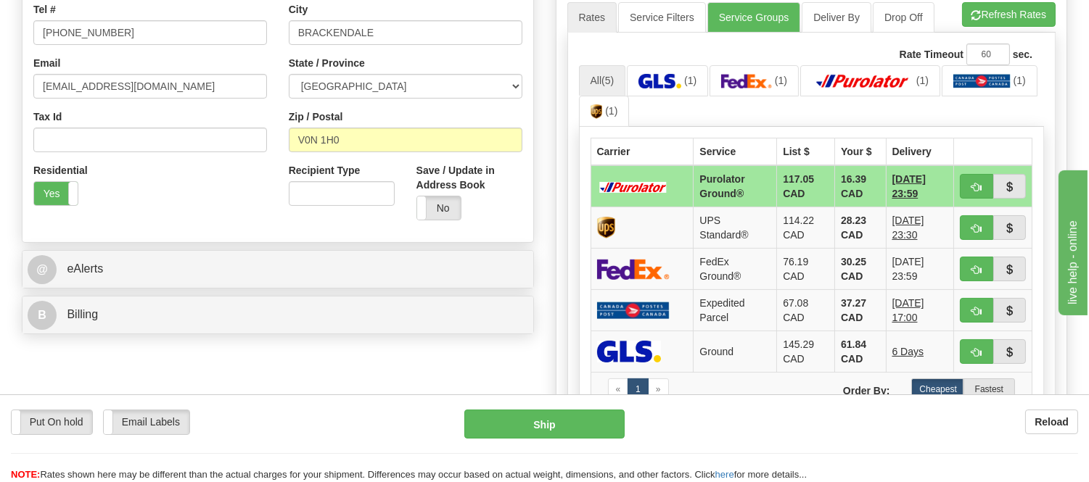
scroll to position [403, 0]
click at [987, 180] on button "button" at bounding box center [976, 185] width 33 height 25
type input "260"
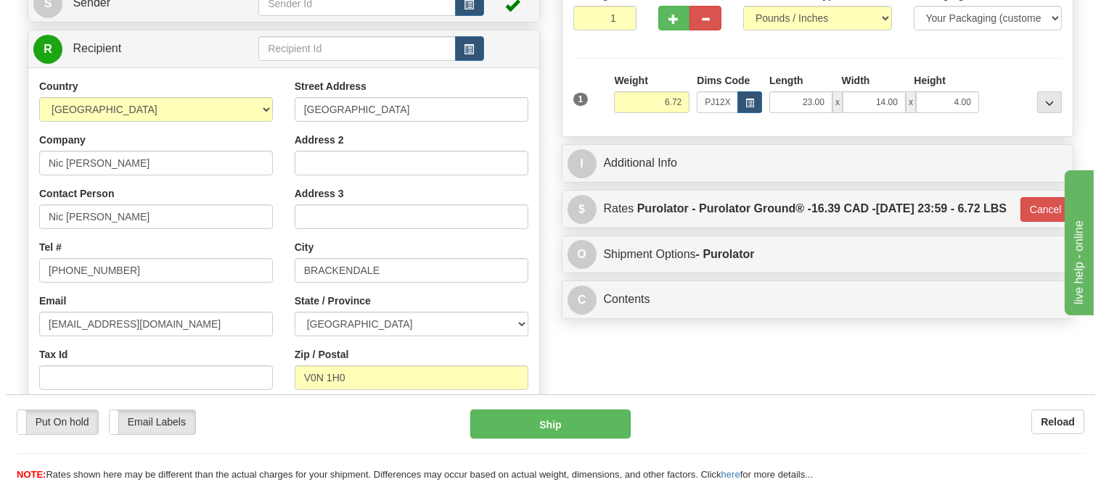
scroll to position [161, 0]
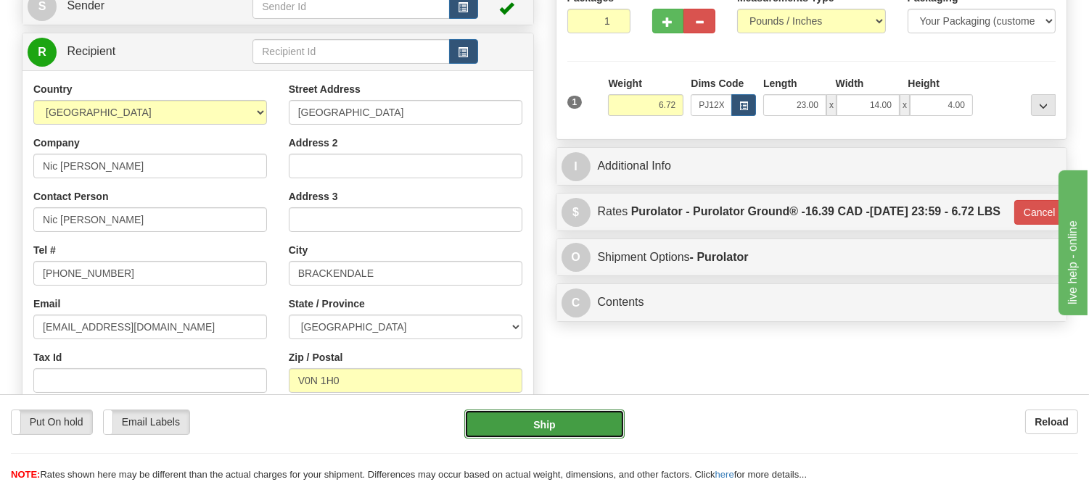
click at [563, 432] on button "Ship" at bounding box center [544, 424] width 160 height 29
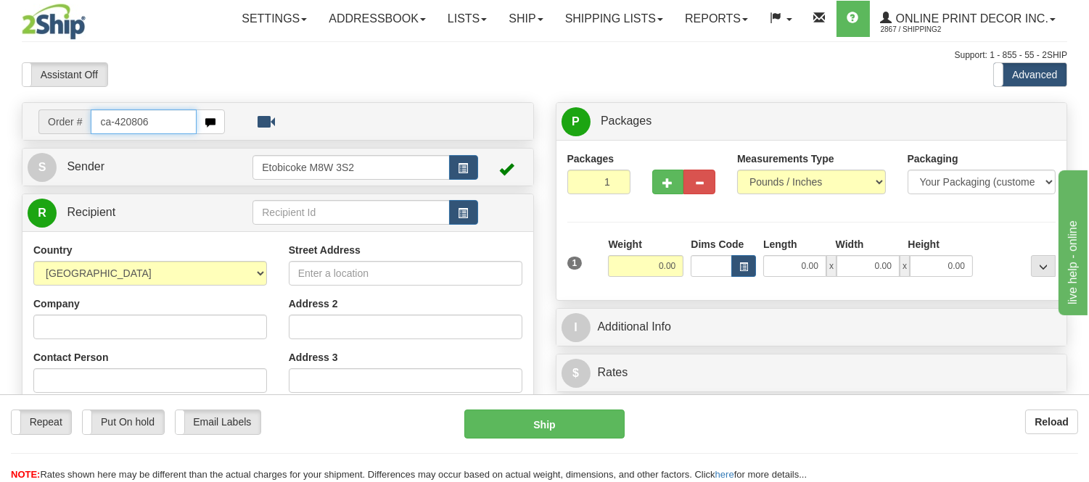
type input "ca-420806"
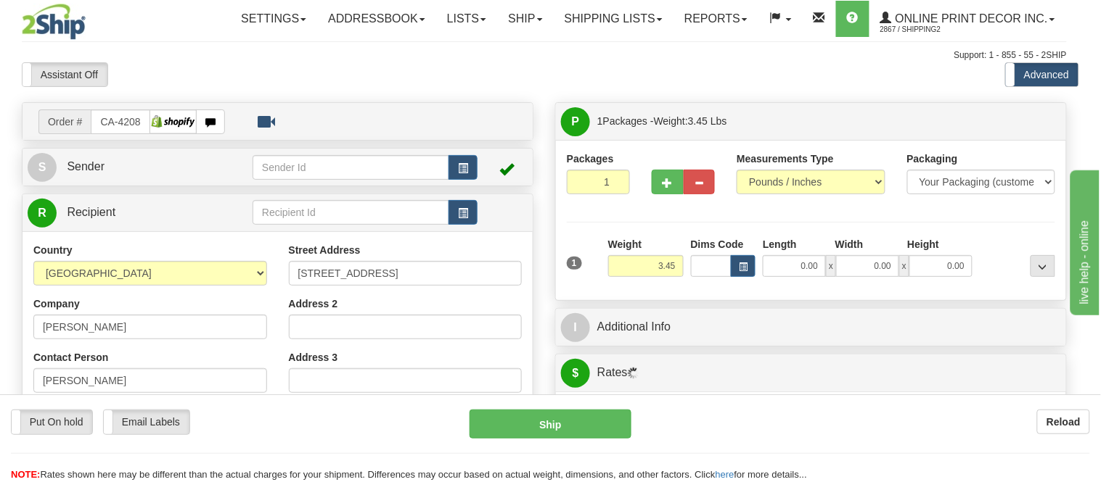
type input "[GEOGRAPHIC_DATA]"
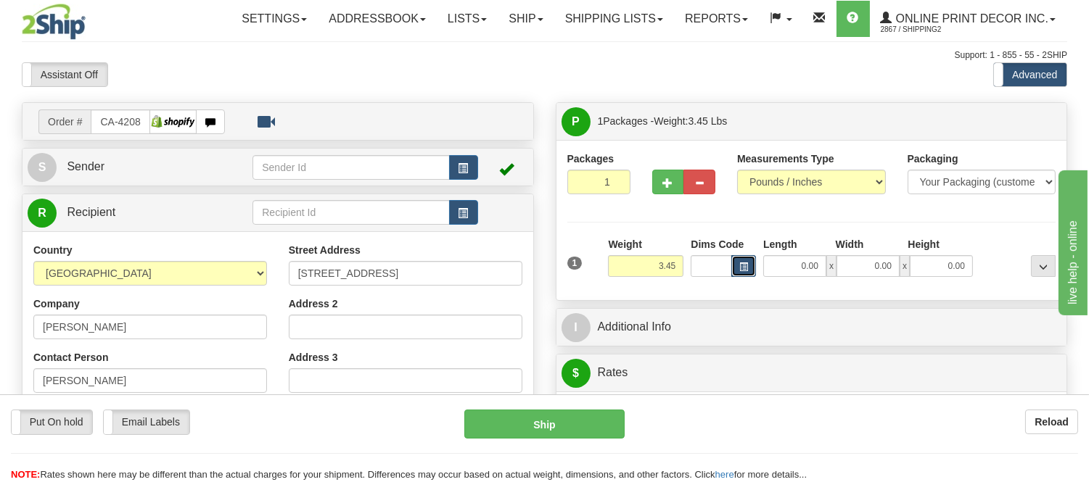
click at [744, 271] on span "button" at bounding box center [743, 267] width 9 height 8
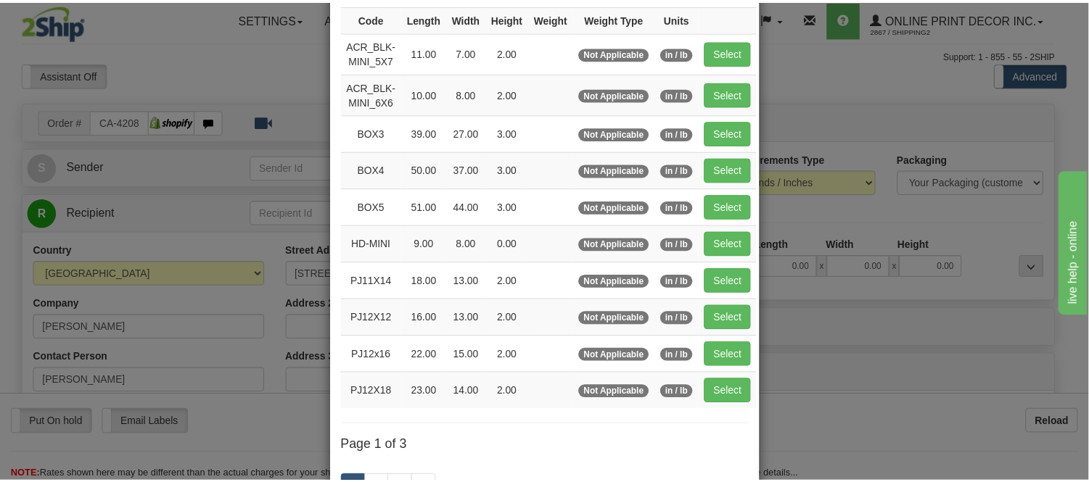
scroll to position [242, 0]
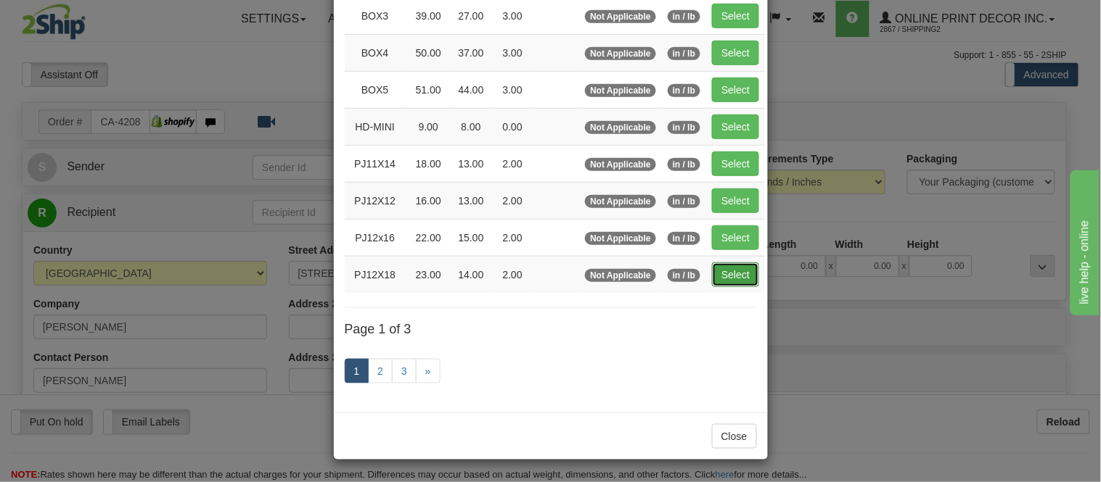
click at [729, 271] on button "Select" at bounding box center [735, 275] width 47 height 25
type input "PJ12X18"
type input "23.00"
type input "14.00"
type input "2.00"
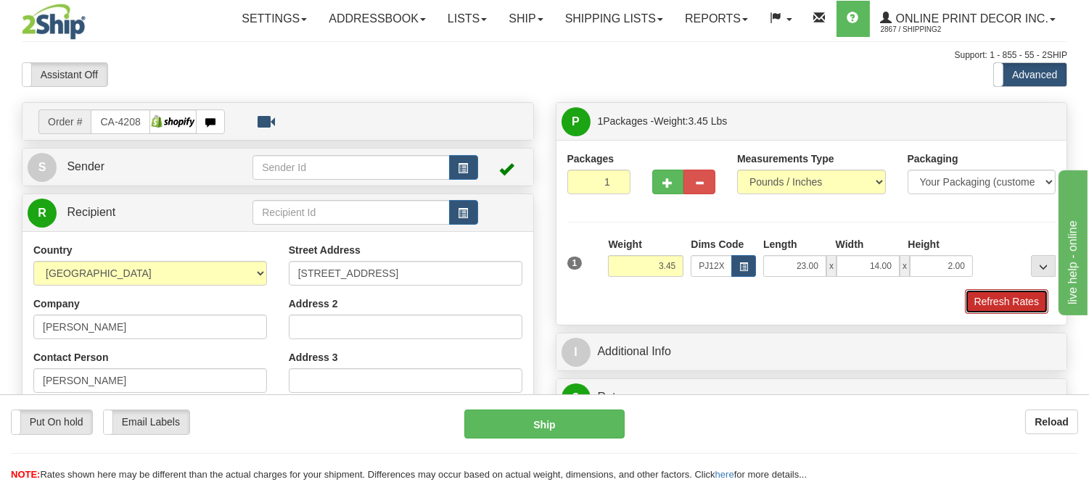
click at [1010, 299] on button "Refresh Rates" at bounding box center [1006, 301] width 83 height 25
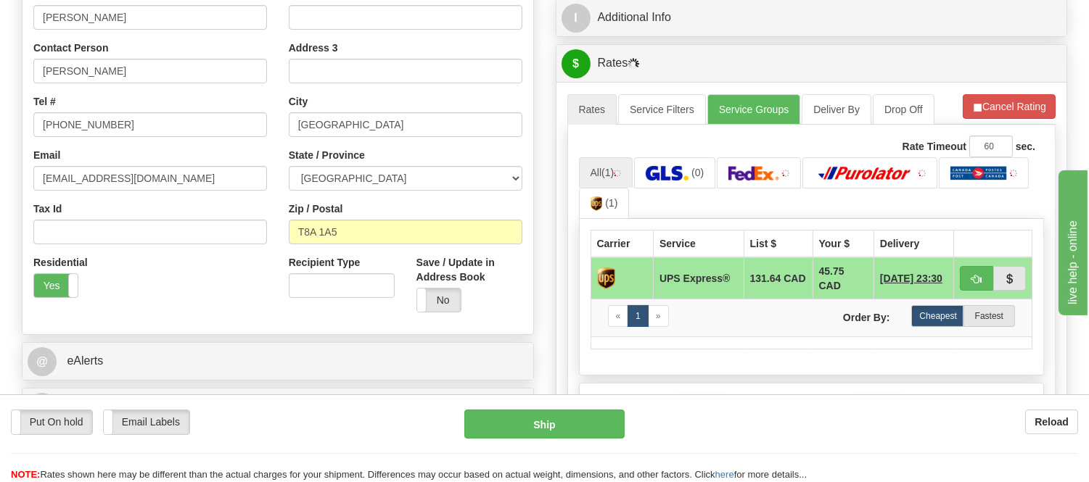
scroll to position [353, 0]
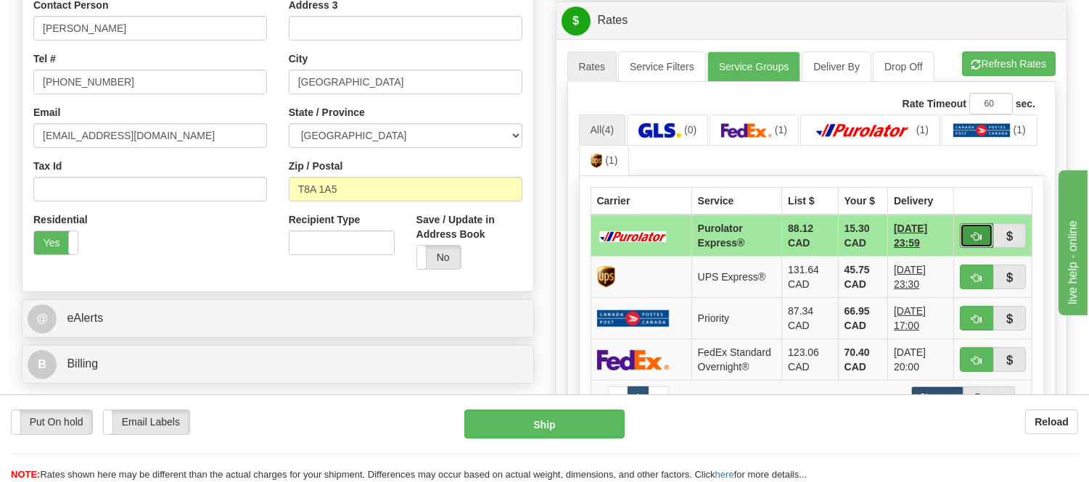
click at [971, 232] on span "button" at bounding box center [976, 236] width 10 height 9
type input "202"
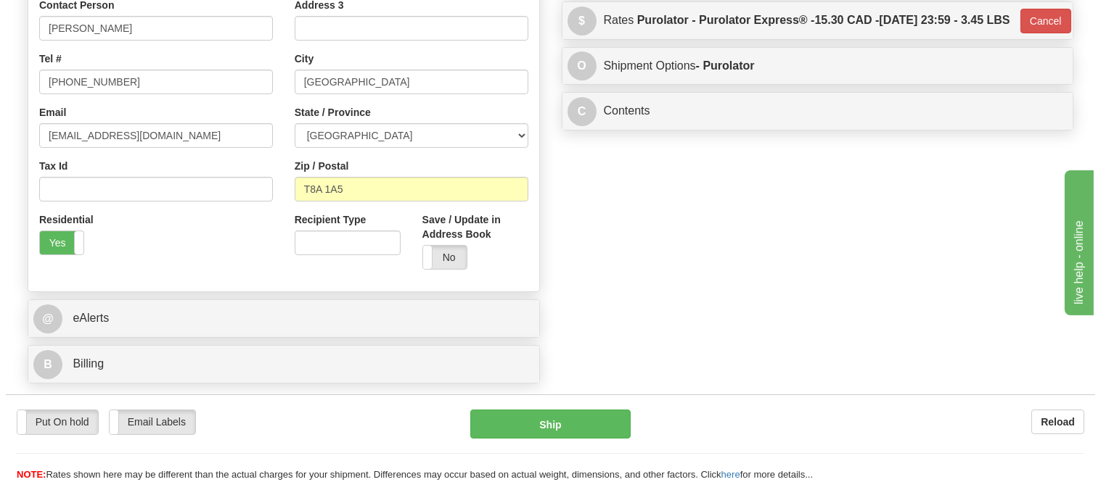
scroll to position [30, 0]
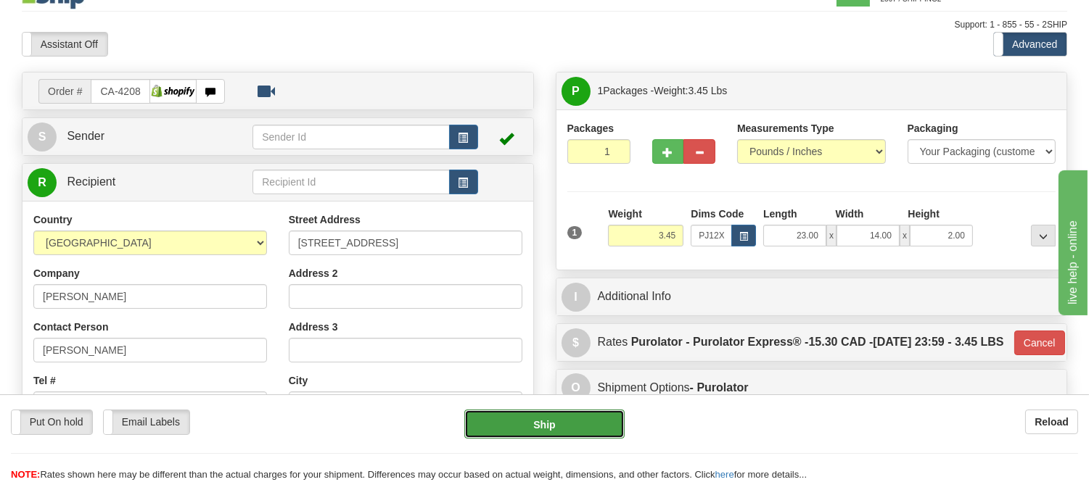
click at [514, 418] on button "Ship" at bounding box center [544, 424] width 160 height 29
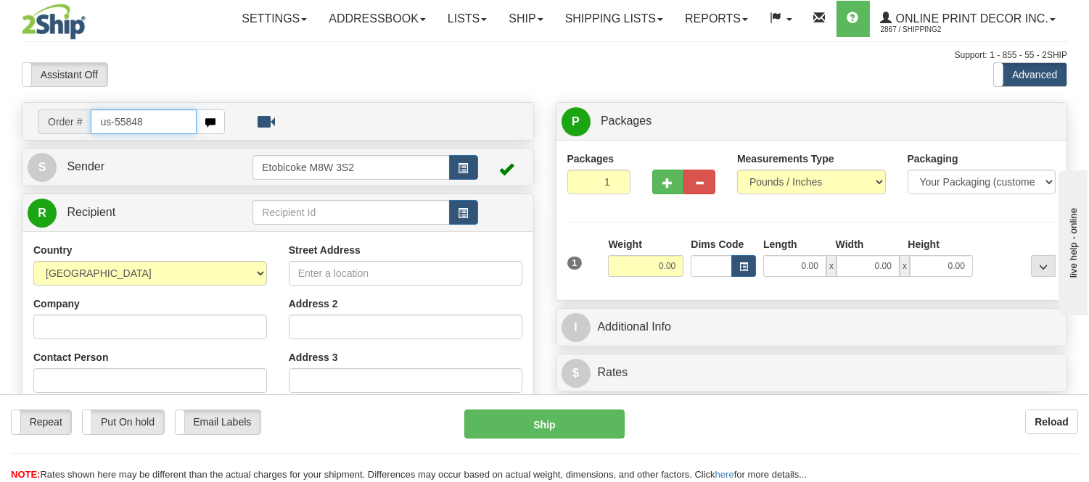
type input "us-55848"
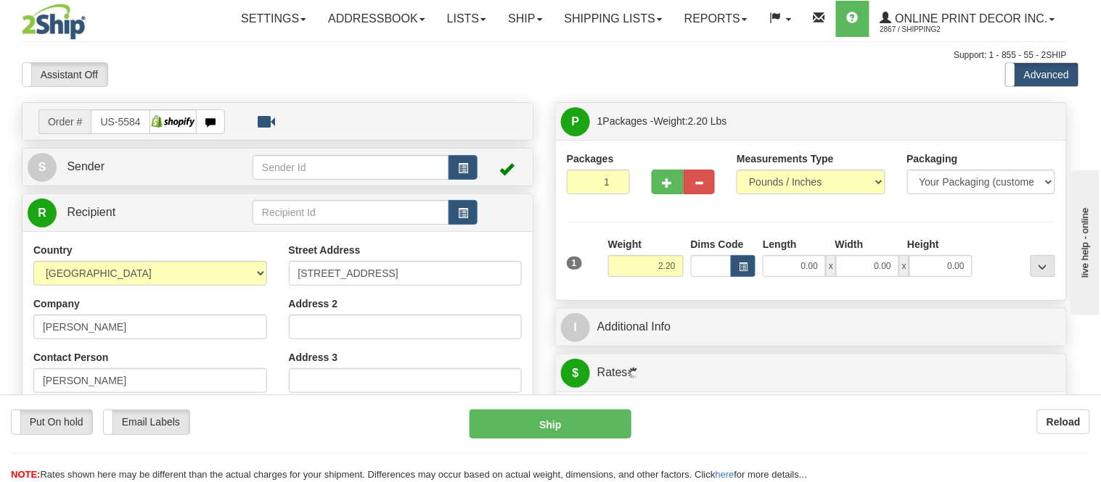
type input "WICHITA"
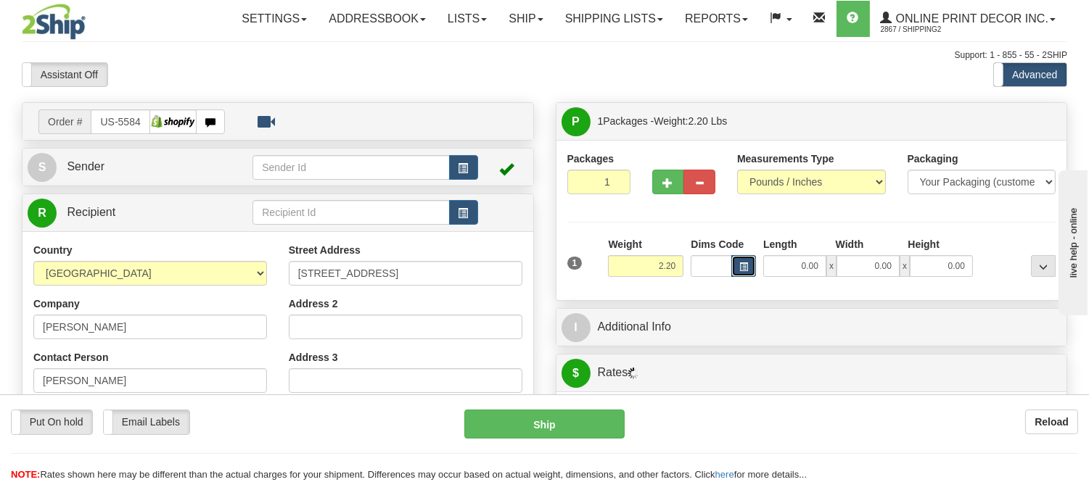
click at [744, 263] on span "button" at bounding box center [743, 267] width 9 height 8
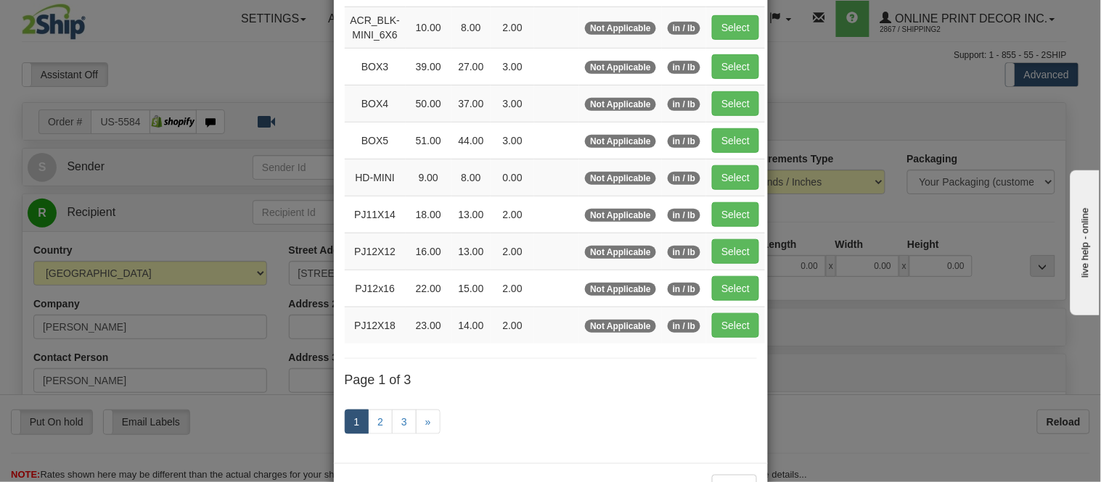
scroll to position [242, 0]
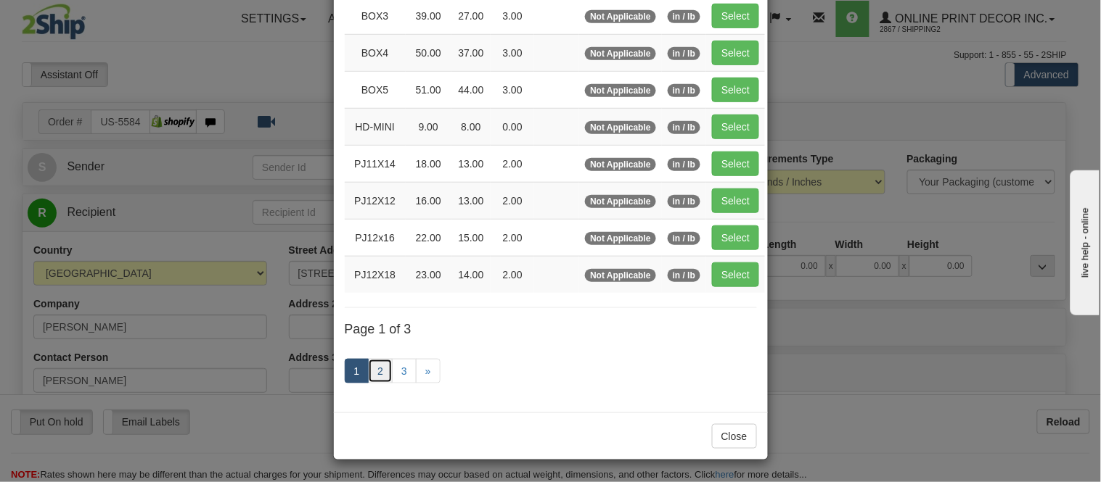
click at [380, 371] on link "2" at bounding box center [380, 371] width 25 height 25
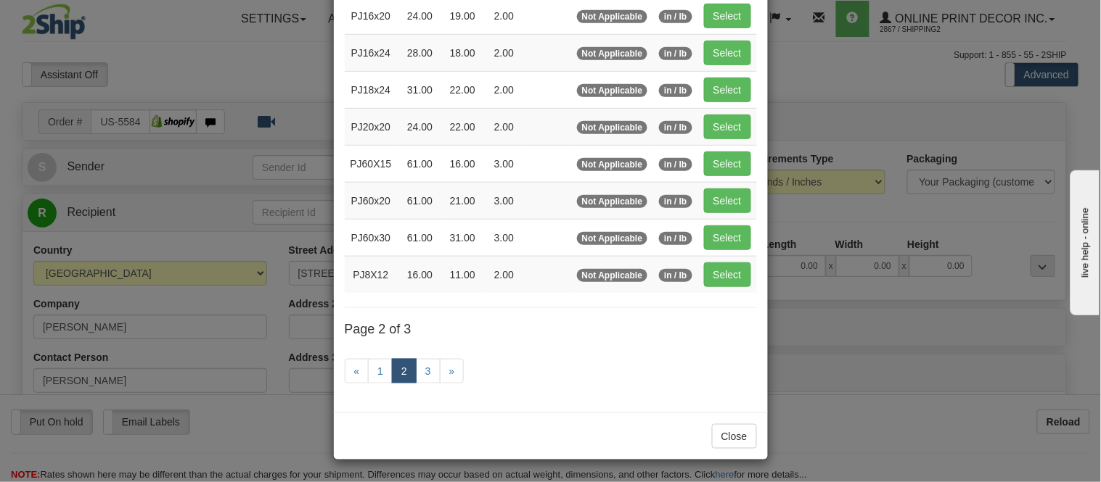
scroll to position [236, 0]
click at [726, 283] on button "Select" at bounding box center [727, 275] width 47 height 25
type input "PJ8X12"
type input "16.00"
type input "11.00"
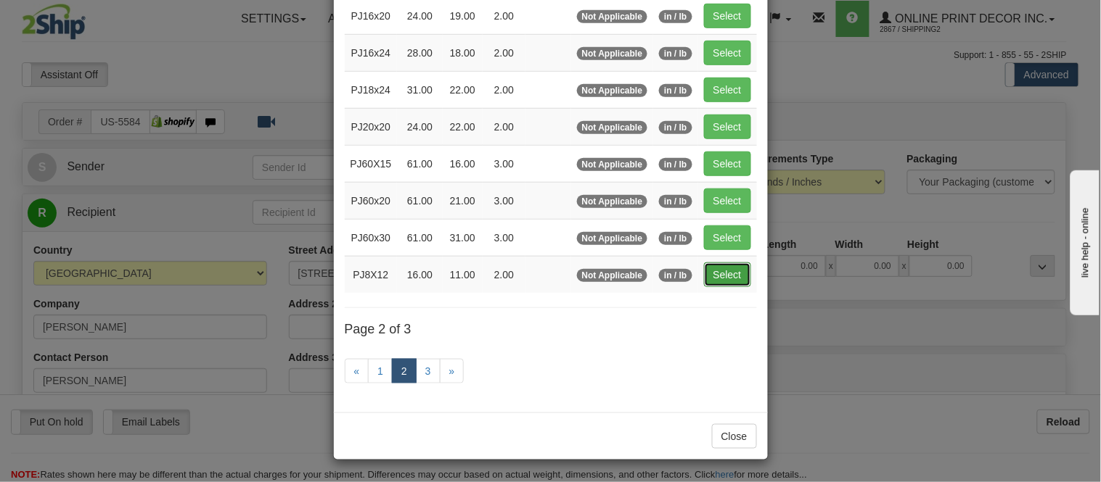
type input "2.00"
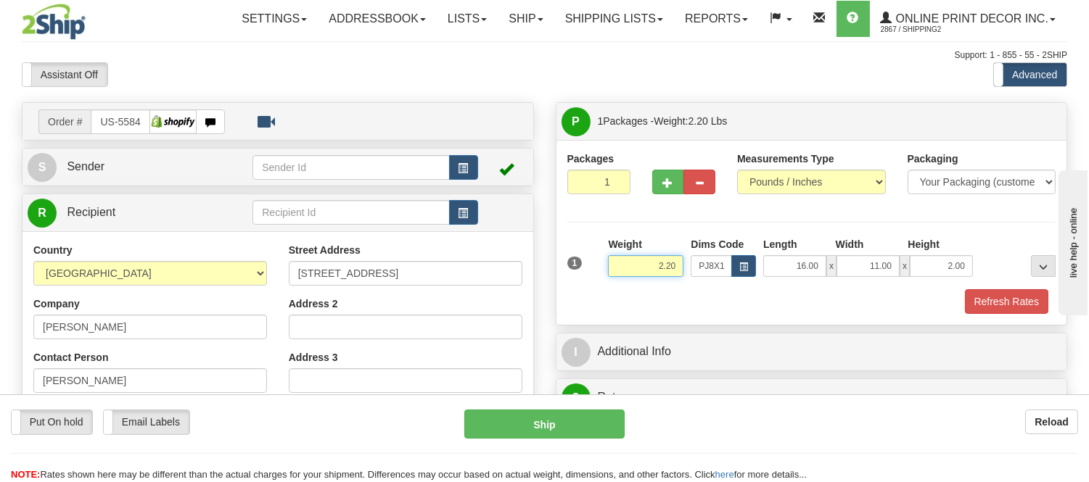
drag, startPoint x: 678, startPoint y: 269, endPoint x: 632, endPoint y: 285, distance: 48.4
click at [632, 285] on div "Weight 2.20" at bounding box center [645, 262] width 83 height 51
type input "1.10"
click at [667, 186] on span "button" at bounding box center [668, 182] width 10 height 9
radio input "true"
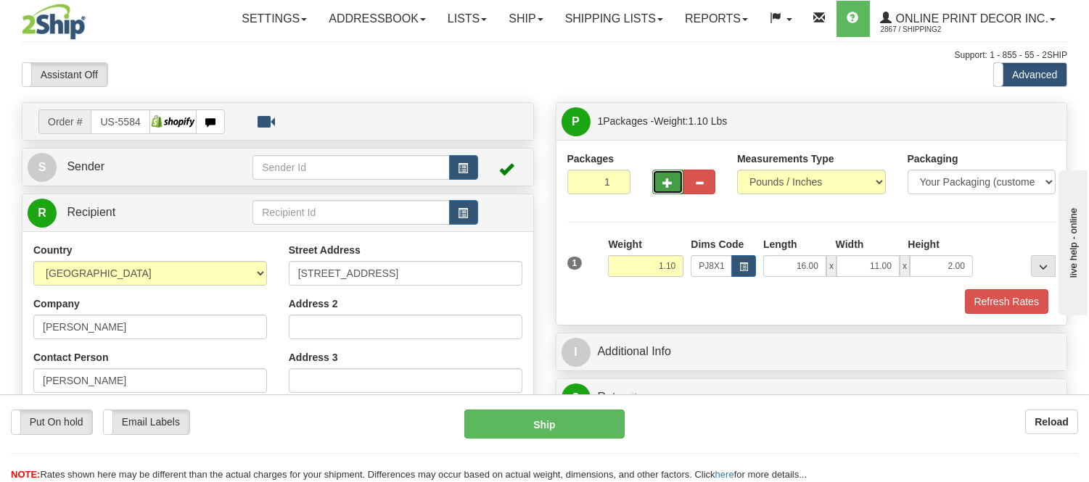
type input "2"
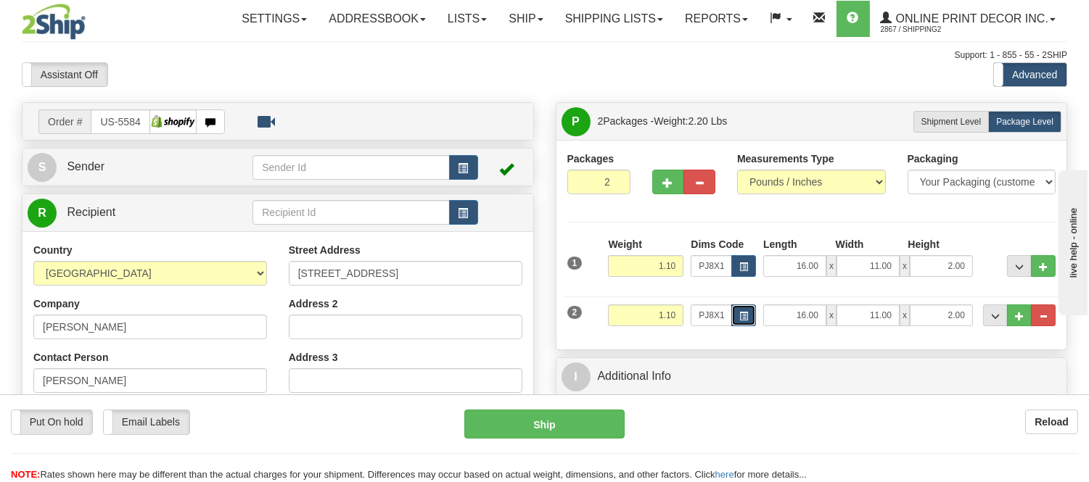
click at [751, 312] on button "button" at bounding box center [743, 316] width 25 height 22
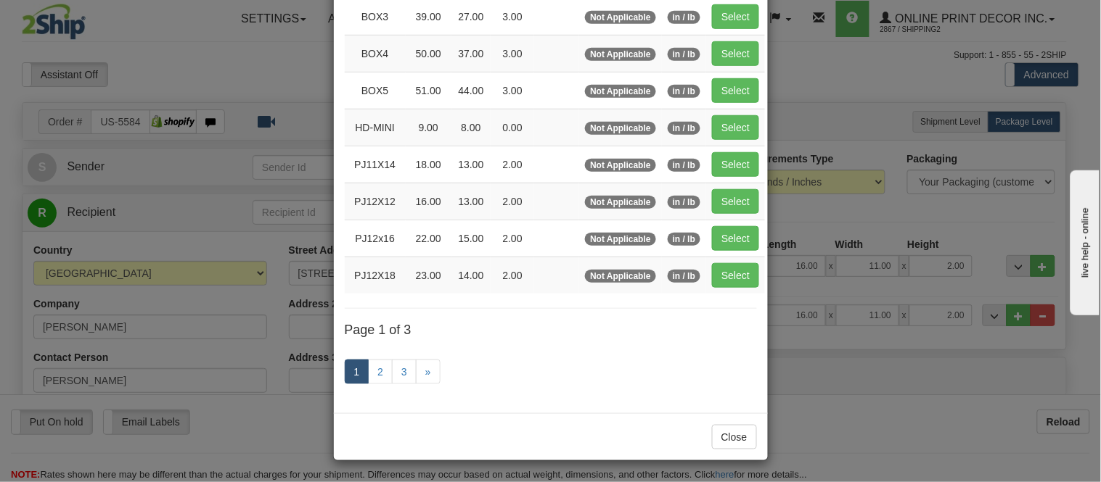
scroll to position [242, 0]
click at [393, 371] on link "3" at bounding box center [404, 371] width 25 height 25
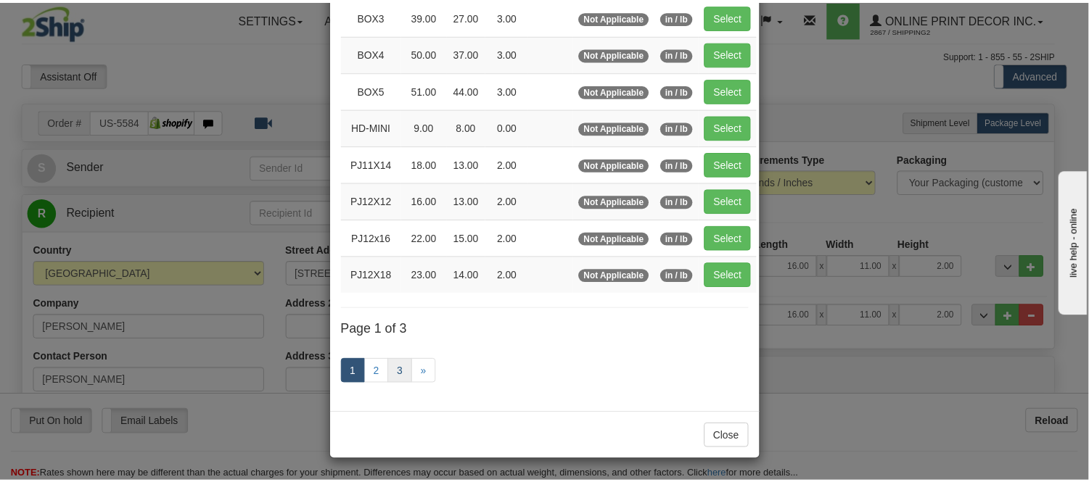
scroll to position [174, 0]
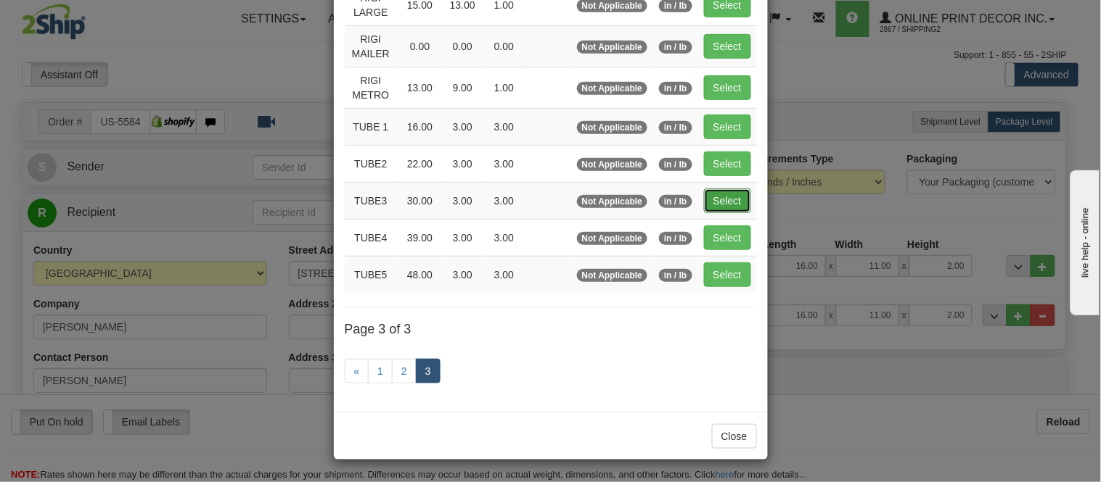
click at [728, 196] on button "Select" at bounding box center [727, 201] width 47 height 25
type input "TUBE3"
type input "30.00"
type input "3.00"
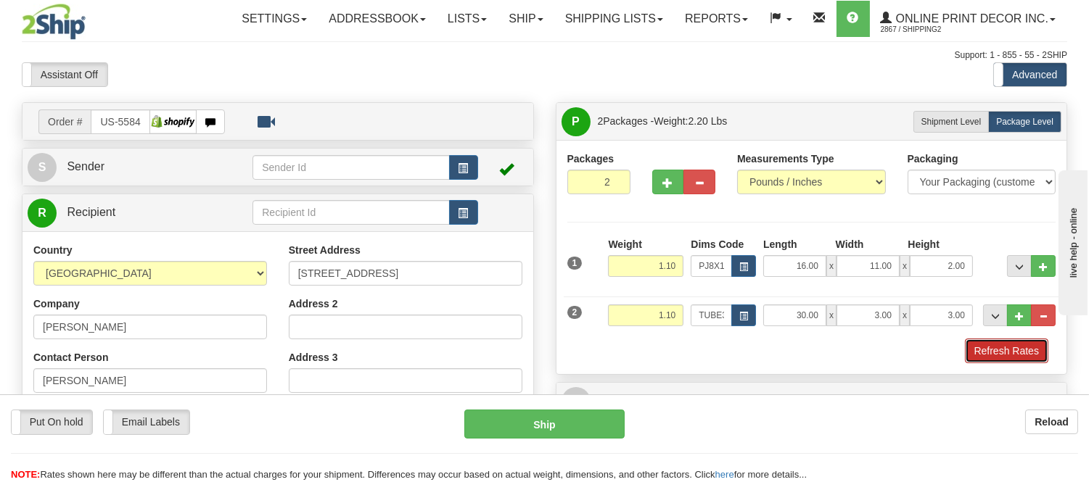
click at [988, 356] on button "Refresh Rates" at bounding box center [1006, 351] width 83 height 25
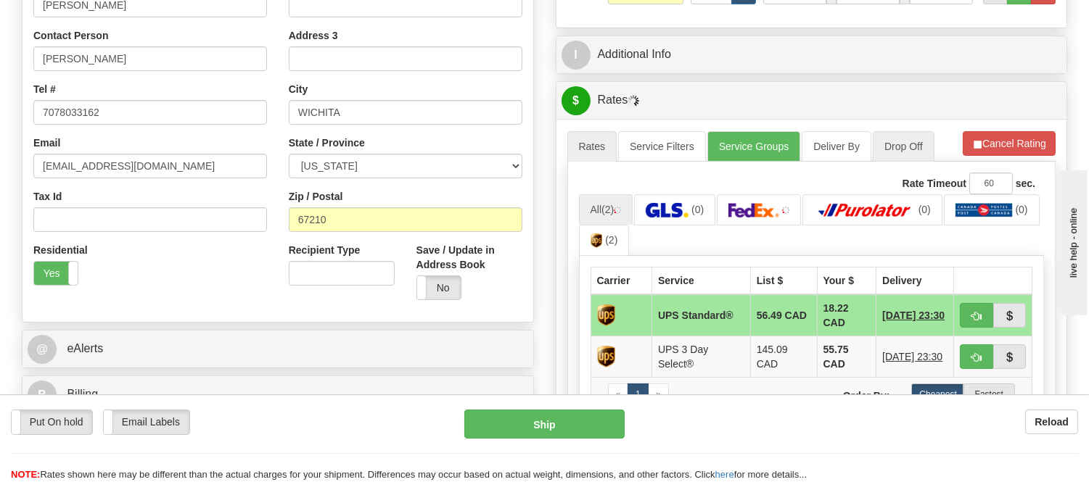
scroll to position [403, 0]
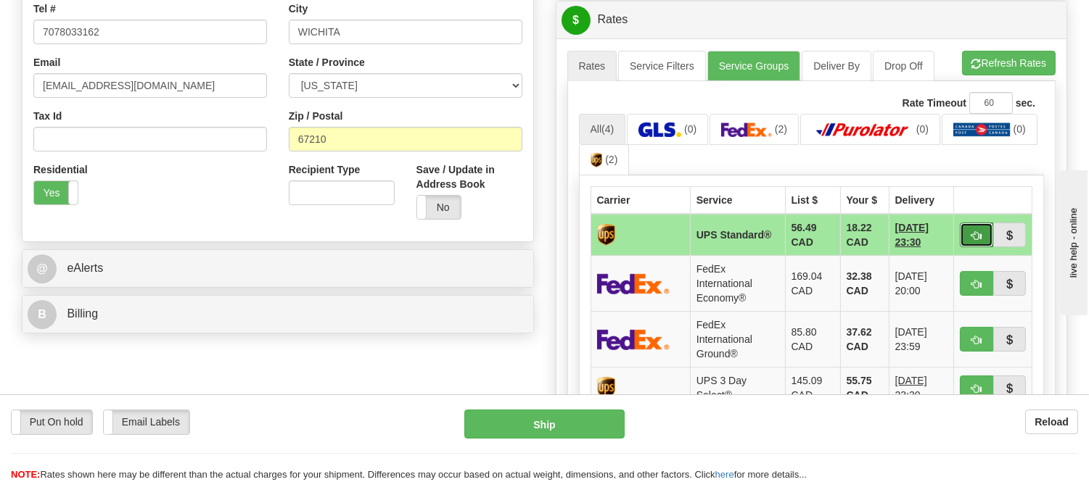
click at [980, 240] on span "button" at bounding box center [976, 235] width 10 height 9
type input "11"
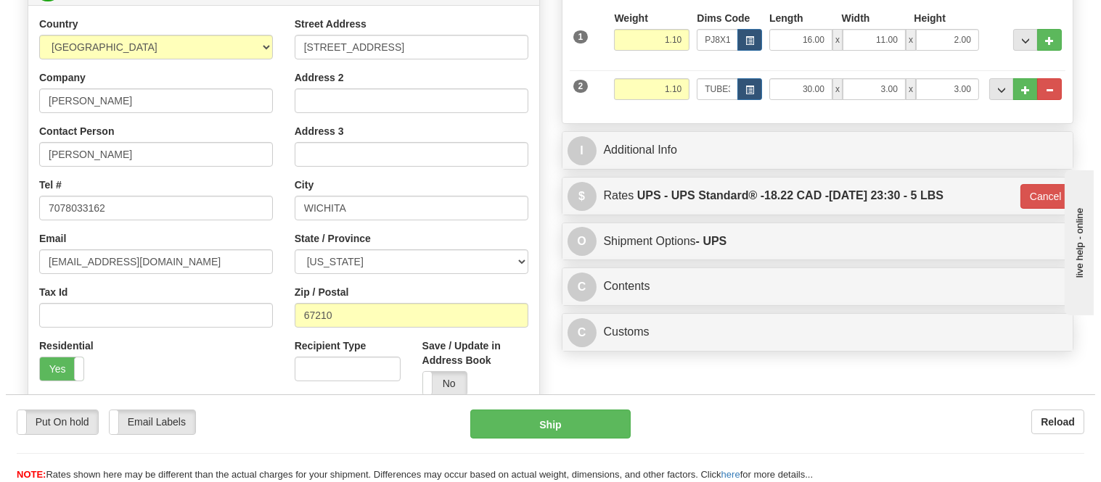
scroll to position [242, 0]
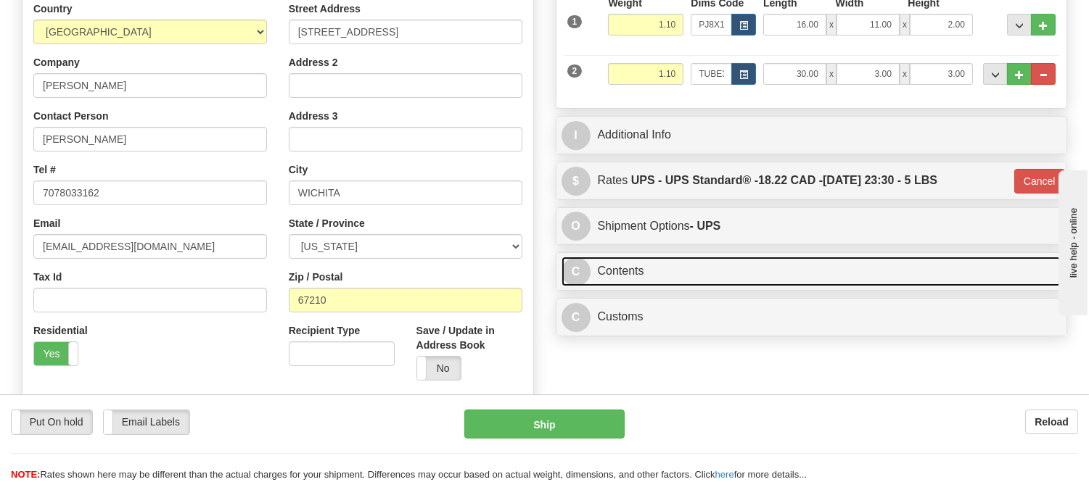
click at [738, 286] on link "C Contents" at bounding box center [812, 272] width 501 height 30
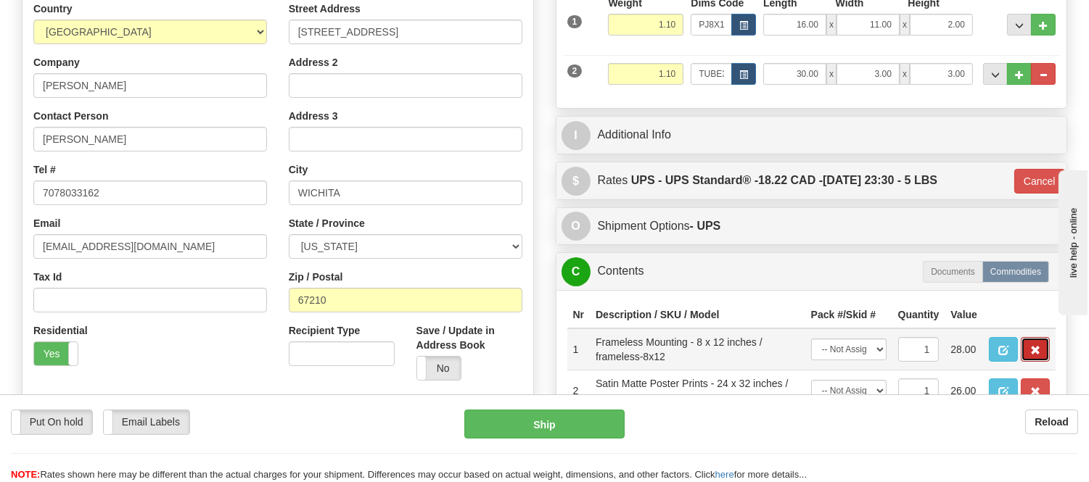
click at [1029, 362] on button "button" at bounding box center [1035, 349] width 29 height 25
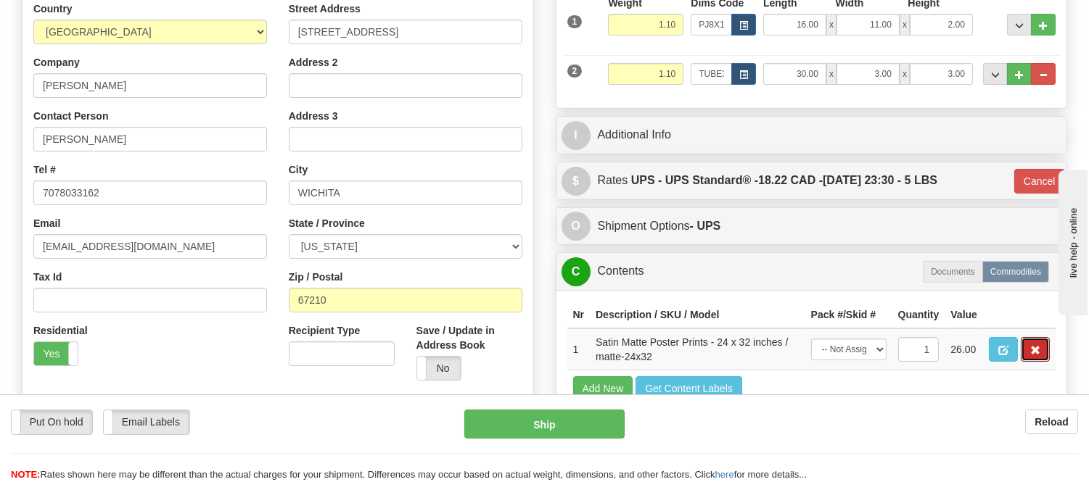
click at [1029, 362] on button "button" at bounding box center [1035, 349] width 29 height 25
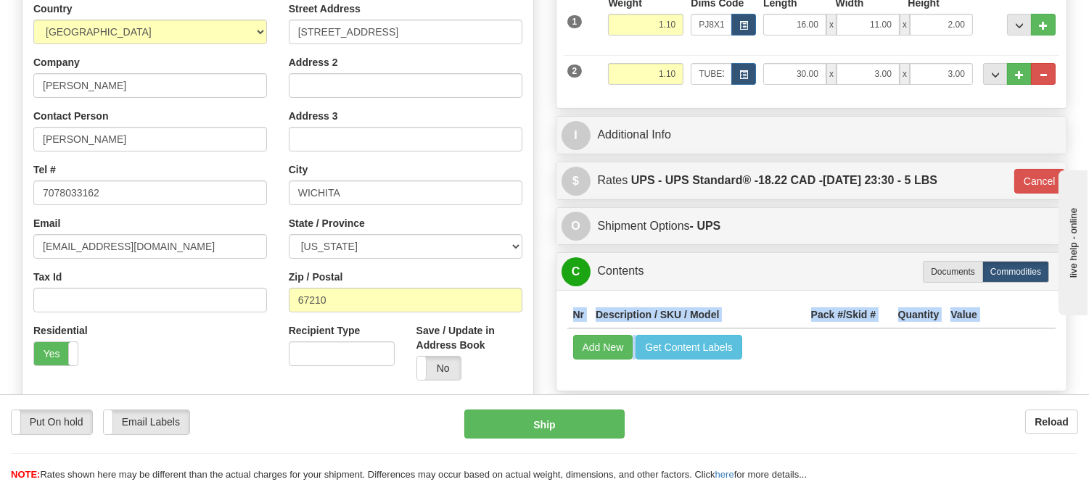
click at [1029, 366] on td "Add New Get Content Labels" at bounding box center [811, 347] width 489 height 37
click at [591, 350] on button "Add New" at bounding box center [603, 347] width 60 height 25
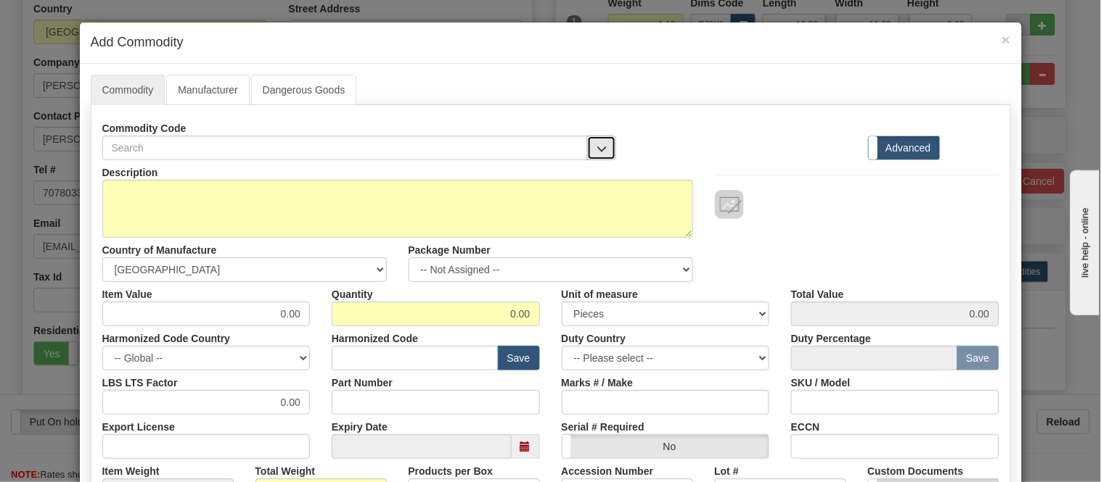
click at [596, 148] on span "button" at bounding box center [601, 148] width 10 height 9
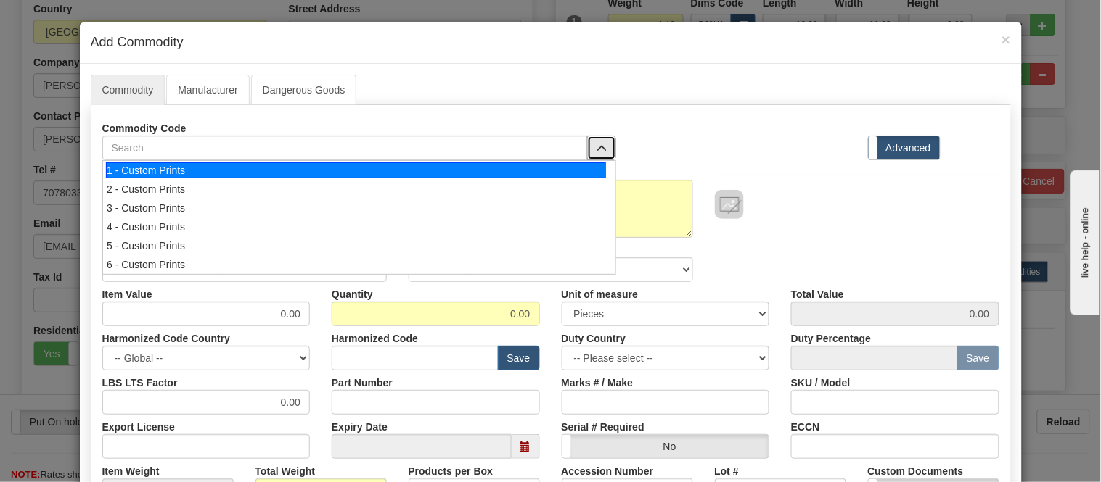
click at [579, 176] on div "1 - Custom Prints" at bounding box center [356, 171] width 500 height 16
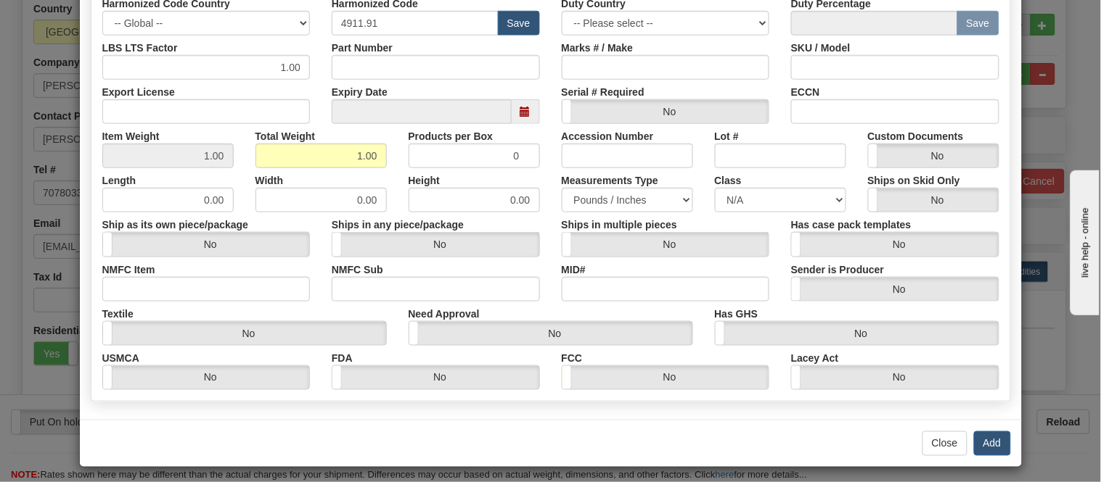
scroll to position [342, 0]
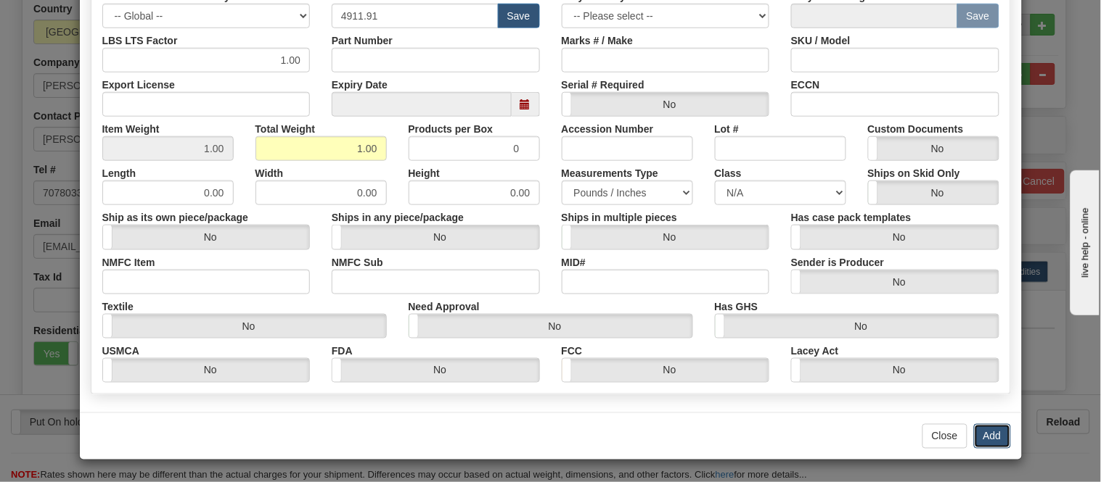
click at [976, 441] on button "Add" at bounding box center [992, 436] width 37 height 25
click at [976, 441] on div "× Add Commodity Commodity Manufacturer Dangerous Goods Commodity Code 1 Standar…" at bounding box center [550, 241] width 1101 height 482
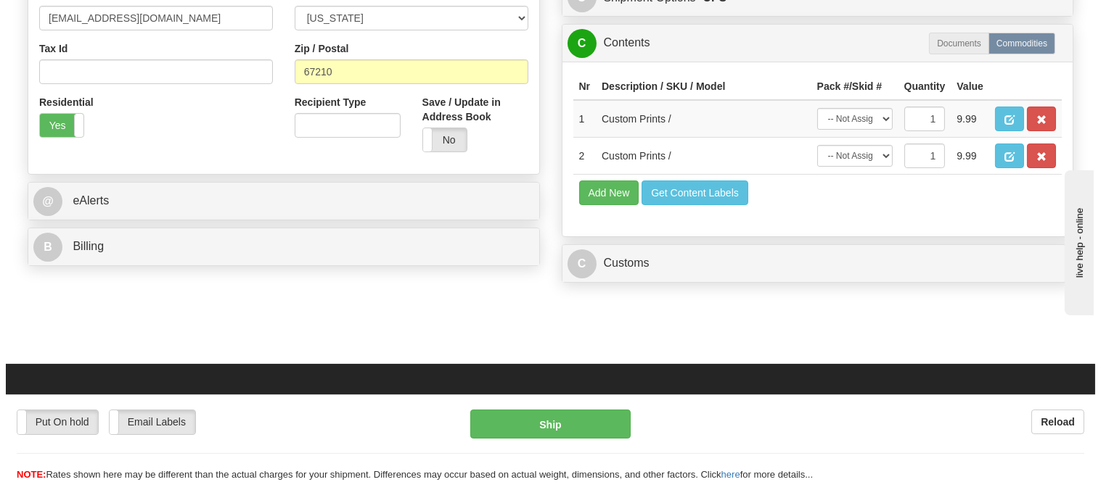
scroll to position [483, 0]
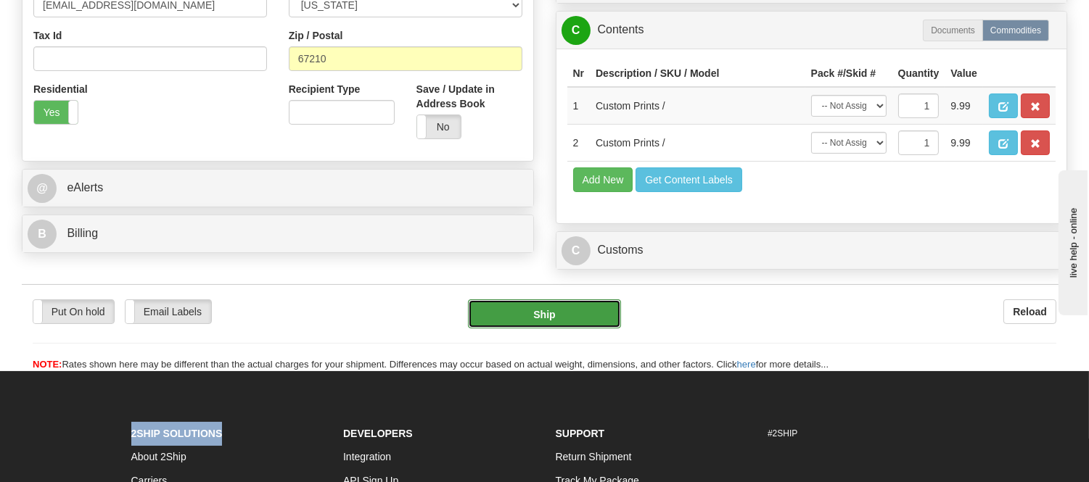
click at [566, 329] on button "Ship" at bounding box center [544, 314] width 152 height 29
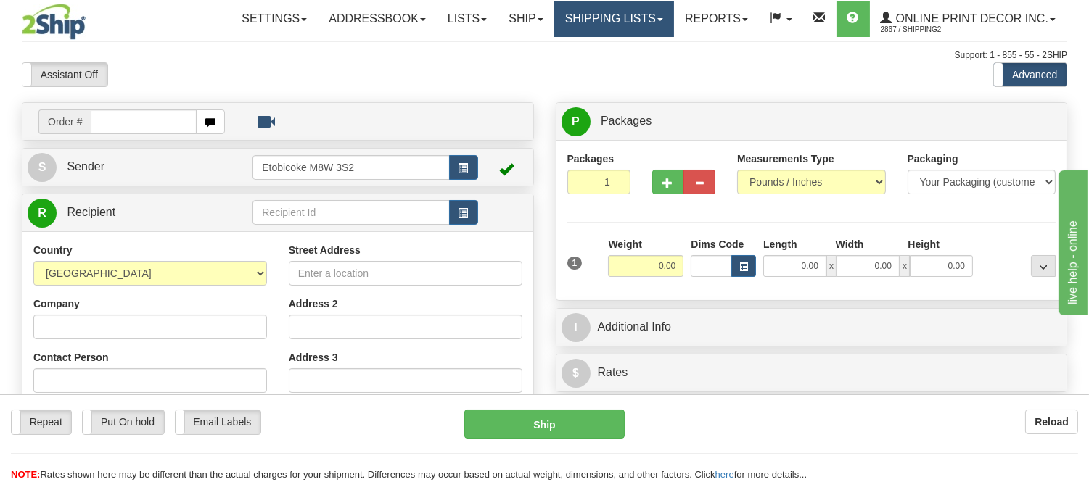
click at [649, 25] on link "Shipping lists" at bounding box center [614, 19] width 120 height 36
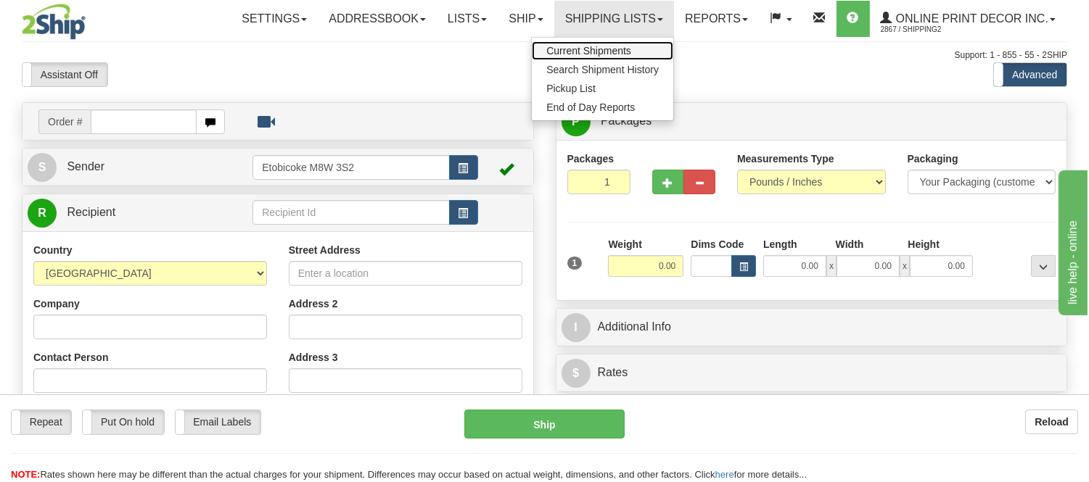
click at [615, 56] on link "Current Shipments" at bounding box center [602, 50] width 141 height 19
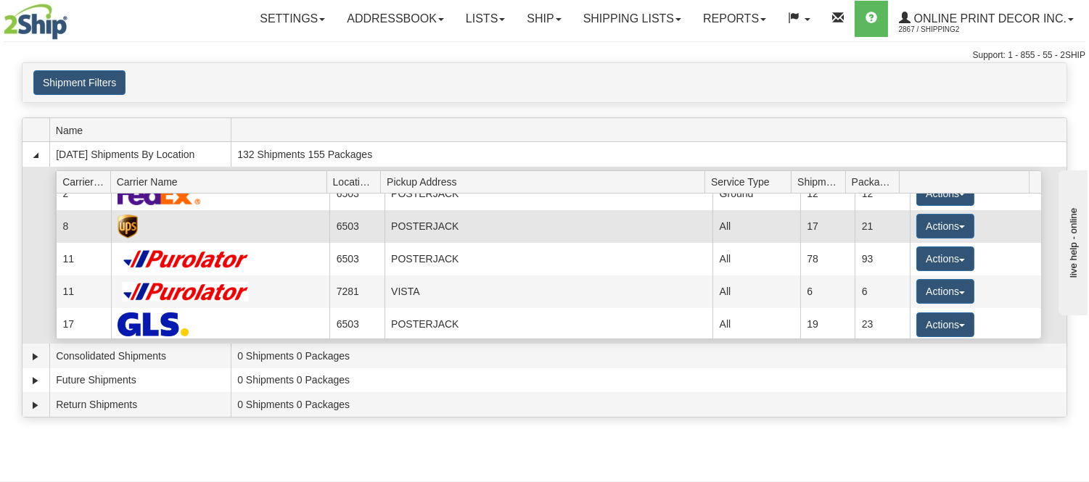
scroll to position [19, 0]
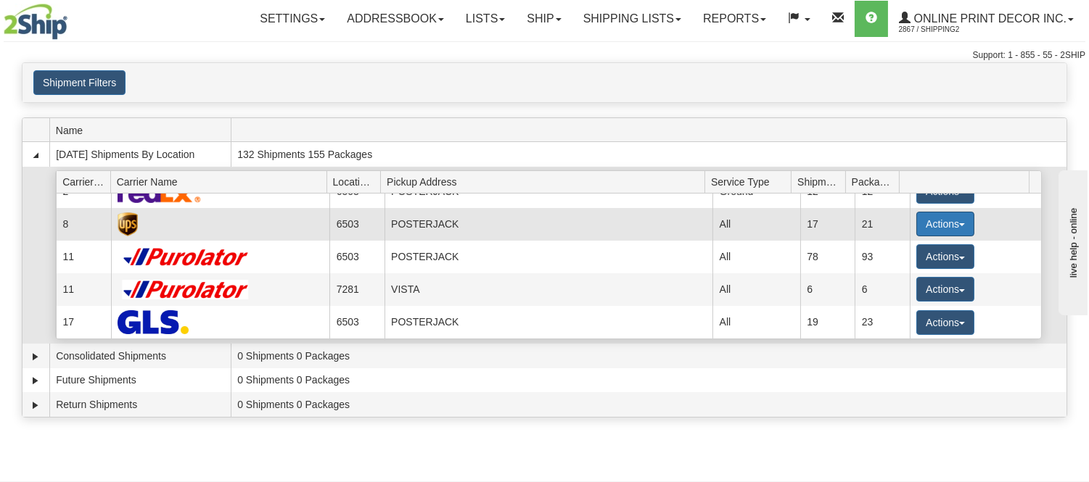
click at [948, 213] on button "Actions" at bounding box center [945, 224] width 58 height 25
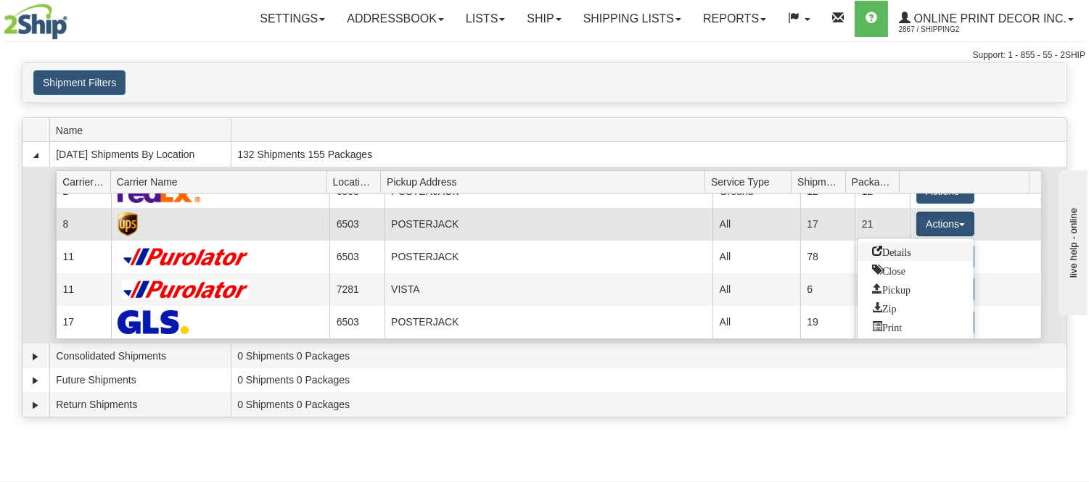
click at [904, 250] on span "Details" at bounding box center [891, 251] width 39 height 10
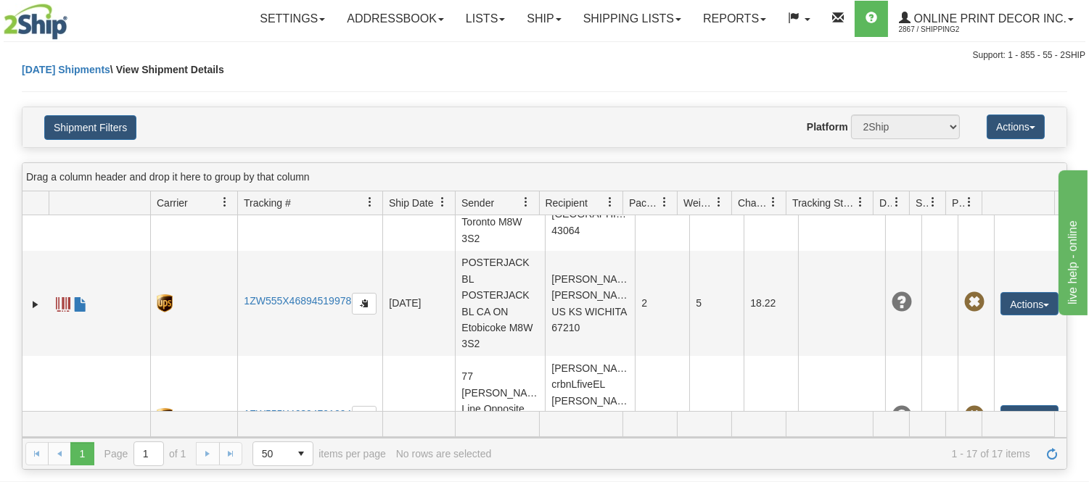
scroll to position [1098, 0]
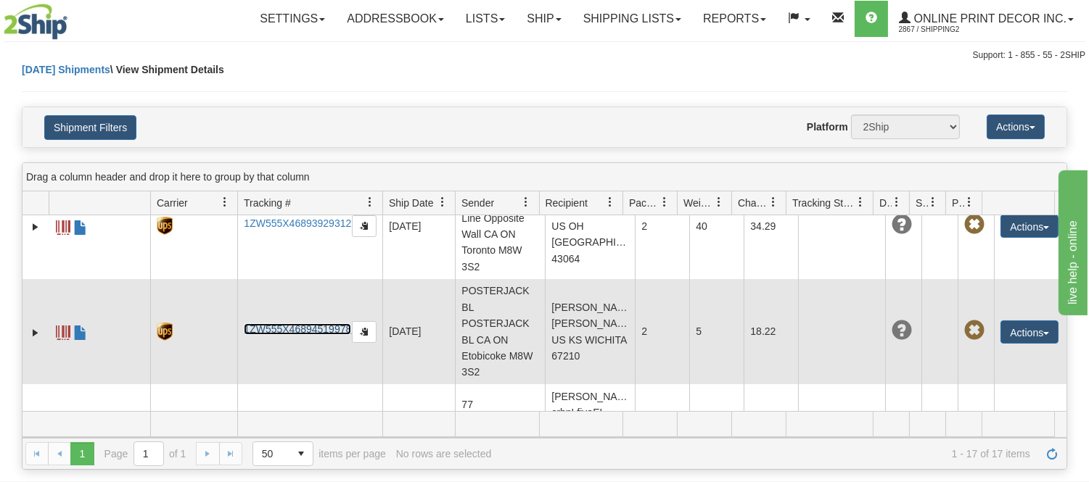
click at [295, 324] on link "1ZW555X46894519978" at bounding box center [297, 330] width 107 height 12
click at [571, 286] on td "Trysta Wall Trysta Wall US KS WICHITA 67210" at bounding box center [590, 332] width 90 height 106
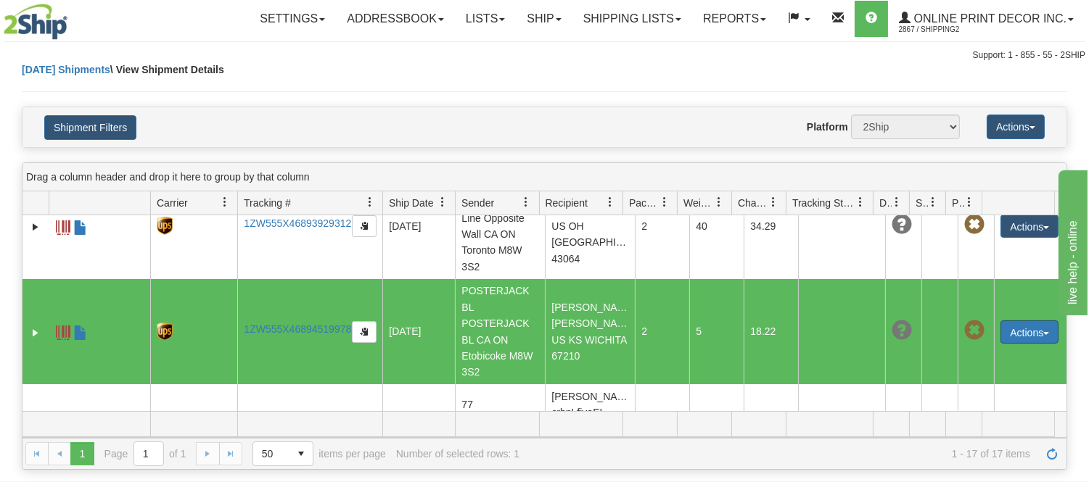
click at [1032, 321] on button "Actions" at bounding box center [1029, 332] width 58 height 23
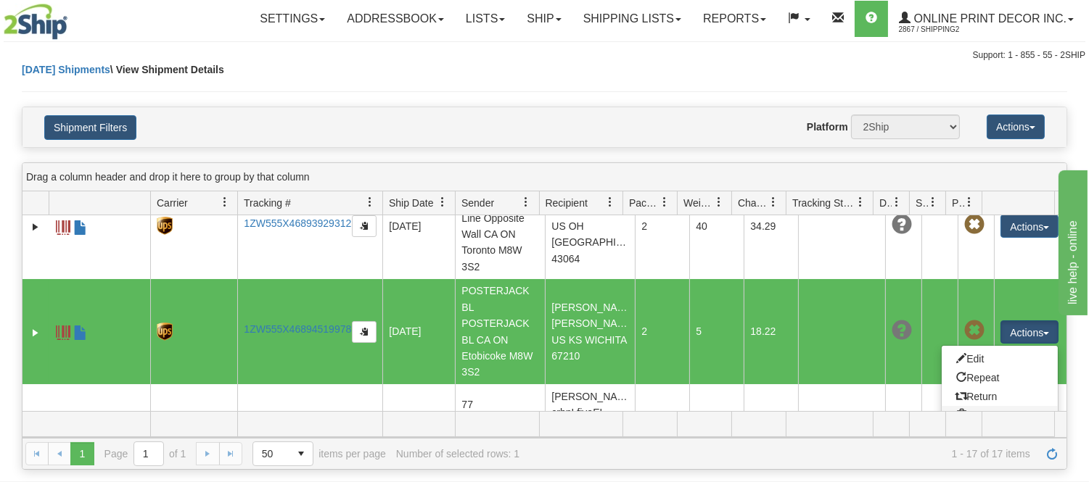
click at [965, 406] on link "Delete" at bounding box center [1000, 415] width 116 height 19
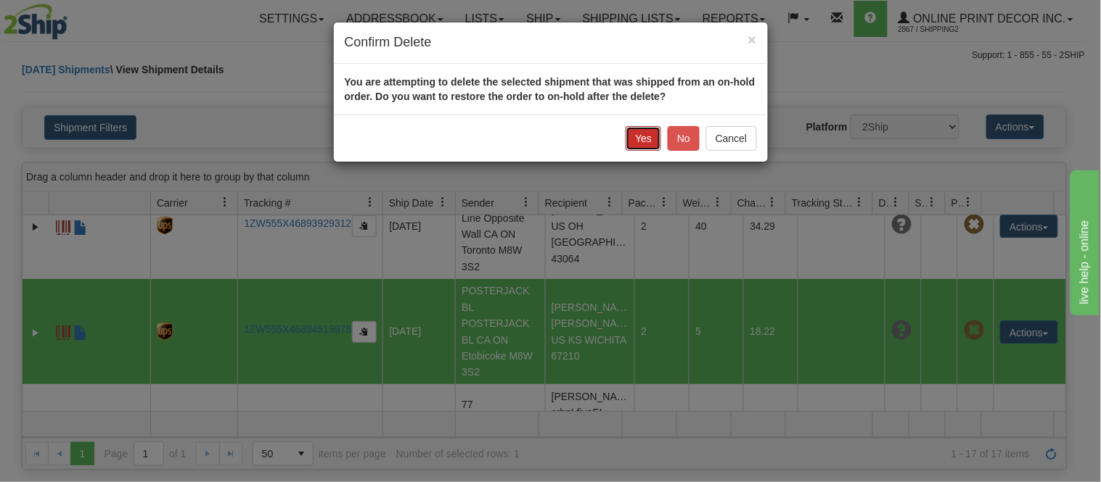
click at [640, 143] on button "Yes" at bounding box center [643, 138] width 36 height 25
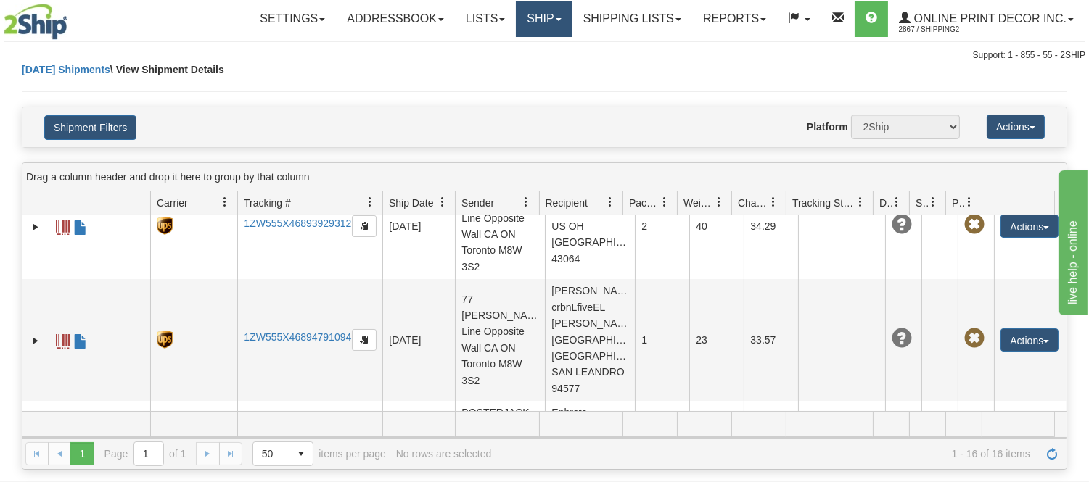
click at [548, 20] on link "Ship" at bounding box center [544, 19] width 56 height 36
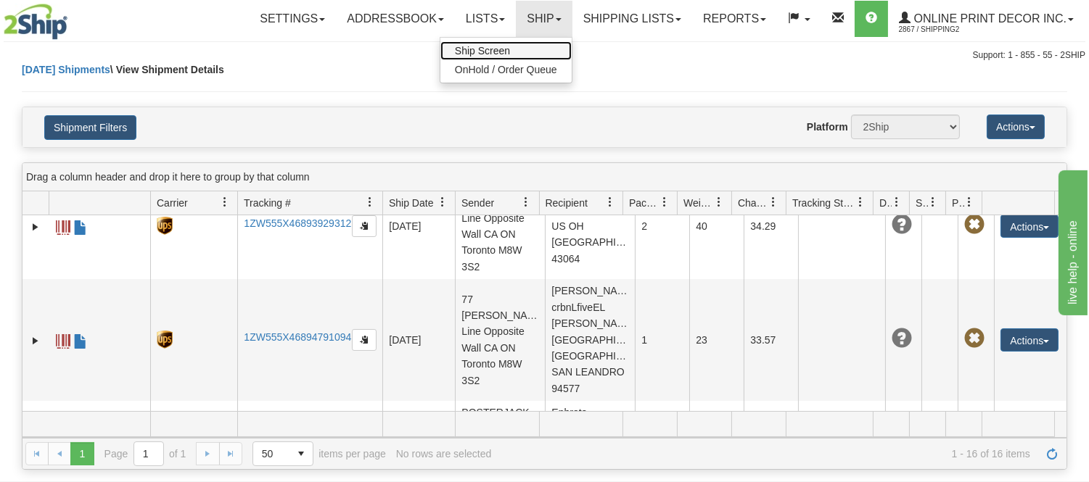
click at [512, 56] on link "Ship Screen" at bounding box center [505, 50] width 131 height 19
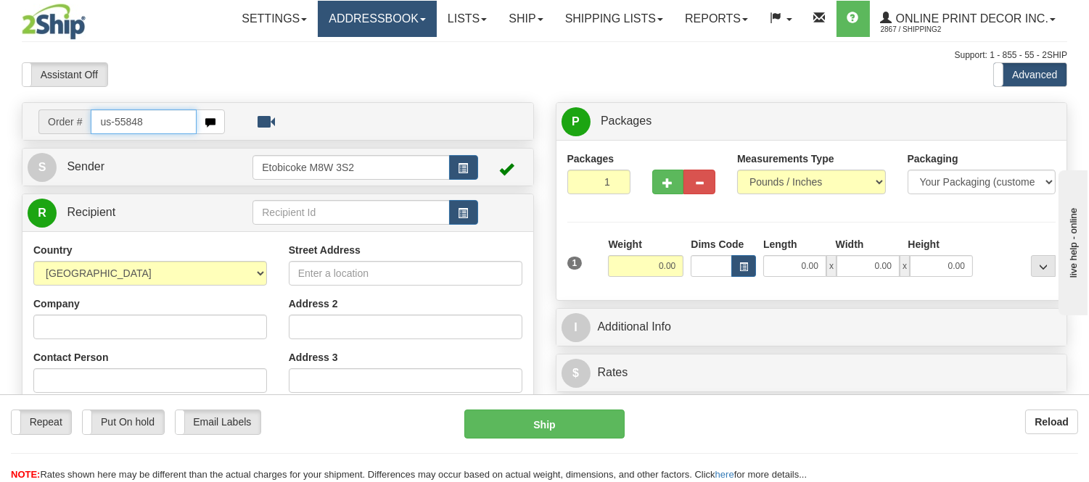
type input "us-55848"
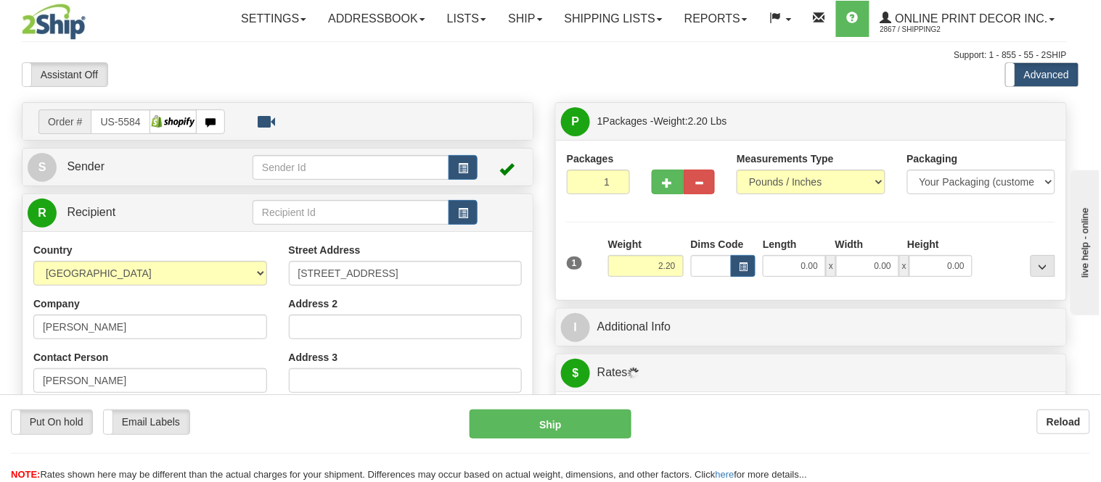
type input "WICHITA"
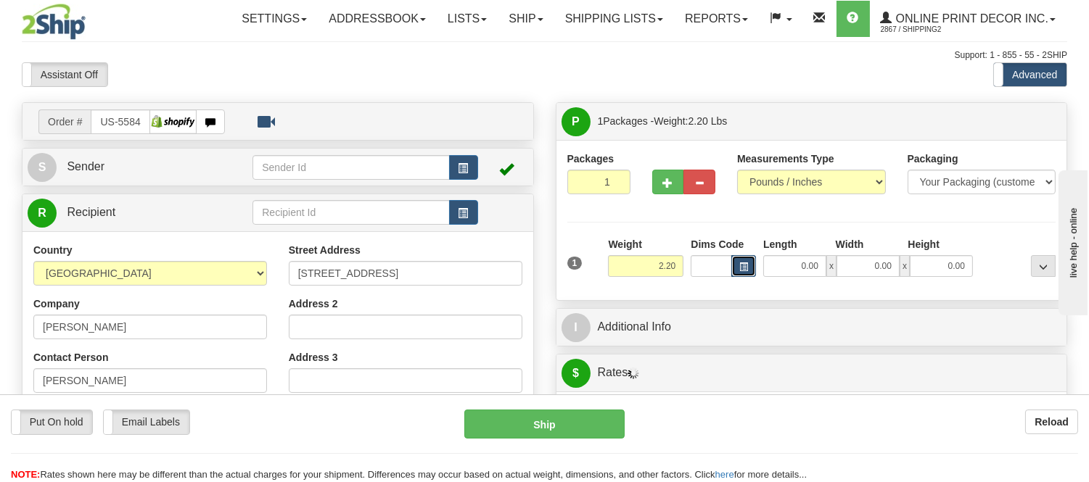
click at [740, 263] on span "button" at bounding box center [743, 267] width 9 height 8
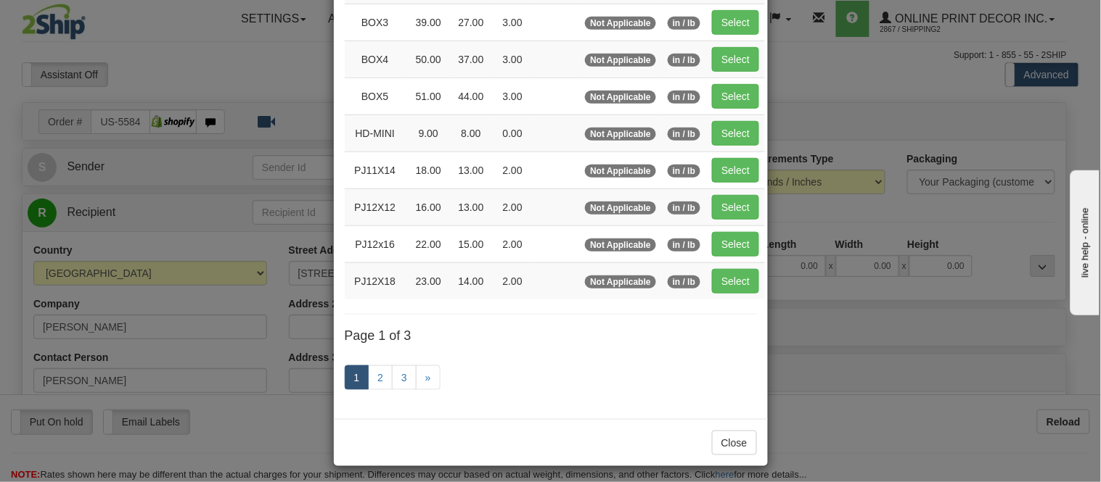
scroll to position [242, 0]
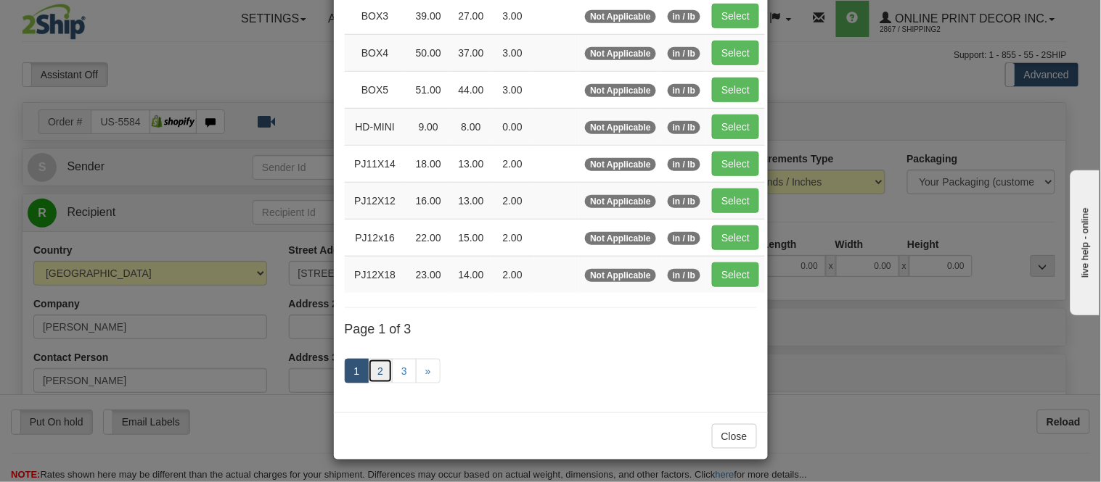
click at [368, 372] on link "2" at bounding box center [380, 371] width 25 height 25
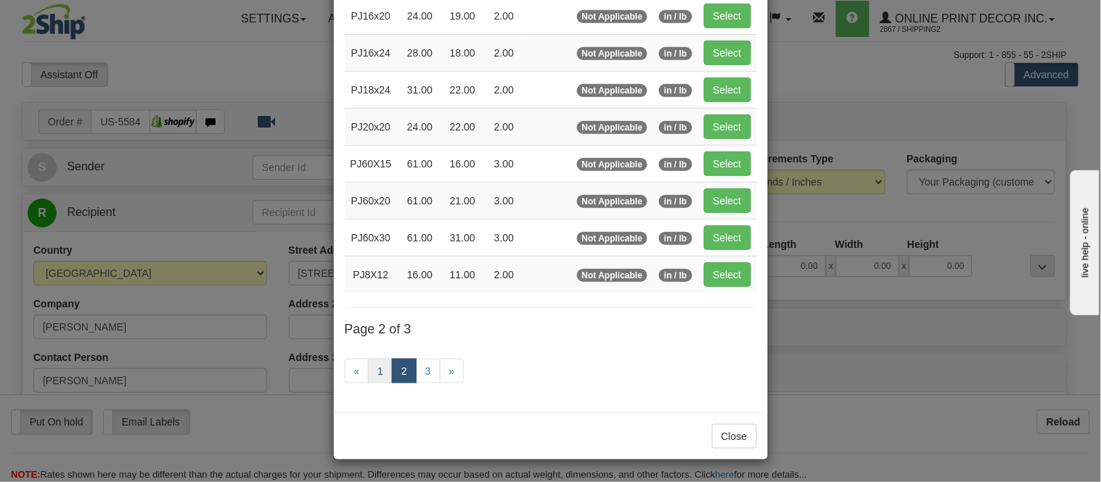
scroll to position [236, 0]
click at [721, 273] on button "Select" at bounding box center [727, 275] width 47 height 25
type input "PJ8X12"
type input "16.00"
type input "11.00"
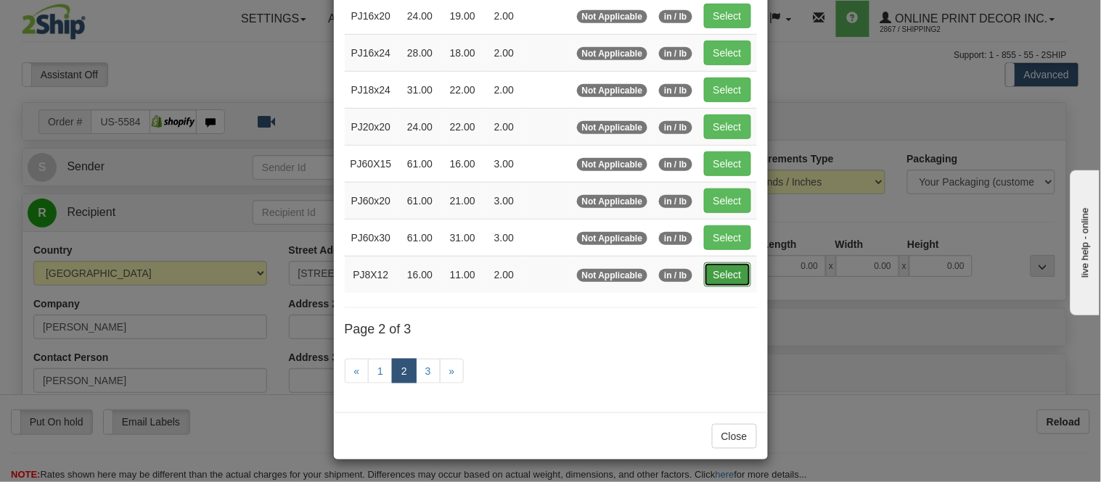
type input "2.00"
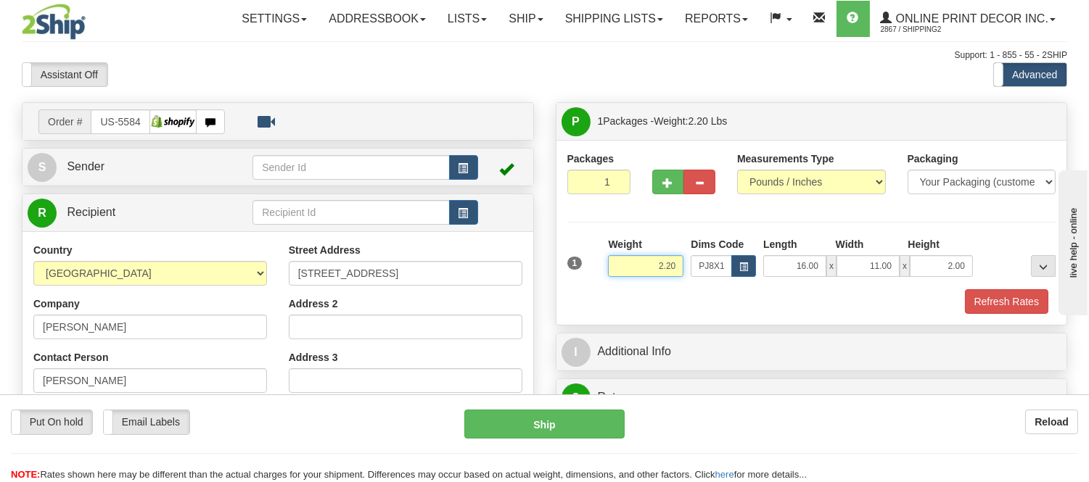
drag, startPoint x: 682, startPoint y: 266, endPoint x: 629, endPoint y: 278, distance: 54.2
click at [629, 278] on div "Weight 2.20" at bounding box center [645, 262] width 83 height 51
type input "1.00"
click at [658, 185] on button "button" at bounding box center [668, 182] width 32 height 25
radio input "true"
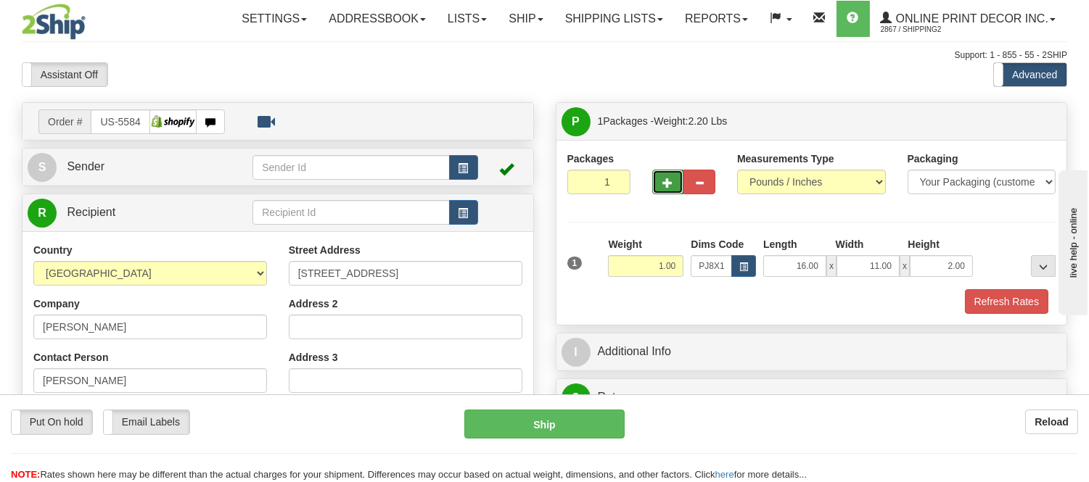
type input "2"
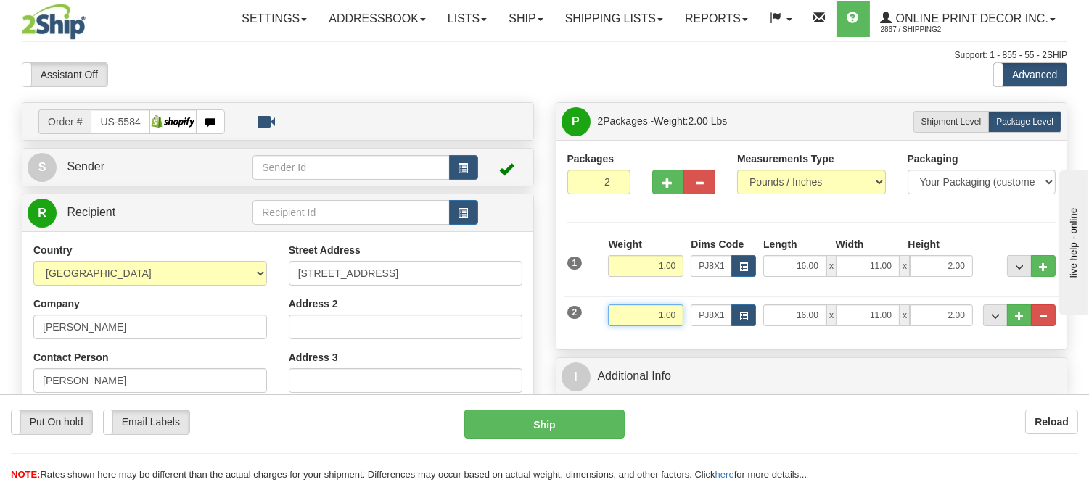
drag, startPoint x: 681, startPoint y: 314, endPoint x: 619, endPoint y: 325, distance: 62.6
click at [619, 325] on input "1.00" at bounding box center [645, 316] width 75 height 22
type input "1.10"
click at [744, 314] on span "button" at bounding box center [743, 317] width 9 height 8
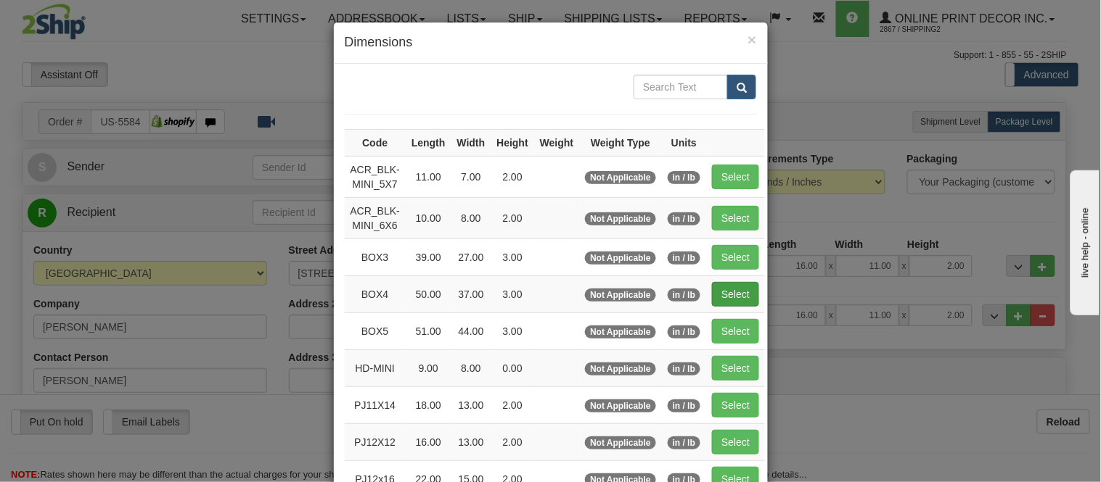
scroll to position [242, 0]
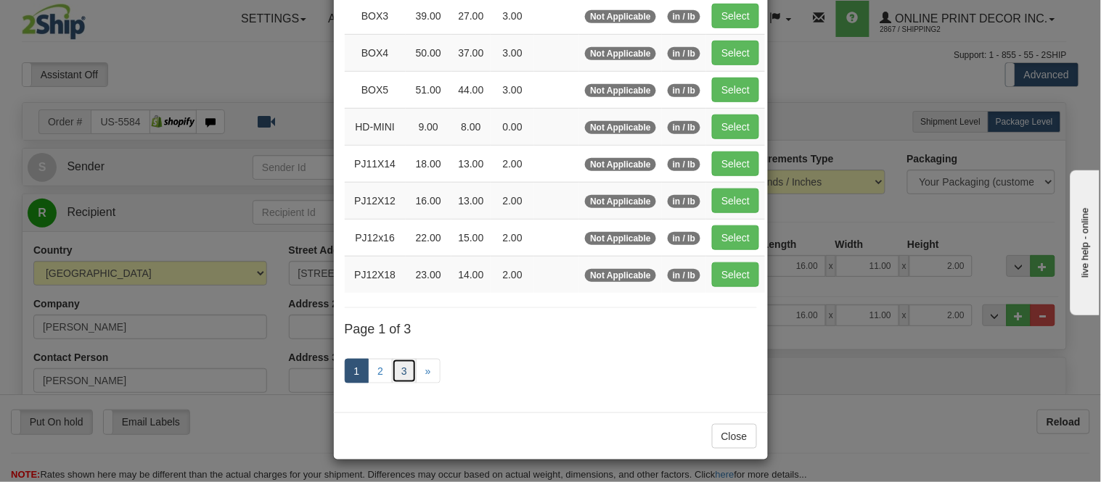
click at [398, 373] on link "3" at bounding box center [404, 371] width 25 height 25
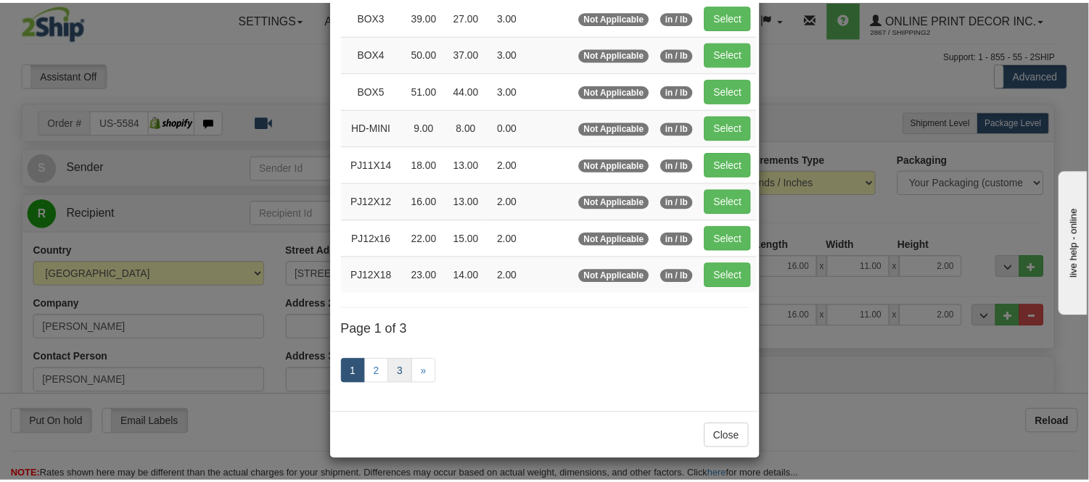
scroll to position [174, 0]
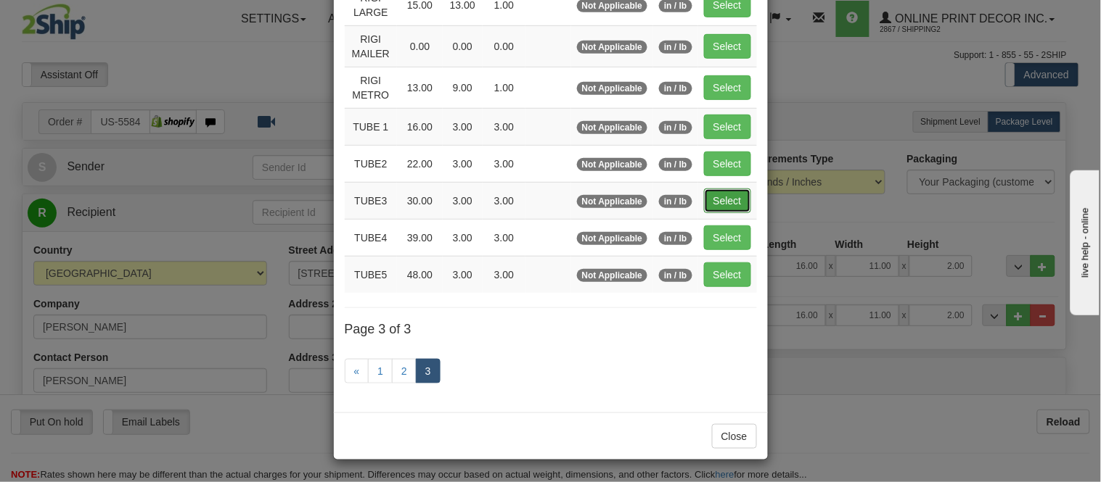
click at [734, 203] on button "Select" at bounding box center [727, 201] width 47 height 25
type input "TUBE3"
type input "30.00"
type input "3.00"
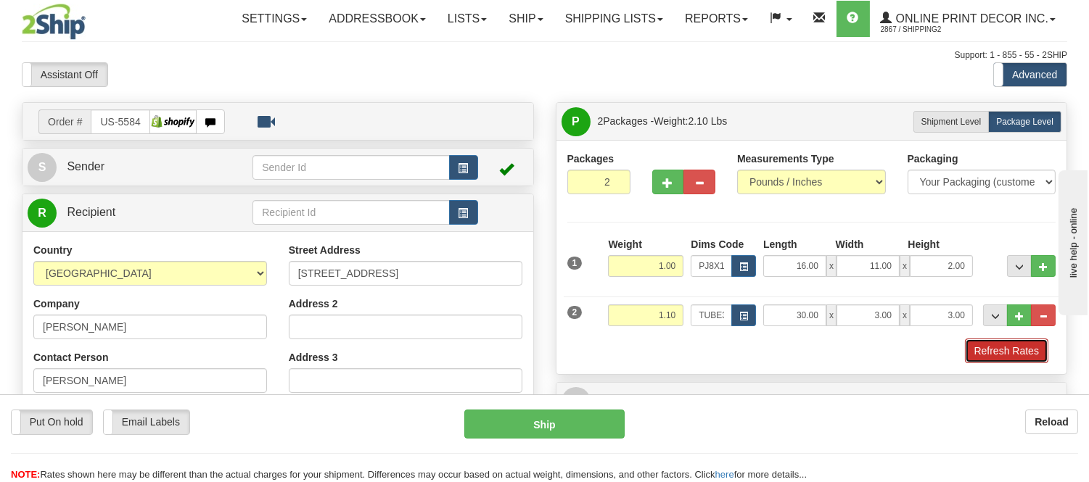
click at [1039, 359] on button "Refresh Rates" at bounding box center [1006, 351] width 83 height 25
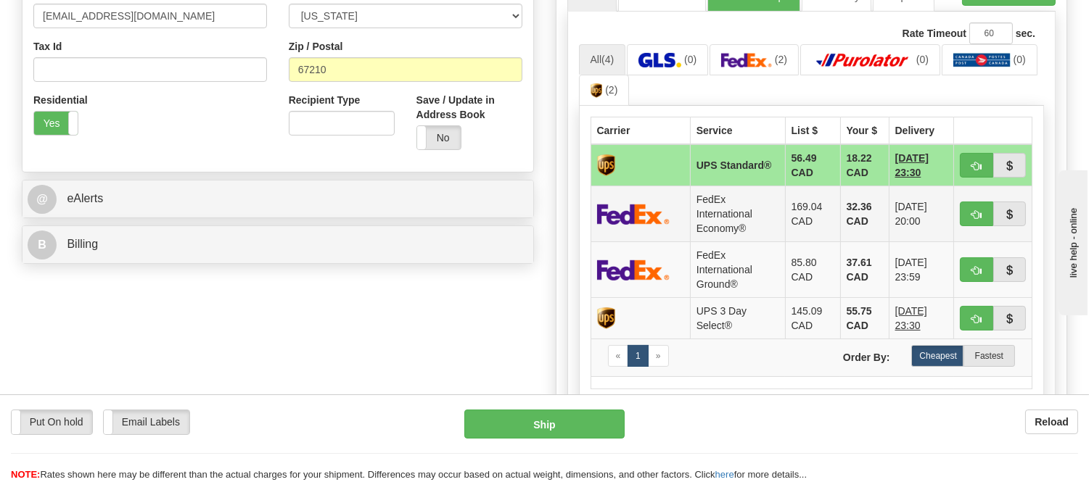
scroll to position [483, 0]
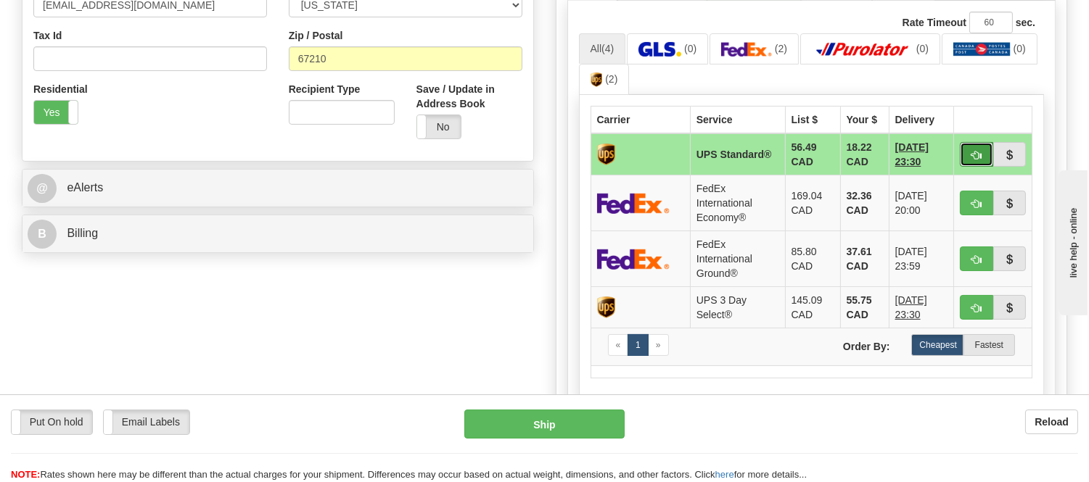
click at [975, 151] on span "button" at bounding box center [976, 155] width 10 height 9
type input "11"
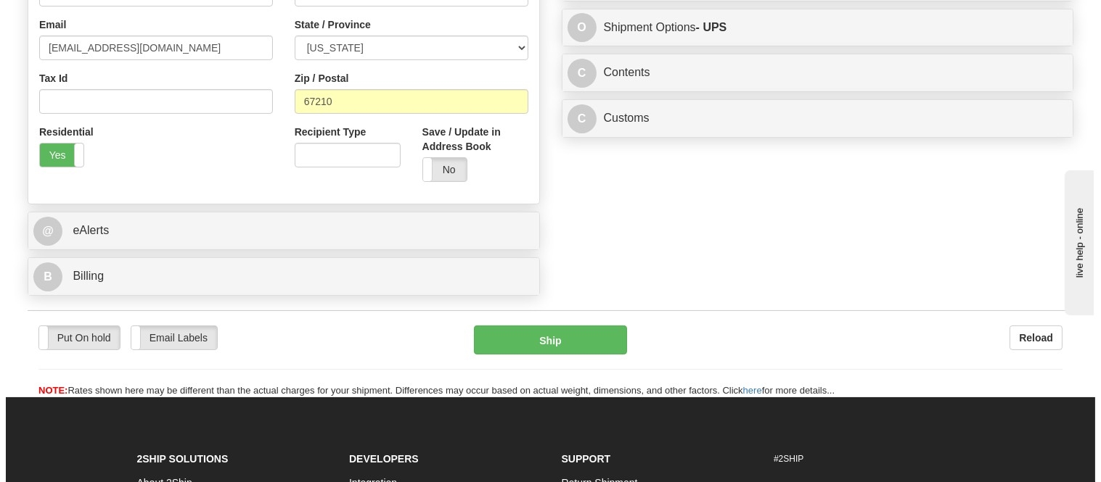
scroll to position [403, 0]
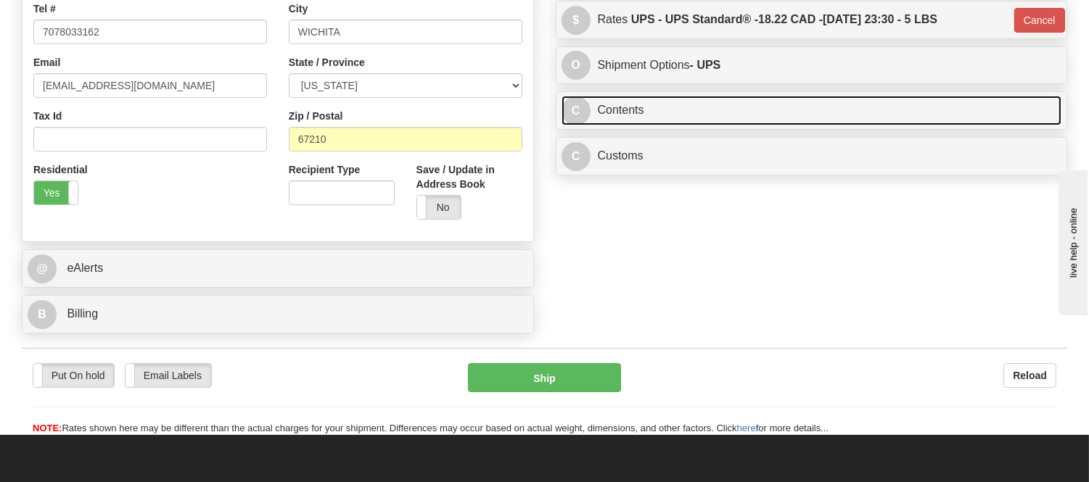
click at [766, 116] on link "C Contents" at bounding box center [812, 111] width 501 height 30
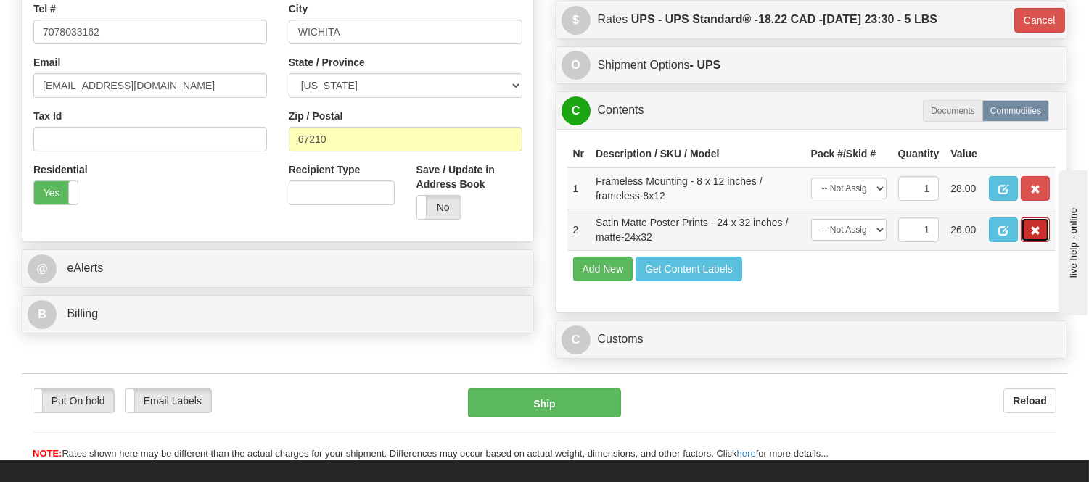
click at [1042, 242] on button "button" at bounding box center [1035, 230] width 29 height 25
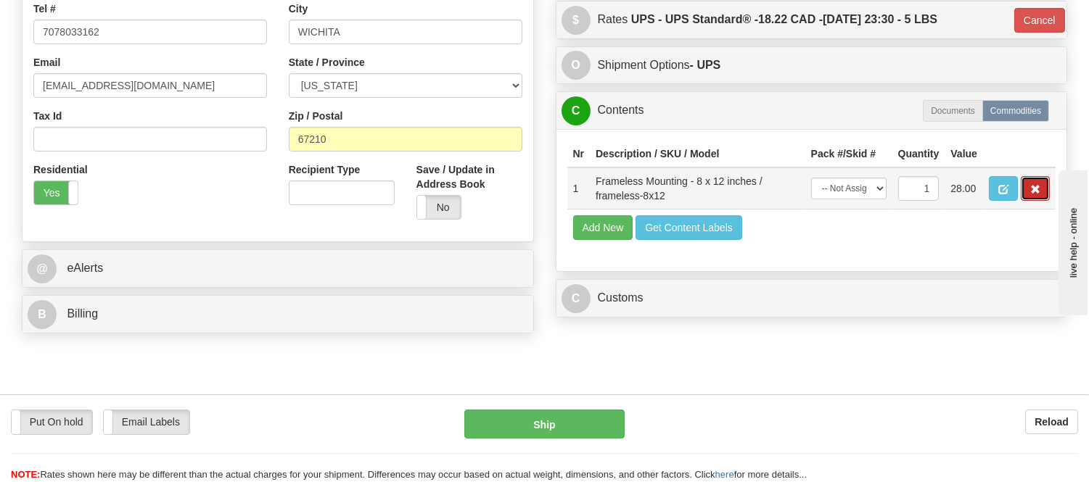
click at [1035, 201] on button "button" at bounding box center [1035, 188] width 29 height 25
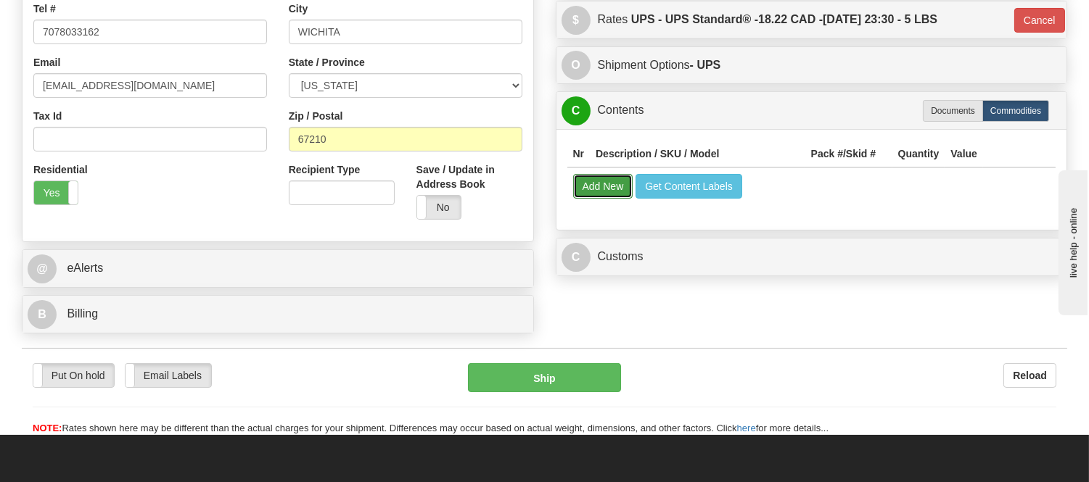
click at [589, 191] on button "Add New" at bounding box center [603, 186] width 60 height 25
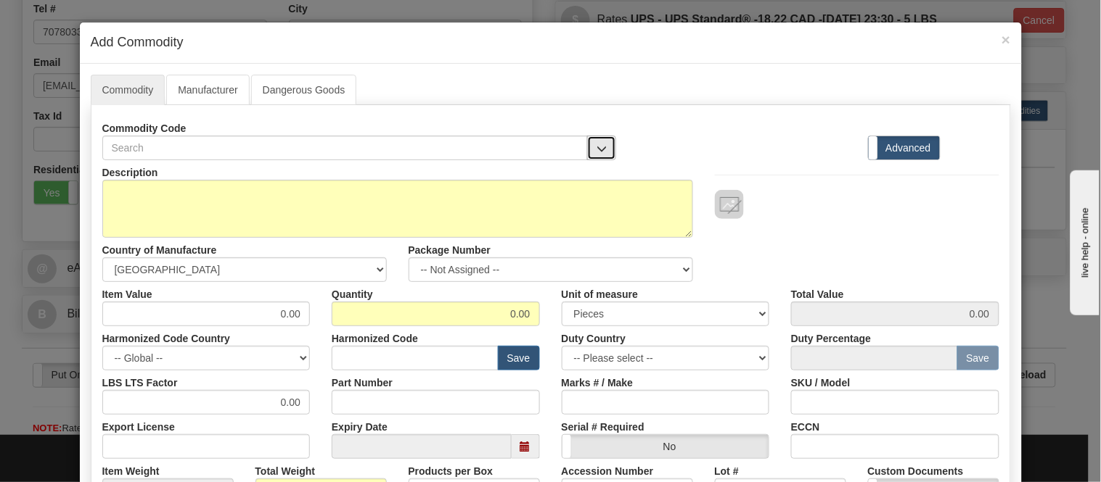
click at [590, 140] on button "button" at bounding box center [601, 148] width 29 height 25
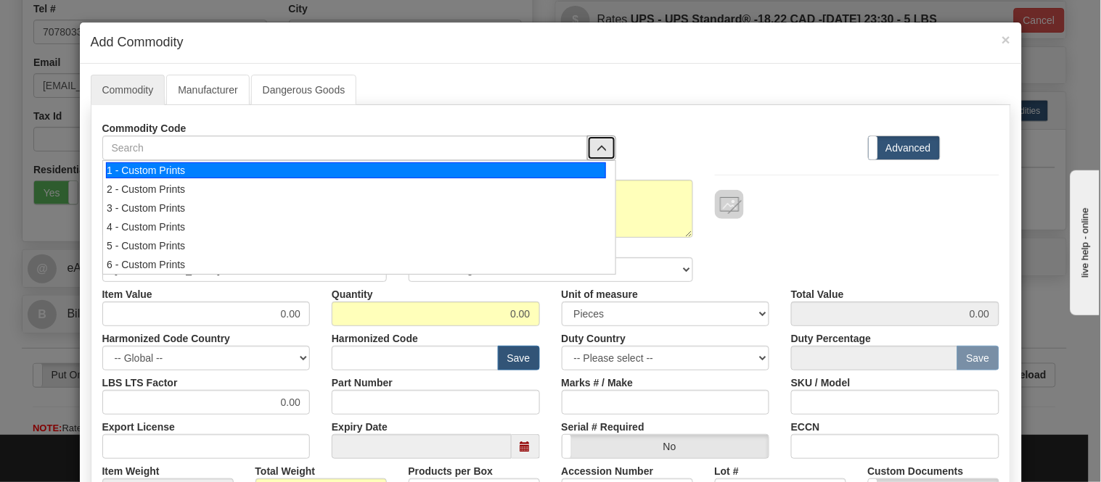
click at [582, 178] on li "1 - Custom Prints" at bounding box center [359, 170] width 512 height 19
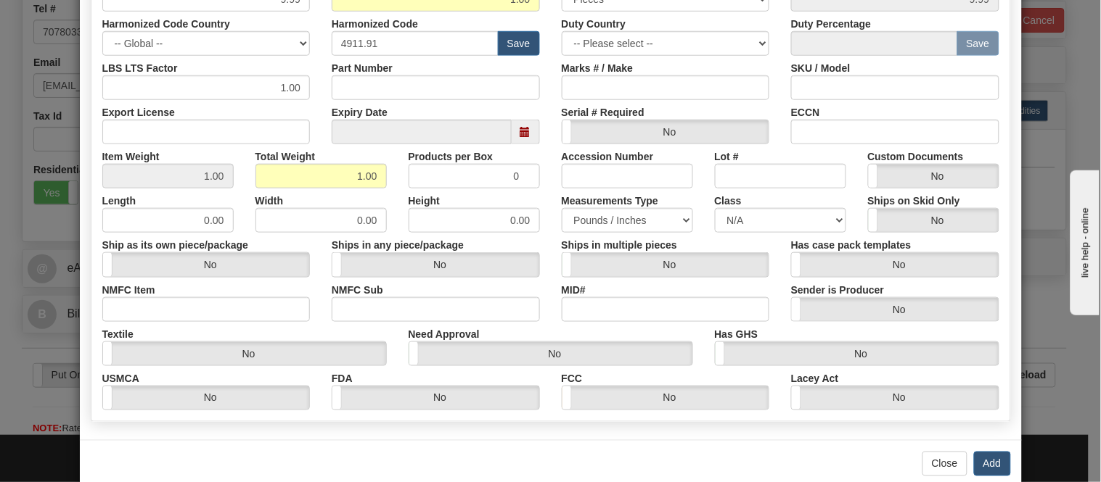
scroll to position [322, 0]
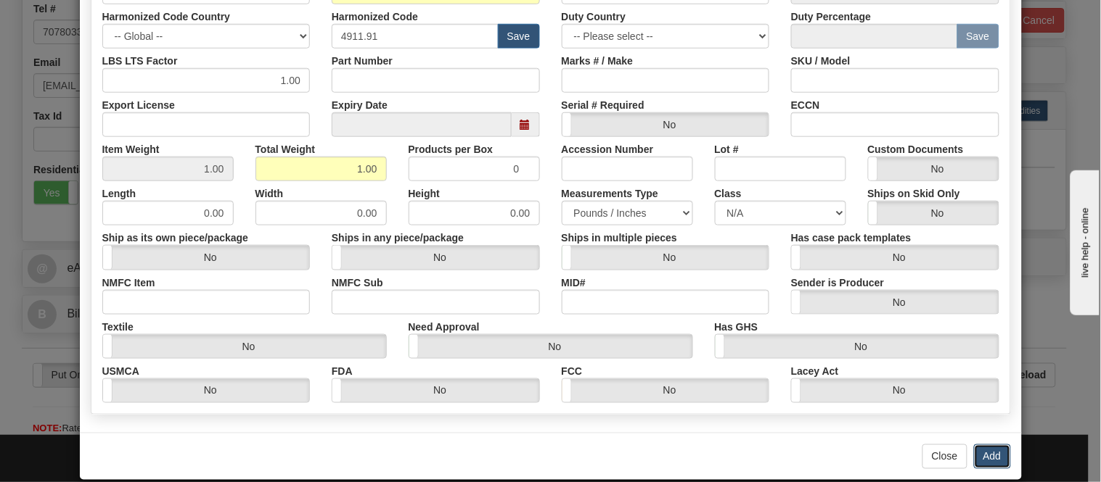
click at [984, 455] on button "Add" at bounding box center [992, 457] width 37 height 25
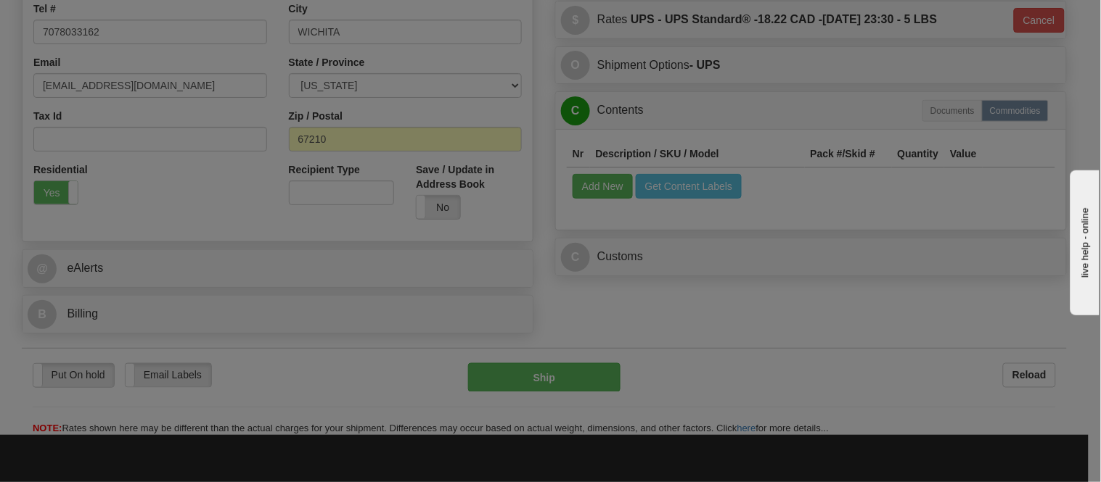
scroll to position [0, 0]
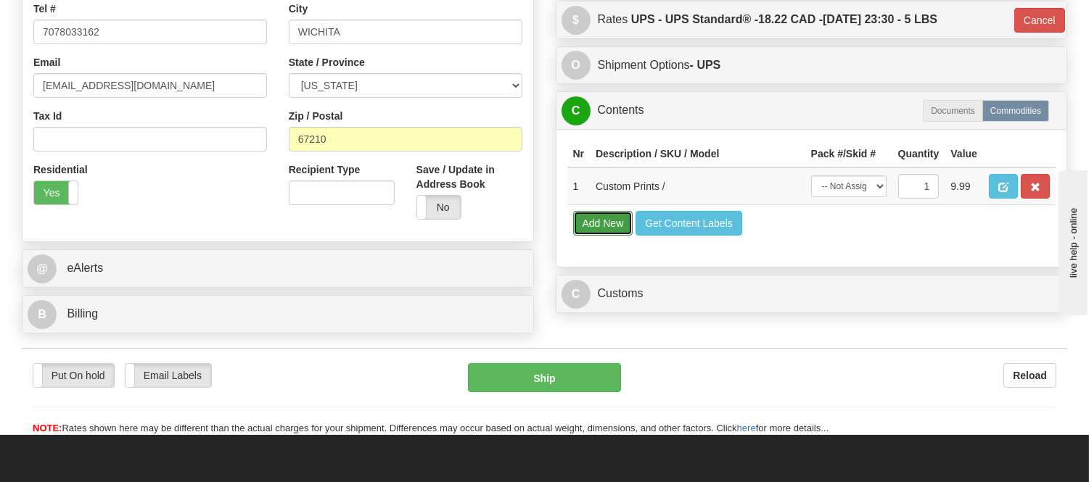
click at [615, 236] on button "Add New" at bounding box center [603, 223] width 60 height 25
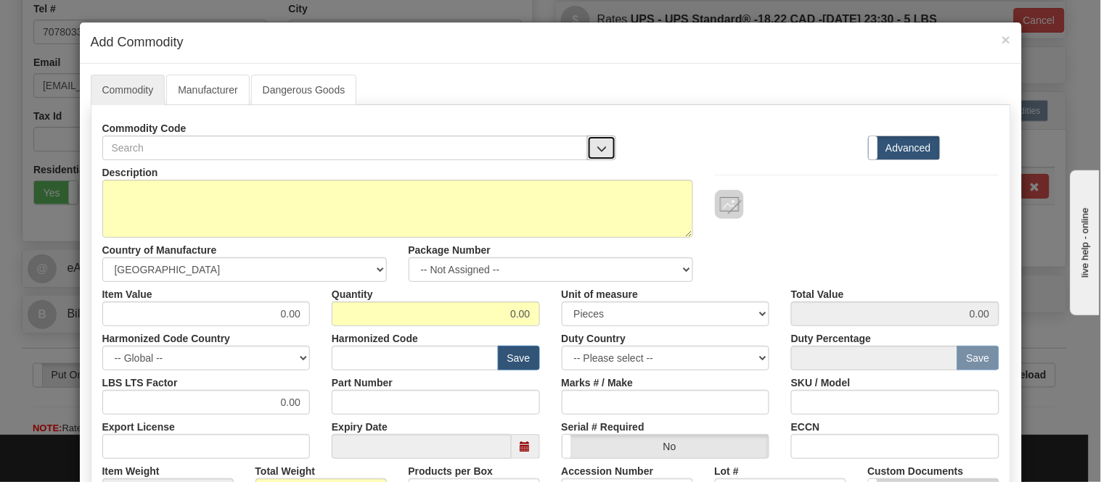
click at [596, 147] on span "button" at bounding box center [601, 148] width 10 height 9
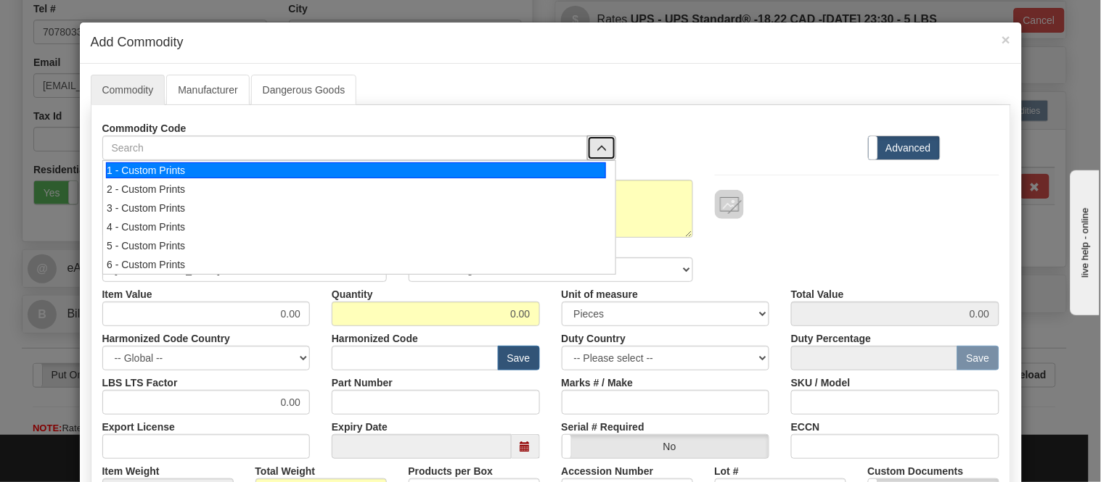
click at [597, 168] on div "1 - Custom Prints" at bounding box center [356, 171] width 500 height 16
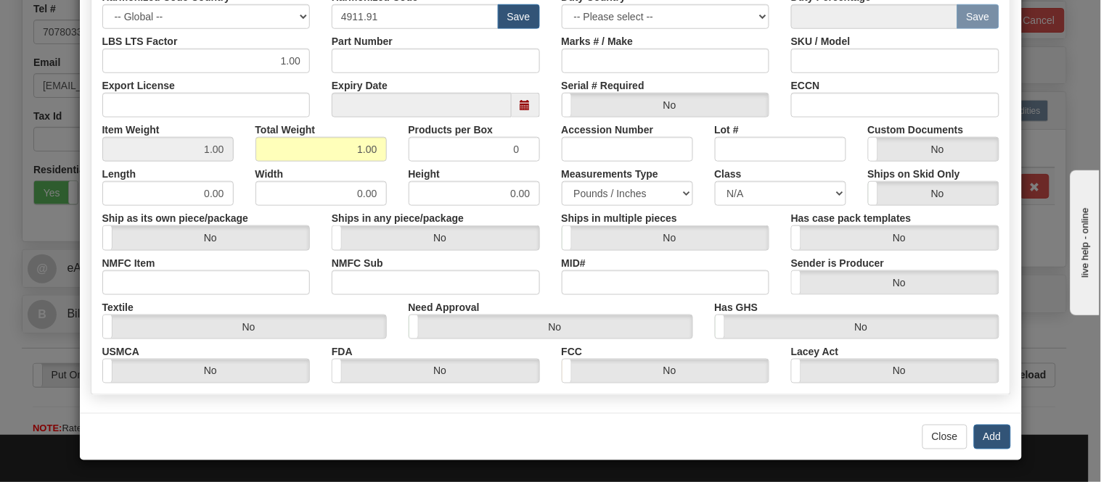
scroll to position [342, 0]
click at [974, 430] on button "Add" at bounding box center [992, 436] width 37 height 25
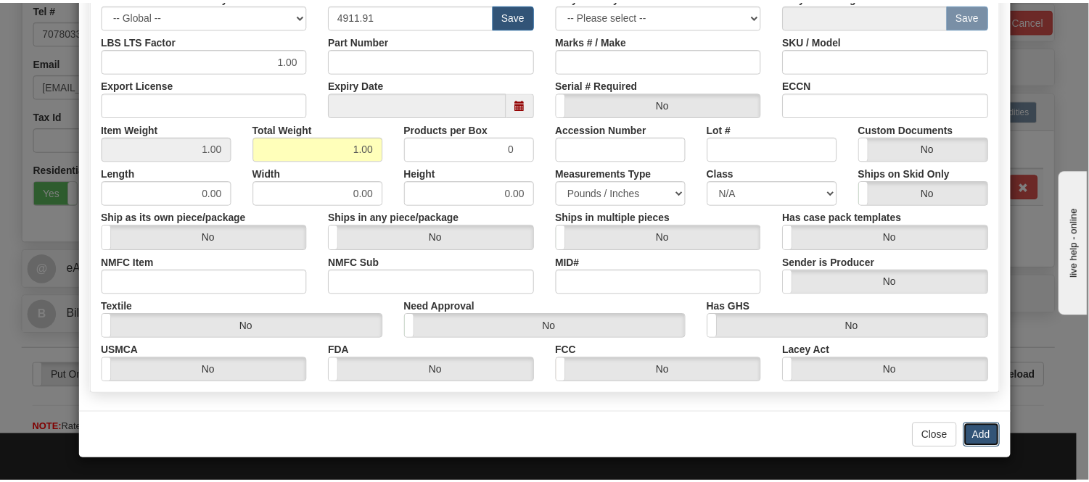
scroll to position [0, 0]
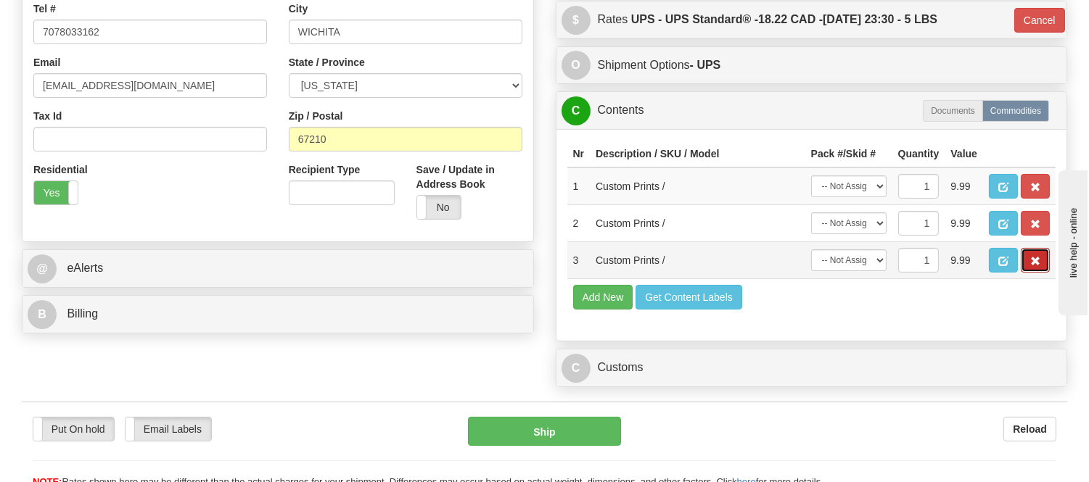
click at [1028, 273] on button "button" at bounding box center [1035, 260] width 29 height 25
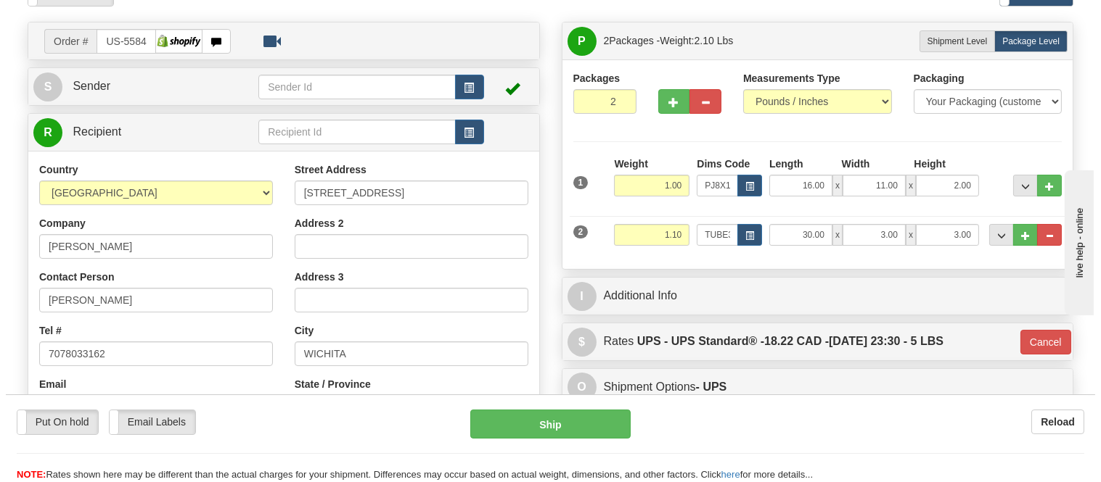
scroll to position [242, 0]
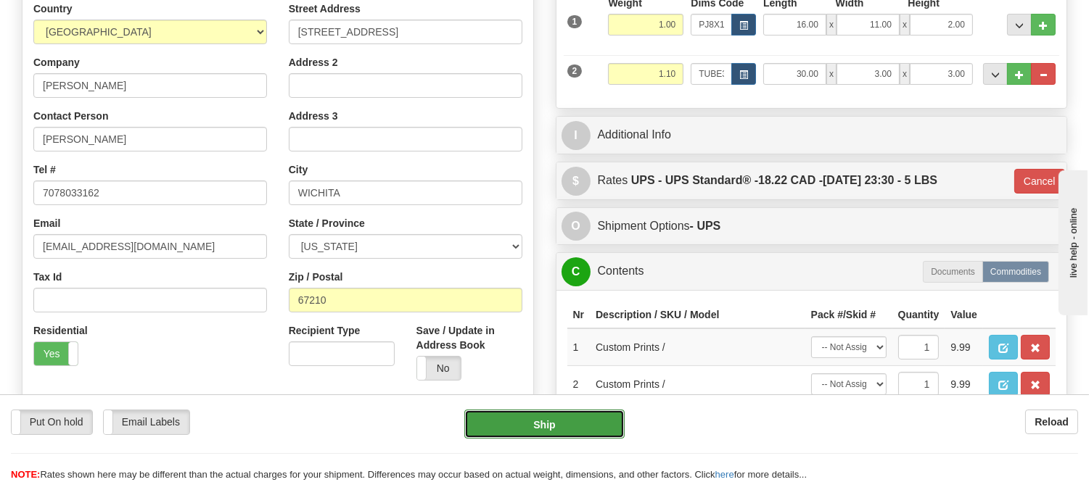
click at [531, 417] on button "Ship" at bounding box center [544, 424] width 160 height 29
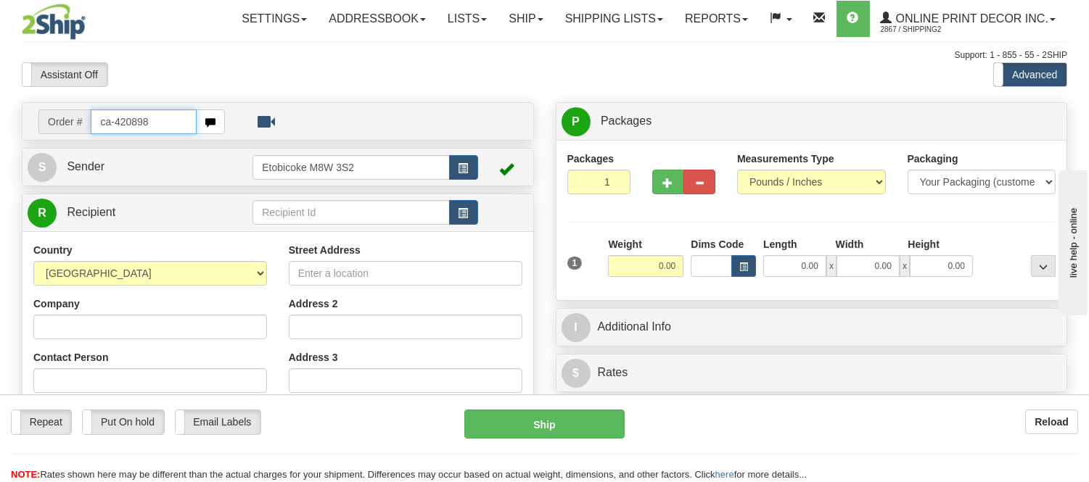
type input "ca-420898"
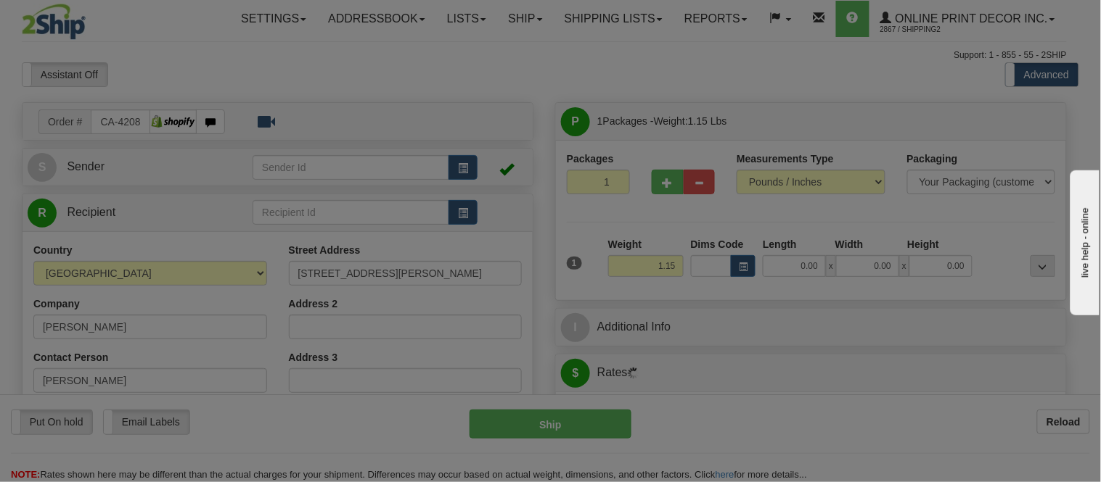
type input "YORK"
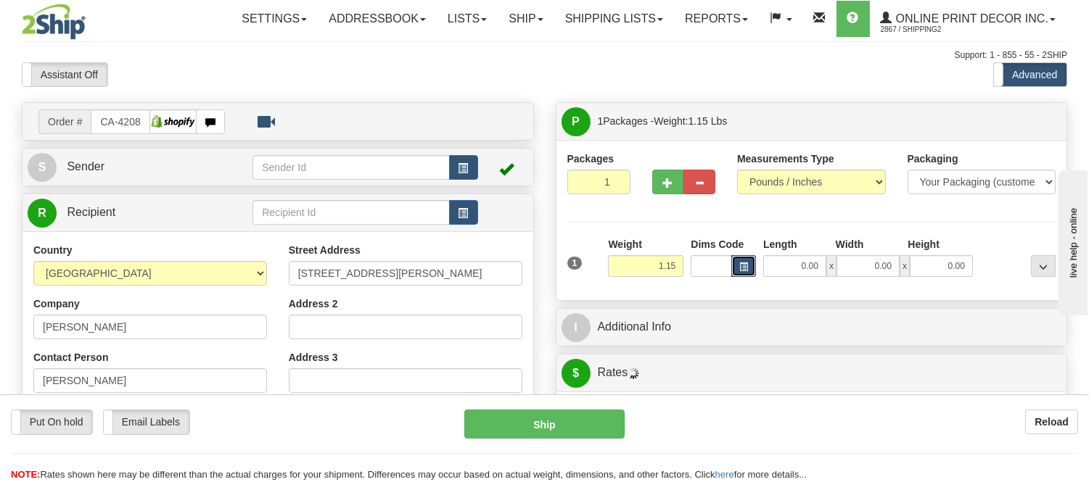
click at [744, 265] on span "button" at bounding box center [743, 267] width 9 height 8
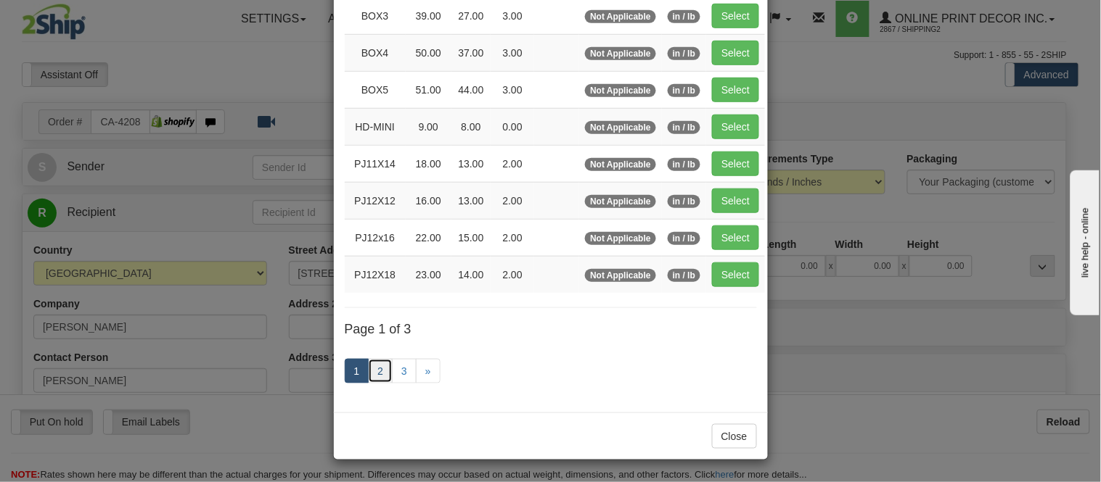
click at [378, 372] on link "2" at bounding box center [380, 371] width 25 height 25
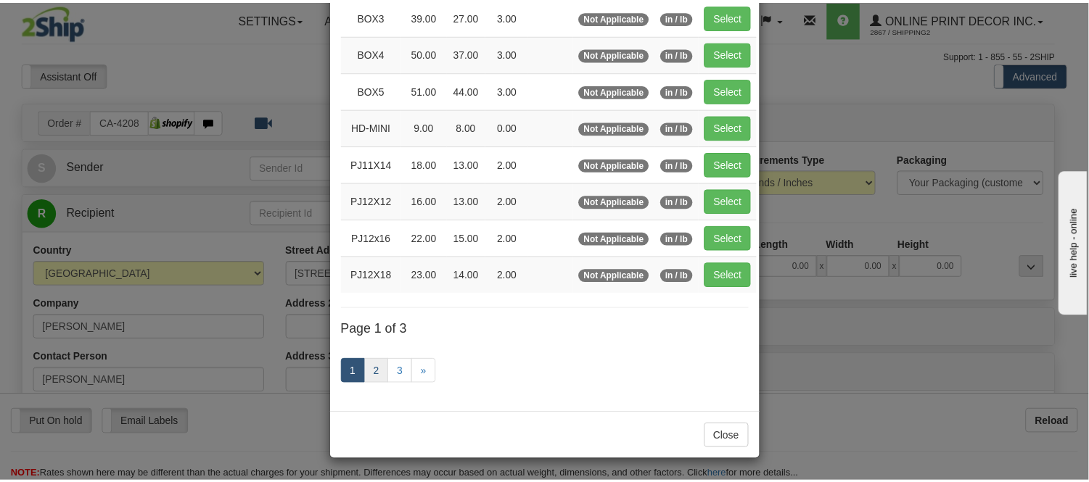
scroll to position [236, 0]
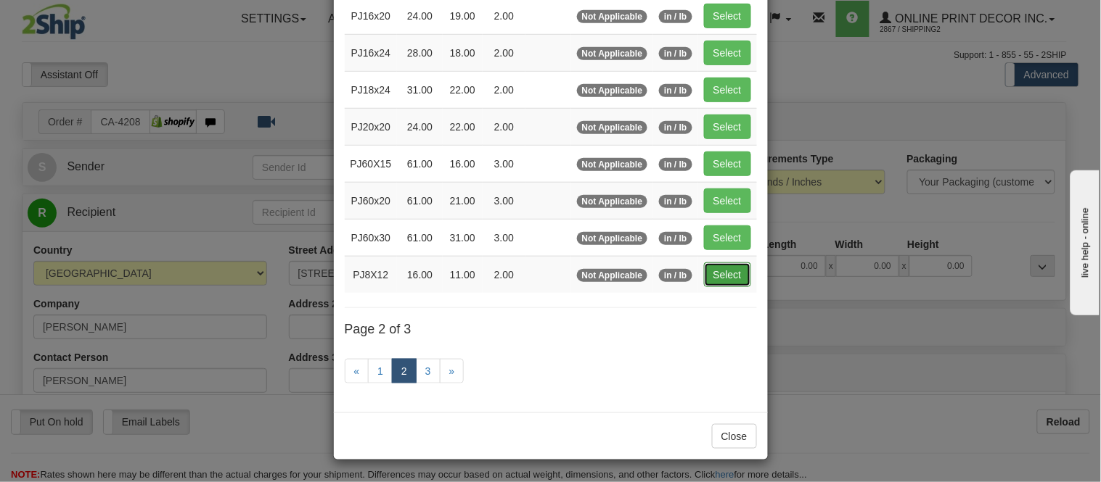
click at [715, 277] on button "Select" at bounding box center [727, 275] width 47 height 25
type input "PJ8X12"
type input "16.00"
type input "11.00"
type input "2.00"
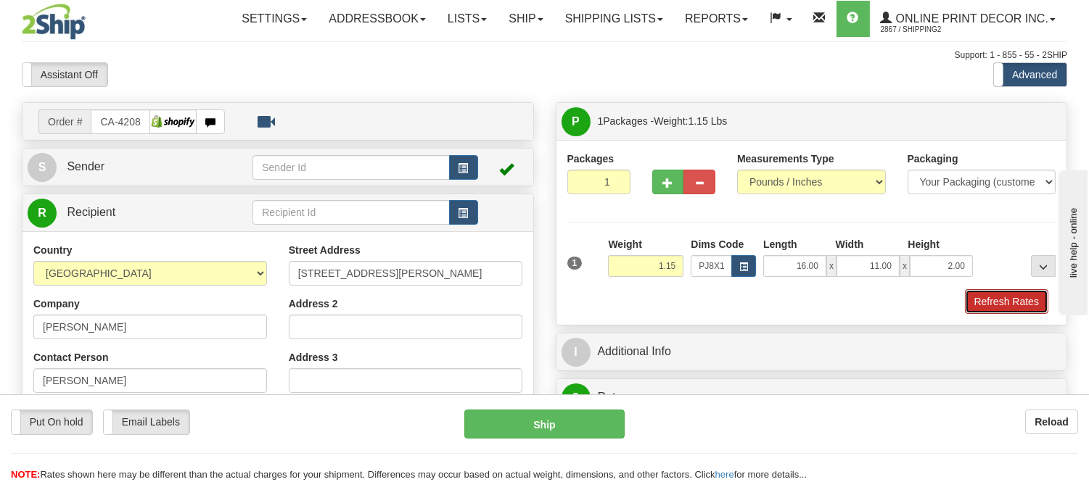
click at [1027, 296] on button "Refresh Rates" at bounding box center [1006, 301] width 83 height 25
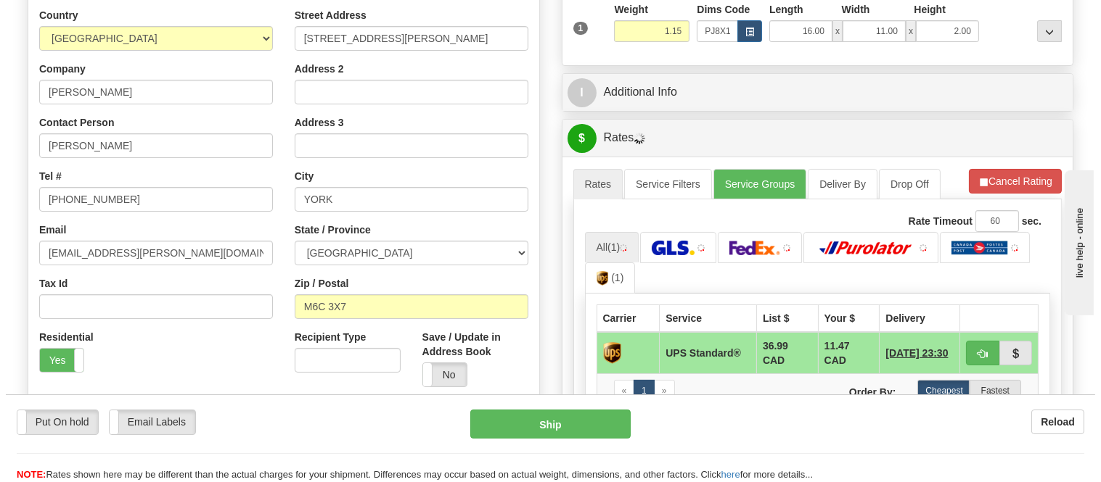
scroll to position [322, 0]
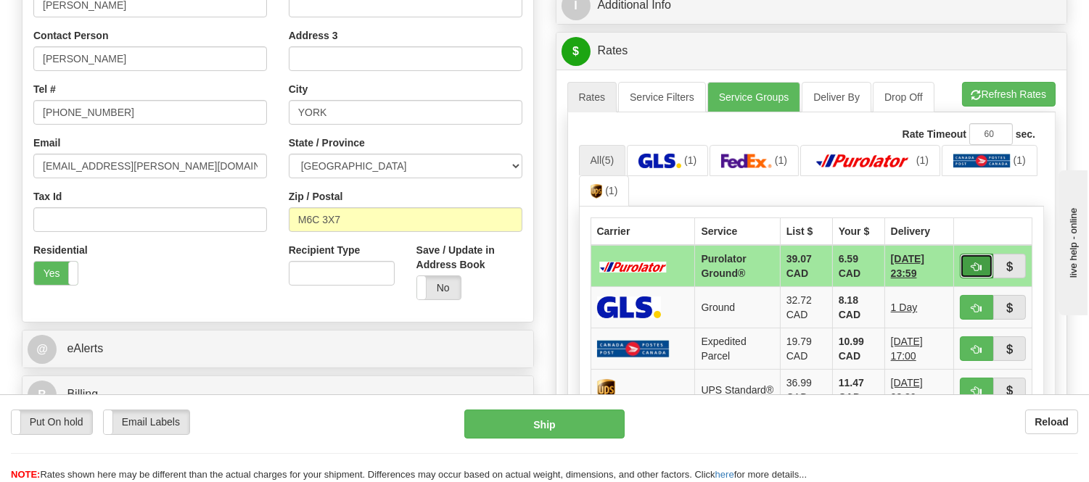
click at [962, 260] on button "button" at bounding box center [976, 266] width 33 height 25
type input "260"
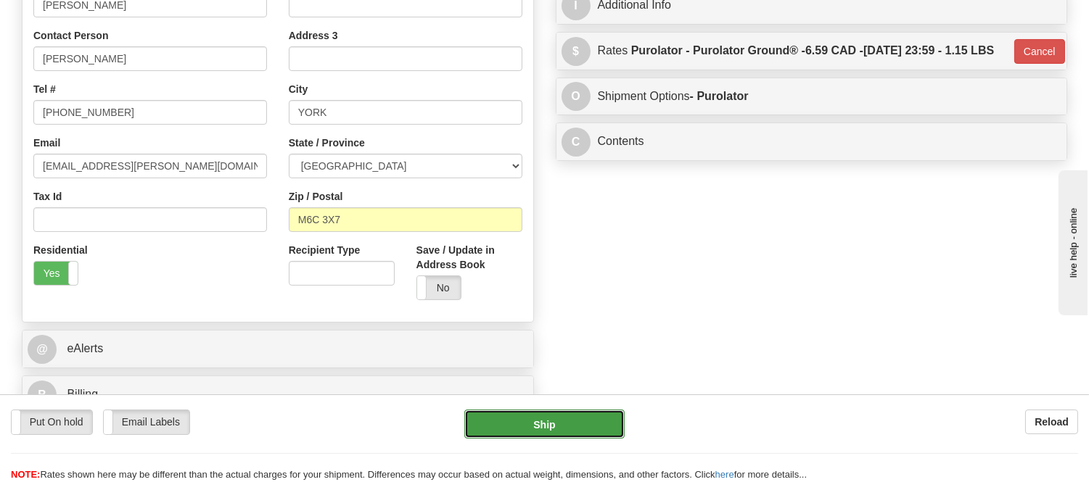
click at [508, 421] on button "Ship" at bounding box center [544, 424] width 160 height 29
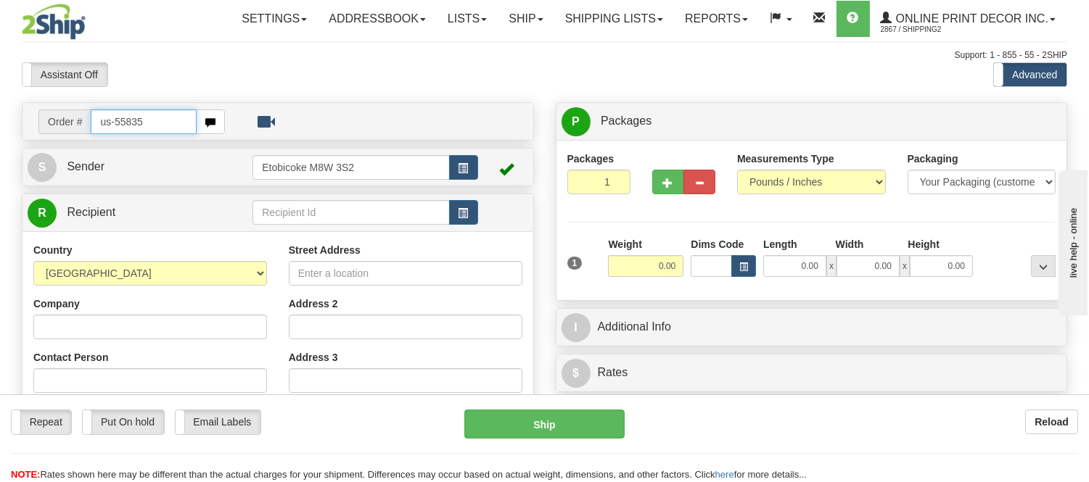
type input "us-55835"
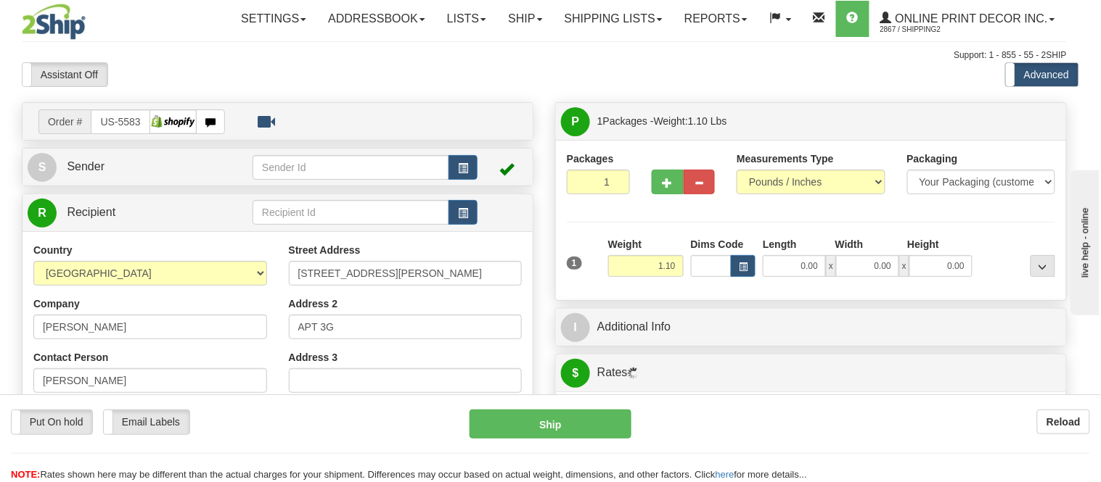
type input "[US_STATE]"
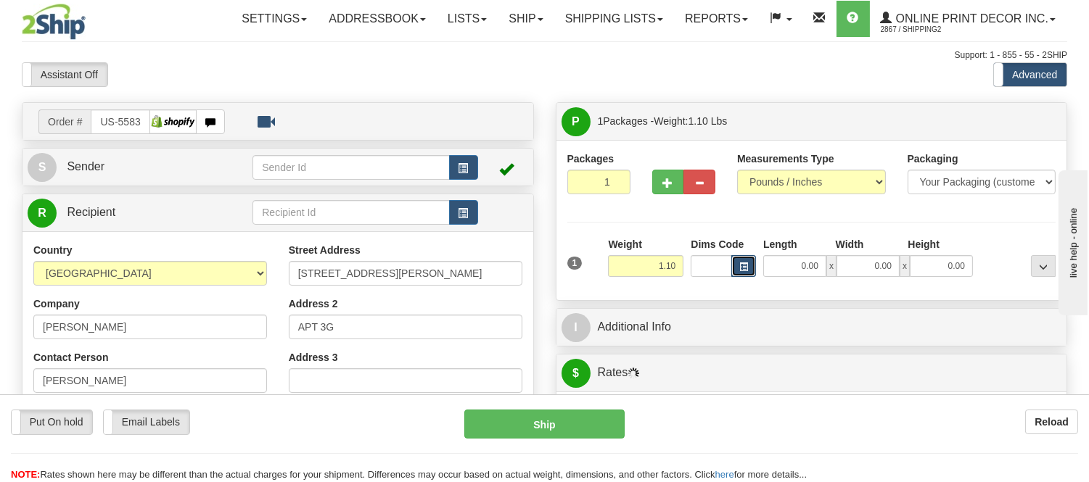
click at [751, 266] on button "button" at bounding box center [743, 266] width 25 height 22
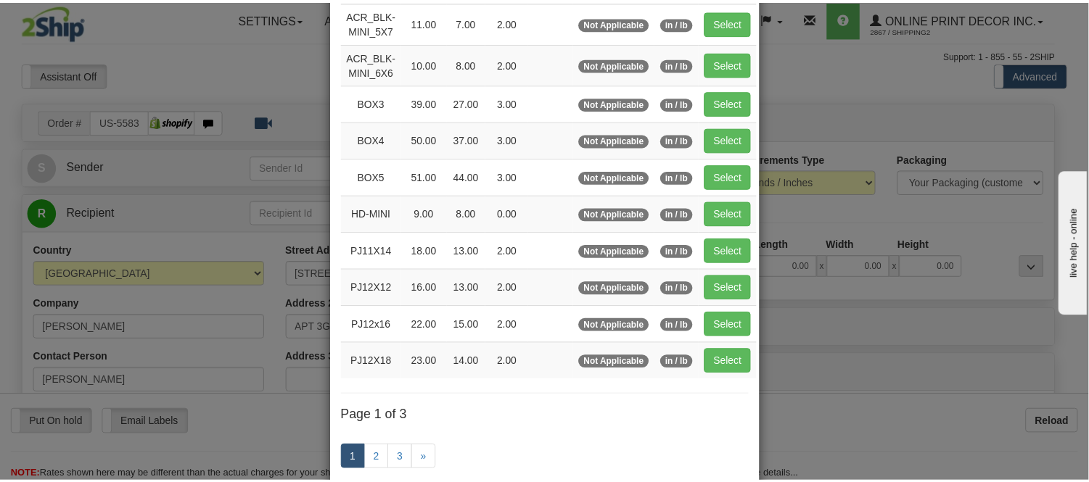
scroll to position [161, 0]
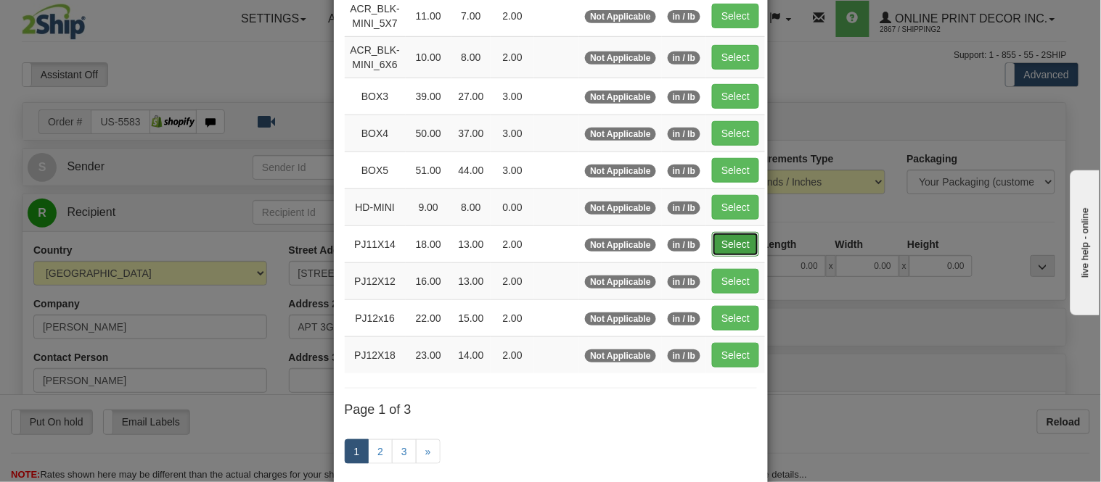
click at [729, 244] on button "Select" at bounding box center [735, 244] width 47 height 25
type input "PJ11X14"
type input "18.00"
type input "13.00"
type input "2.00"
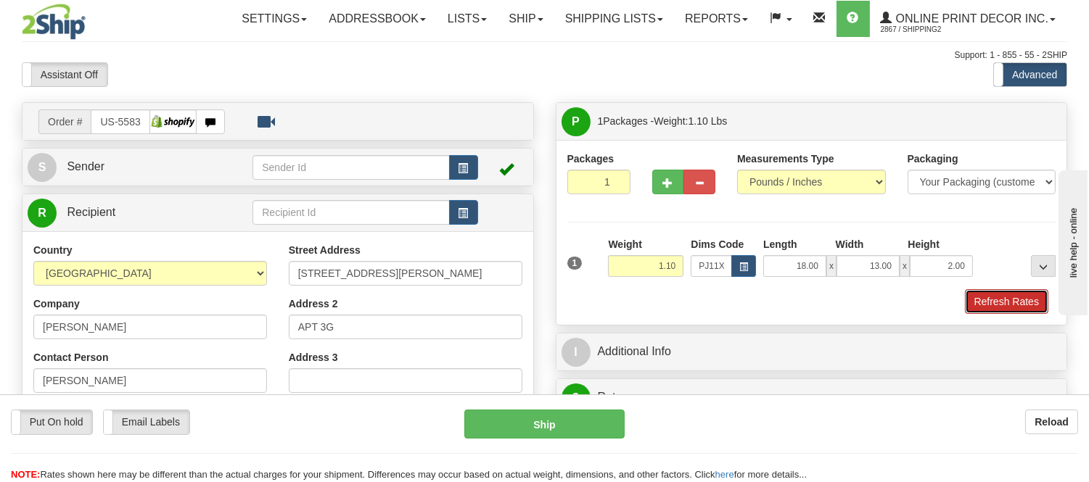
click at [994, 308] on button "Refresh Rates" at bounding box center [1006, 301] width 83 height 25
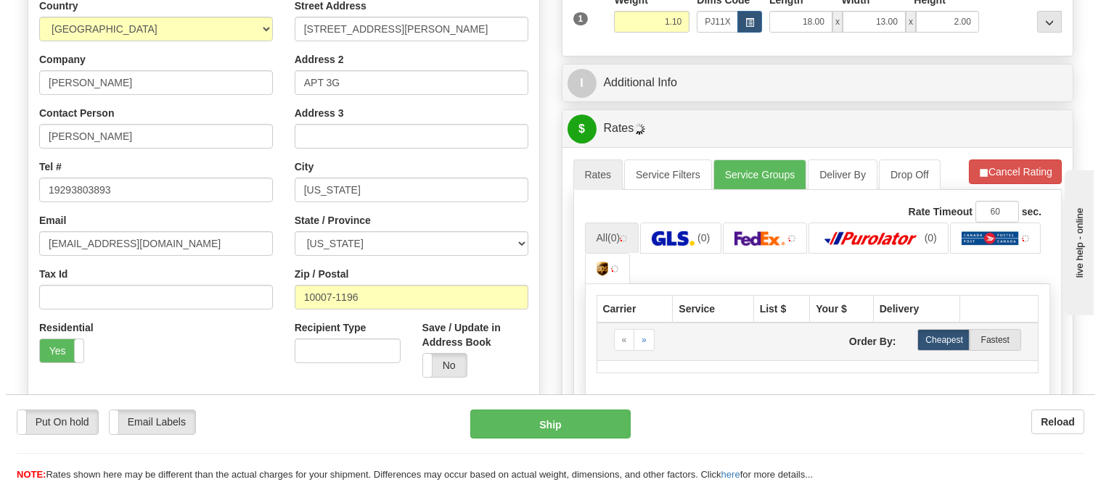
scroll to position [322, 0]
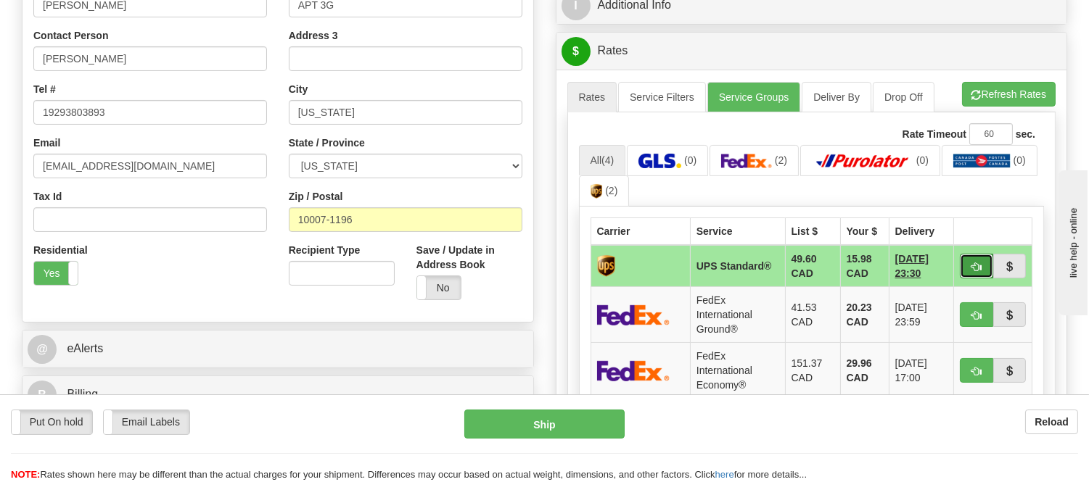
click at [966, 261] on button "button" at bounding box center [976, 266] width 33 height 25
type input "11"
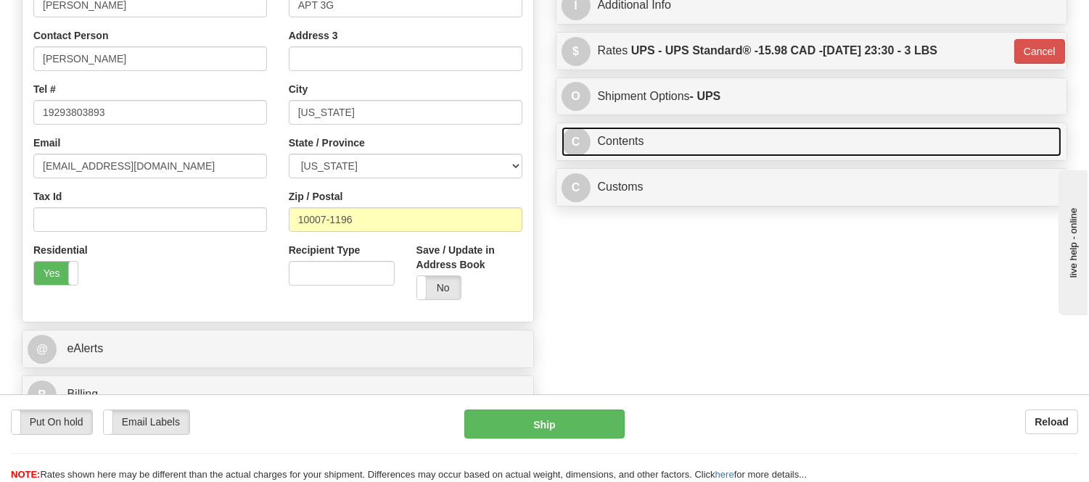
click at [716, 141] on link "C Contents" at bounding box center [812, 142] width 501 height 30
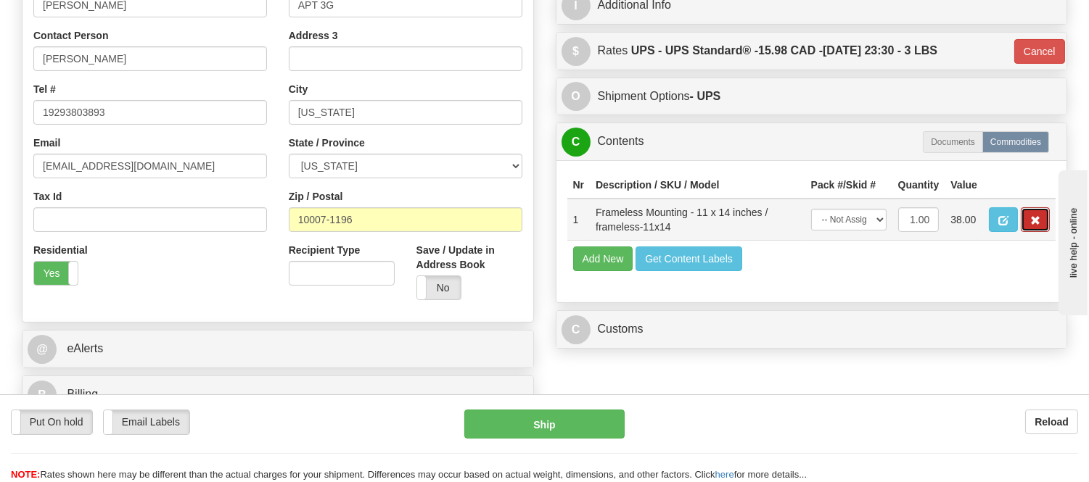
click at [1030, 226] on span "button" at bounding box center [1035, 220] width 10 height 9
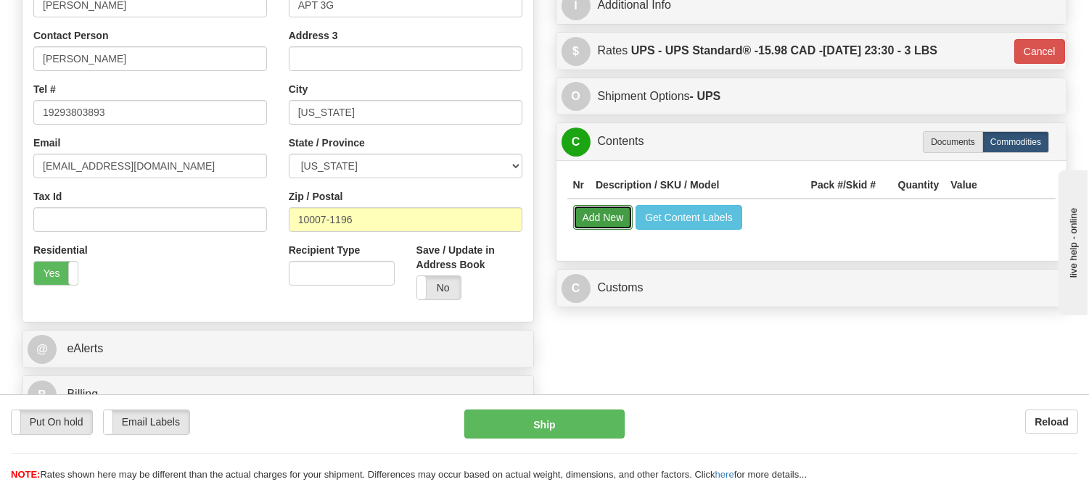
click at [618, 225] on button "Add New" at bounding box center [603, 217] width 60 height 25
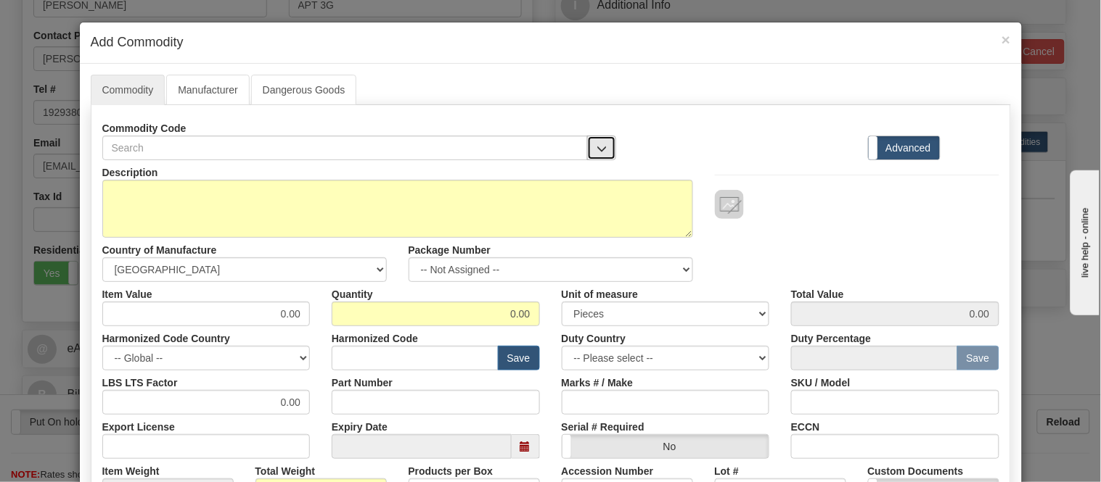
click at [596, 152] on span "button" at bounding box center [601, 148] width 10 height 9
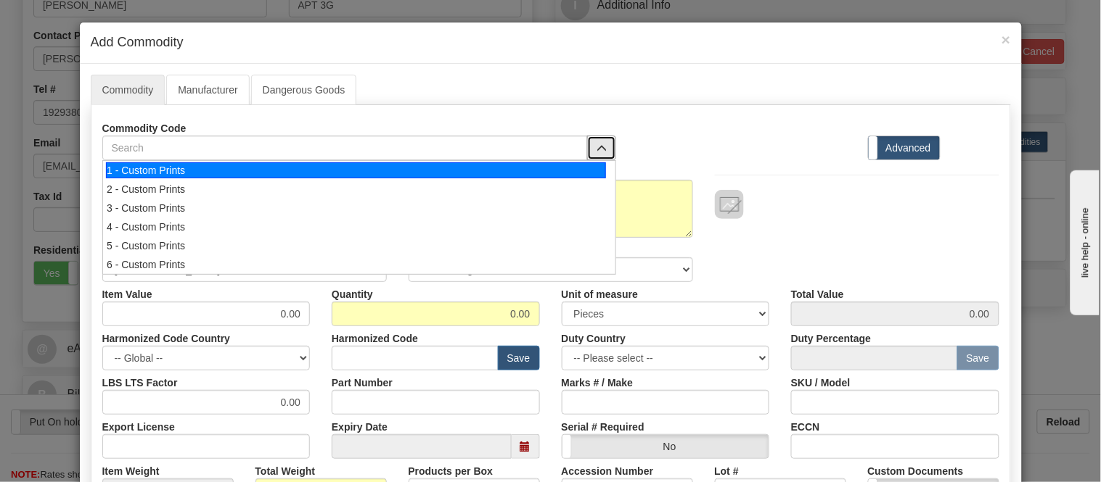
click at [591, 172] on div "1 - Custom Prints" at bounding box center [356, 171] width 500 height 16
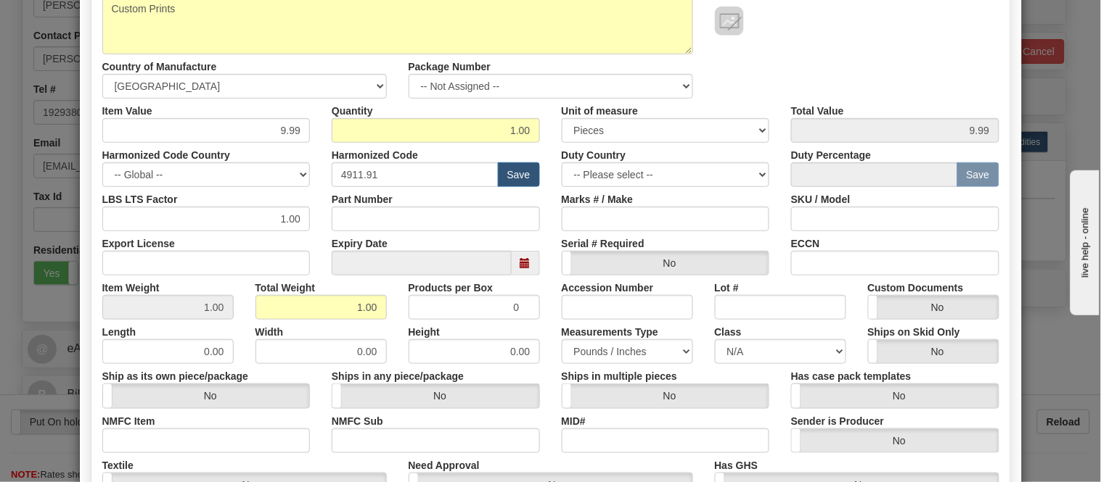
scroll to position [342, 0]
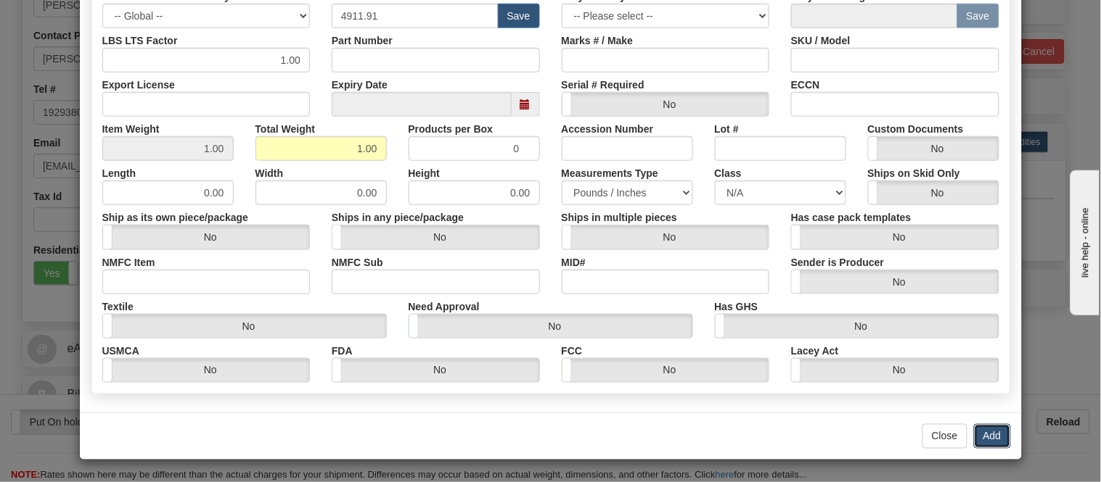
click at [991, 424] on button "Add" at bounding box center [992, 436] width 37 height 25
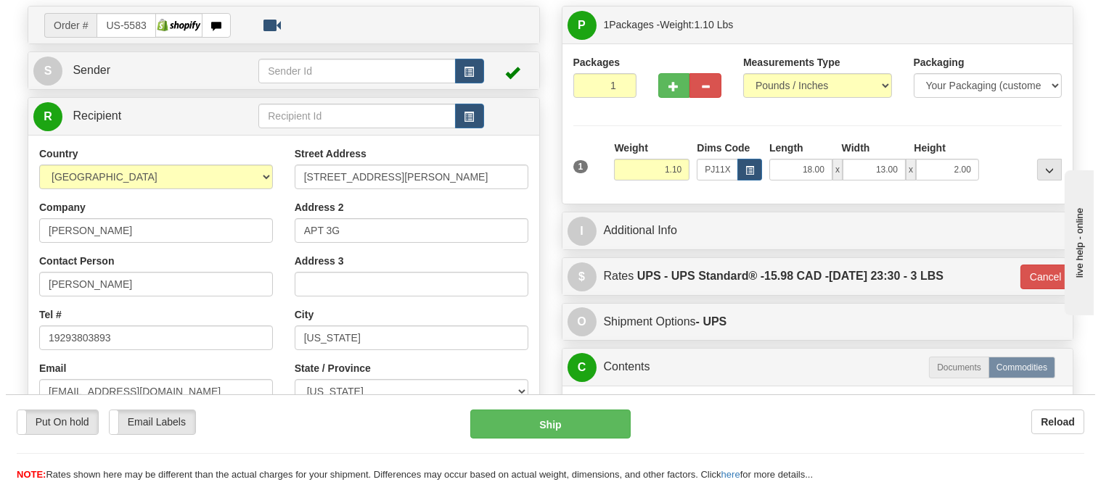
scroll to position [81, 0]
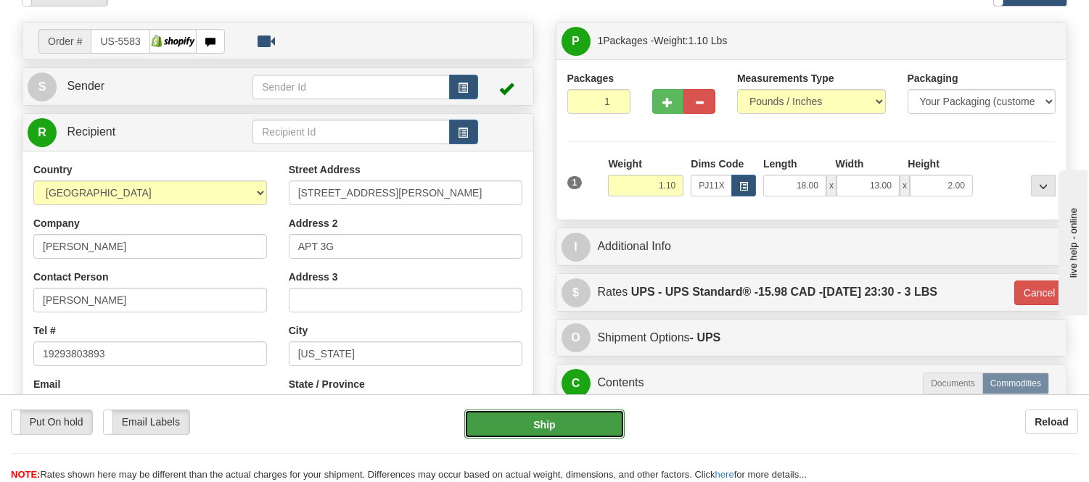
click at [551, 427] on button "Ship" at bounding box center [544, 424] width 160 height 29
